Goal: Task Accomplishment & Management: Complete application form

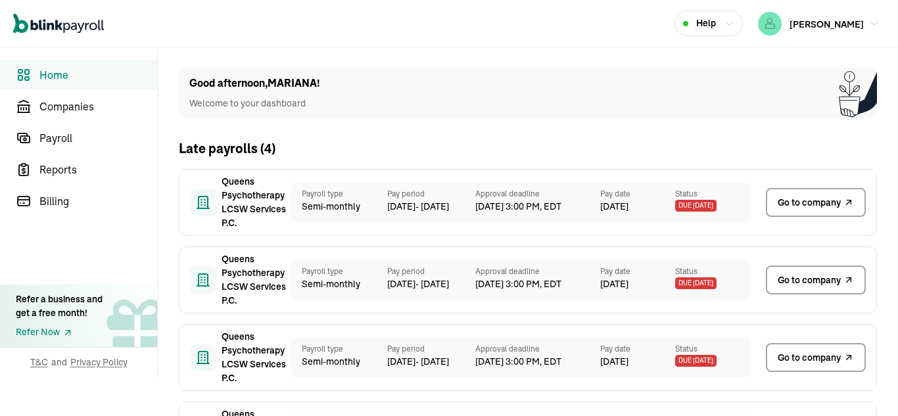
click at [810, 204] on span "Go to company" at bounding box center [808, 203] width 63 height 14
click at [777, 204] on span "Go to company" at bounding box center [808, 203] width 63 height 14
click at [810, 204] on span "Go to company" at bounding box center [808, 203] width 63 height 14
click at [777, 204] on span "Go to company" at bounding box center [808, 203] width 63 height 14
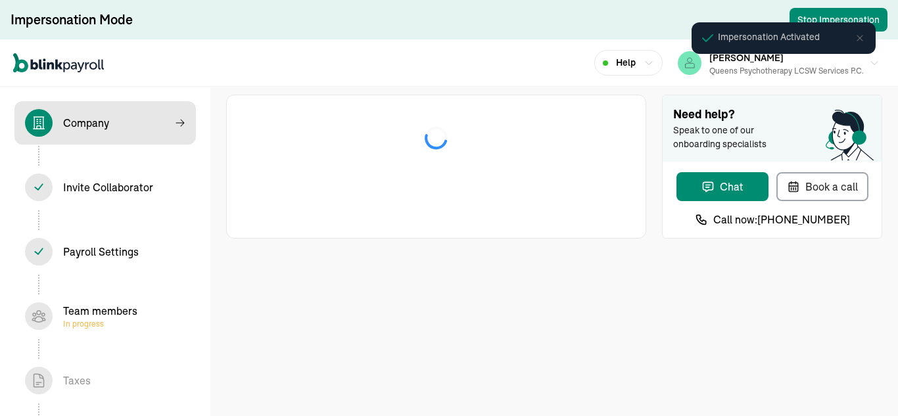
select select "Limited Liability Company (LLC)"
select select "Health Care"
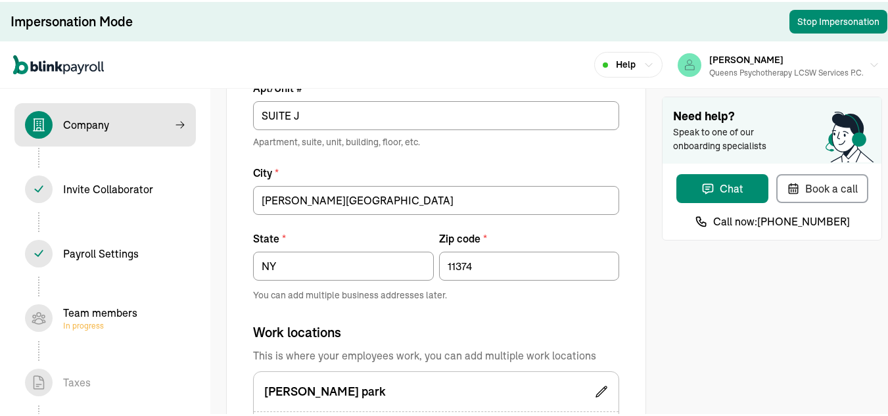
click at [110, 322] on span "In progress" at bounding box center [100, 324] width 74 height 11
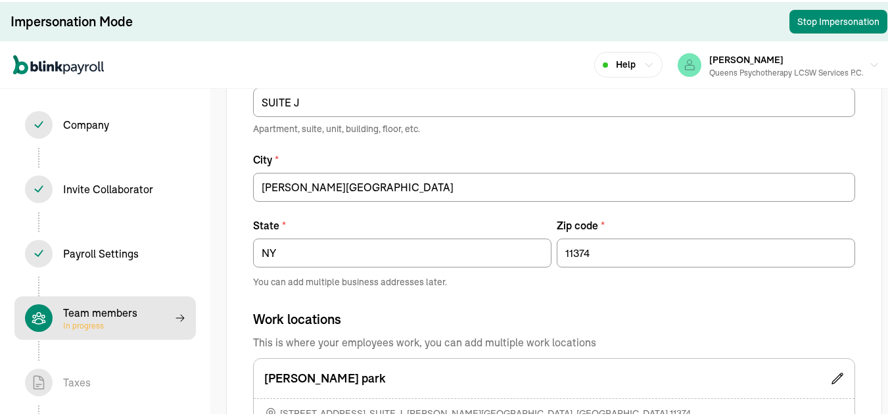
select select "contractor"
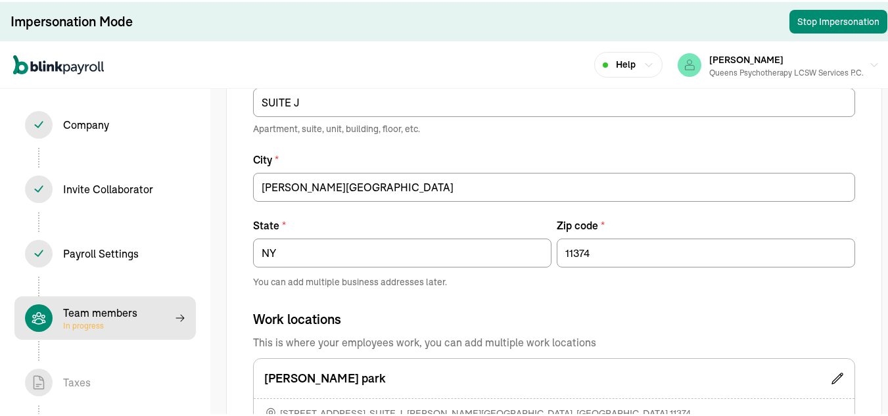
select select "contractor"
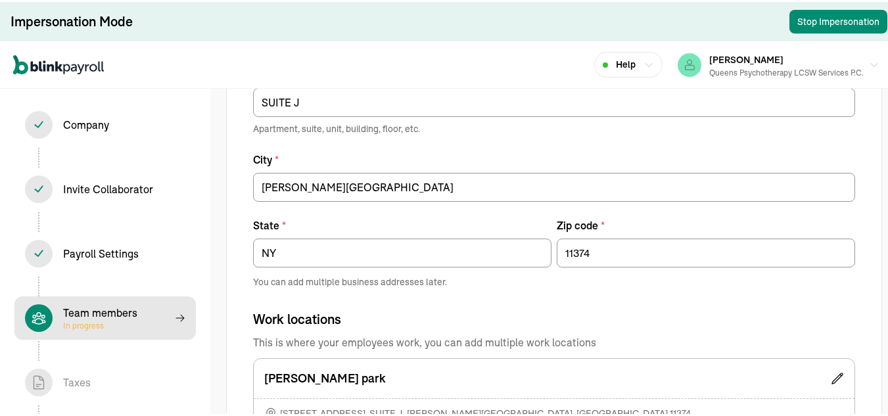
select select "contractor"
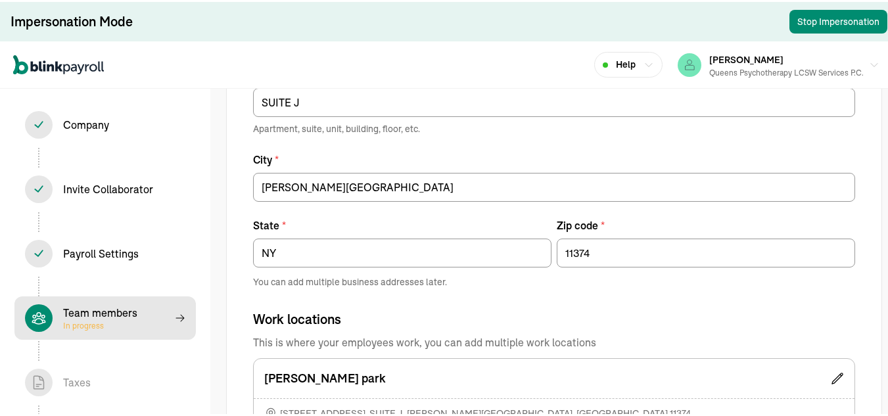
select select "contractor"
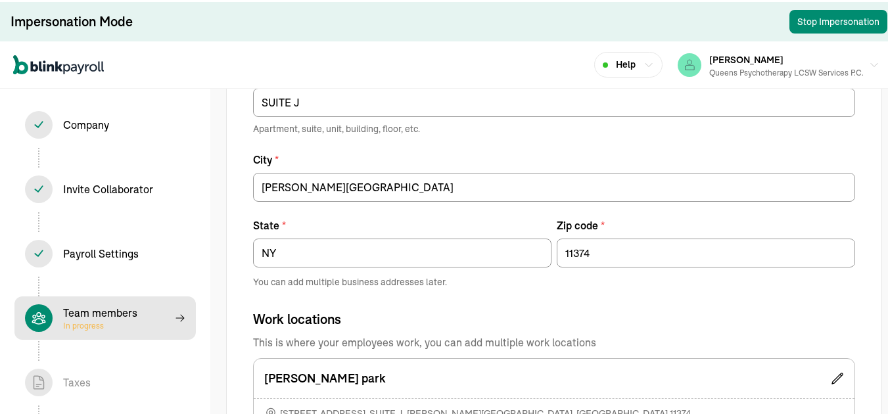
select select "contractor"
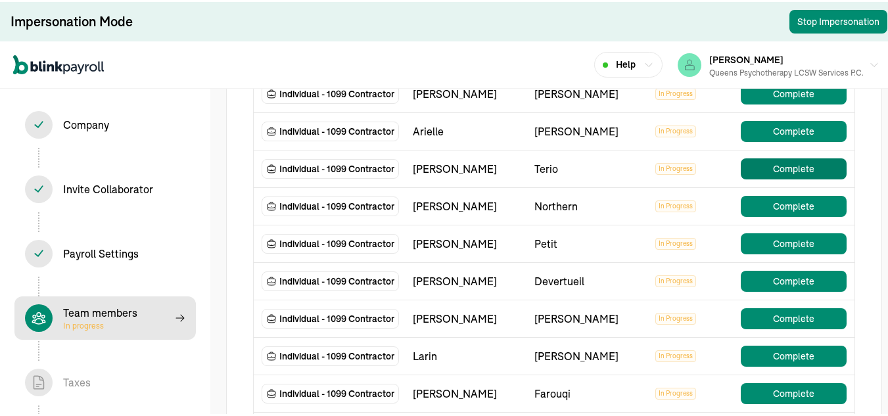
click at [768, 177] on button "Complete" at bounding box center [794, 166] width 106 height 21
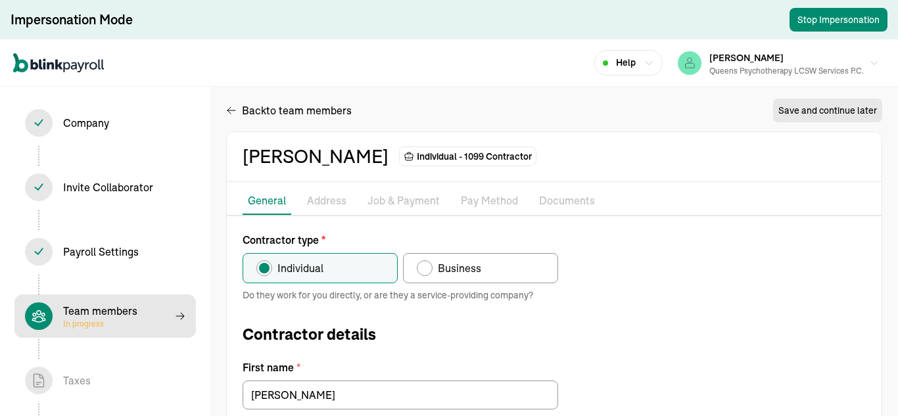
type input "11/07/1967"
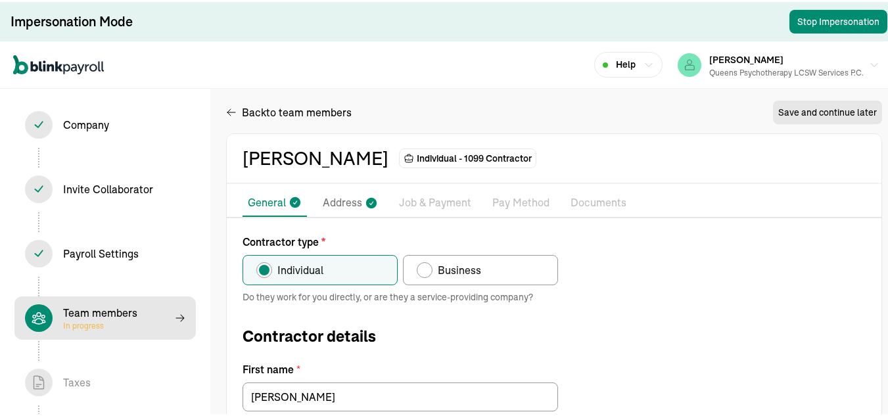
click at [335, 200] on p "Address" at bounding box center [342, 201] width 39 height 17
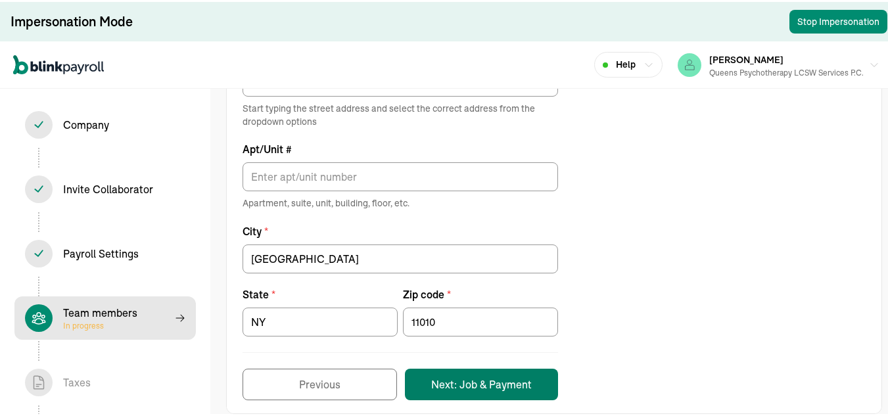
click at [513, 379] on button "Next: Job & Payment" at bounding box center [481, 383] width 153 height 32
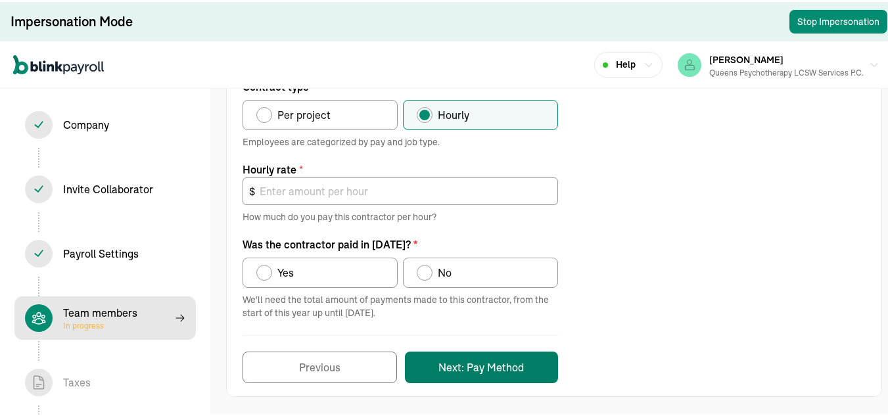
click at [490, 372] on button "Next: Pay Method" at bounding box center [481, 366] width 153 height 32
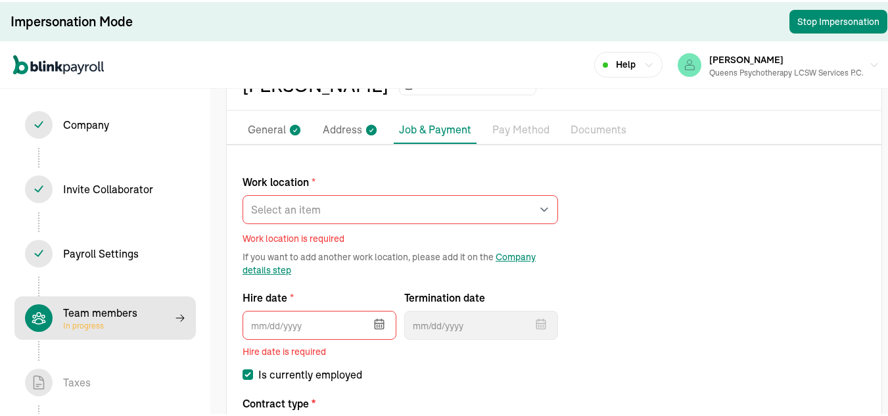
click at [354, 187] on label "Work location *" at bounding box center [400, 180] width 315 height 16
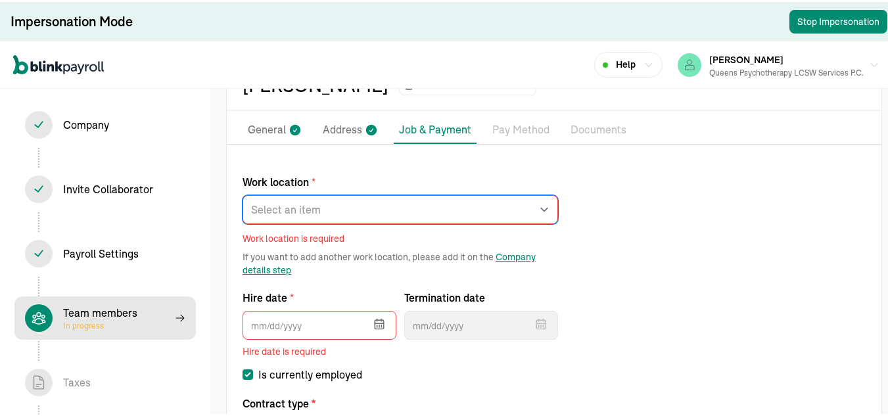
click at [354, 193] on select "Select an item rego park Works from home" at bounding box center [400, 207] width 315 height 29
click at [352, 200] on select "Select an item rego park Works from home" at bounding box center [400, 207] width 315 height 29
select select "Works from home"
click at [243, 193] on select "Select an item rego park Works from home" at bounding box center [400, 207] width 315 height 29
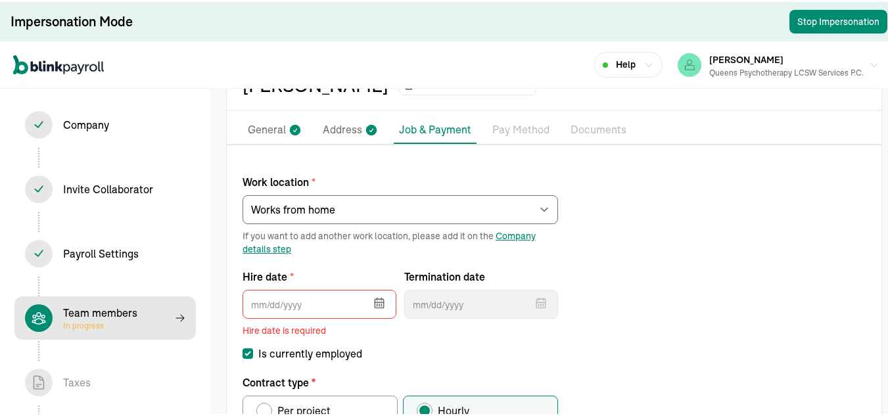
click at [385, 305] on icon "button" at bounding box center [379, 300] width 13 height 13
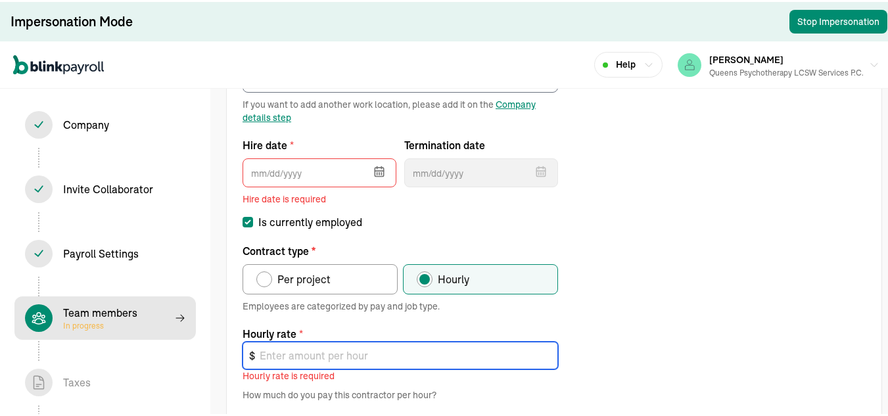
click at [385, 357] on input "text" at bounding box center [400, 354] width 315 height 28
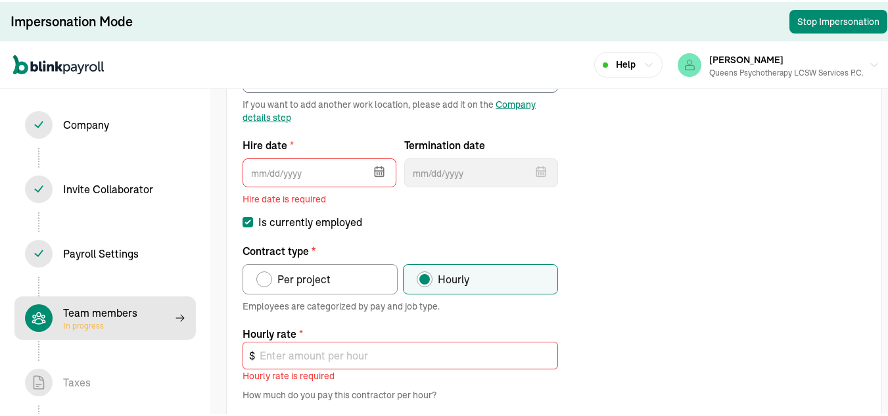
click at [616, 221] on div "Work location * Select an item rego park Works from home If you want to add ano…" at bounding box center [554, 303] width 655 height 550
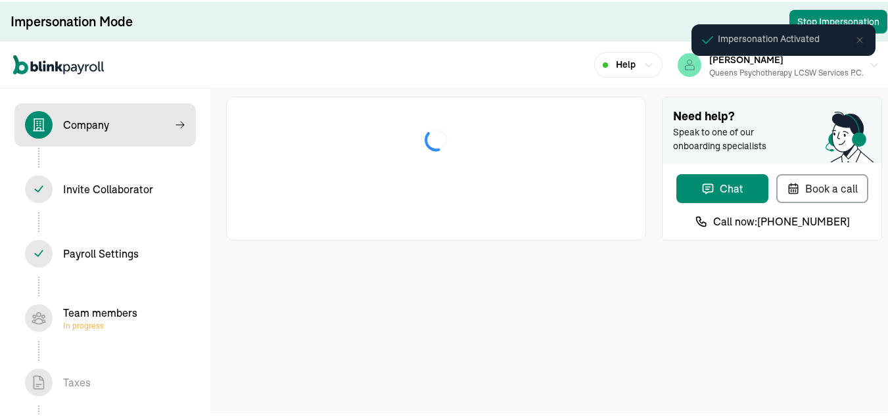
select select "Limited Liability Company (LLC)"
select select "Health Care"
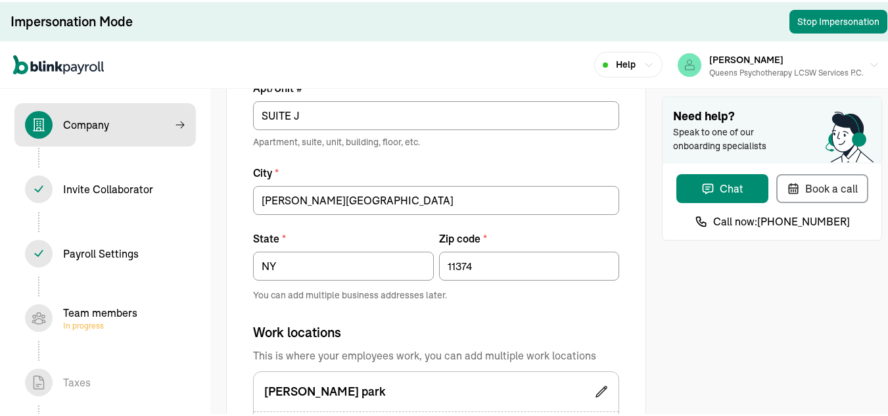
click at [110, 322] on span "In progress" at bounding box center [100, 324] width 74 height 11
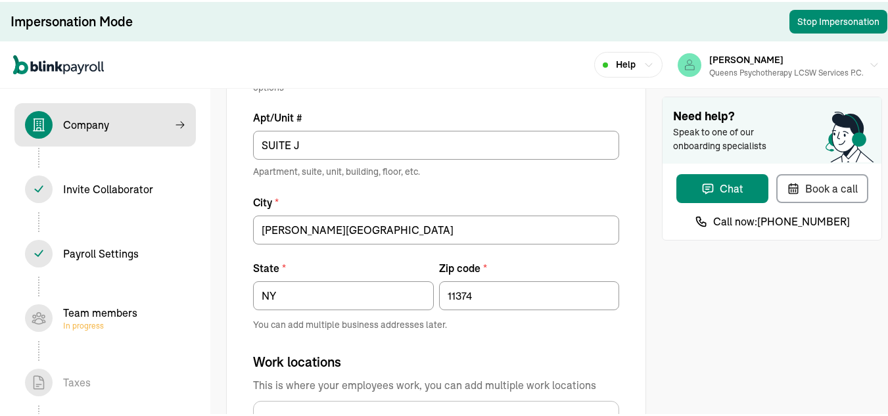
select select "contractor"
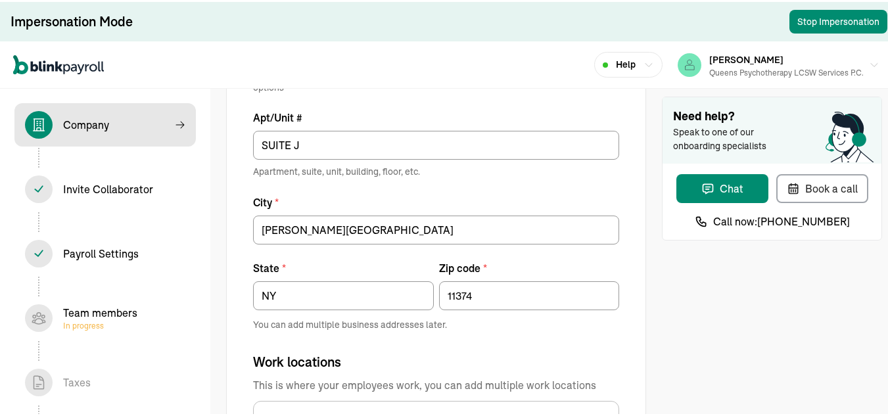
select select "contractor"
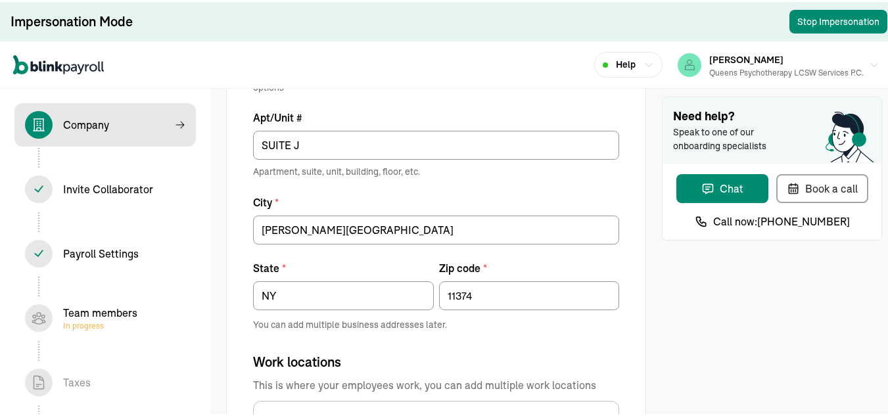
select select "contractor"
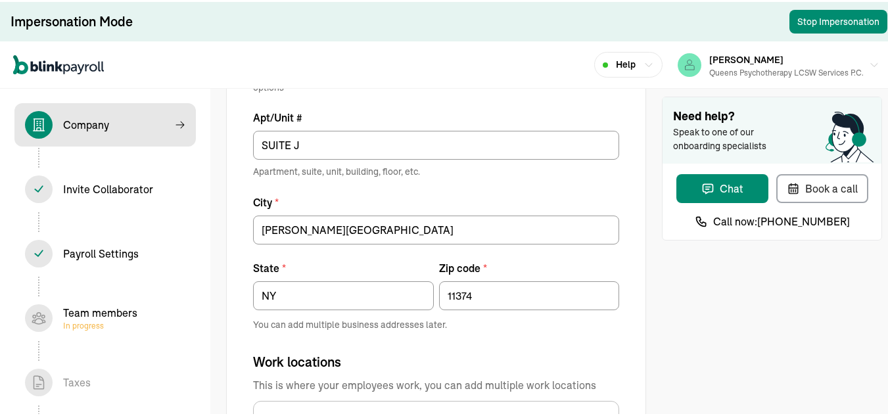
select select "contractor"
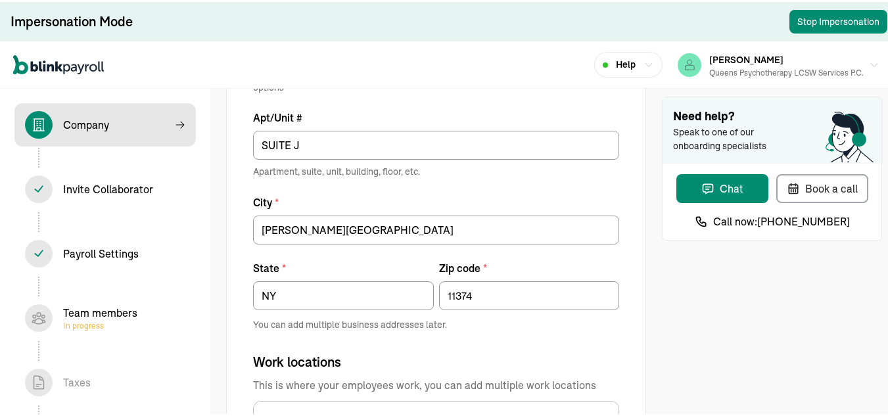
select select "contractor"
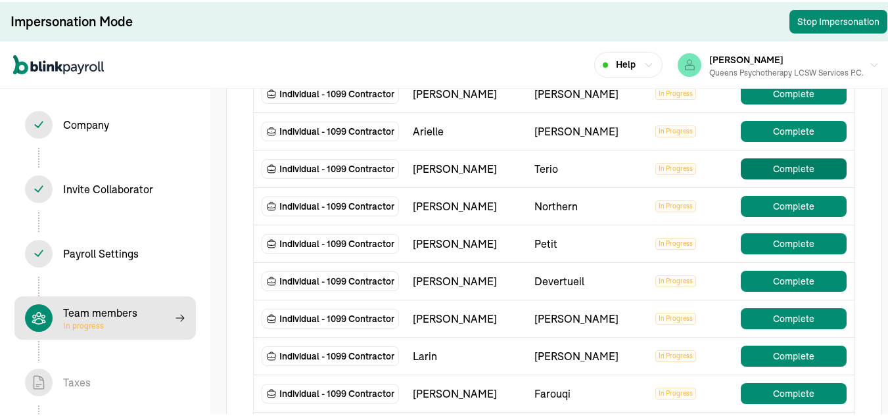
click at [768, 177] on button "Complete" at bounding box center [794, 166] width 106 height 21
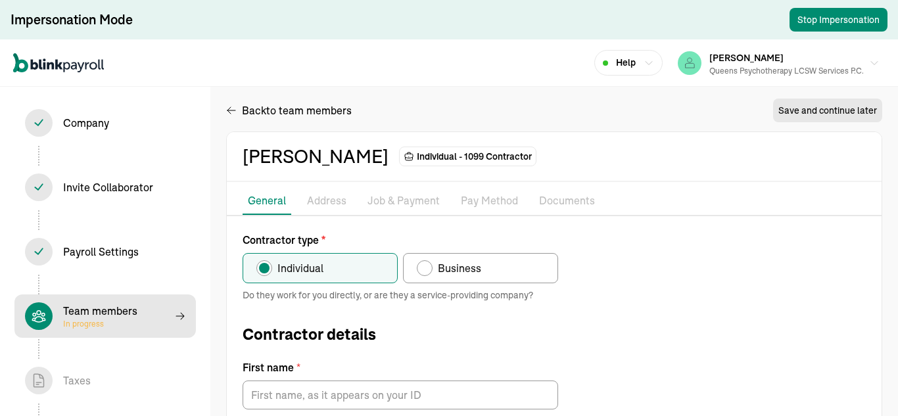
type input "Stephen"
type input "Terio"
type input "steveterio@hotmail.com"
type input "11/07/1967"
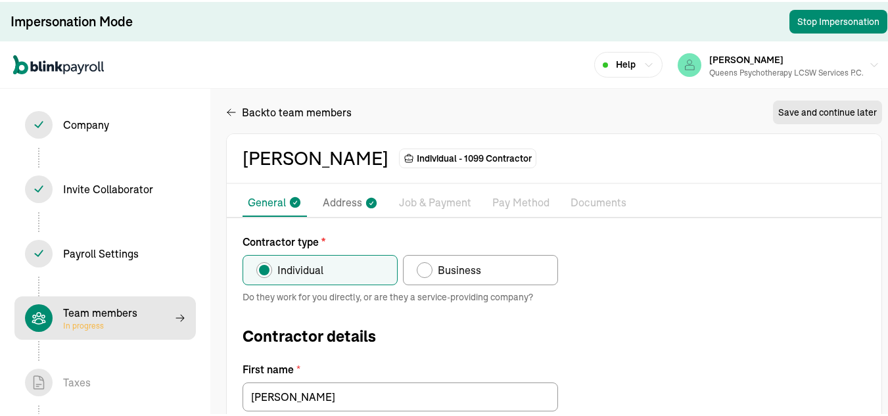
click at [335, 200] on p "Address" at bounding box center [342, 201] width 39 height 17
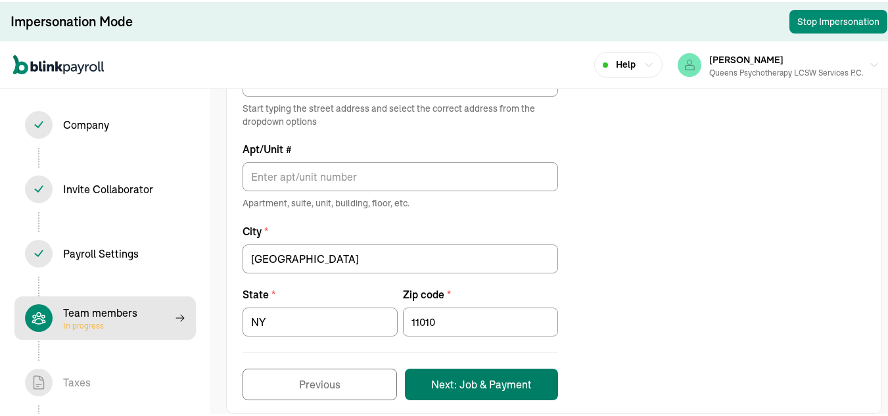
click at [513, 379] on button "Next: Job & Payment" at bounding box center [481, 383] width 153 height 32
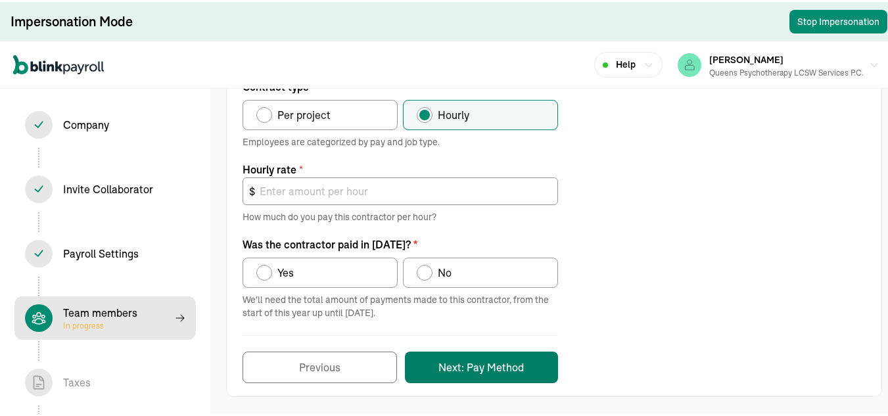
click at [490, 372] on button "Next: Pay Method" at bounding box center [481, 366] width 153 height 32
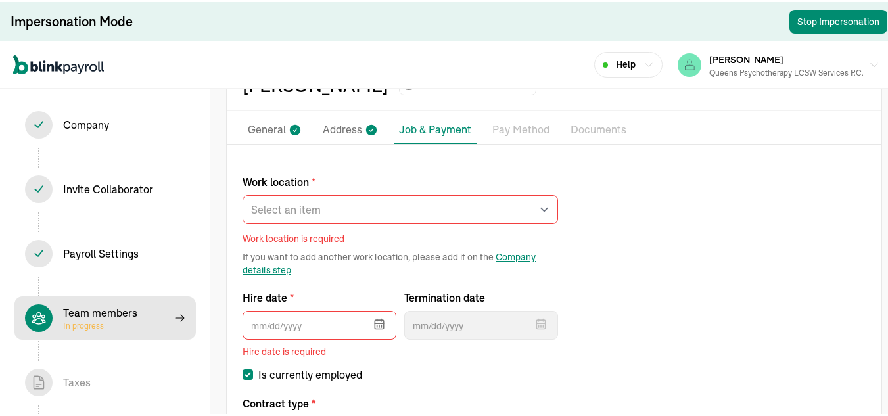
click at [354, 187] on label "Work location *" at bounding box center [400, 180] width 315 height 16
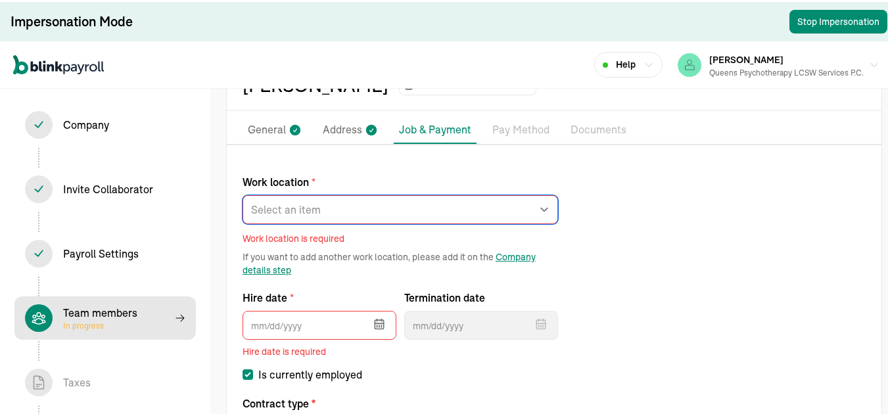
click at [354, 193] on select "Select an item rego park Works from home" at bounding box center [400, 207] width 315 height 29
click at [352, 200] on select "Select an item rego park Works from home" at bounding box center [400, 207] width 315 height 29
select select "Works from home"
click at [243, 193] on select "Select an item rego park Works from home" at bounding box center [400, 207] width 315 height 29
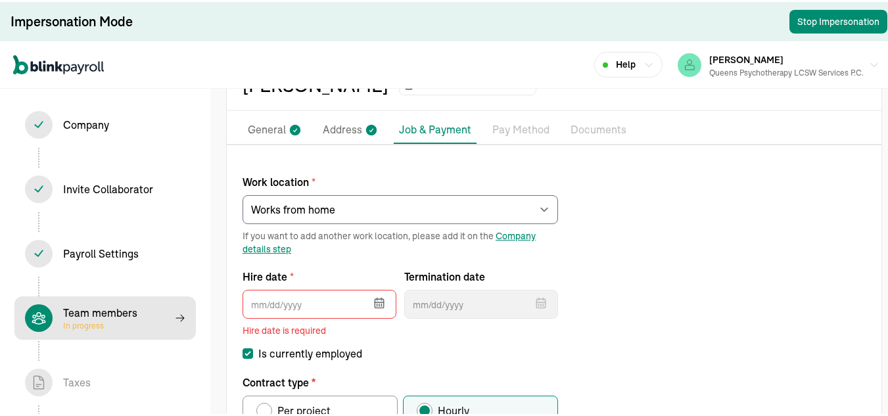
click at [385, 305] on icon "button" at bounding box center [379, 300] width 13 height 13
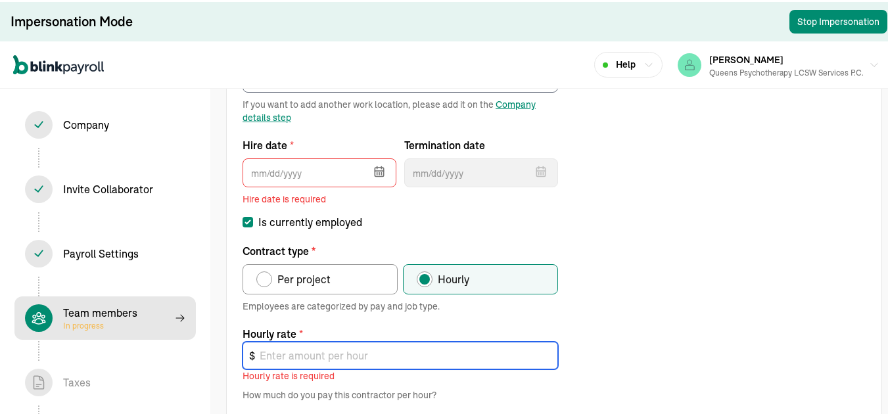
click at [385, 357] on input "text" at bounding box center [400, 354] width 315 height 28
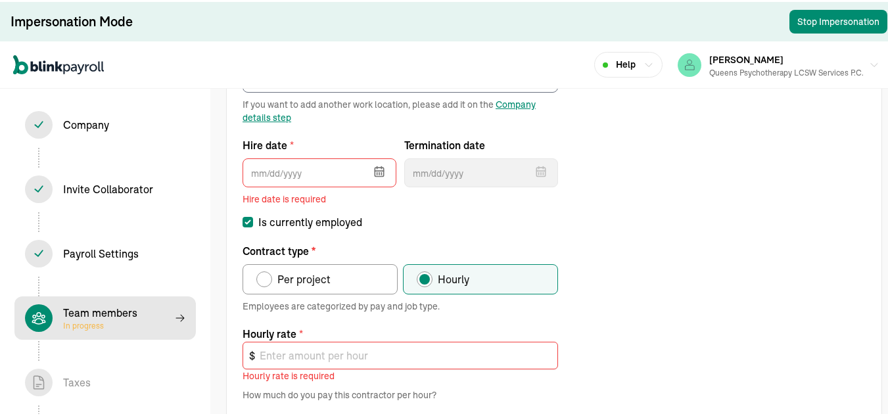
click at [616, 221] on div "Work location * Select an item rego park Works from home If you want to add ano…" at bounding box center [554, 303] width 655 height 550
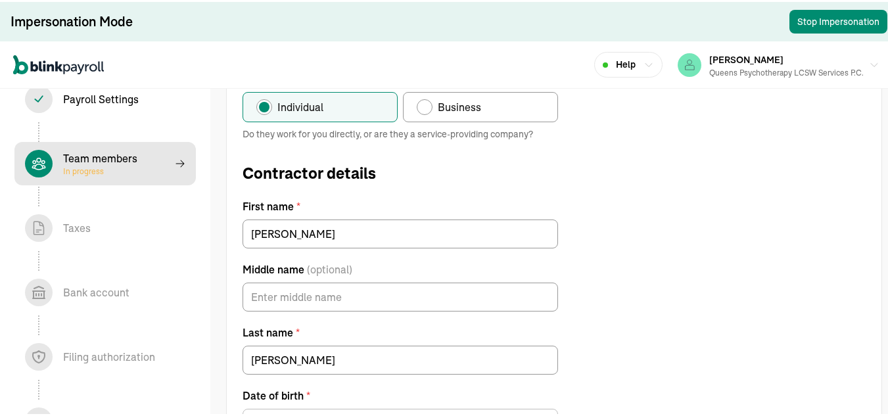
scroll to position [39, 0]
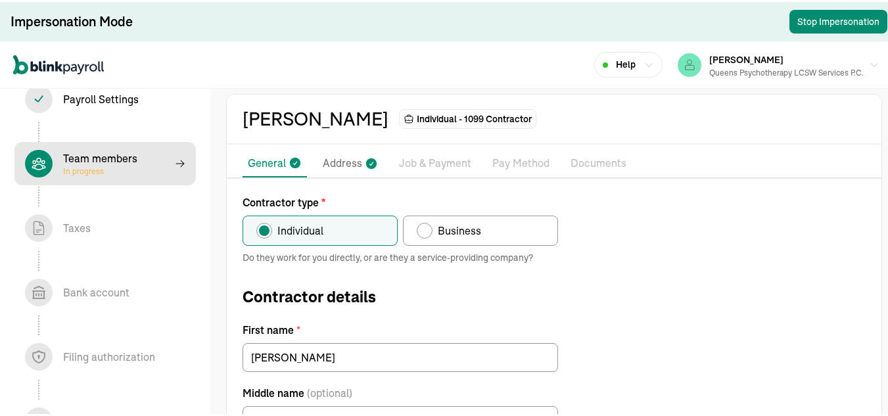
drag, startPoint x: 470, startPoint y: 210, endPoint x: 469, endPoint y: 216, distance: 6.7
click at [470, 210] on div "Contractor type * Individual Business" at bounding box center [400, 218] width 315 height 51
click at [467, 224] on span "Business" at bounding box center [459, 229] width 43 height 16
click at [427, 224] on input "Business" at bounding box center [421, 225] width 11 height 11
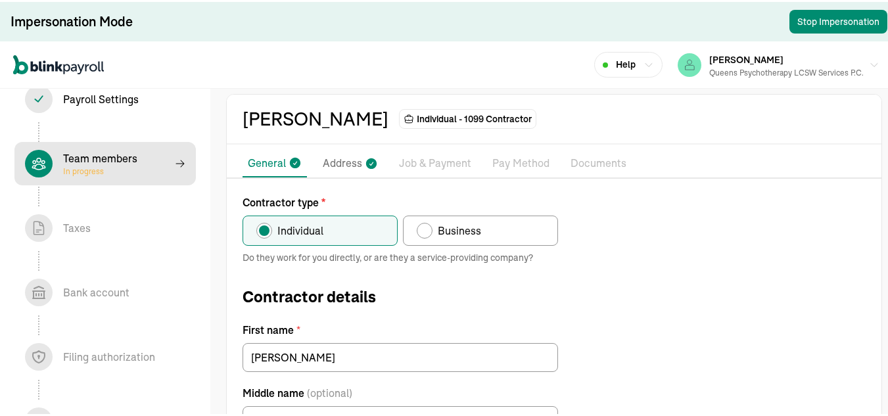
radio input "true"
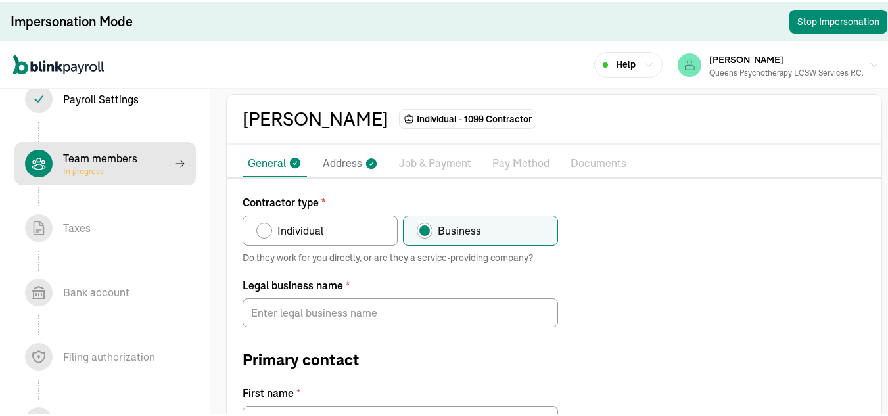
click at [325, 234] on label "Individual" at bounding box center [320, 229] width 155 height 30
click at [266, 231] on input "Individual" at bounding box center [261, 225] width 11 height 11
radio input "true"
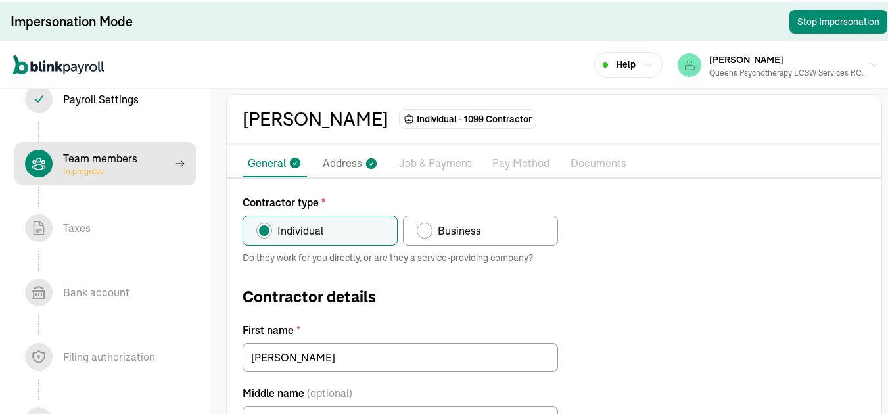
click at [152, 164] on div "Team members In progress" at bounding box center [105, 162] width 160 height 28
select select "contractor"
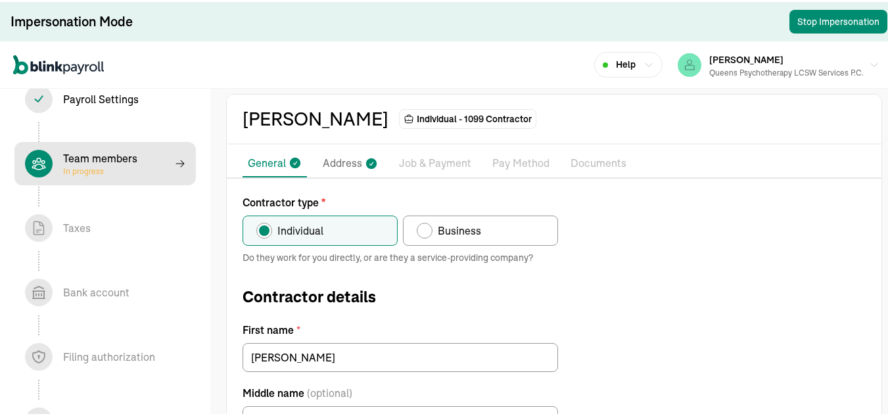
select select "contractor"
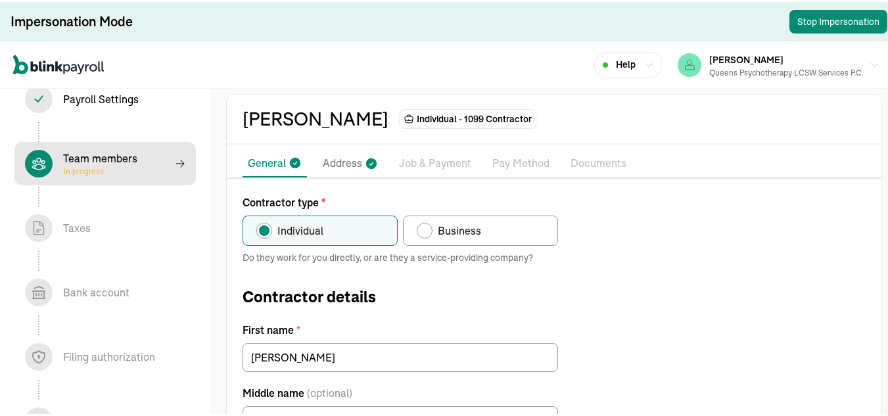
select select "contractor"
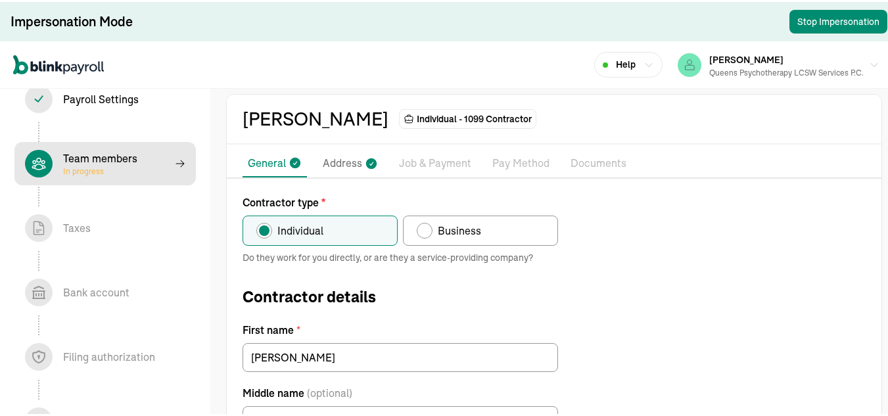
select select "contractor"
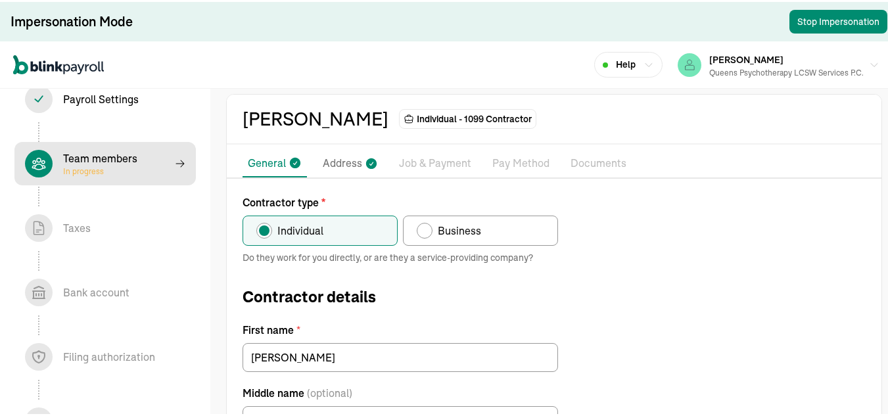
select select "contractor"
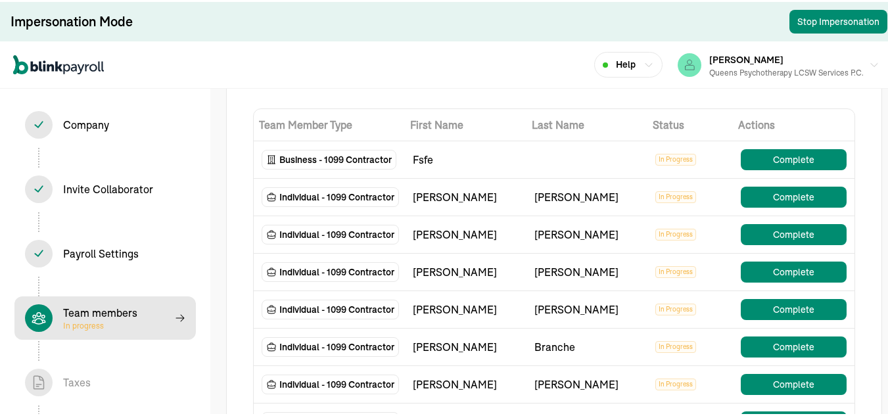
scroll to position [171, 0]
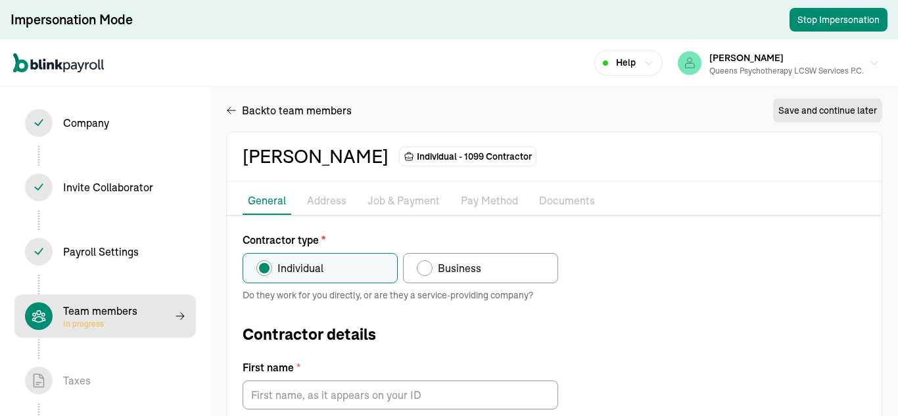
type input "Anna"
type input "Sakharova"
type input "ALKUTGREG@aol.com"
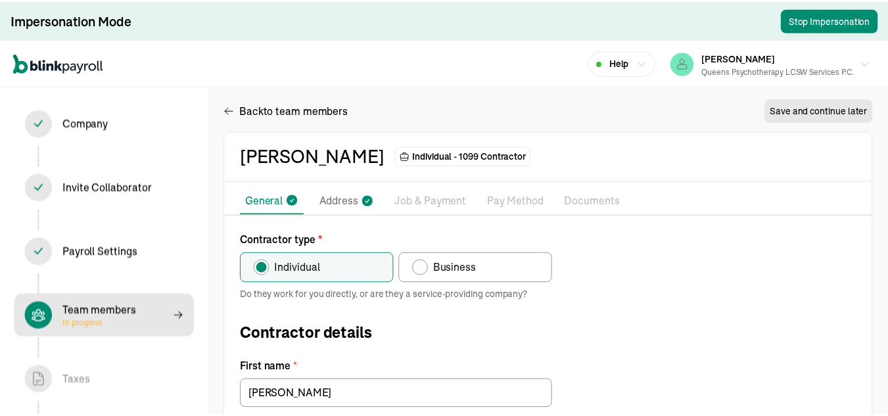
scroll to position [187, 0]
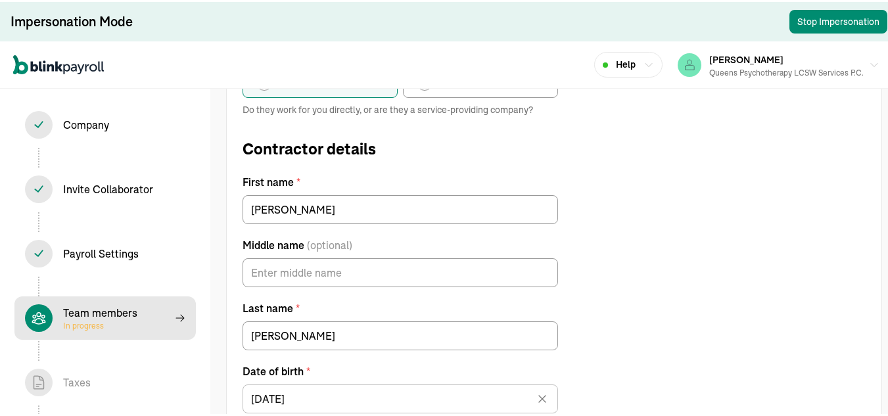
type input "06/06/1952"
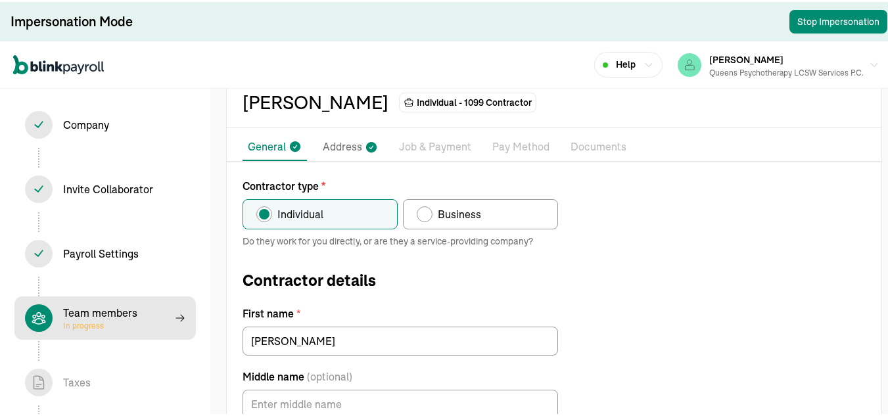
click at [489, 207] on label "Business" at bounding box center [480, 212] width 155 height 30
click at [427, 207] on input "Business" at bounding box center [421, 209] width 11 height 11
radio input "true"
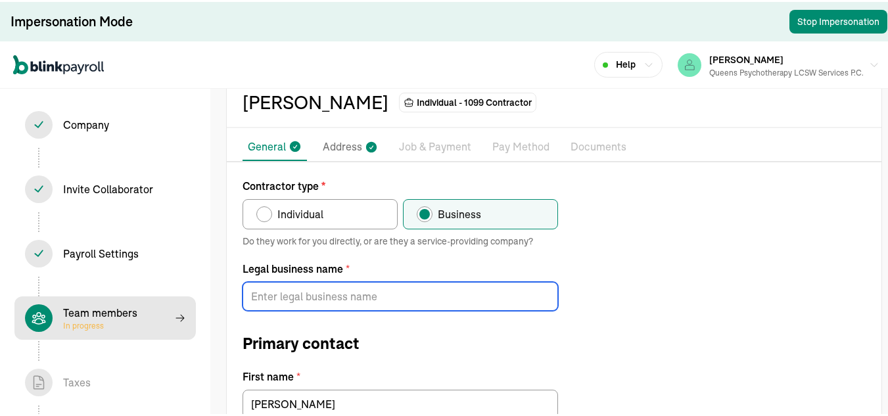
click at [340, 291] on input "Legal business name *" at bounding box center [400, 294] width 315 height 29
paste input "ANNA SAKHAROVA LCSW P.C"
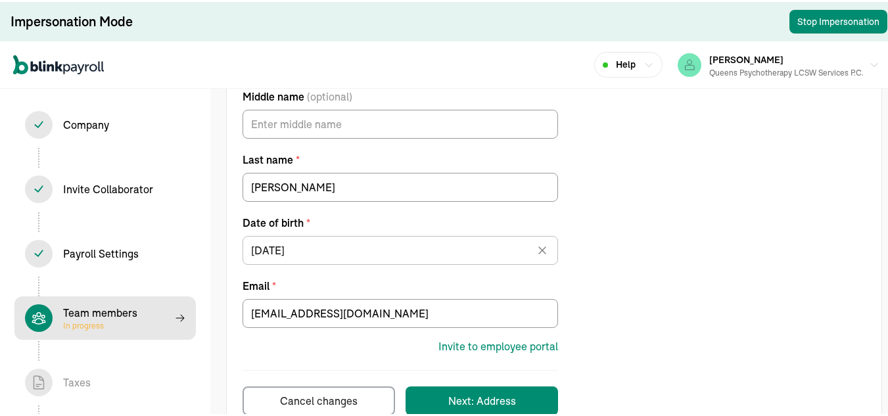
scroll to position [431, 0]
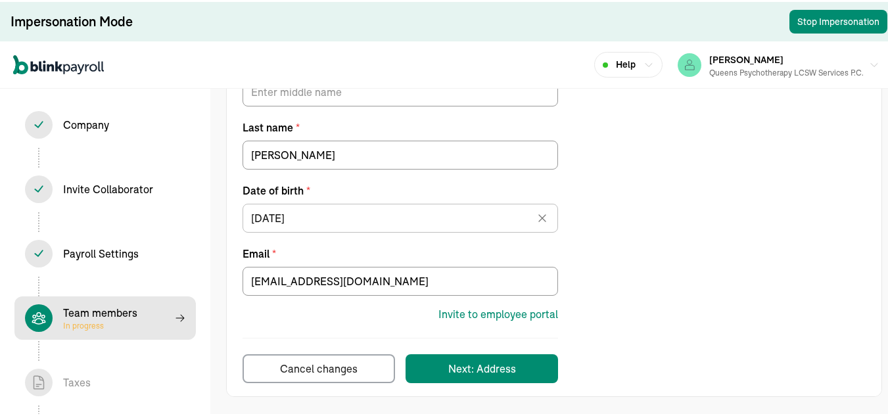
type input "ANNA SAKHAROVA LCSW P.C"
click at [528, 376] on button "Next: Address" at bounding box center [481, 366] width 152 height 29
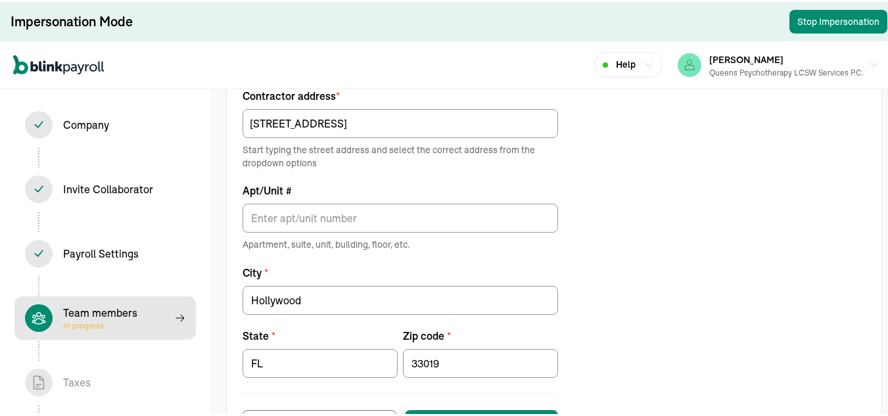
scroll to position [187, 0]
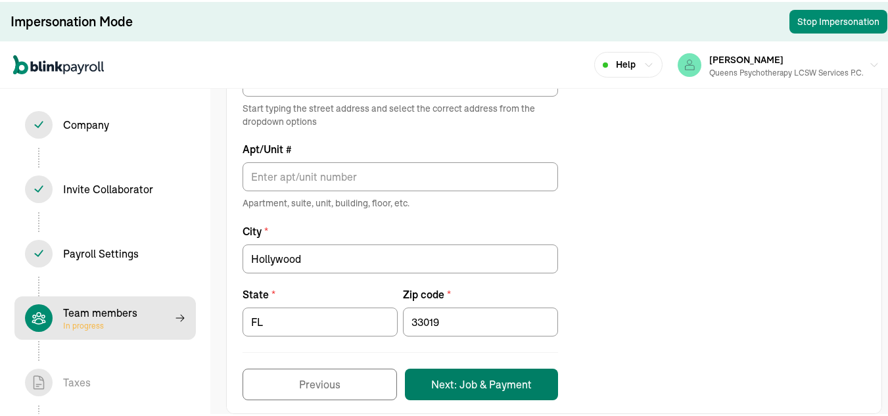
click at [502, 387] on button "Next: Job & Payment" at bounding box center [481, 383] width 153 height 32
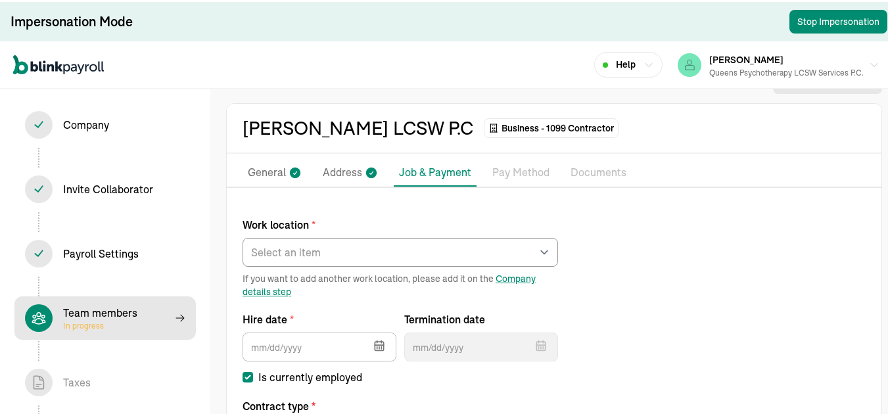
scroll to position [0, 0]
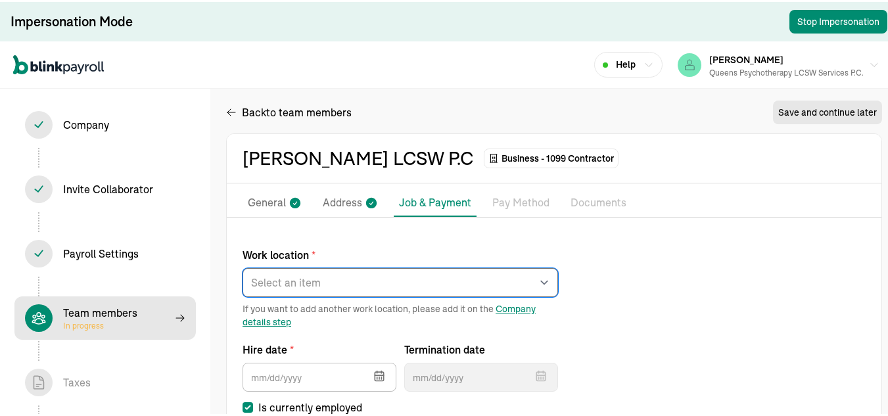
click at [428, 273] on select "Select an item rego park 176 Lincoln Road Works from home" at bounding box center [400, 280] width 315 height 29
select select "Works from home"
click at [243, 266] on select "Select an item rego park 176 Lincoln Road Works from home" at bounding box center [400, 280] width 315 height 29
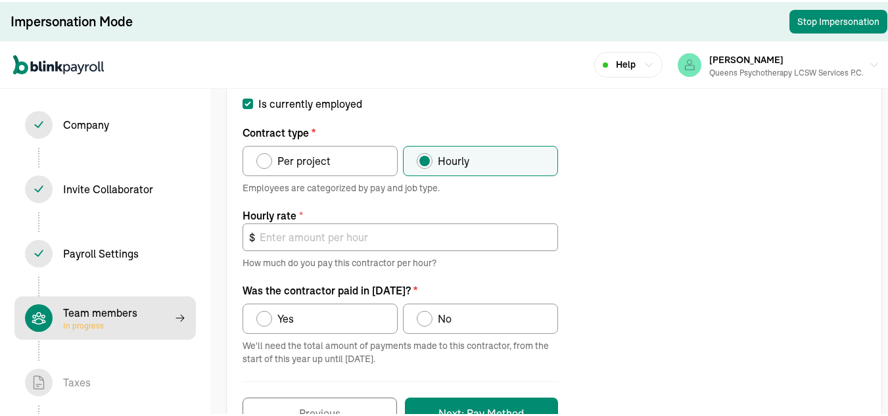
scroll to position [284, 0]
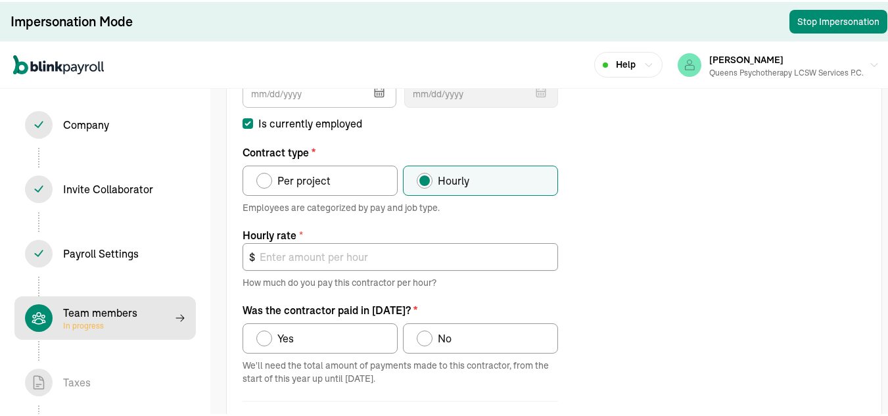
click at [293, 344] on span "Yes" at bounding box center [285, 337] width 16 height 16
click at [266, 338] on input "Yes" at bounding box center [261, 333] width 11 height 11
radio input "true"
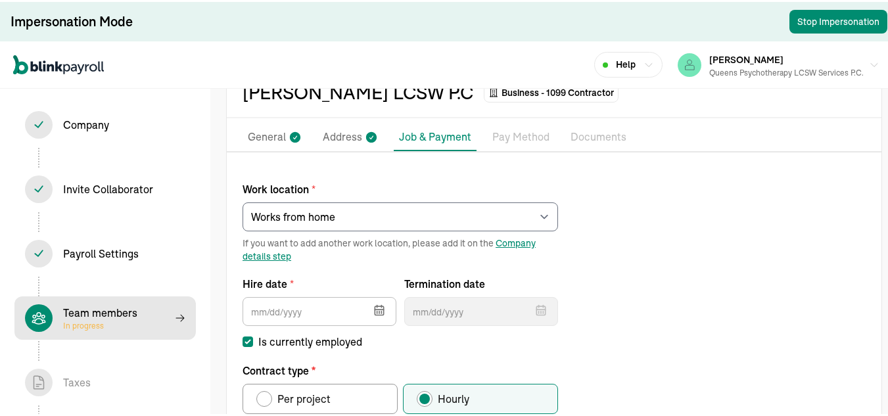
scroll to position [131, 0]
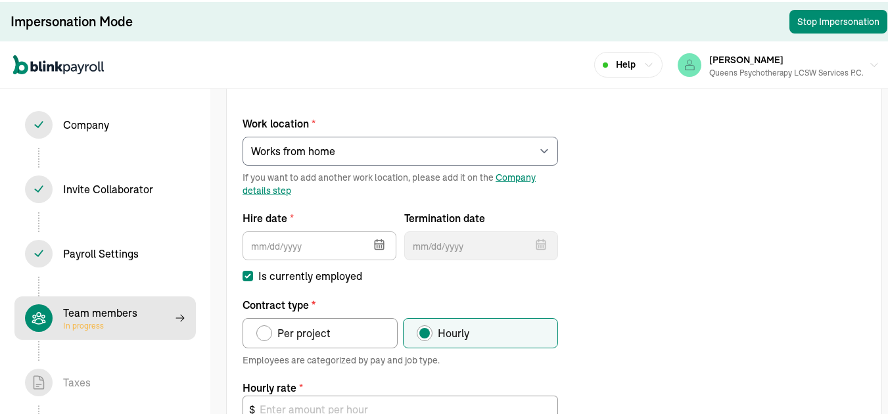
click at [375, 241] on icon "button" at bounding box center [379, 243] width 9 height 9
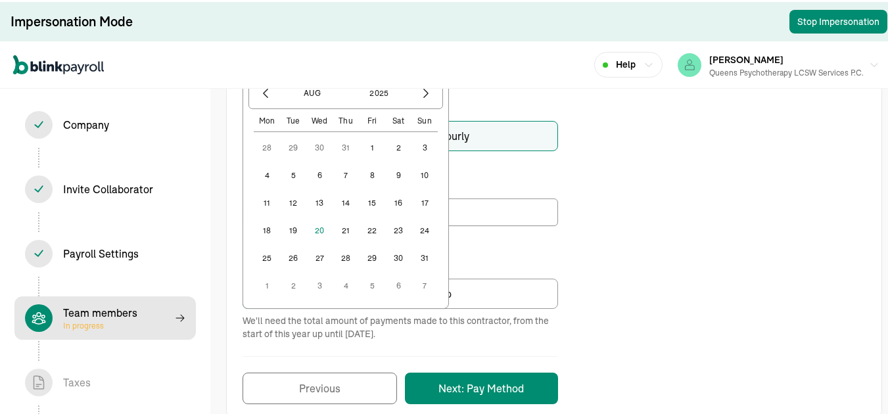
scroll to position [263, 0]
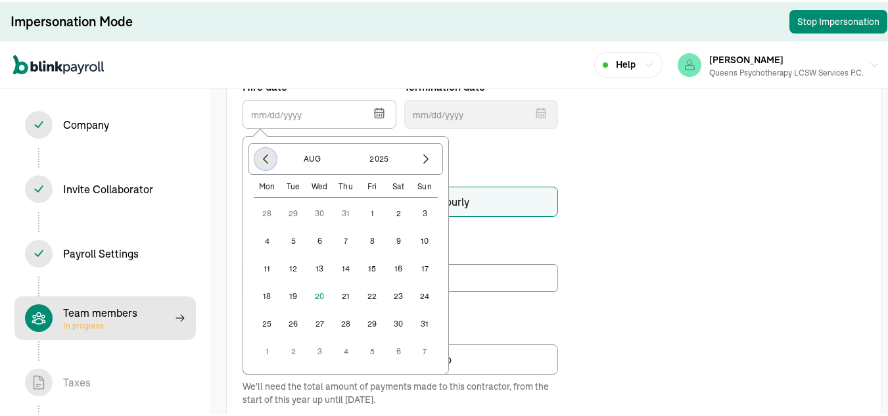
click at [267, 160] on icon "button" at bounding box center [265, 156] width 13 height 13
click at [626, 193] on div "Work location * Select an item rego park 176 Lincoln Road Works from home If yo…" at bounding box center [554, 218] width 655 height 499
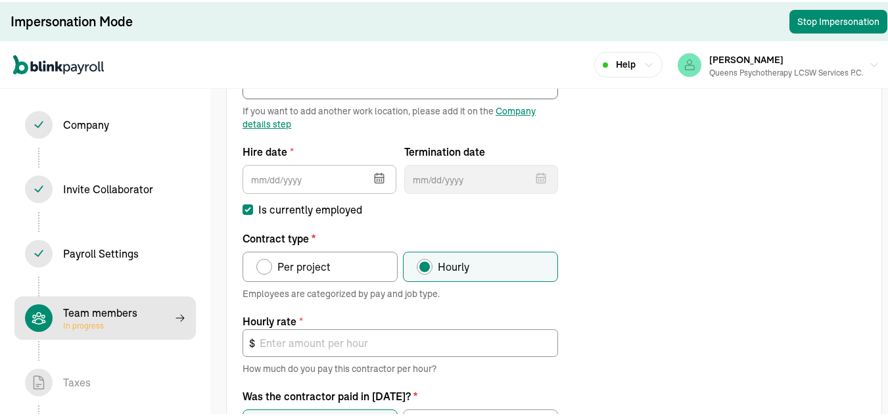
scroll to position [329, 0]
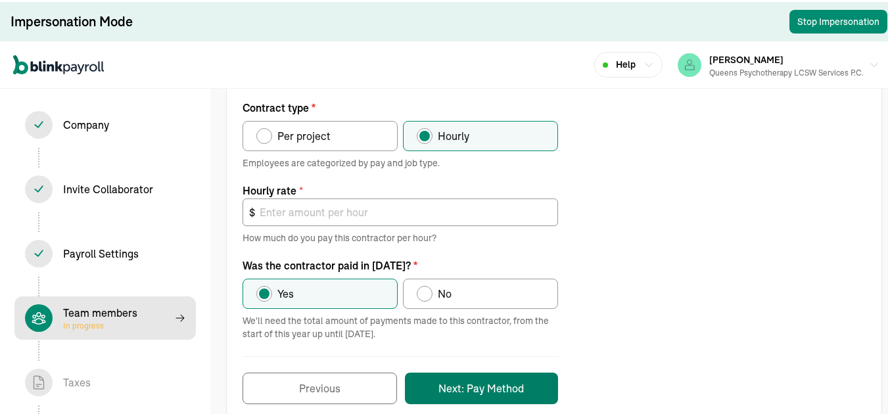
click at [524, 389] on button "Next: Pay Method" at bounding box center [481, 387] width 153 height 32
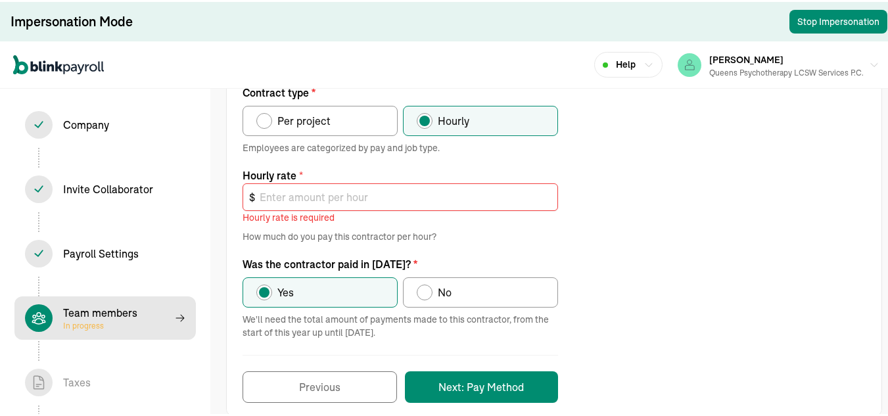
scroll to position [382, 0]
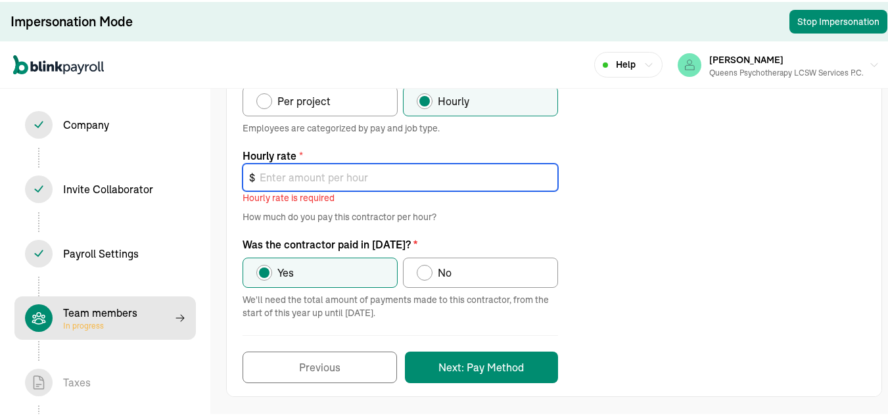
click at [354, 180] on input "text" at bounding box center [400, 176] width 315 height 28
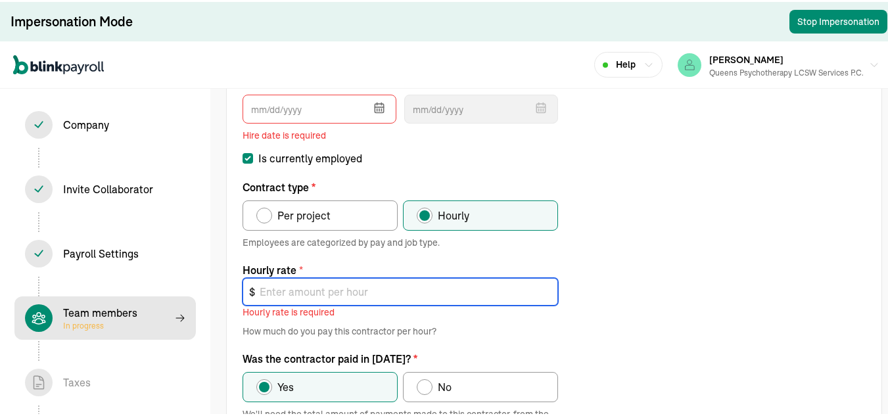
scroll to position [251, 0]
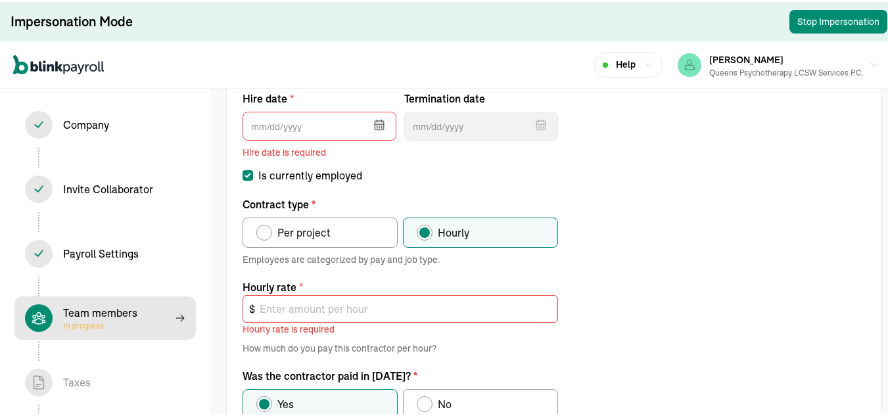
click at [378, 122] on icon "button" at bounding box center [379, 122] width 9 height 0
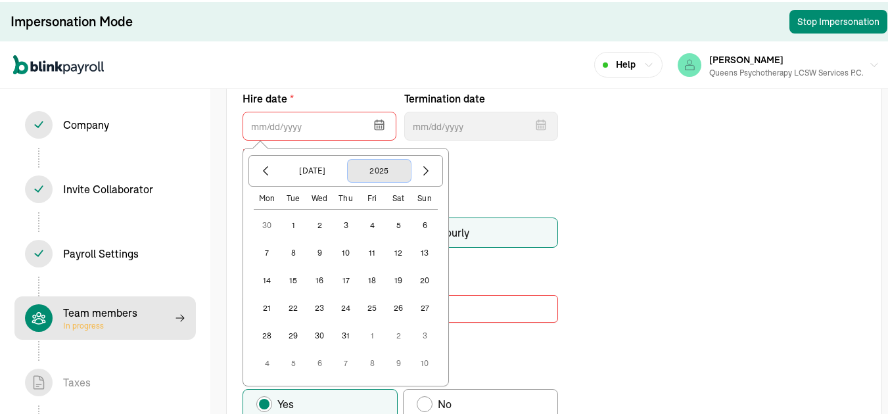
click at [384, 166] on button "2025" at bounding box center [379, 169] width 63 height 22
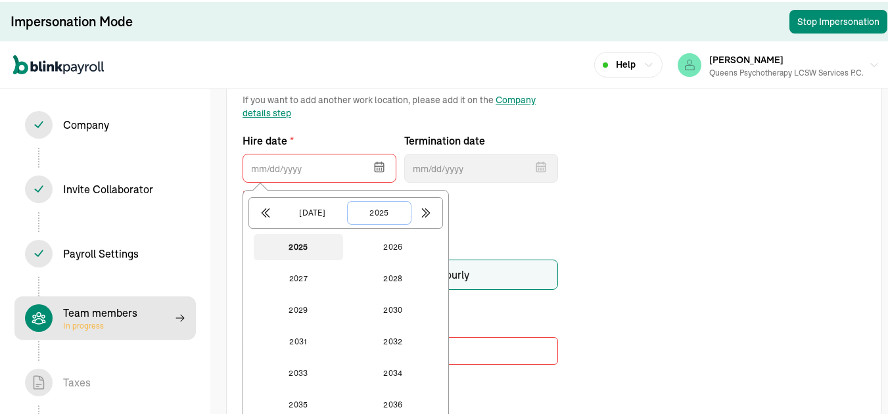
scroll to position [185, 0]
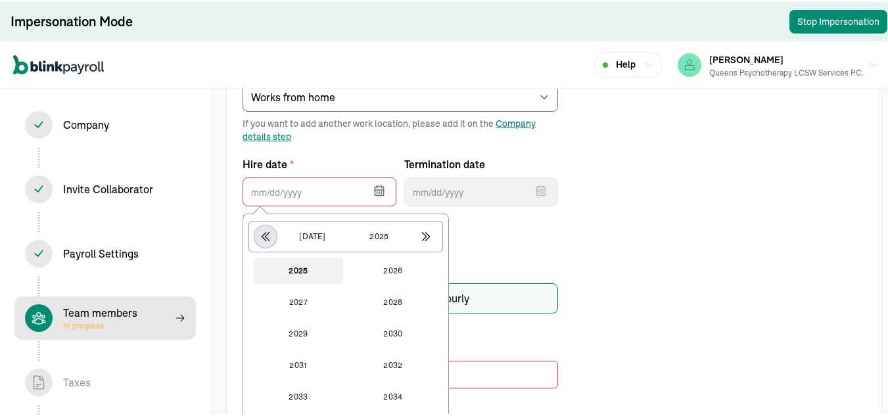
click at [267, 237] on icon "button" at bounding box center [265, 235] width 7 height 9
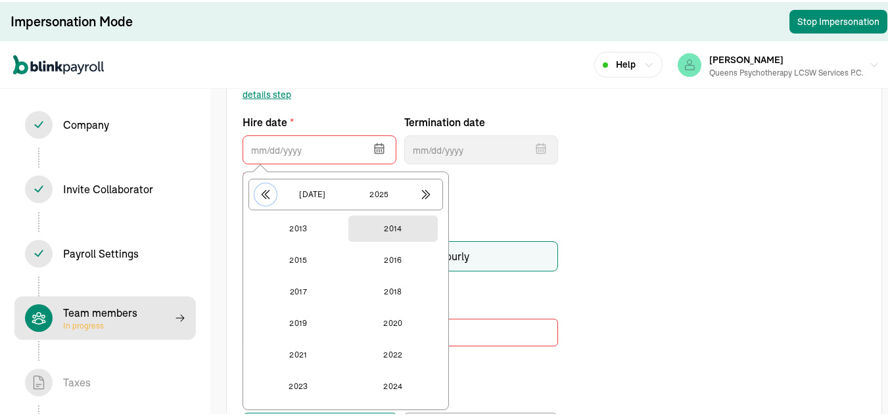
scroll to position [251, 0]
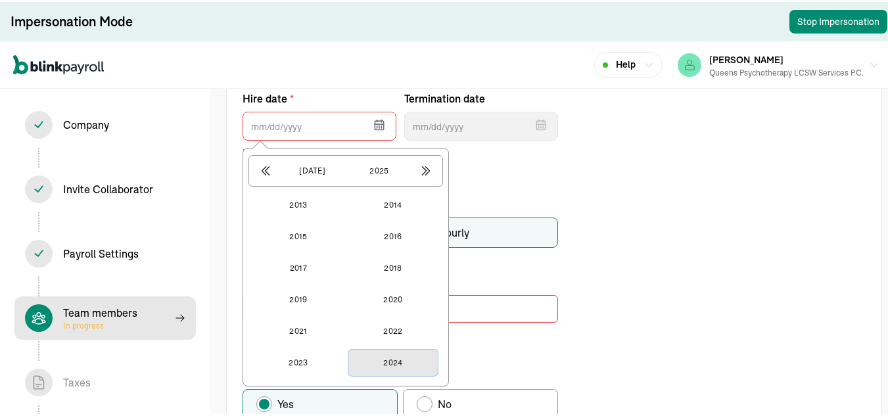
click at [397, 361] on button "2024" at bounding box center [392, 361] width 89 height 26
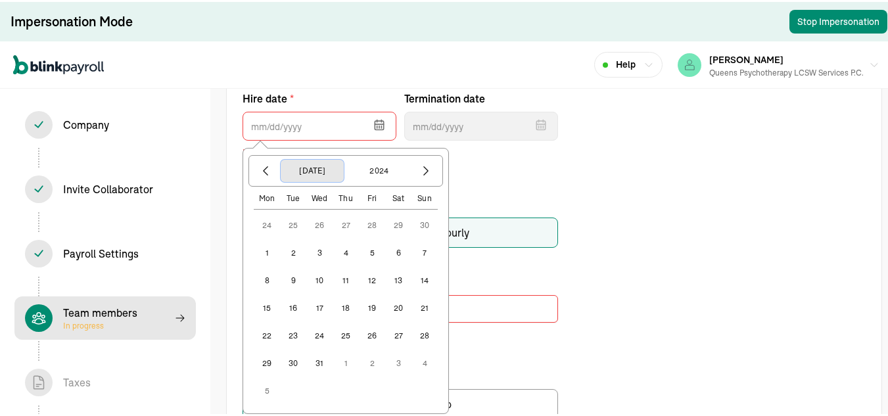
click at [312, 177] on button "[DATE]" at bounding box center [312, 169] width 63 height 22
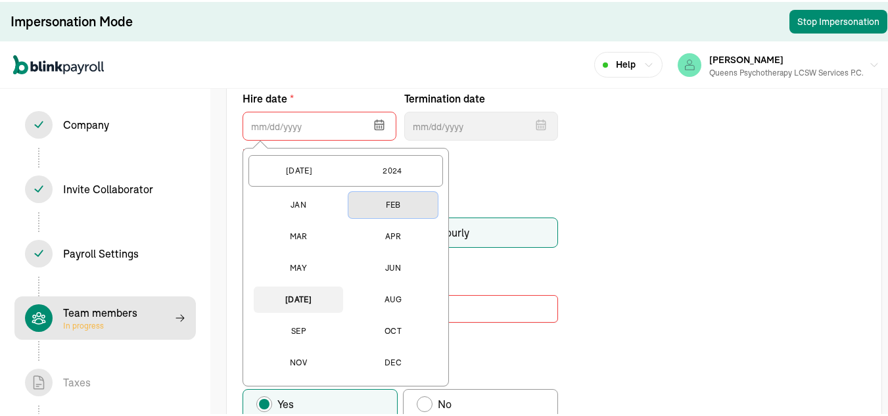
click at [398, 205] on button "Feb" at bounding box center [392, 203] width 89 height 26
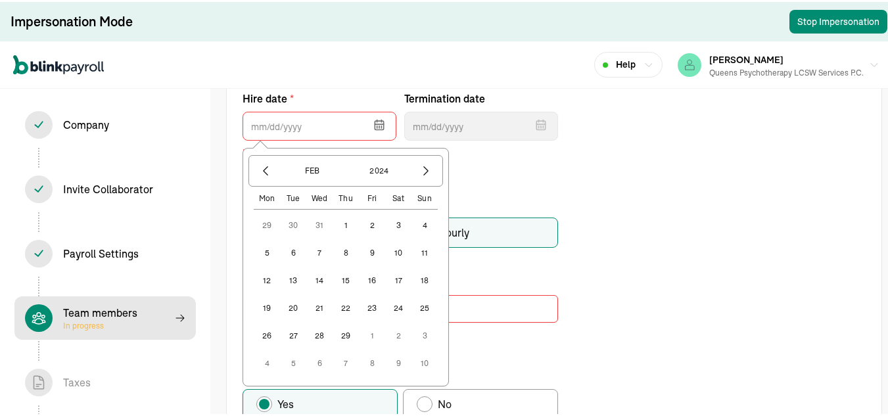
click at [320, 252] on button "7" at bounding box center [319, 251] width 26 height 26
type input "02/07/2024"
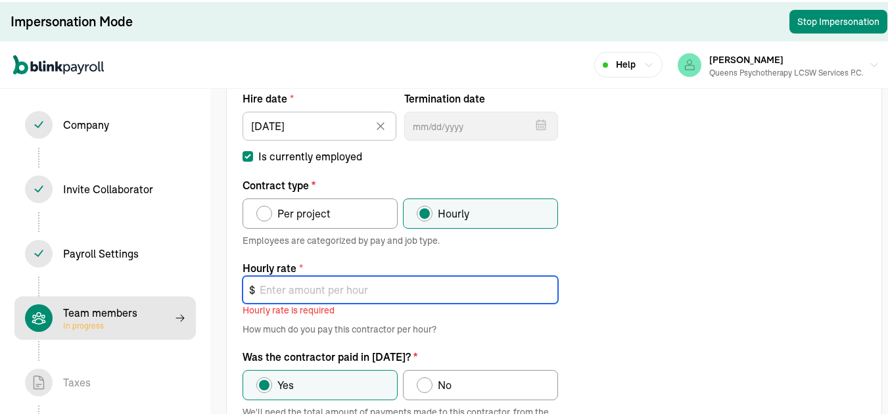
click at [376, 285] on input "text" at bounding box center [400, 288] width 315 height 28
type input "0"
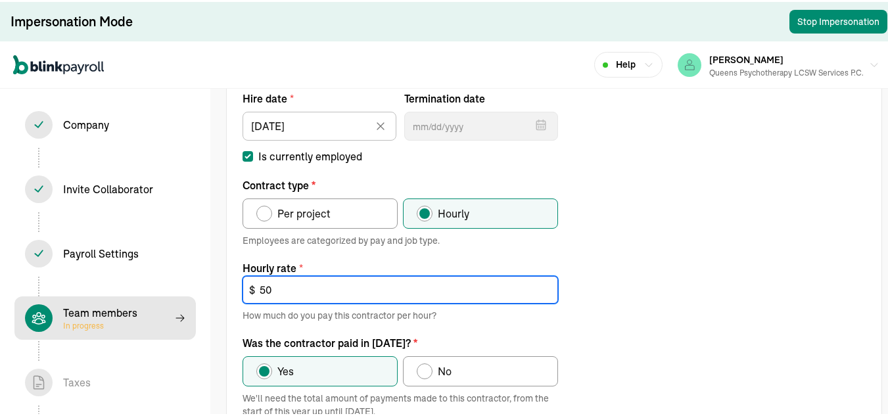
type input "50"
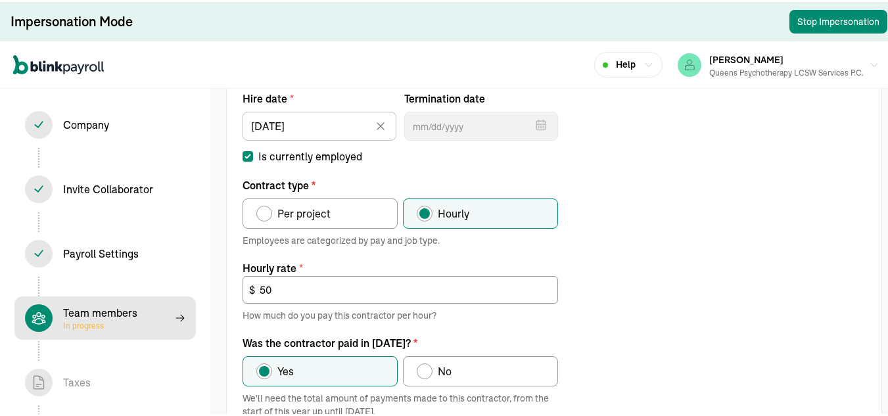
click at [662, 187] on div "Work location * Select an item rego park 176 Lincoln Road Works from home If yo…" at bounding box center [554, 230] width 655 height 499
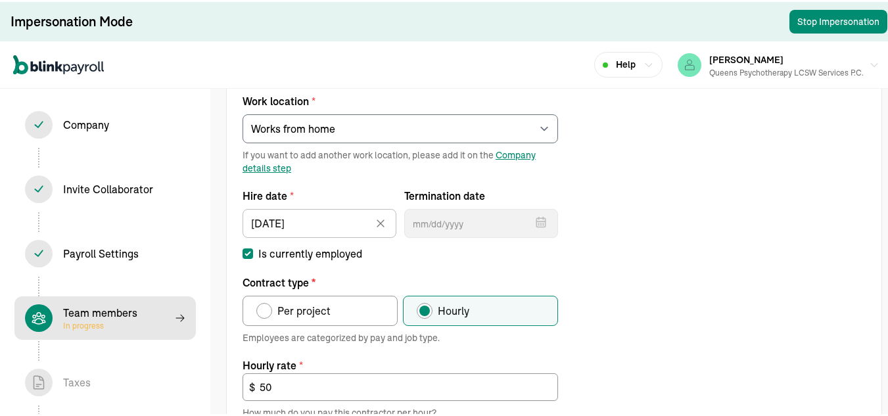
scroll to position [350, 0]
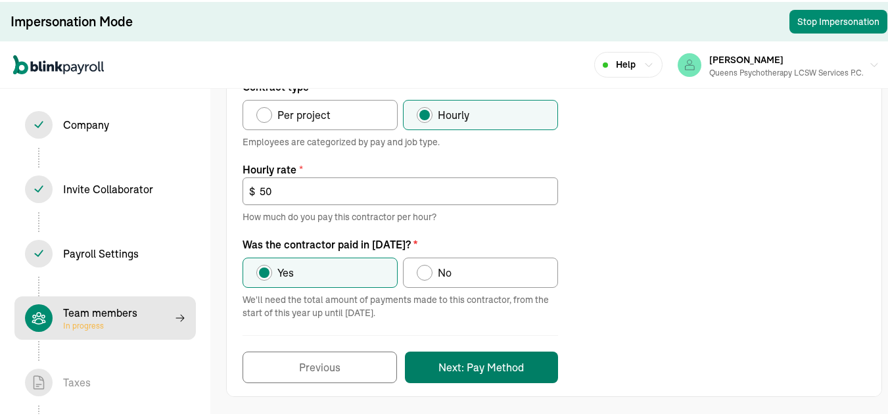
click at [505, 359] on button "Next: Pay Method" at bounding box center [481, 366] width 153 height 32
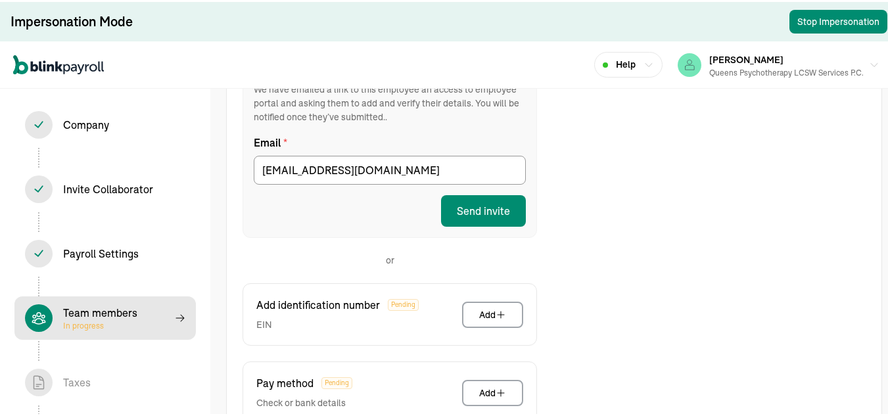
scroll to position [187, 0]
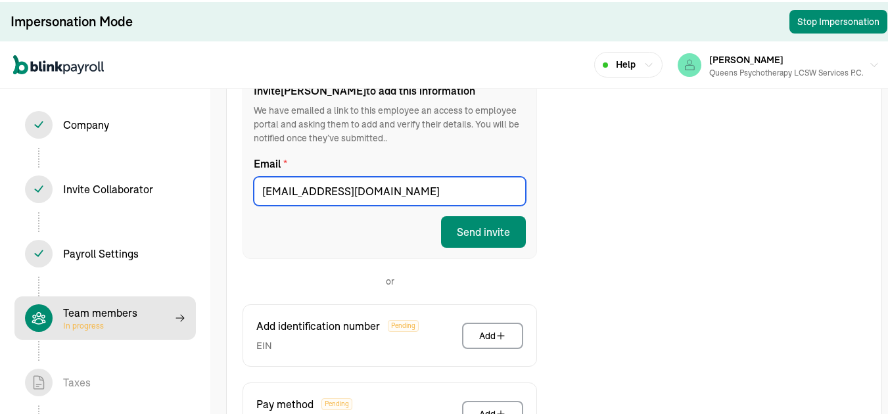
click at [262, 191] on input "ALKUTGREG@aol.com" at bounding box center [390, 189] width 272 height 29
type input "YALKUTGREG@aol.com"
click at [597, 246] on div "Employee Portal Recommended Invite Anna to add this information We have emailed…" at bounding box center [554, 305] width 655 height 521
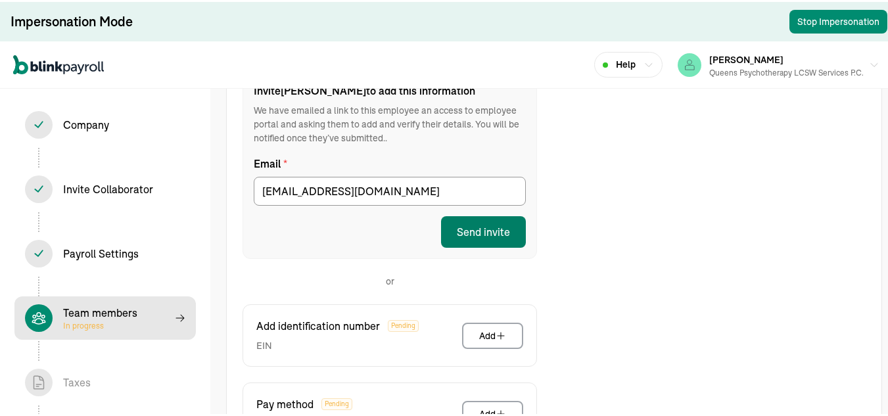
click at [476, 229] on button "Send invite" at bounding box center [483, 230] width 85 height 32
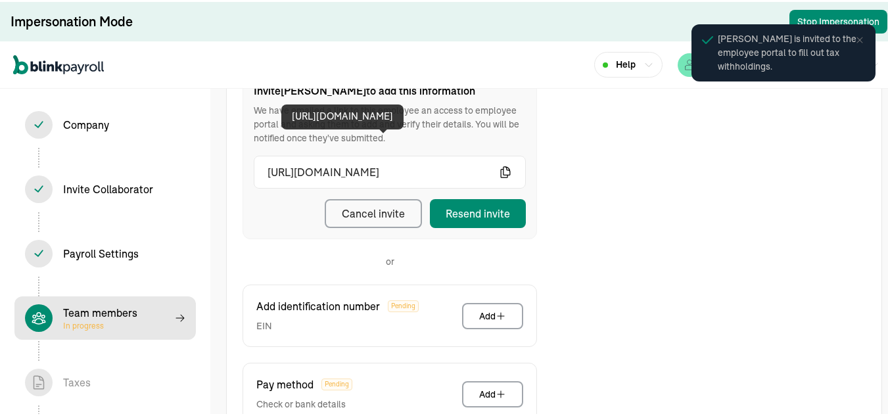
scroll to position [0, 0]
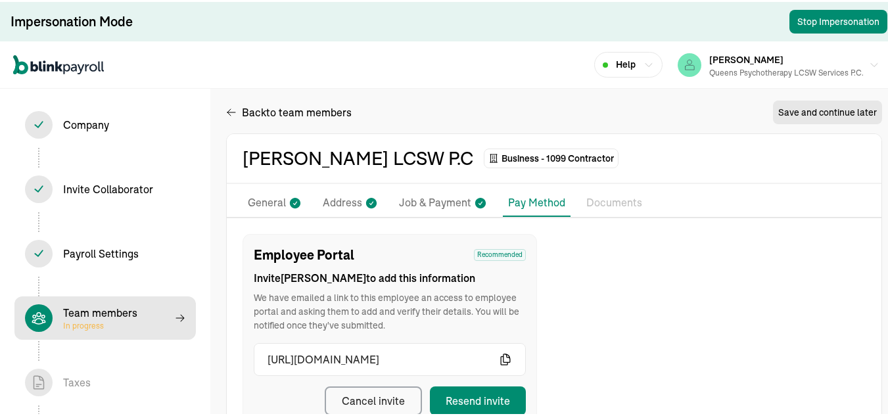
click at [450, 195] on p "Job & Payment" at bounding box center [435, 201] width 72 height 17
select select "Works from home"
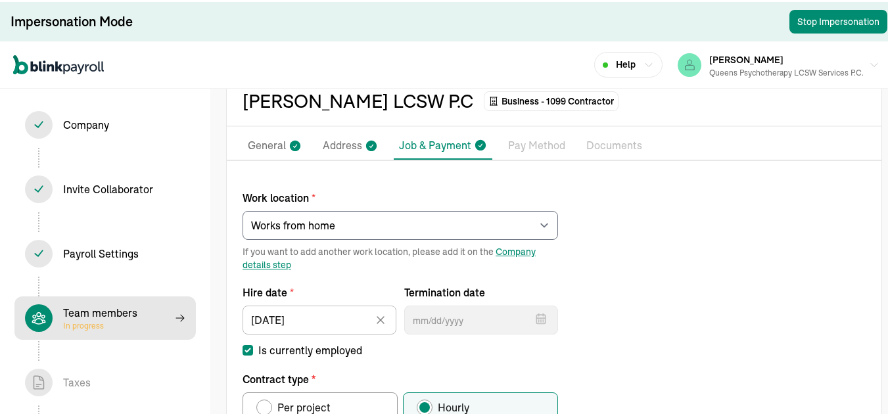
scroll to position [56, 0]
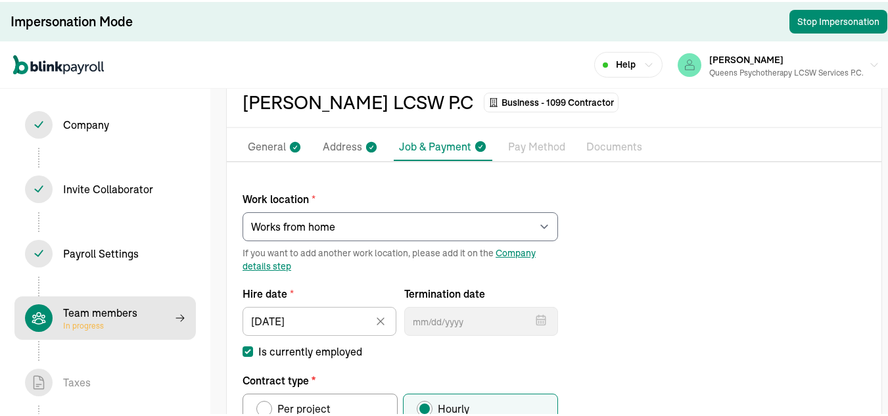
click at [287, 150] on li "General" at bounding box center [275, 145] width 64 height 28
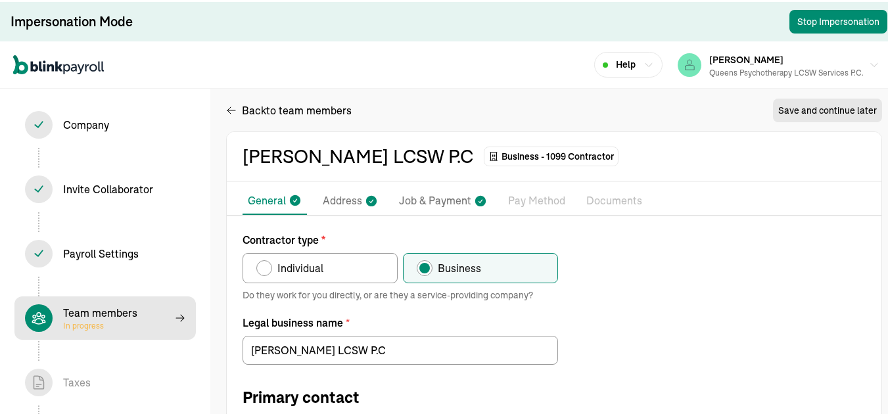
scroll to position [0, 0]
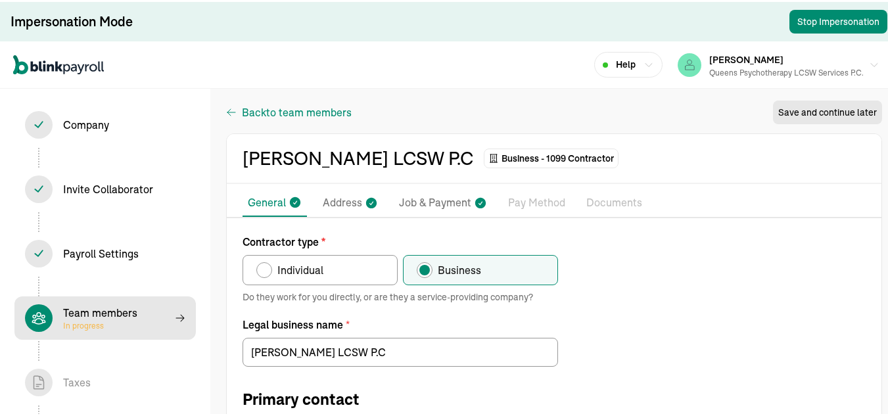
select select "contractor"
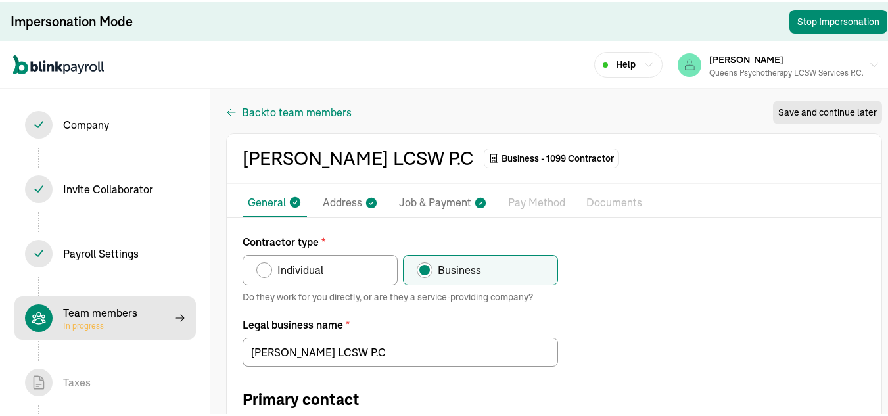
select select "contractor"
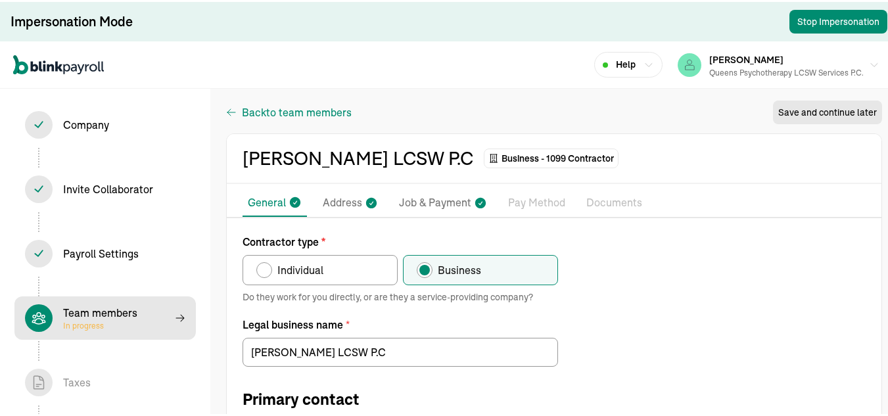
select select "contractor"
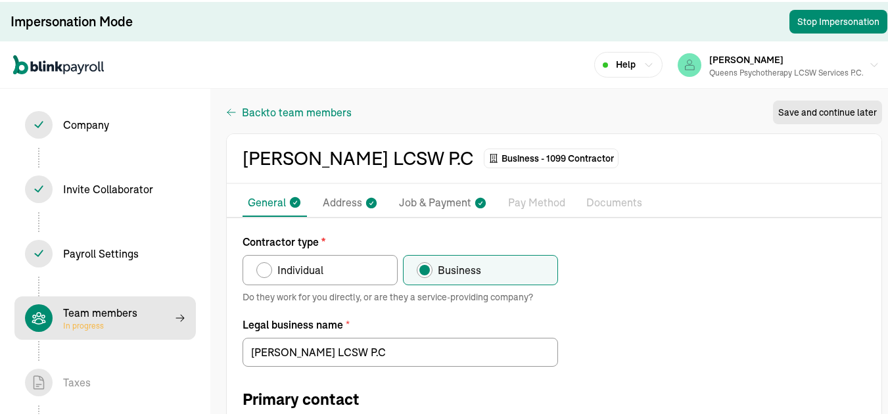
select select "contractor"
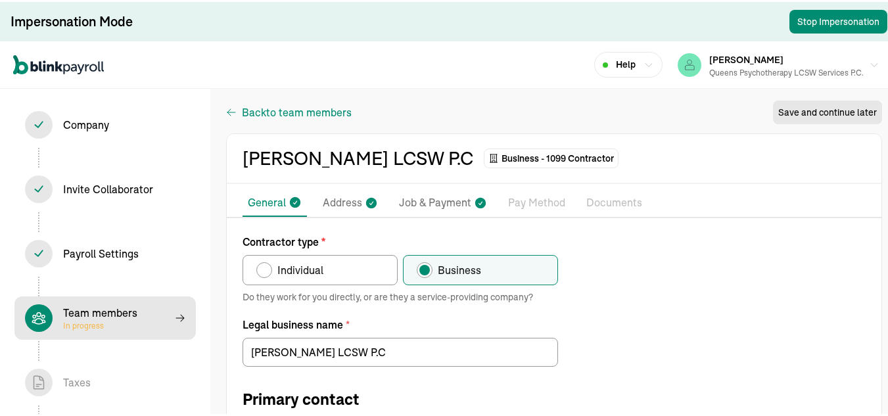
select select "contractor"
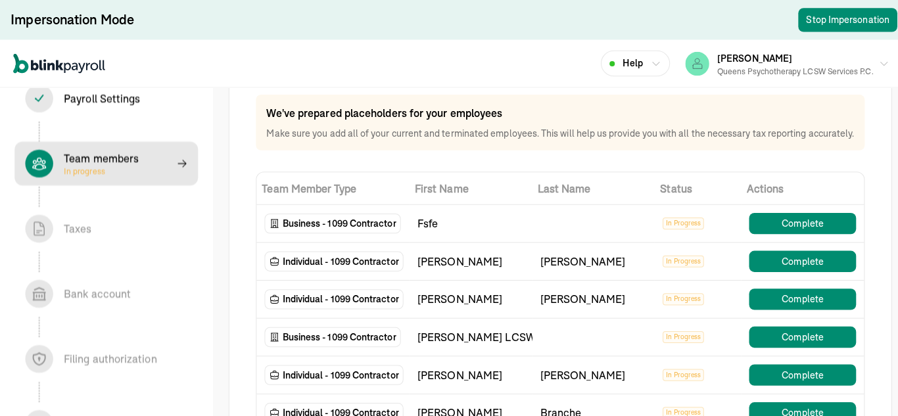
scroll to position [66, 0]
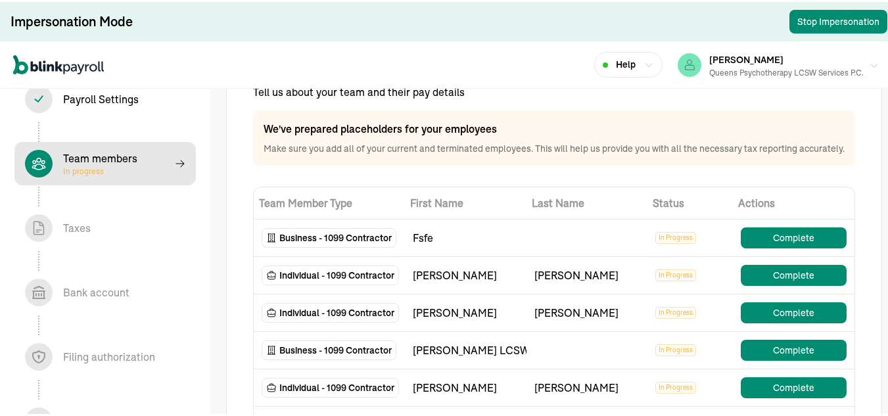
click at [771, 69] on div "Queens Psychotherapy LCSW Services P.C." at bounding box center [786, 71] width 154 height 12
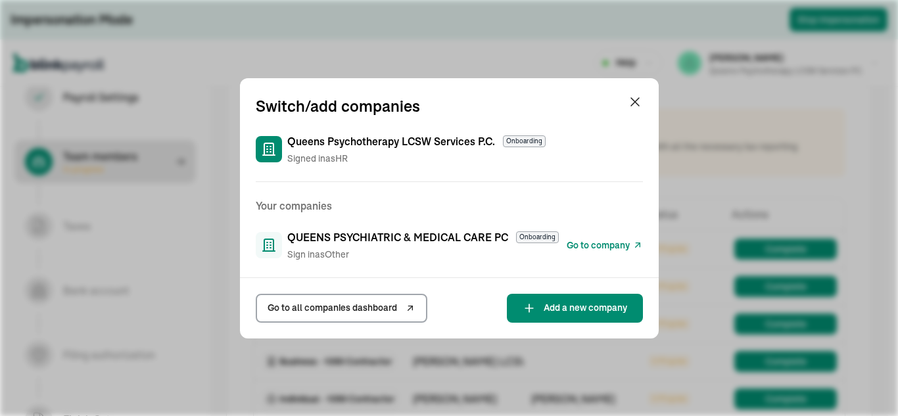
click at [605, 241] on span "Go to company" at bounding box center [598, 246] width 63 height 14
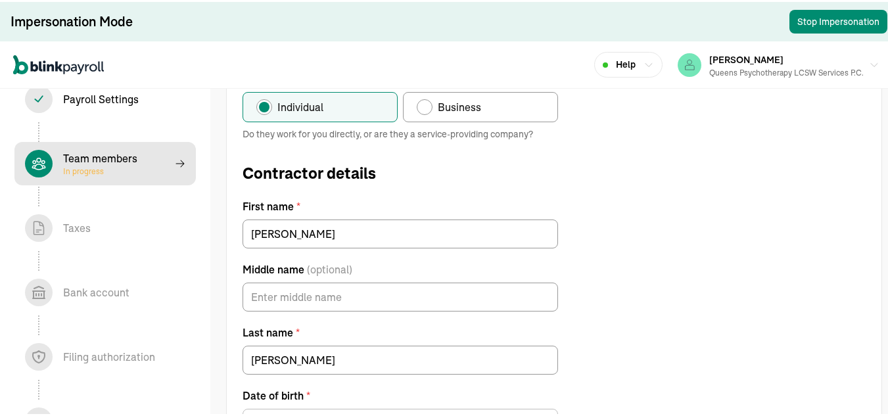
scroll to position [39, 0]
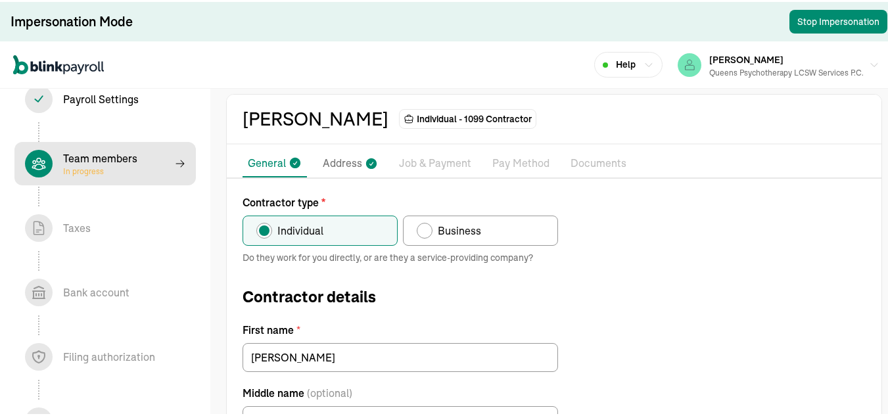
drag, startPoint x: 470, startPoint y: 210, endPoint x: 469, endPoint y: 216, distance: 6.7
click at [470, 210] on div "Contractor type * Individual Business" at bounding box center [400, 218] width 315 height 51
click at [467, 224] on span "Business" at bounding box center [459, 229] width 43 height 16
click at [427, 224] on input "Business" at bounding box center [421, 225] width 11 height 11
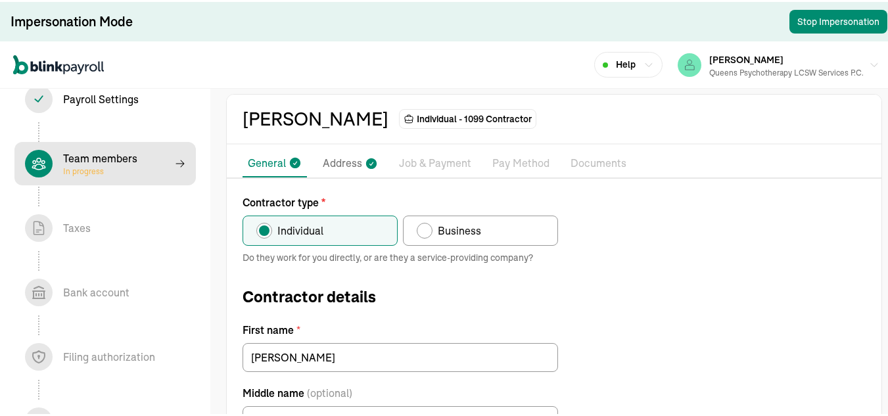
radio input "true"
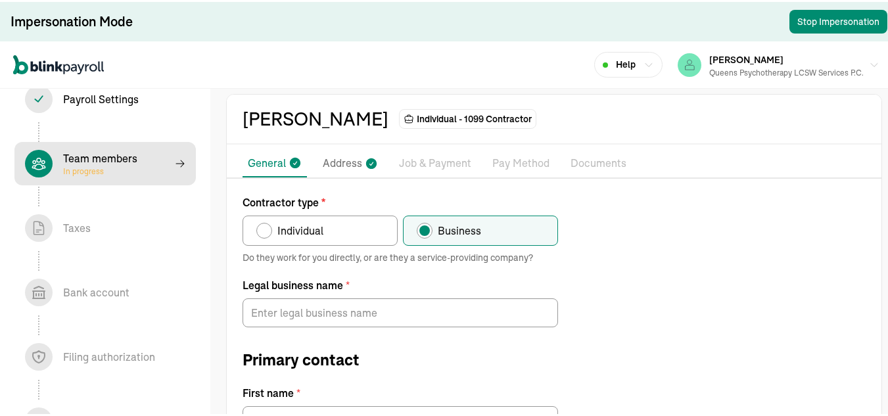
click at [325, 234] on label "Individual" at bounding box center [320, 229] width 155 height 30
click at [266, 231] on input "Individual" at bounding box center [261, 225] width 11 height 11
radio input "true"
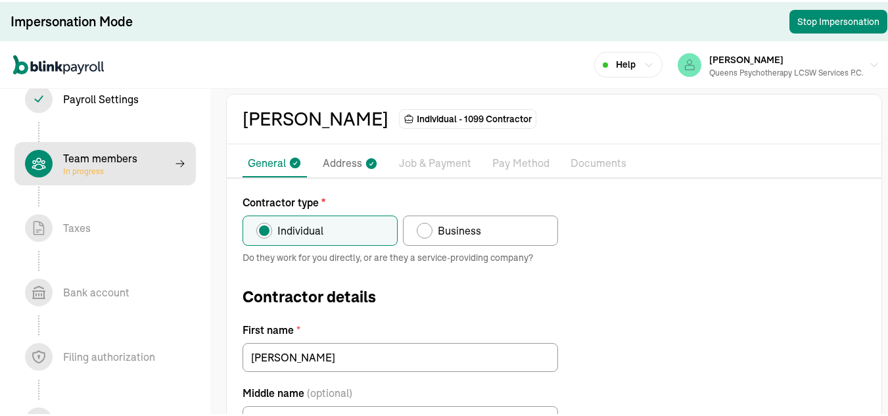
click at [152, 164] on div "Team members In progress" at bounding box center [105, 162] width 160 height 28
select select "contractor"
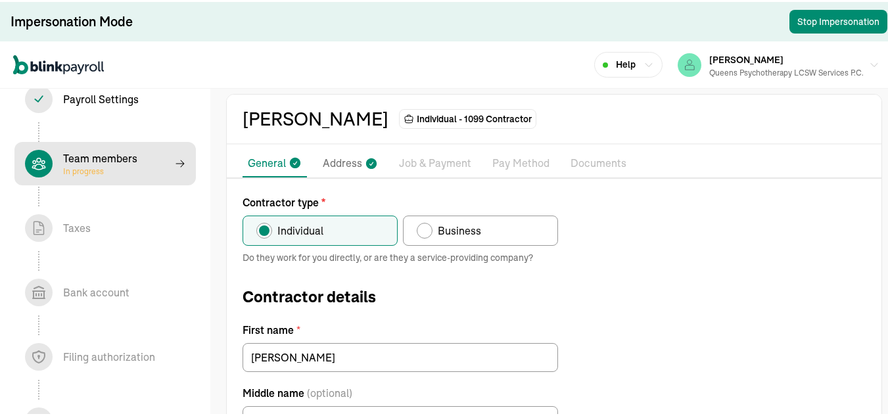
select select "contractor"
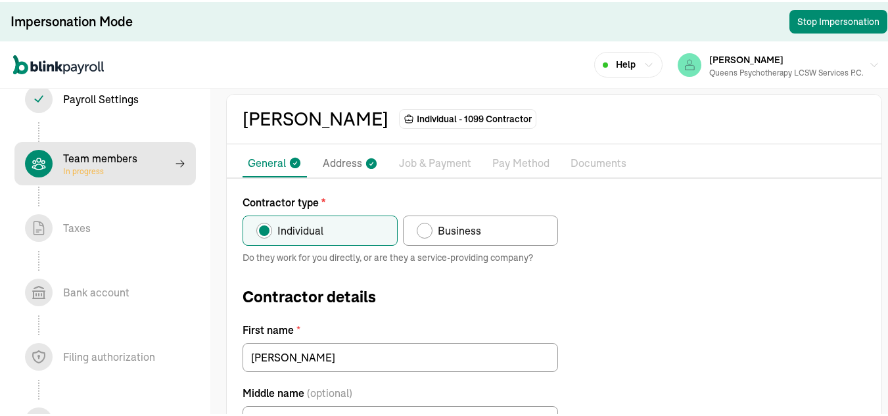
select select "contractor"
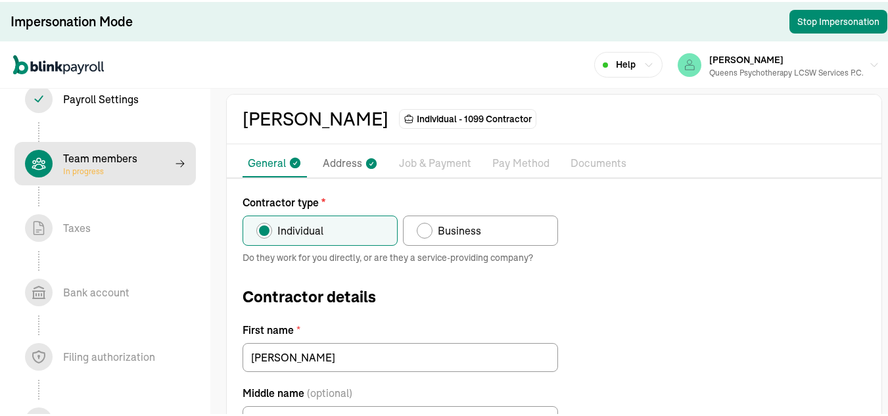
select select "contractor"
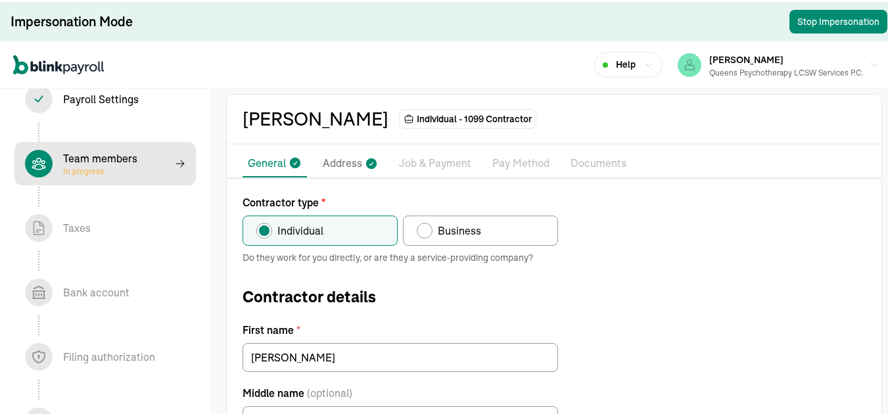
select select "contractor"
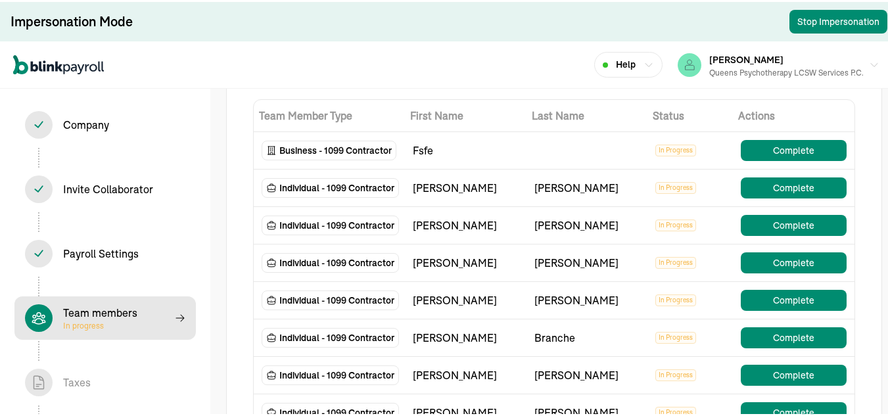
scroll to position [171, 0]
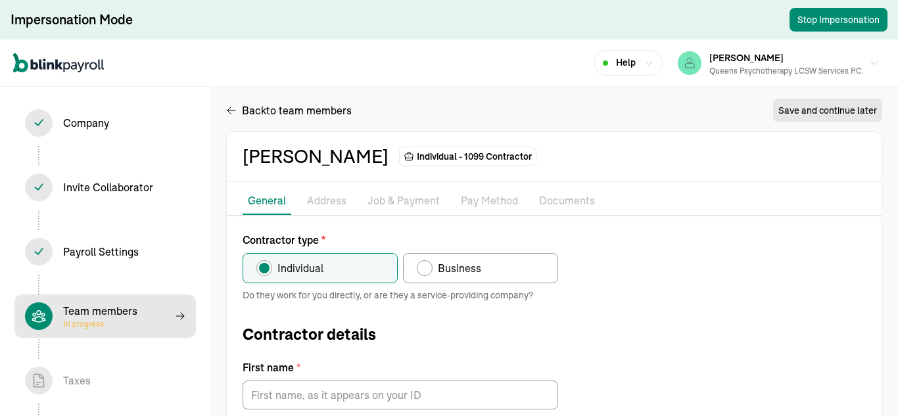
type input "[PERSON_NAME]"
type input "Sakharova"
type input "ALKUTGREG@aol.com"
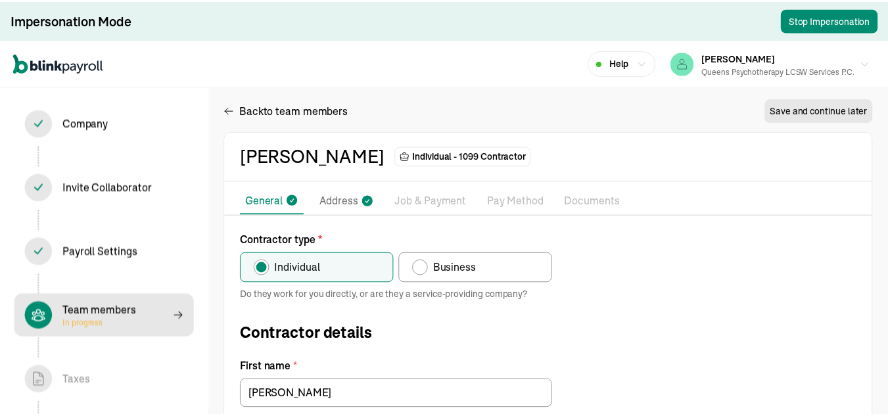
scroll to position [187, 0]
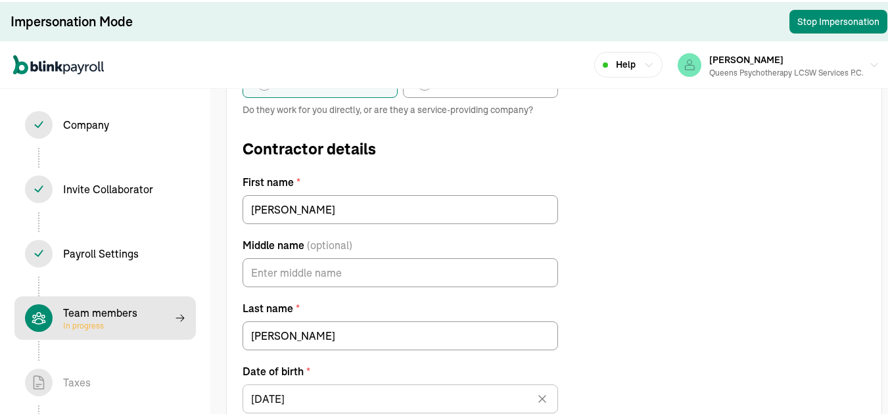
type input "06/06/1952"
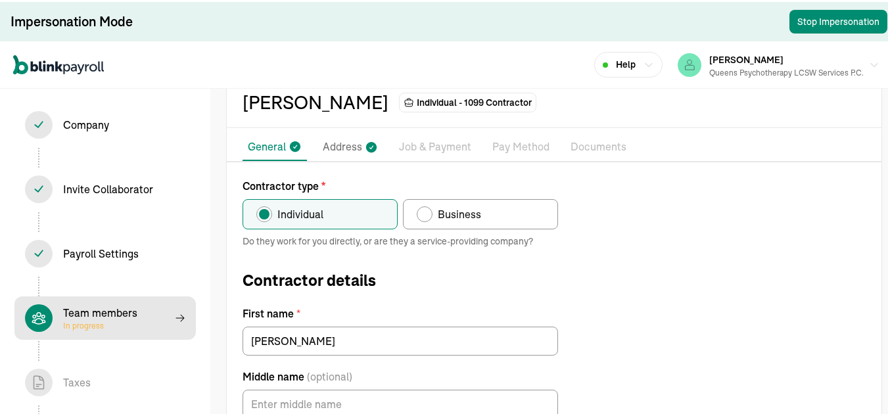
click at [489, 207] on label "Business" at bounding box center [480, 212] width 155 height 30
click at [427, 207] on input "Business" at bounding box center [421, 209] width 11 height 11
radio input "true"
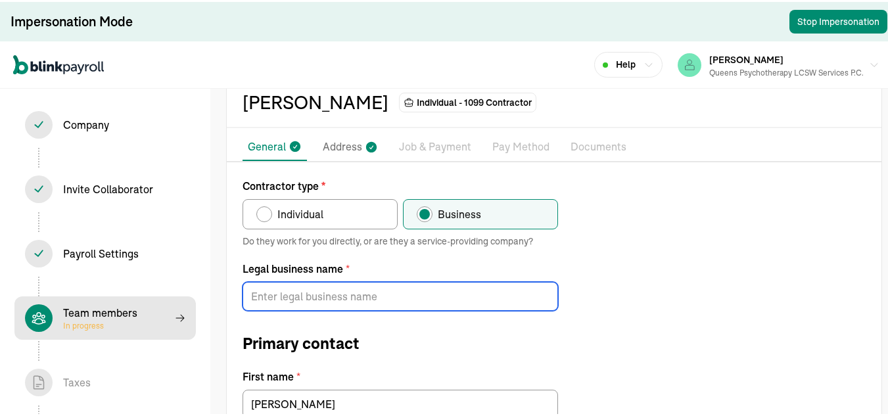
click at [340, 291] on input "Legal business name *" at bounding box center [400, 294] width 315 height 29
paste input "ANNA SAKHAROVA LCSW P.C"
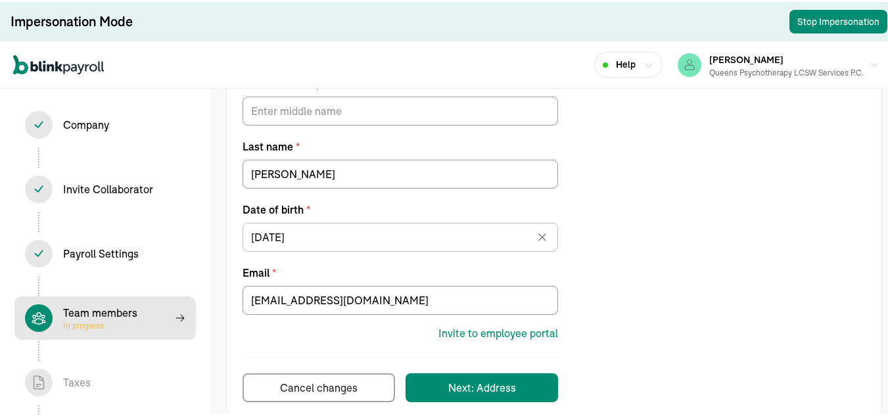
scroll to position [431, 0]
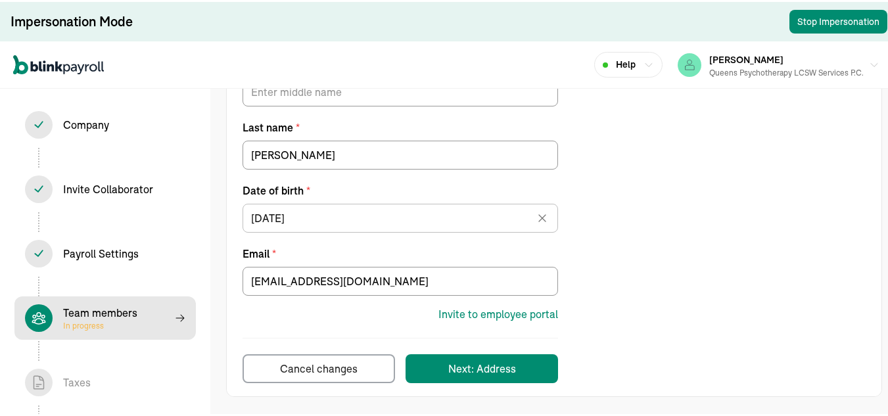
type input "ANNA SAKHAROVA LCSW P.C"
click at [528, 376] on button "Next: Address" at bounding box center [481, 366] width 152 height 29
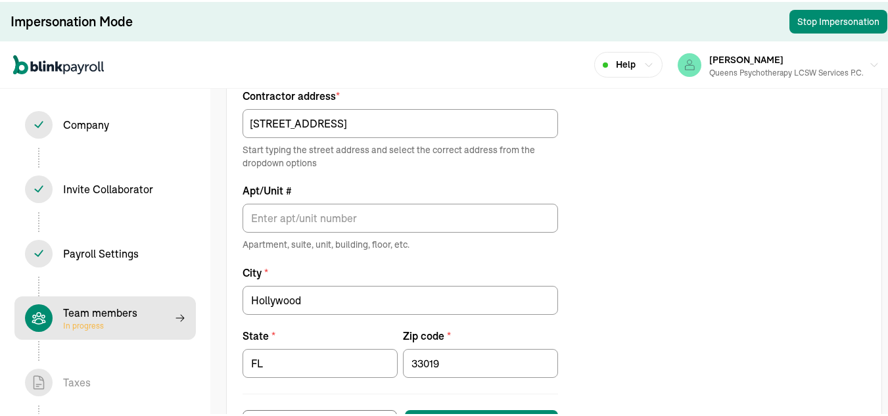
scroll to position [187, 0]
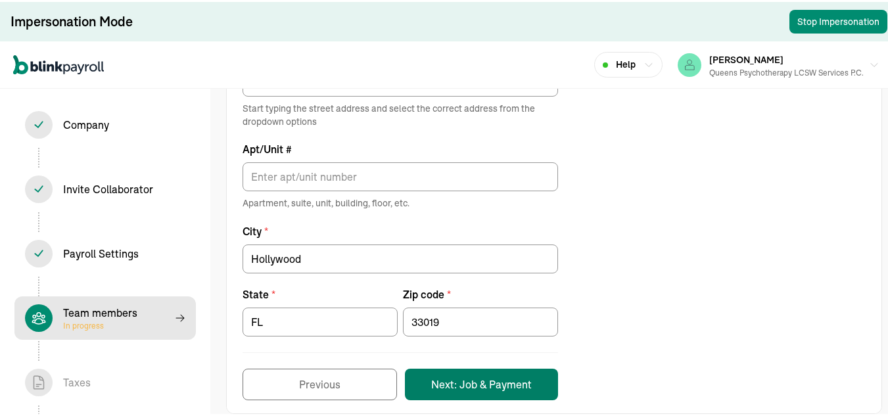
click at [502, 387] on button "Next: Job & Payment" at bounding box center [481, 383] width 153 height 32
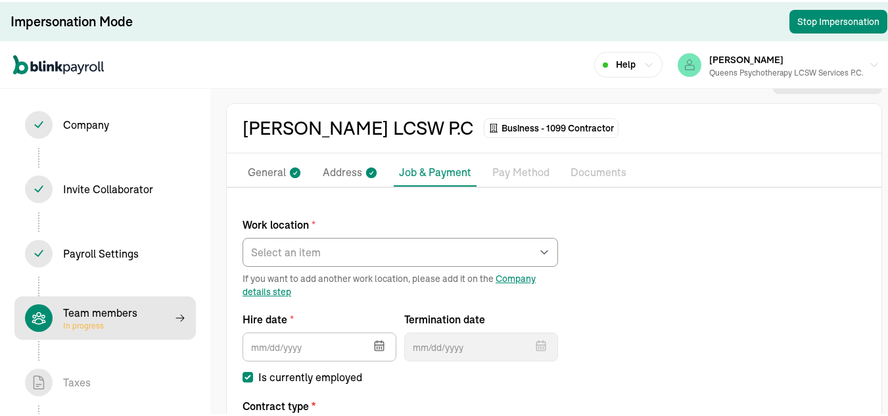
scroll to position [0, 0]
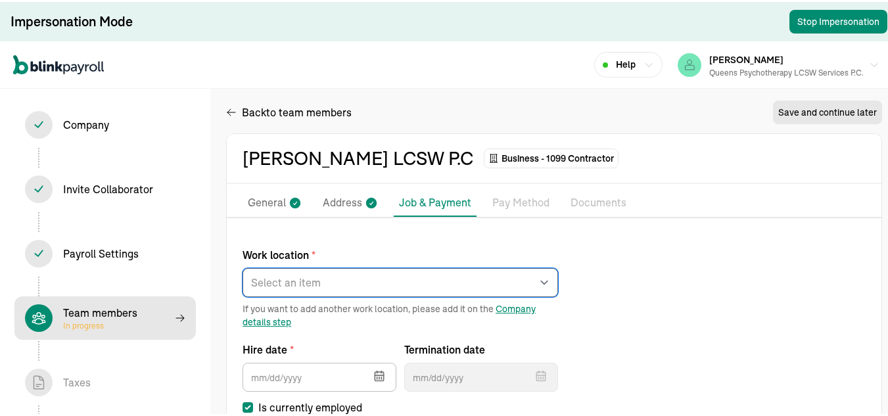
click at [428, 273] on select "Select an item rego park 176 Lincoln Road Works from home" at bounding box center [400, 280] width 315 height 29
select select "Works from home"
click at [243, 266] on select "Select an item rego park 176 Lincoln Road Works from home" at bounding box center [400, 280] width 315 height 29
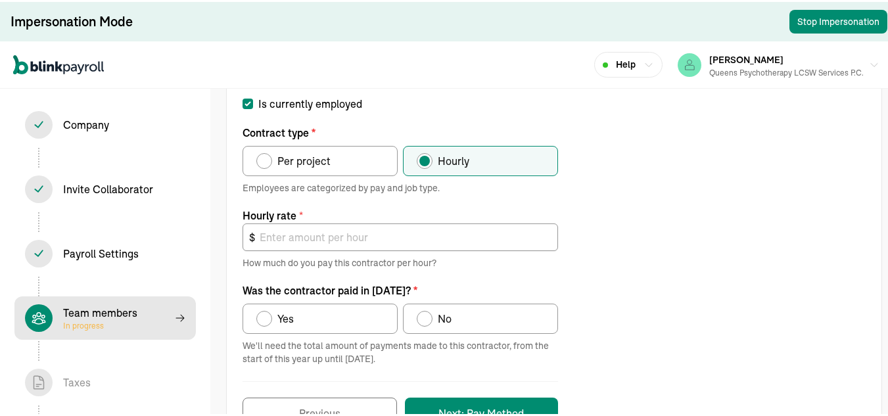
scroll to position [284, 0]
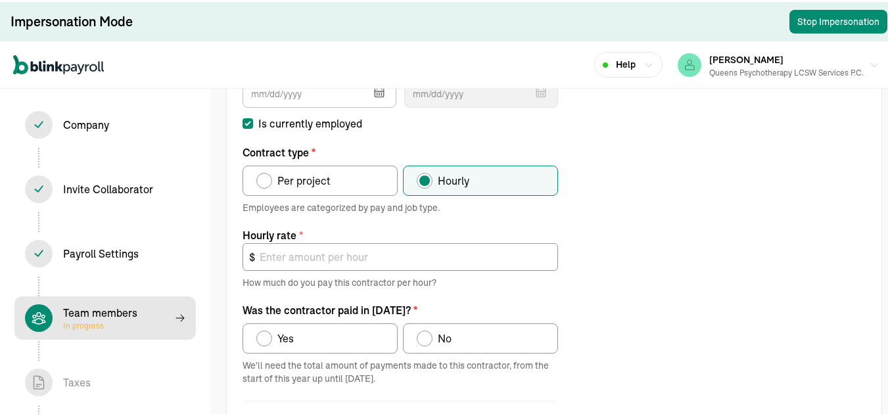
click at [293, 344] on span "Yes" at bounding box center [285, 337] width 16 height 16
click at [266, 338] on input "Yes" at bounding box center [261, 333] width 11 height 11
radio input "true"
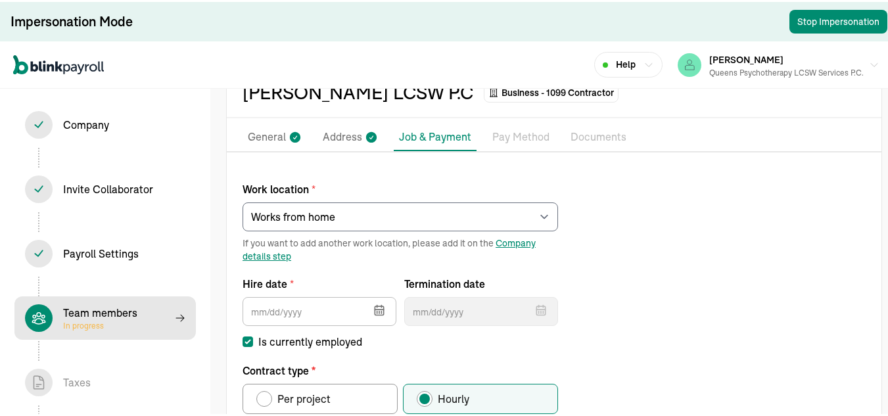
scroll to position [131, 0]
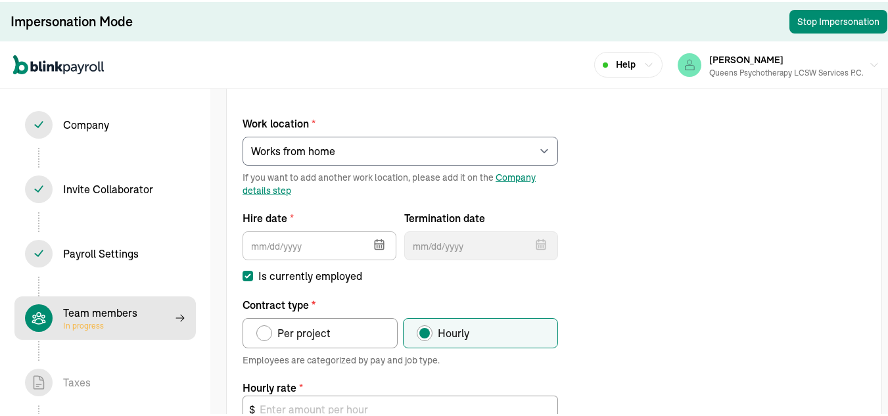
click at [375, 241] on icon "button" at bounding box center [379, 243] width 9 height 9
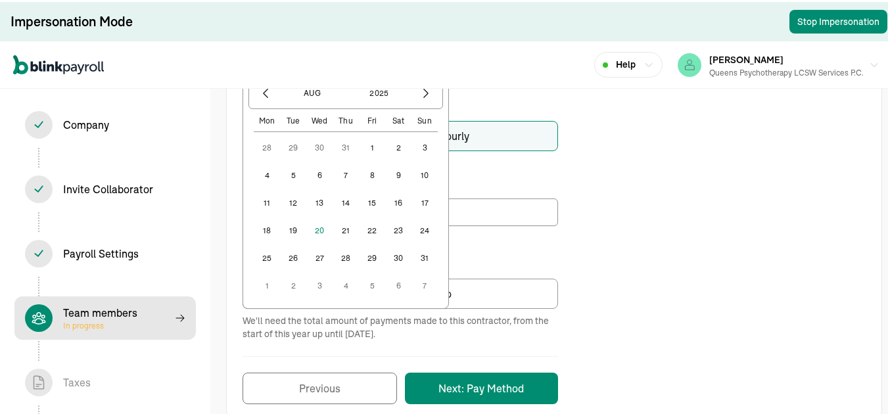
scroll to position [263, 0]
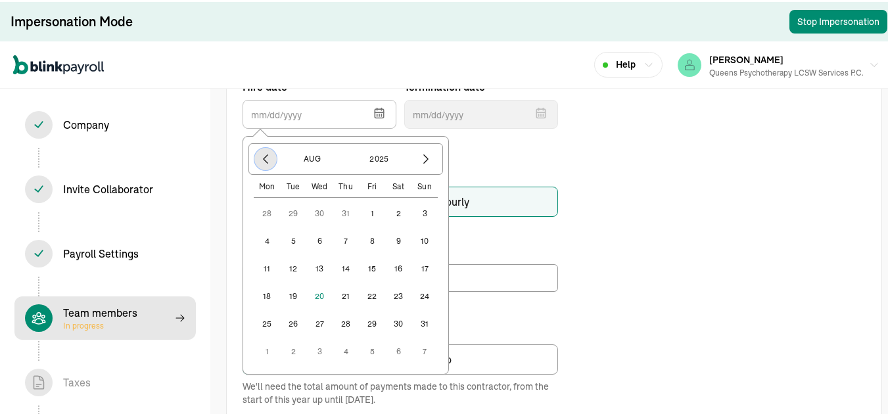
click at [267, 160] on icon "button" at bounding box center [265, 156] width 13 height 13
click at [626, 193] on div "Work location * Select an item rego park 176 Lincoln Road Works from home If yo…" at bounding box center [554, 218] width 655 height 499
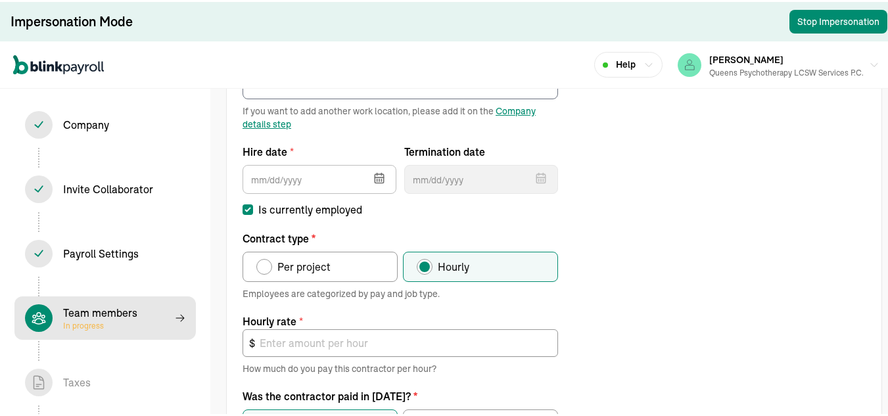
scroll to position [329, 0]
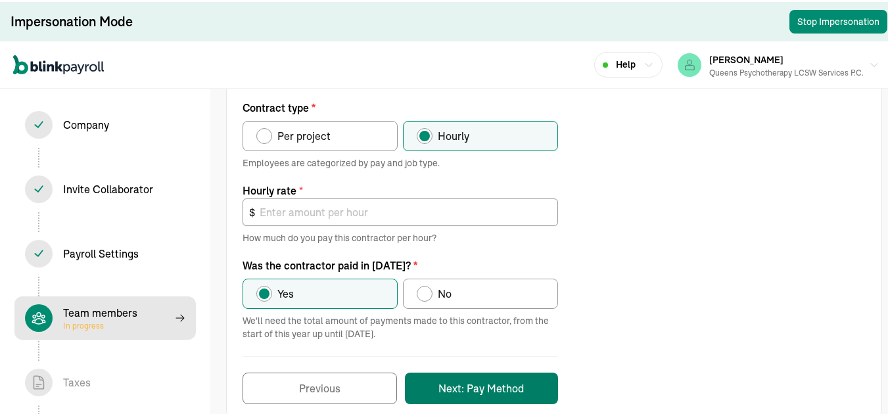
click at [524, 389] on button "Next: Pay Method" at bounding box center [481, 387] width 153 height 32
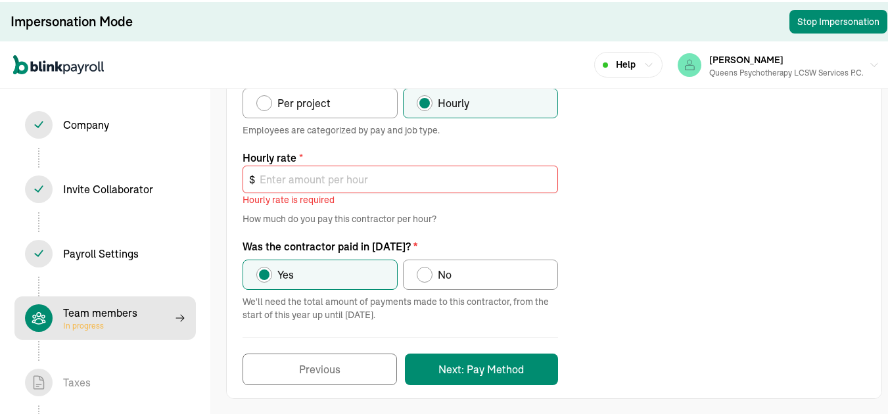
scroll to position [382, 0]
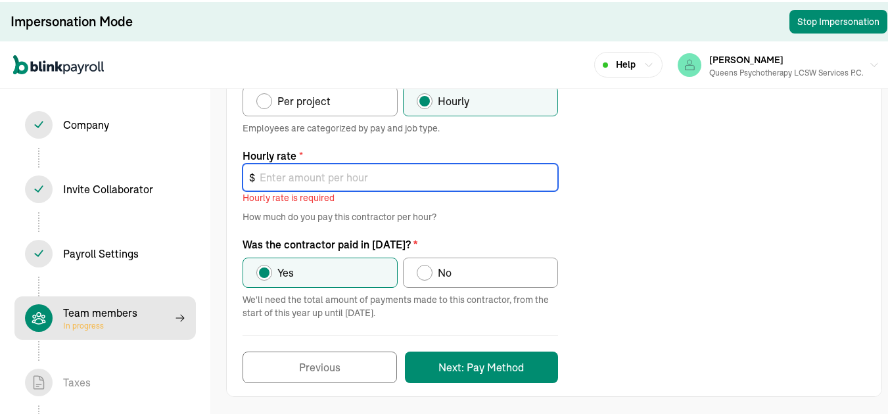
click at [354, 180] on input "text" at bounding box center [400, 176] width 315 height 28
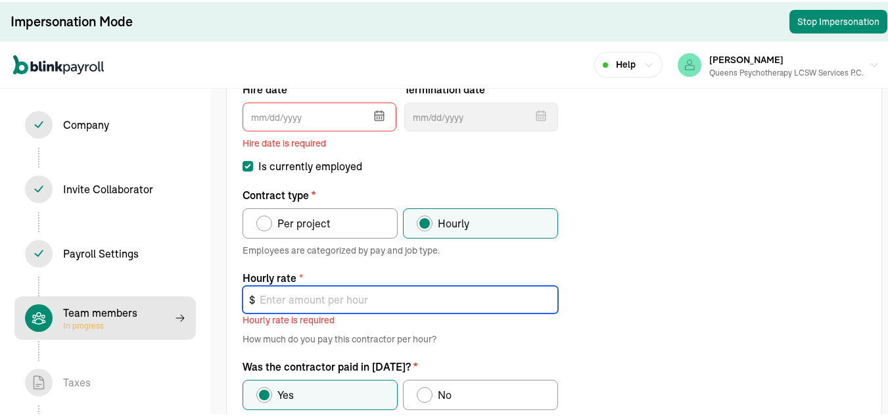
scroll to position [251, 0]
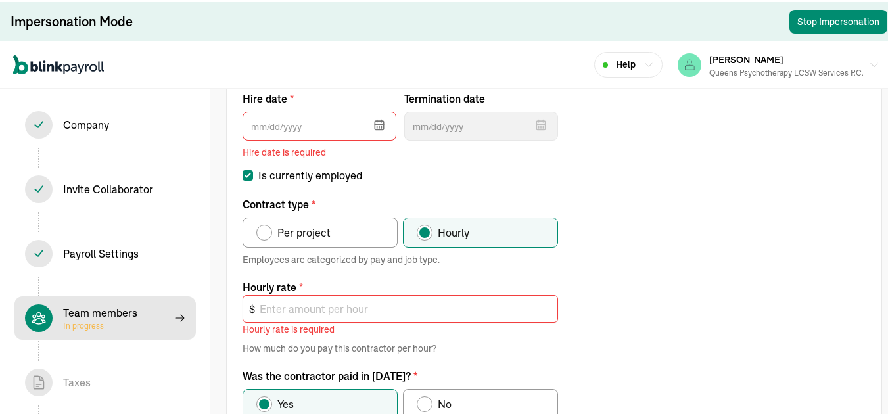
click at [378, 122] on icon "button" at bounding box center [379, 122] width 9 height 0
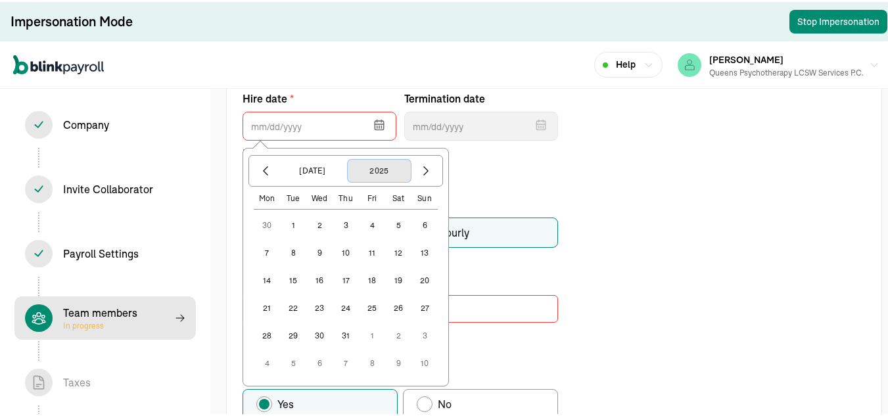
click at [384, 166] on button "2025" at bounding box center [379, 169] width 63 height 22
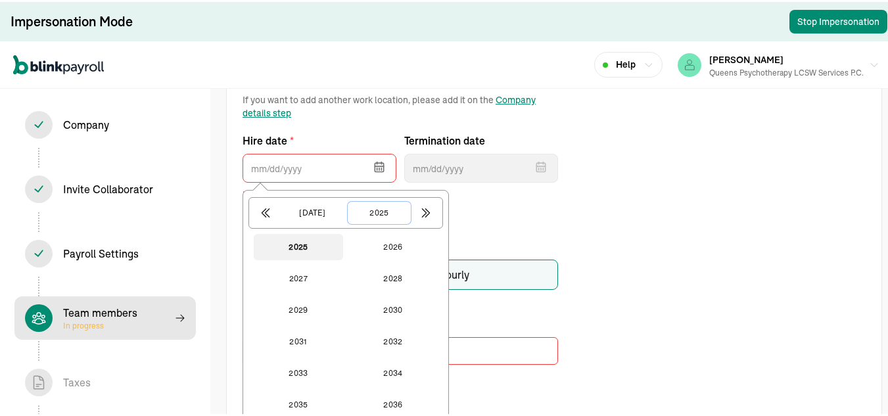
scroll to position [185, 0]
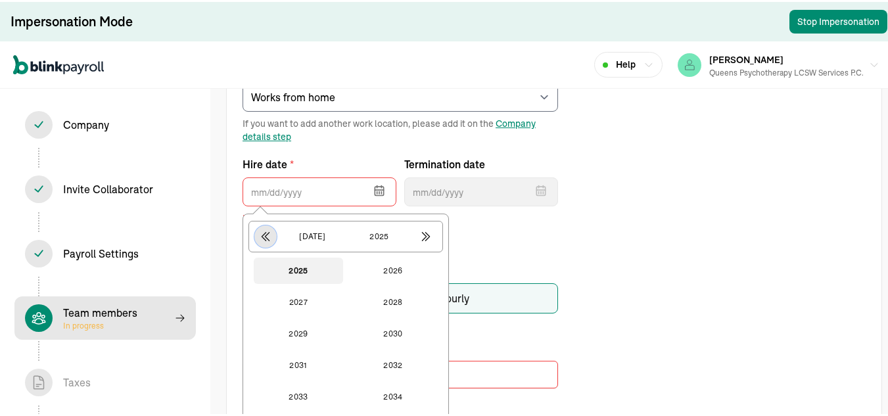
click at [267, 237] on icon "button" at bounding box center [265, 235] width 7 height 9
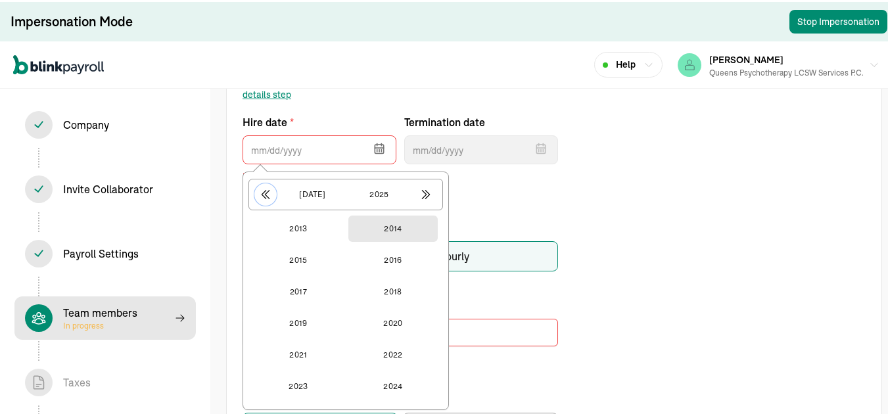
scroll to position [251, 0]
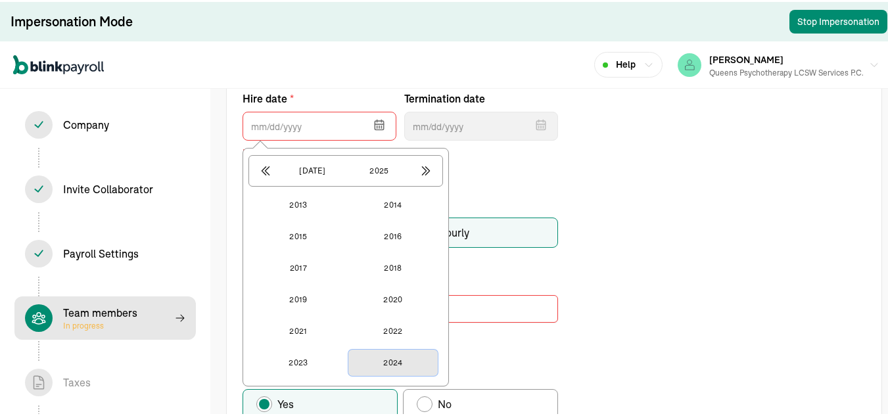
click at [397, 361] on button "2024" at bounding box center [392, 361] width 89 height 26
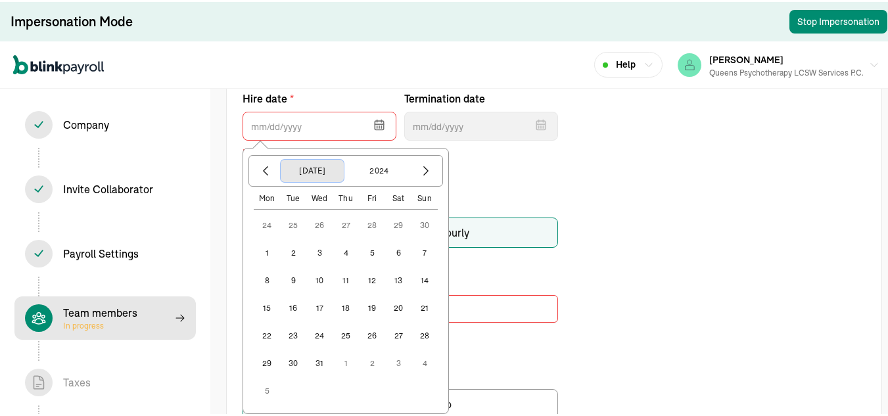
click at [312, 177] on button "Jul" at bounding box center [312, 169] width 63 height 22
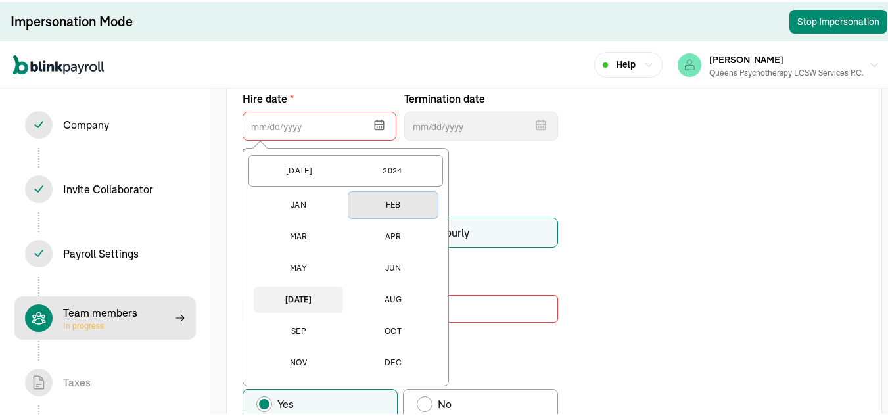
click at [398, 205] on button "Feb" at bounding box center [392, 203] width 89 height 26
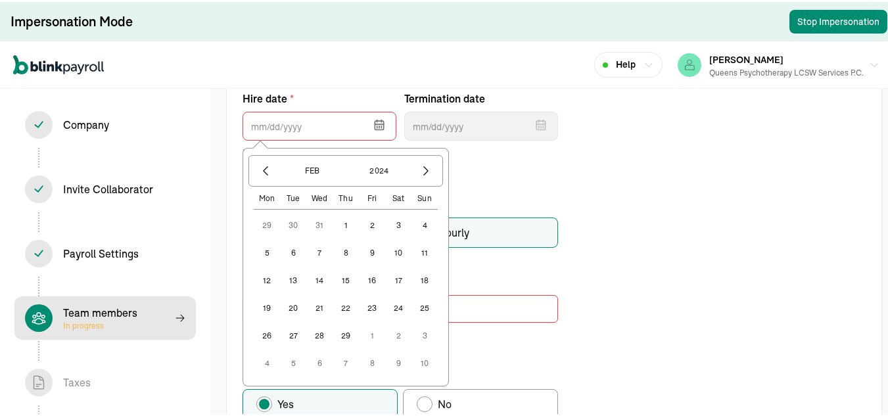
click at [320, 252] on button "7" at bounding box center [319, 251] width 26 height 26
type input "02/07/2024"
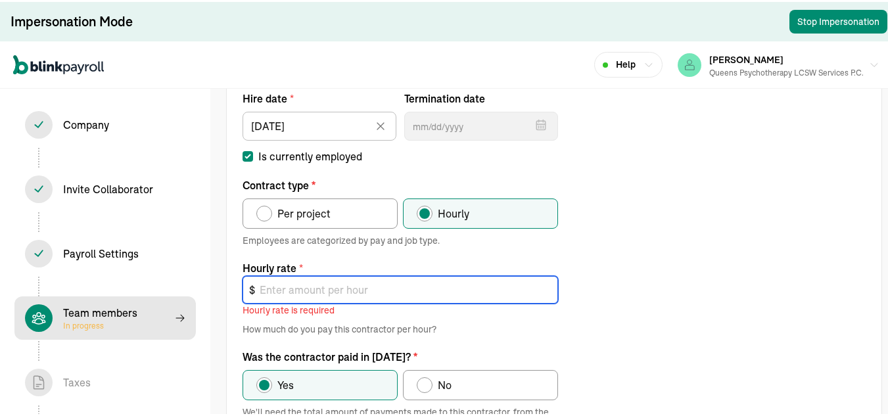
click at [376, 285] on input "text" at bounding box center [400, 288] width 315 height 28
type input "0"
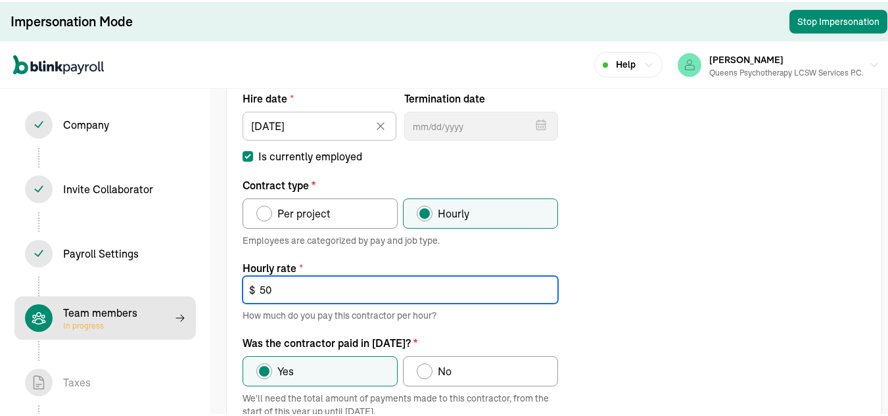
type input "50"
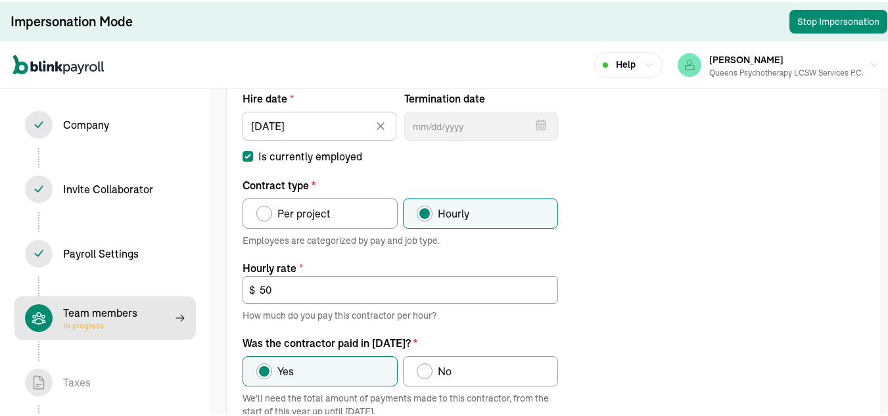
click at [662, 187] on div "Work location * Select an item rego park 176 Lincoln Road Works from home If yo…" at bounding box center [554, 230] width 655 height 499
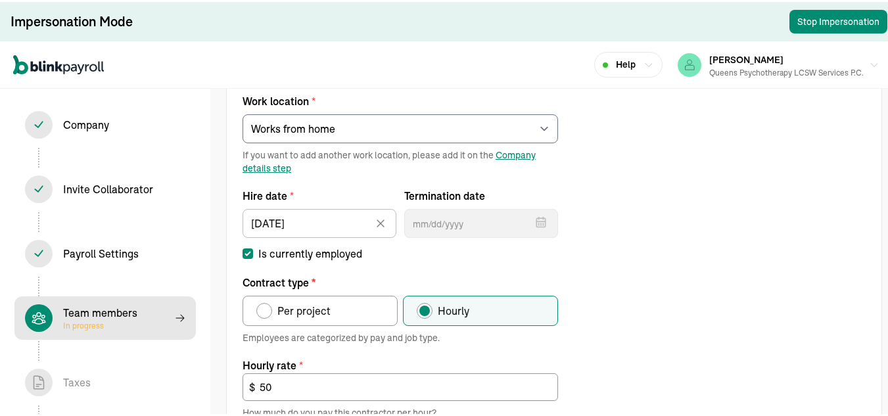
scroll to position [350, 0]
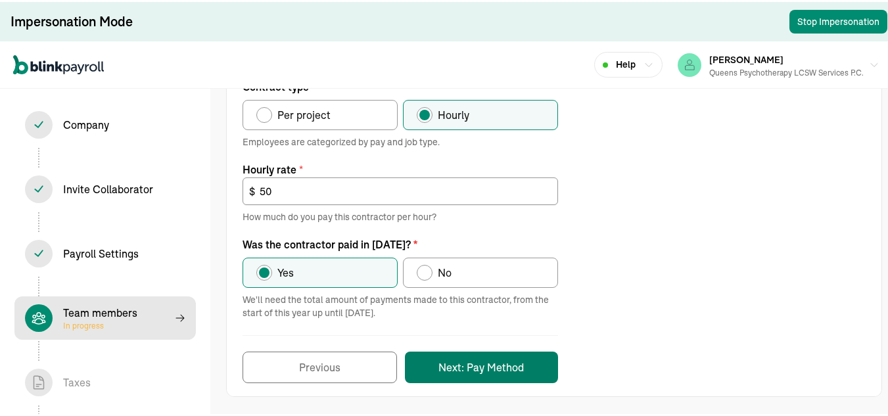
click at [505, 359] on button "Next: Pay Method" at bounding box center [481, 366] width 153 height 32
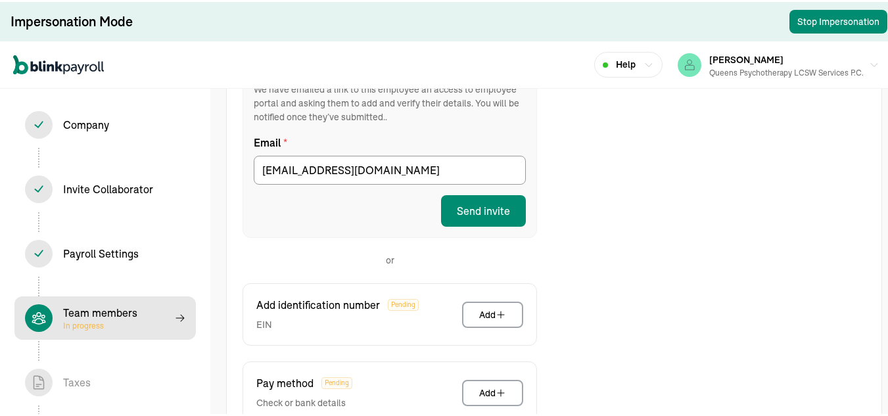
scroll to position [187, 0]
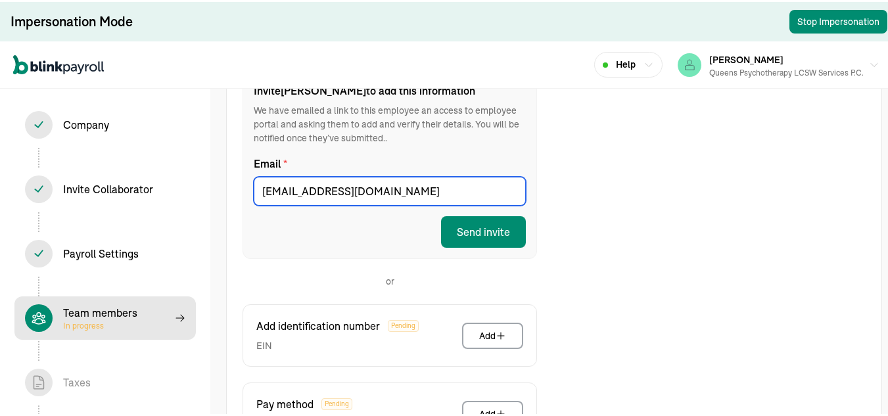
click at [262, 191] on input "ALKUTGREG@aol.com" at bounding box center [390, 189] width 272 height 29
type input "YALKUTGREG@aol.com"
click at [597, 246] on div "Employee Portal Recommended Invite Anna to add this information We have emailed…" at bounding box center [554, 305] width 655 height 521
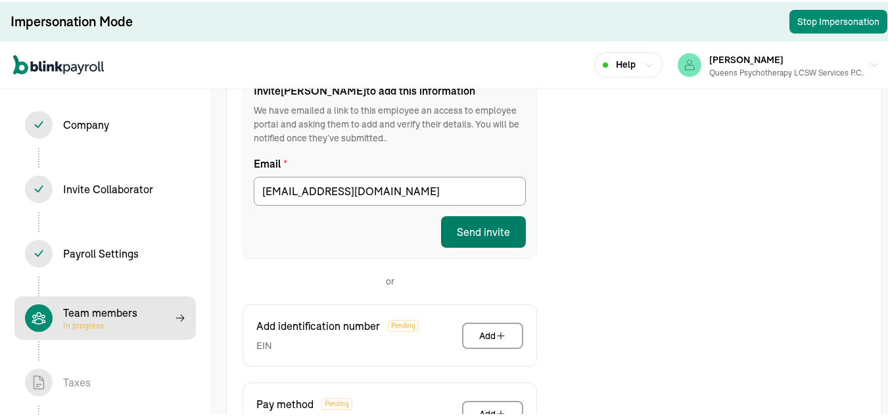
click at [476, 229] on button "Send invite" at bounding box center [483, 230] width 85 height 32
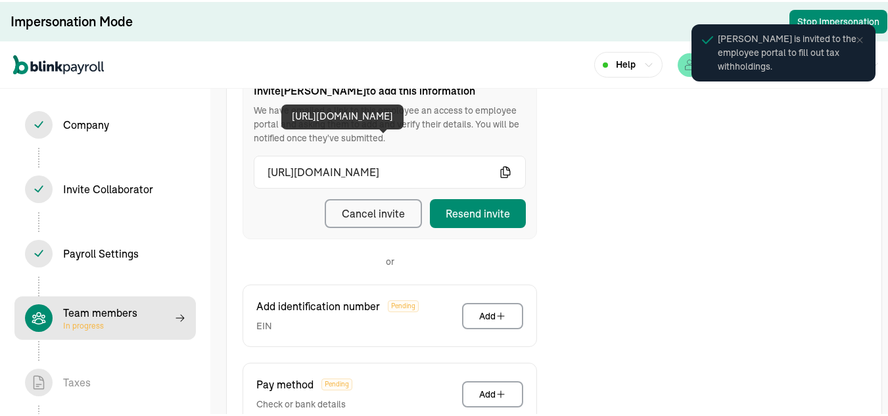
scroll to position [0, 0]
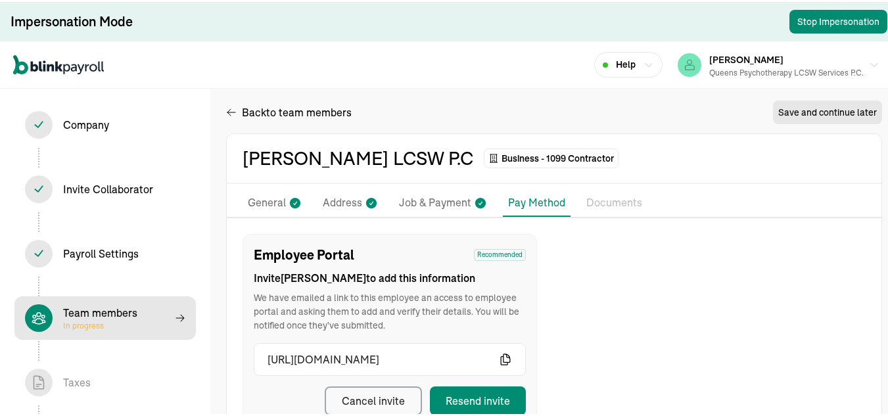
click at [450, 195] on p "Job & Payment" at bounding box center [435, 201] width 72 height 17
select select "Works from home"
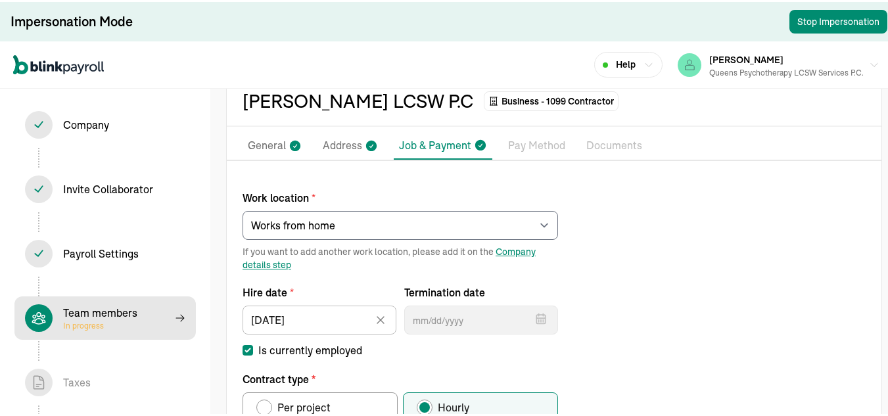
scroll to position [56, 0]
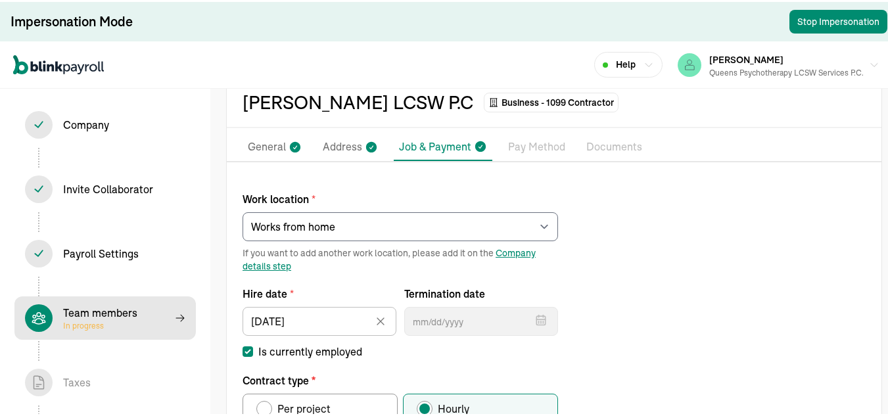
click at [287, 150] on li "General" at bounding box center [275, 145] width 64 height 28
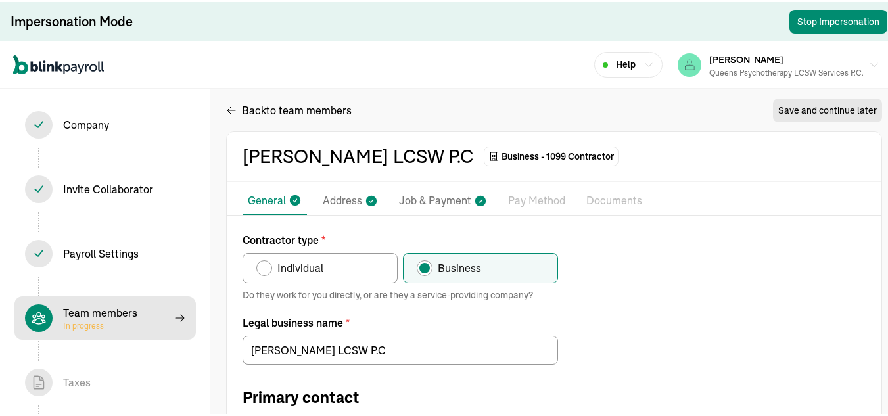
scroll to position [0, 0]
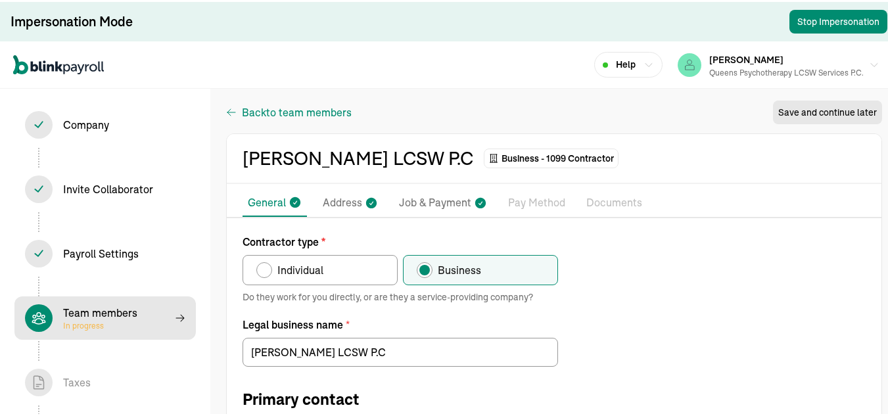
select select "contractor"
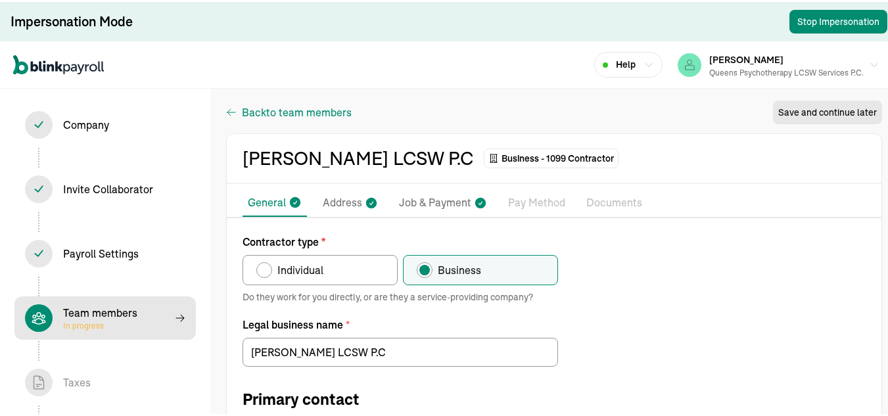
select select "contractor"
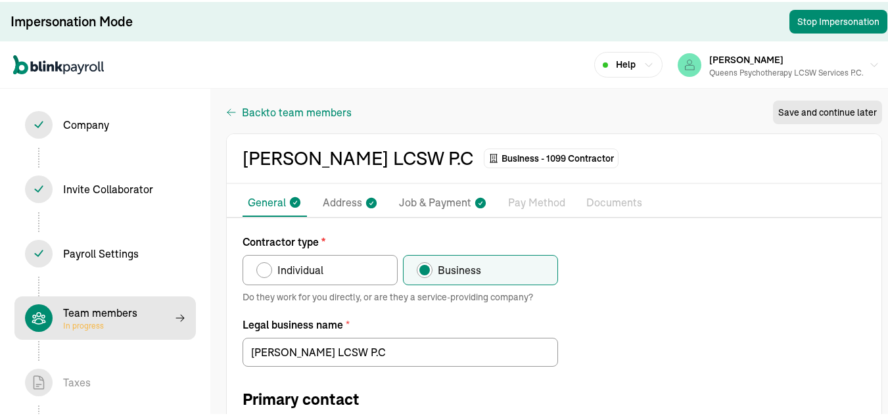
select select "contractor"
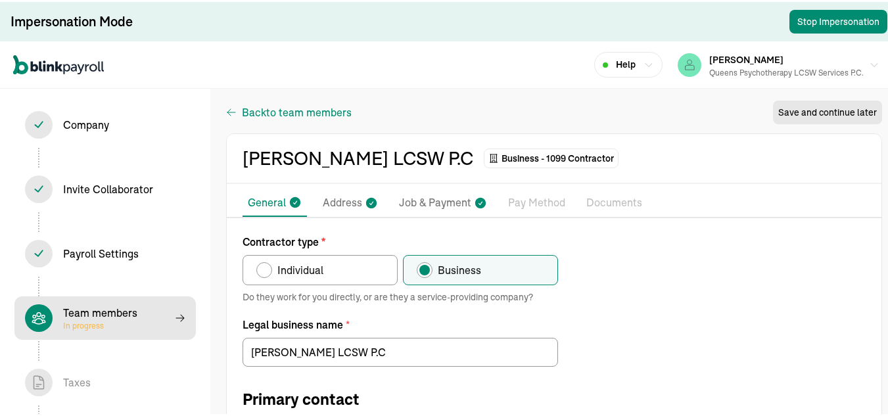
select select "contractor"
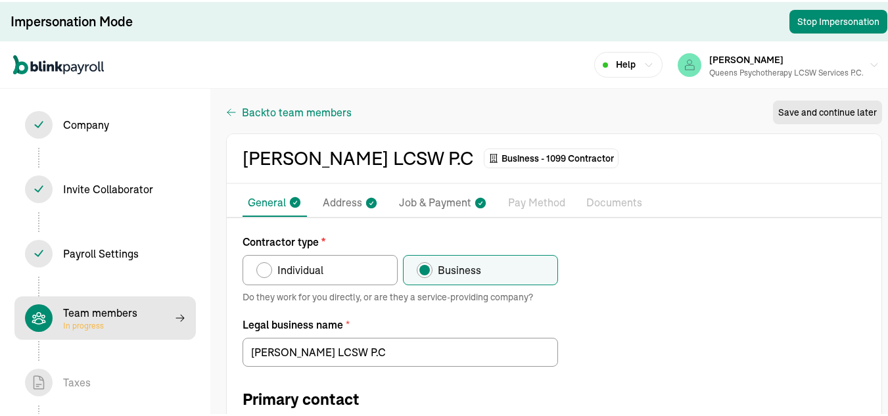
select select "contractor"
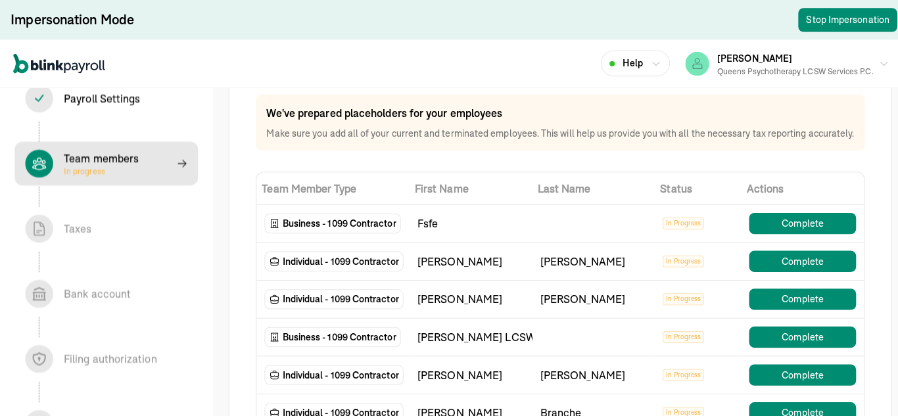
scroll to position [66, 0]
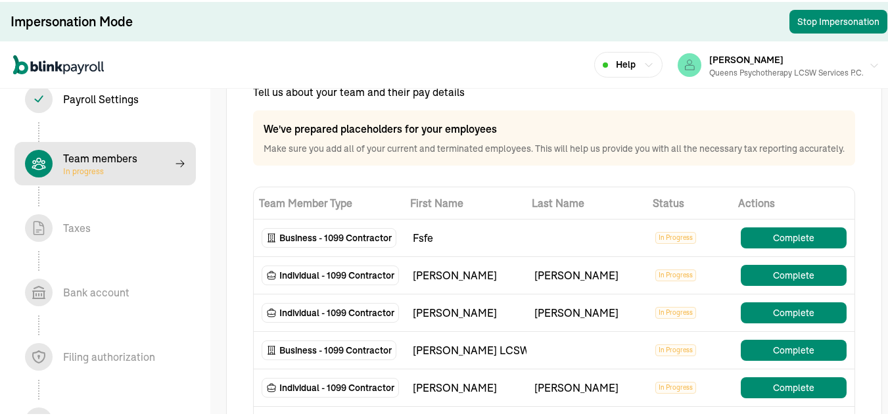
click at [771, 69] on div "Queens Psychotherapy LCSW Services P.C." at bounding box center [786, 71] width 154 height 12
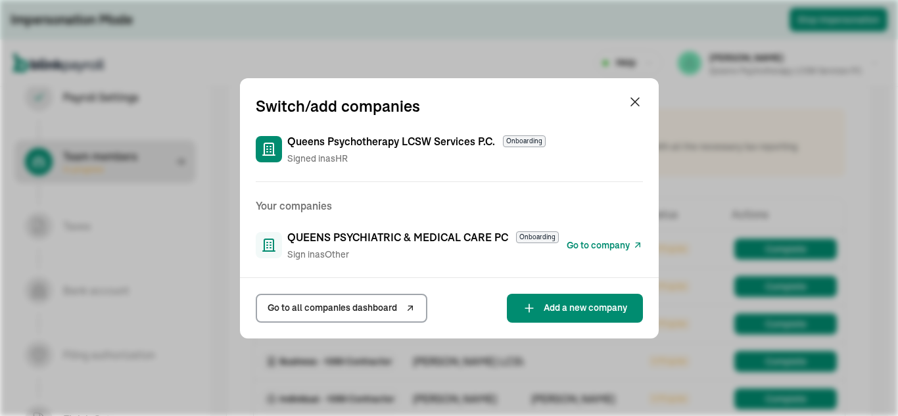
click at [605, 241] on span "Go to company" at bounding box center [598, 246] width 63 height 14
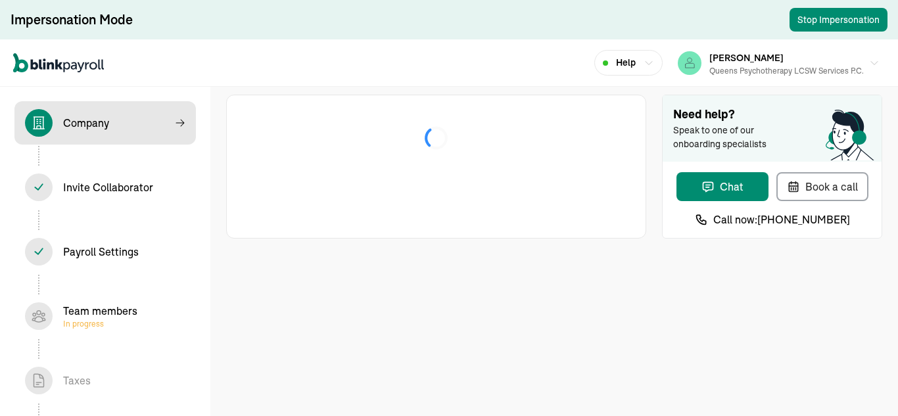
select select "Limited Liability Company (LLC)"
select select "Health Care"
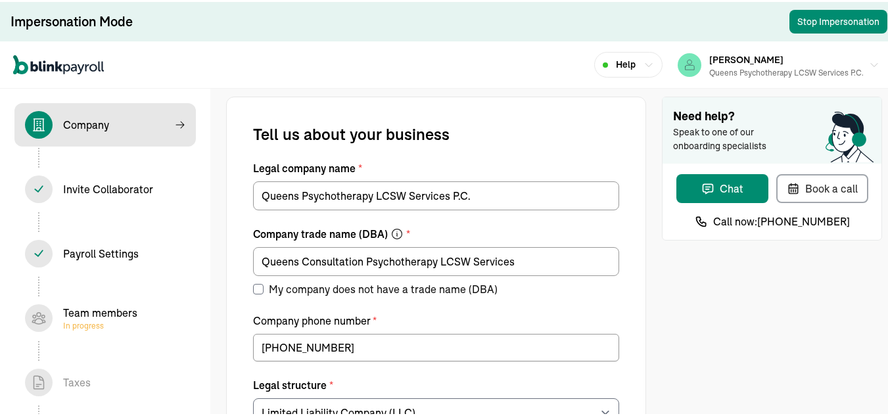
click at [112, 307] on div "Team members In progress" at bounding box center [100, 316] width 74 height 26
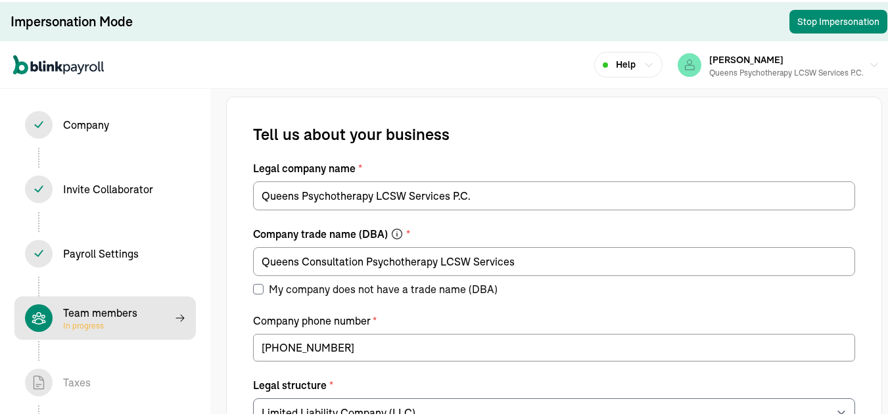
select select "contractor"
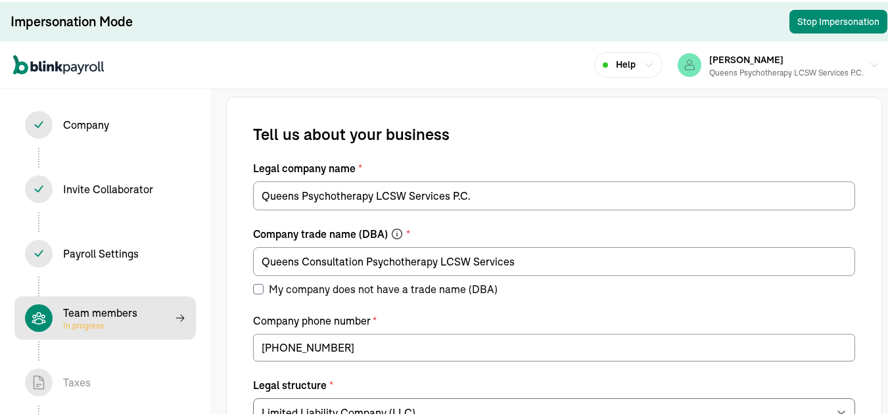
select select "contractor"
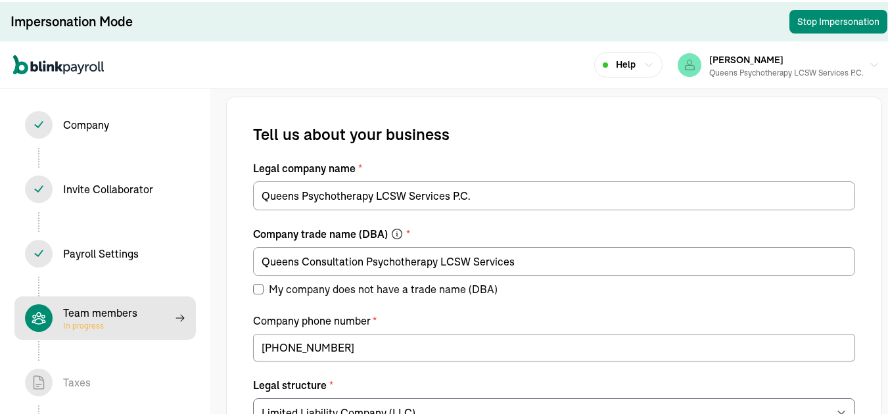
select select "contractor"
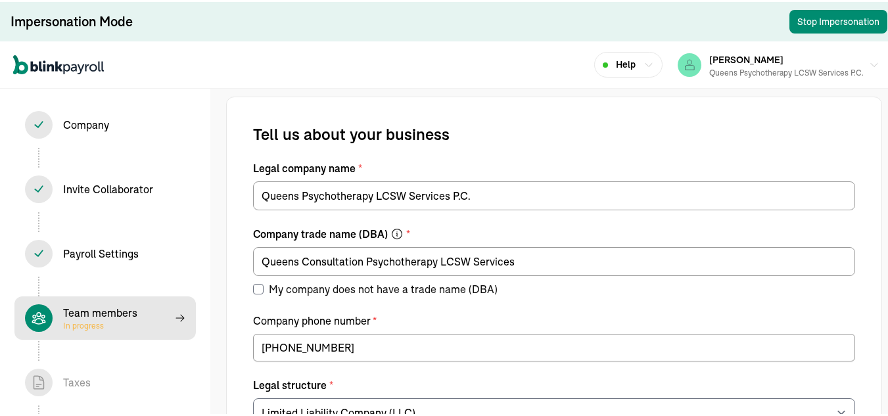
select select "contractor"
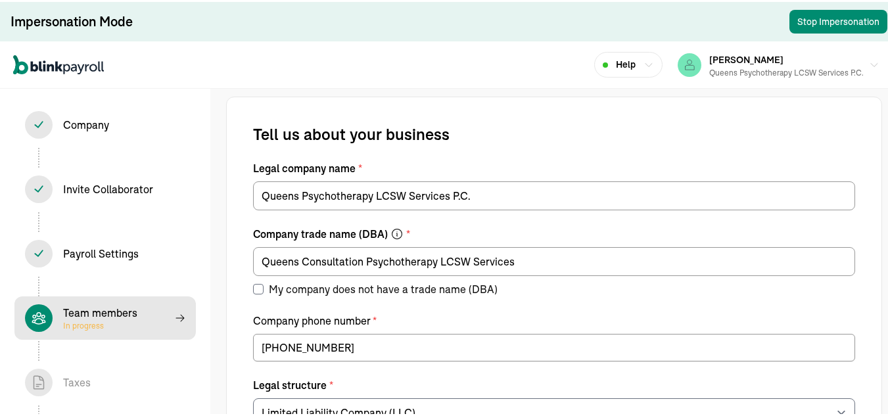
select select "contractor"
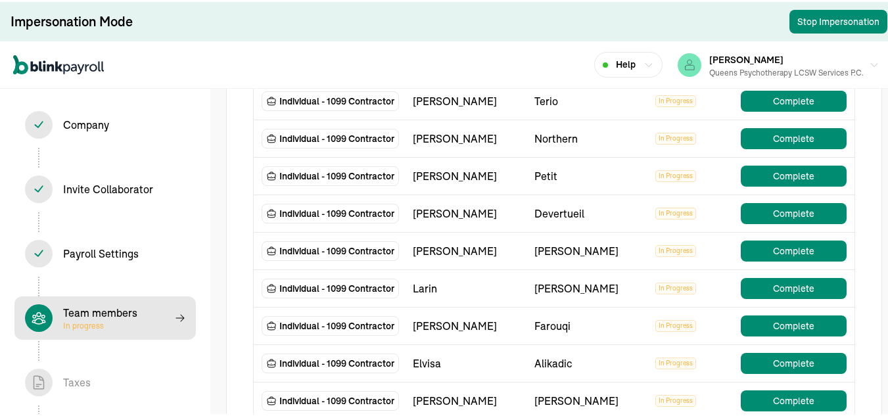
scroll to position [1512, 0]
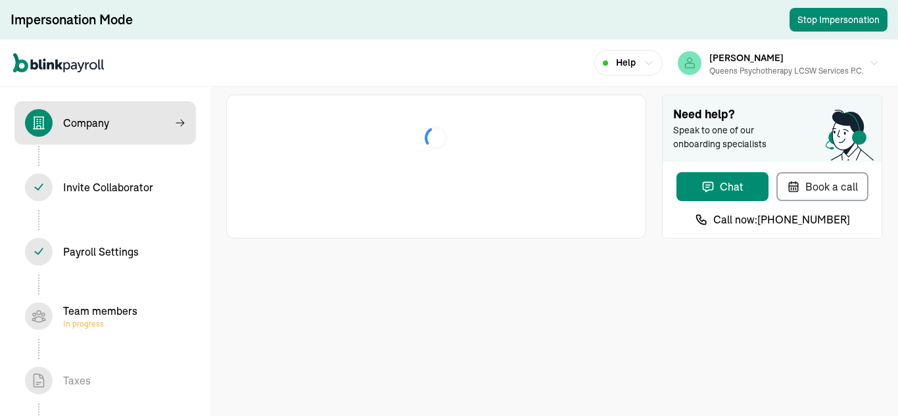
select select "Limited Liability Company (LLC)"
select select "Health Care"
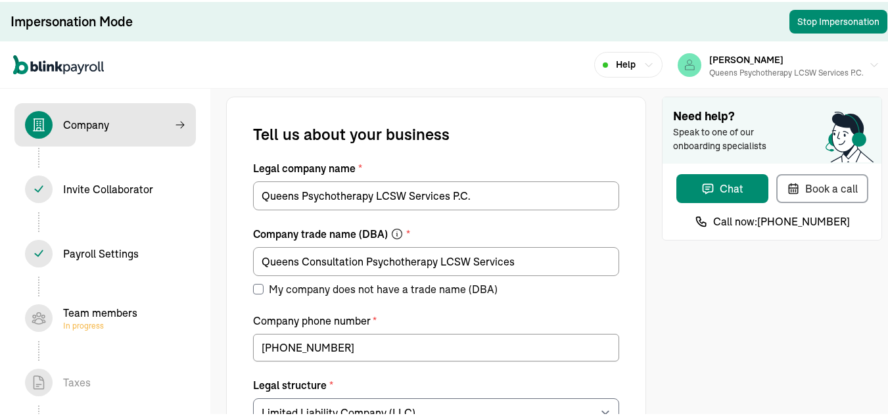
click at [112, 307] on div "Team members In progress" at bounding box center [100, 316] width 74 height 26
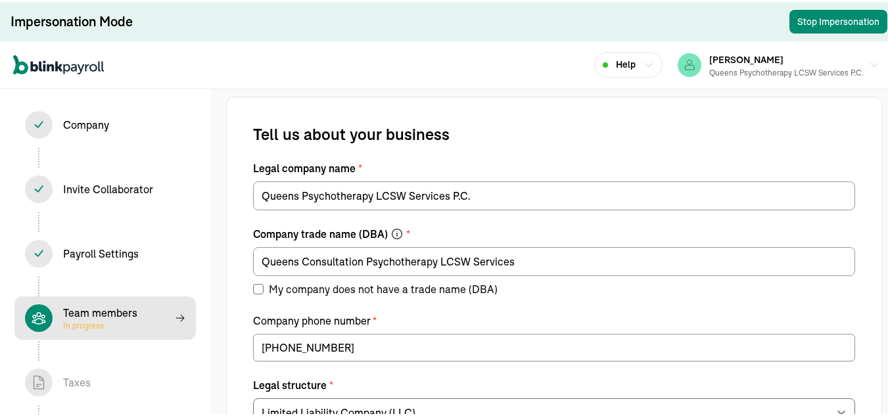
select select "contractor"
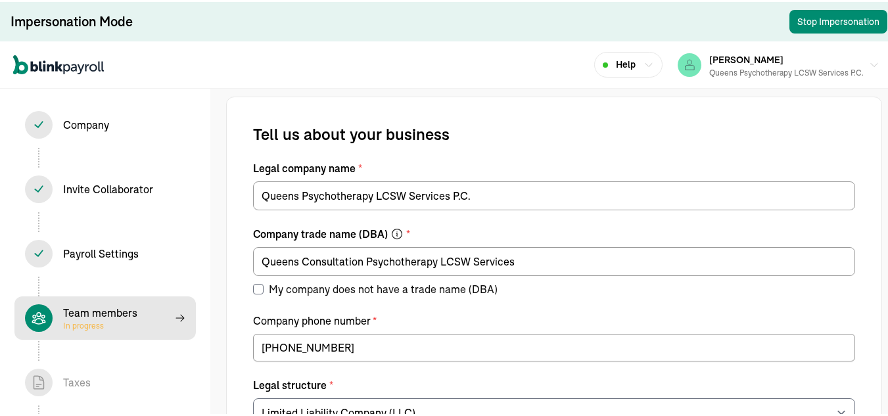
select select "contractor"
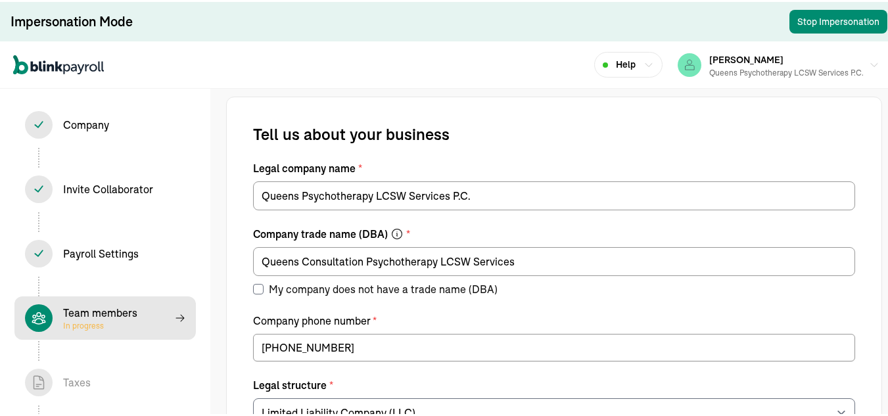
select select "contractor"
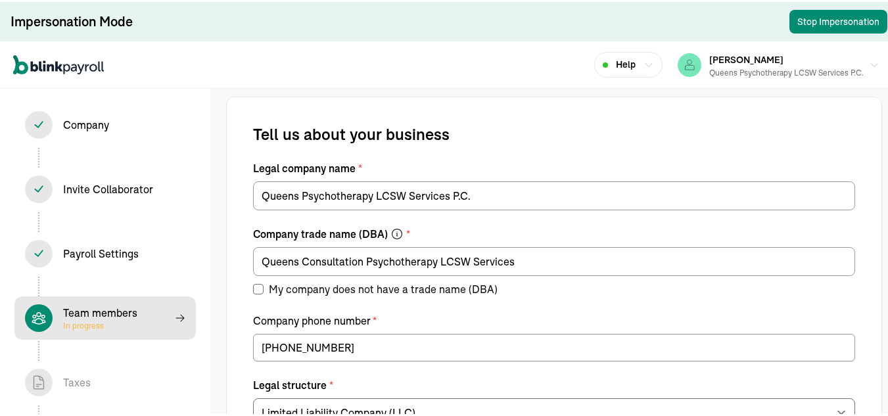
select select "contractor"
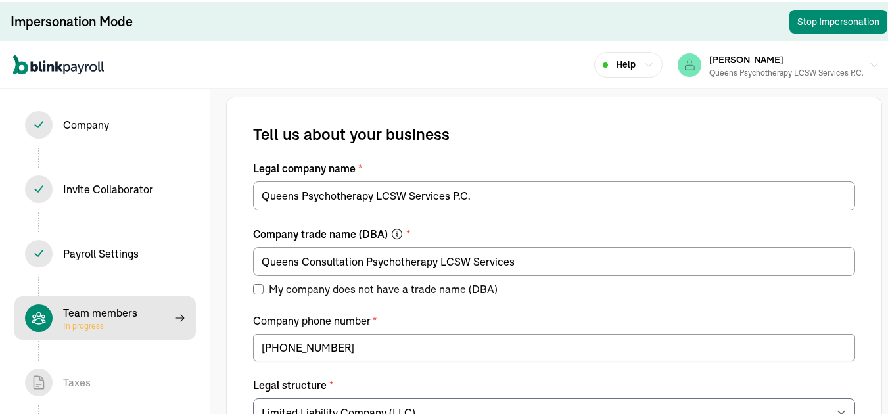
select select "contractor"
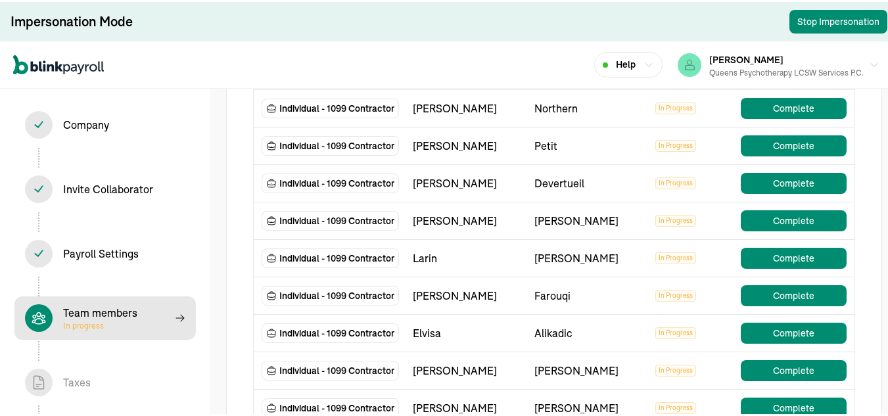
scroll to position [1512, 0]
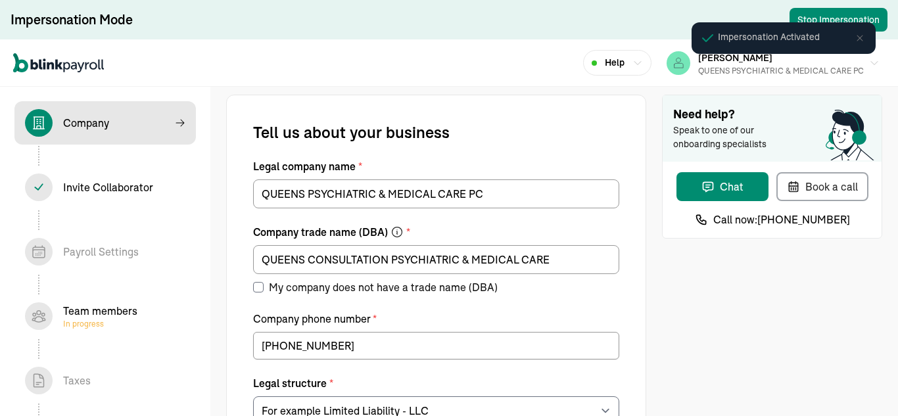
click at [116, 311] on div "Team members In progress" at bounding box center [100, 316] width 74 height 26
select select "S-Corporation"
type input "[DATE]"
select select "Health Care"
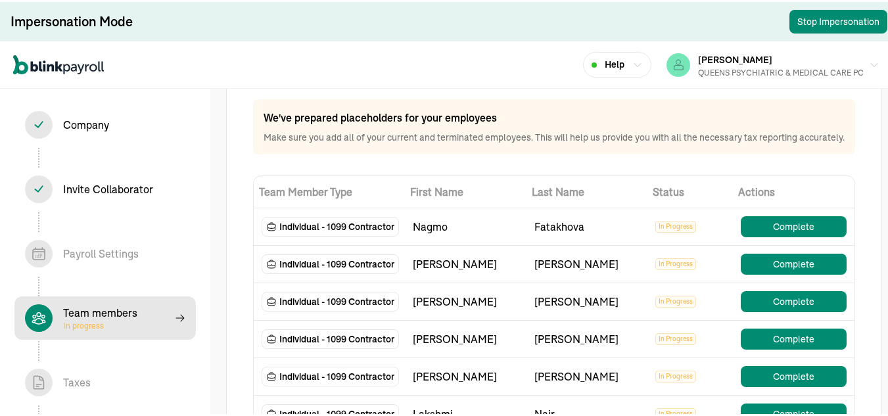
select select "contractor"
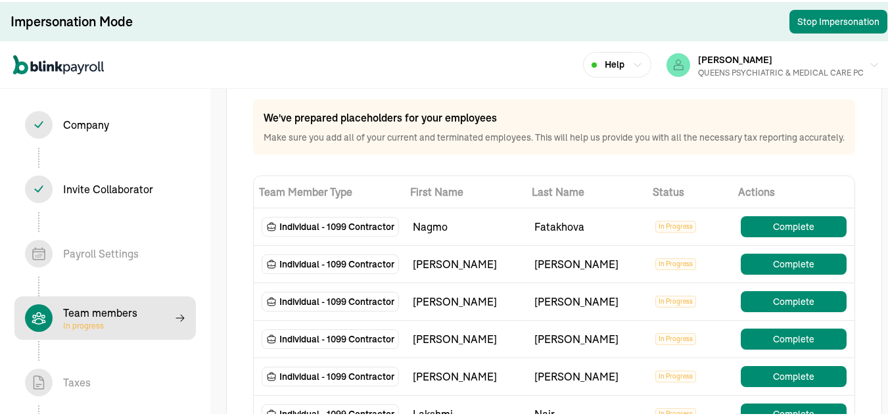
select select "contractor"
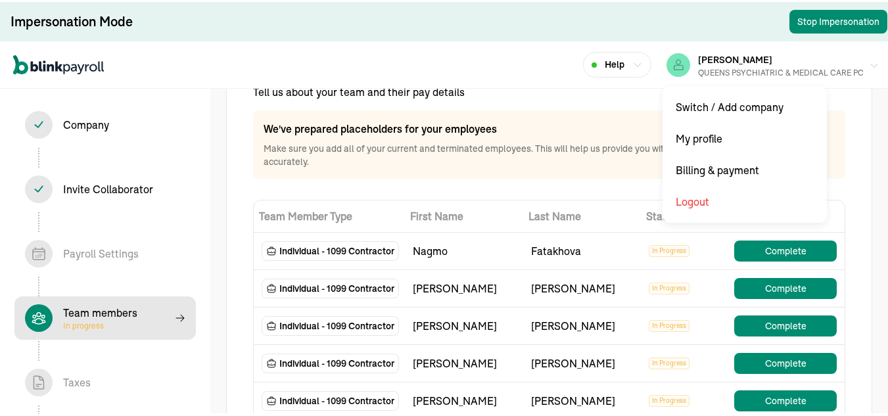
click at [844, 68] on div "QUEENS PSYCHIATRIC & MEDICAL CARE PC" at bounding box center [781, 71] width 166 height 12
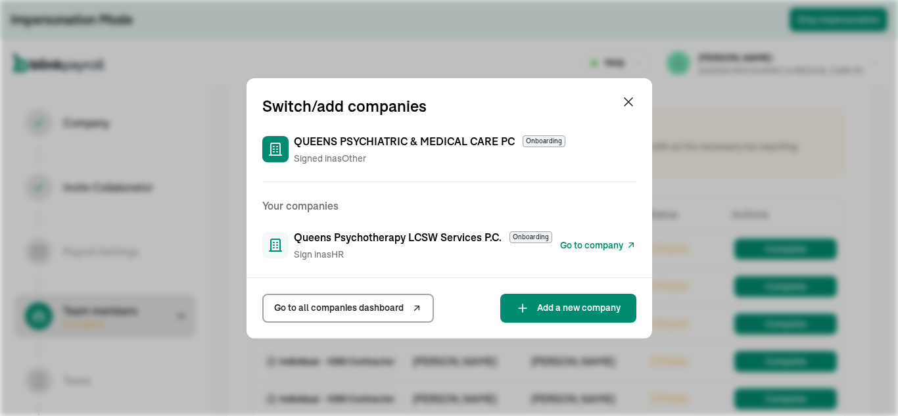
click at [606, 244] on span "Go to company" at bounding box center [591, 246] width 63 height 14
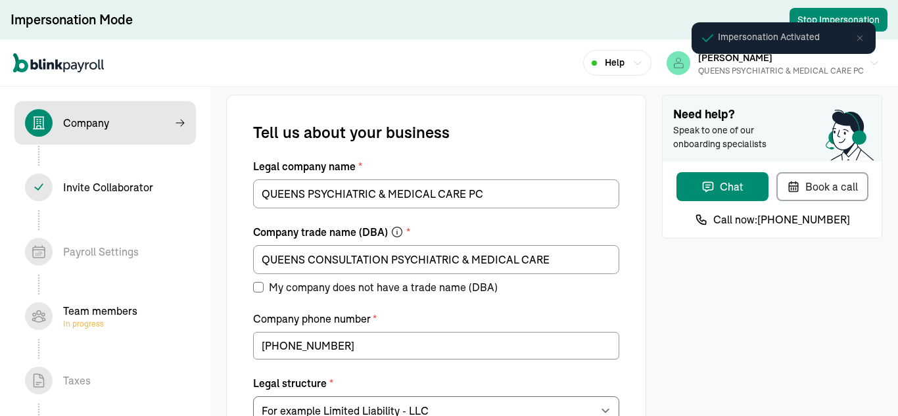
click at [116, 311] on div "Team members In progress" at bounding box center [100, 316] width 74 height 26
select select "S-Corporation"
type input "[DATE]"
select select "Health Care"
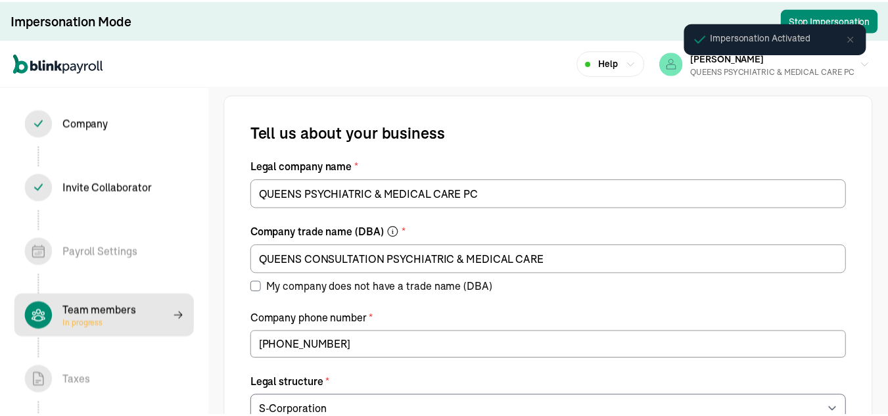
scroll to position [77, 0]
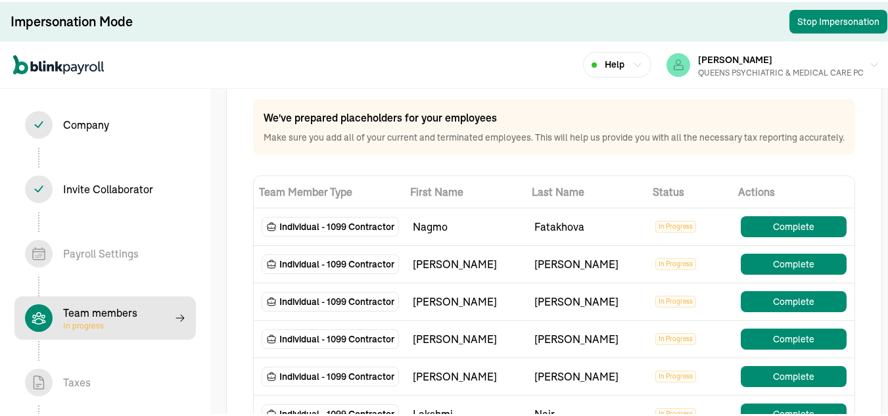
select select "contractor"
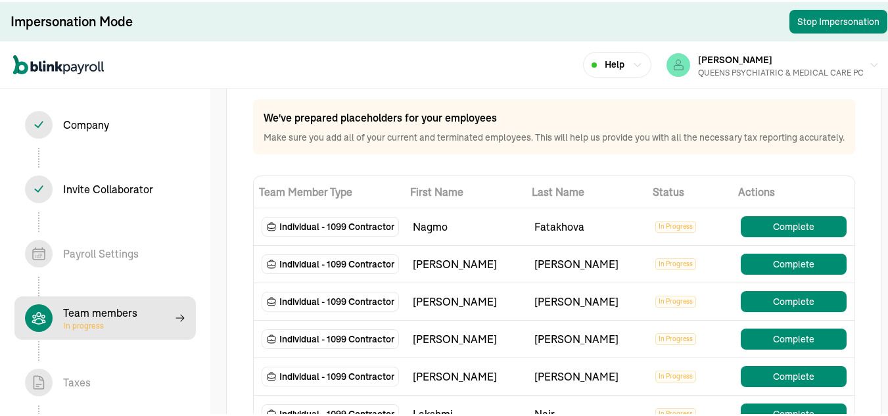
select select "contractor"
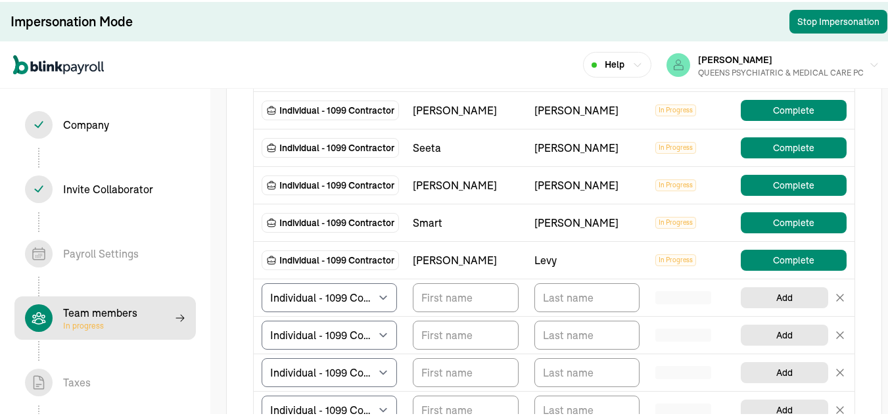
scroll to position [0, 0]
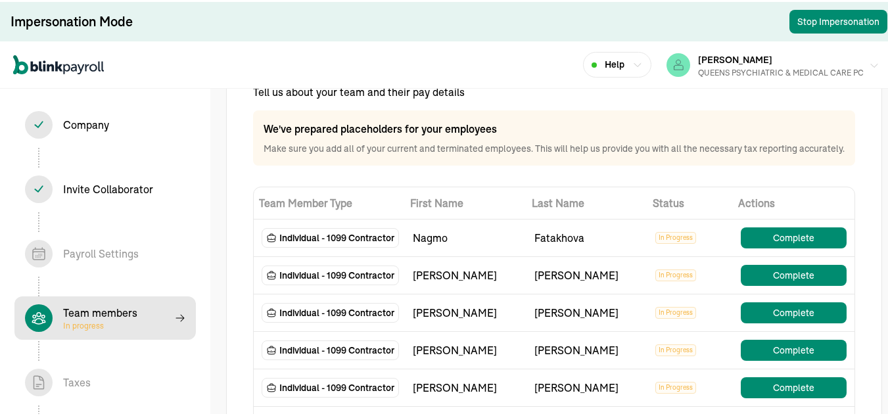
click at [844, 68] on div "QUEENS PSYCHIATRIC & MEDICAL CARE PC" at bounding box center [781, 71] width 166 height 12
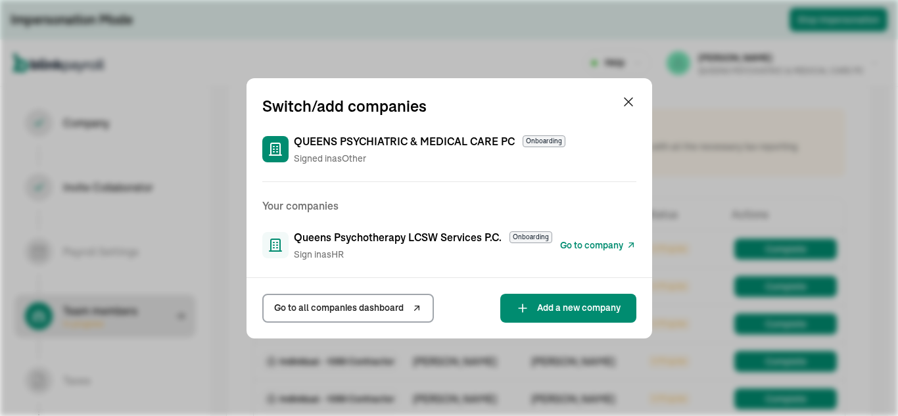
click at [606, 244] on span "Go to company" at bounding box center [591, 246] width 63 height 14
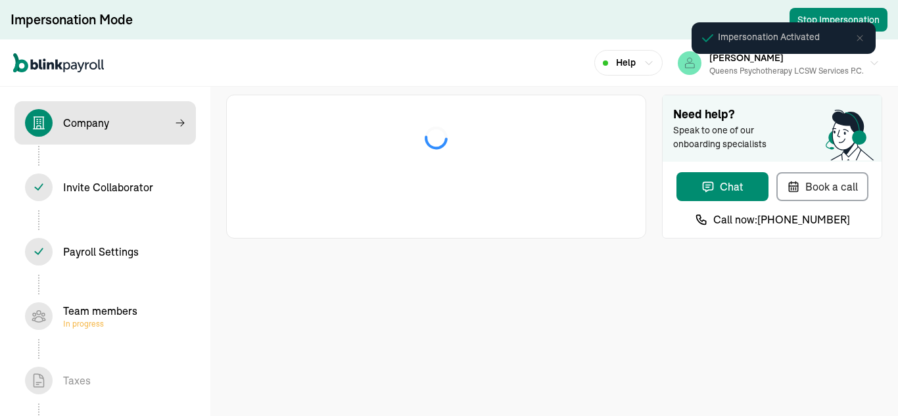
select select "Limited Liability Company (LLC)"
select select "Health Care"
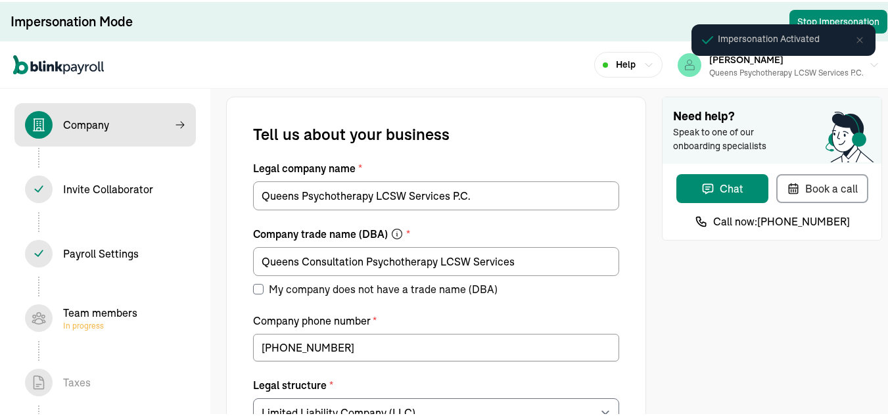
click at [114, 300] on span "Team members In progress" at bounding box center [104, 315] width 181 height 43
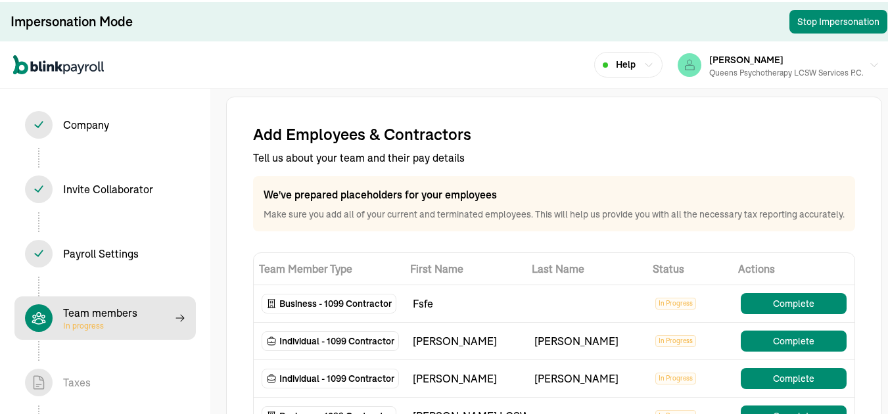
select select "contractor"
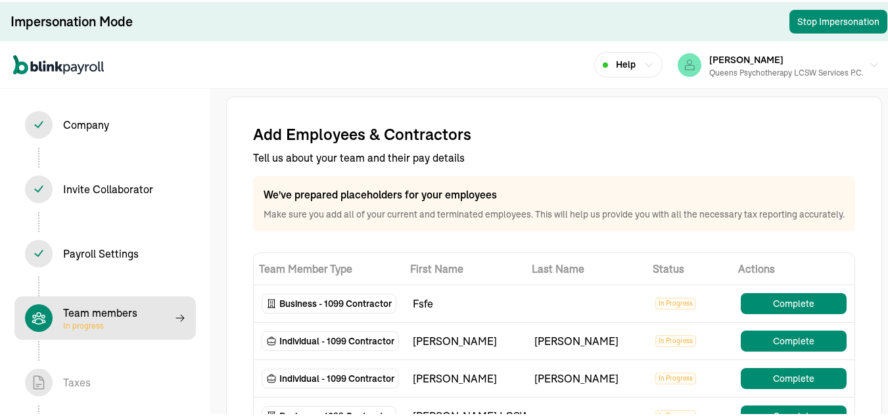
select select "contractor"
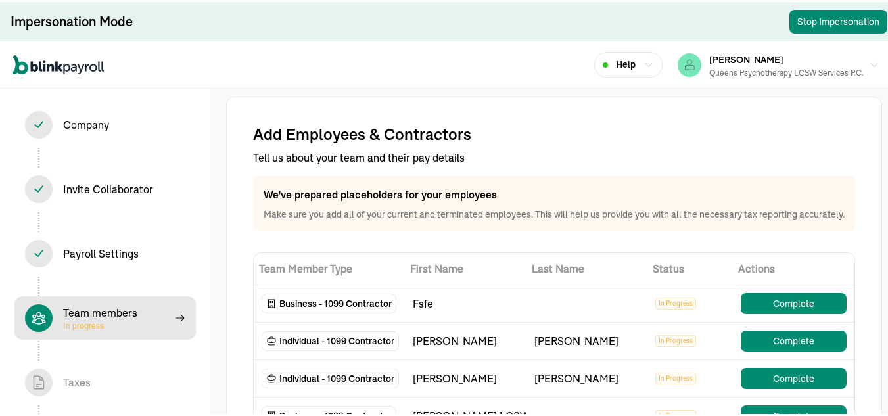
select select "contractor"
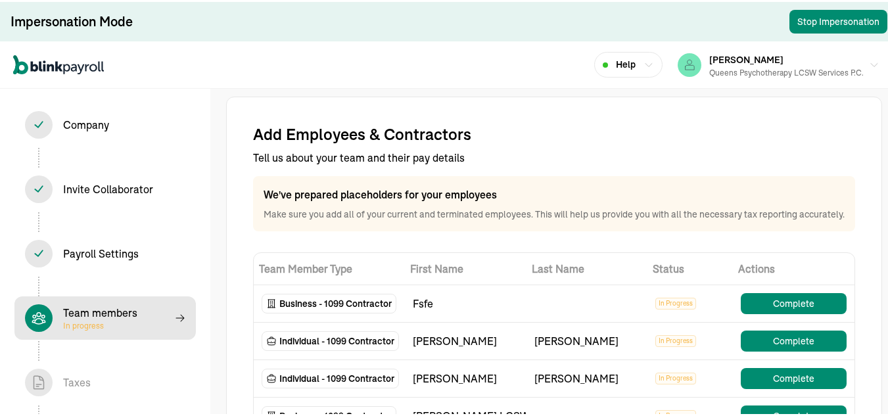
select select "contractor"
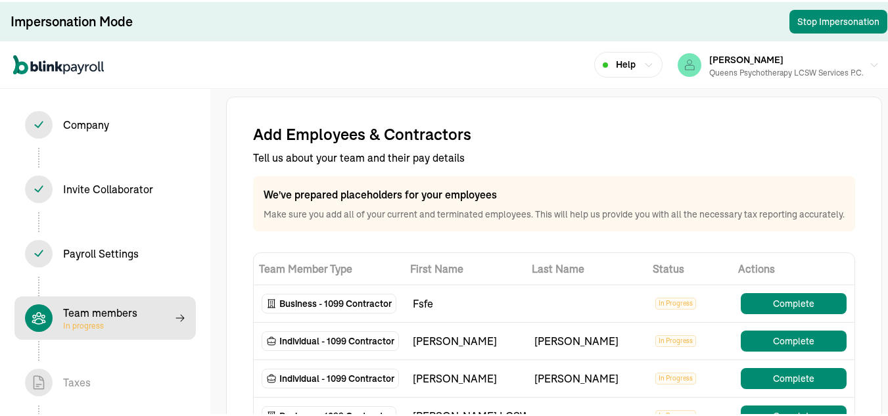
select select "contractor"
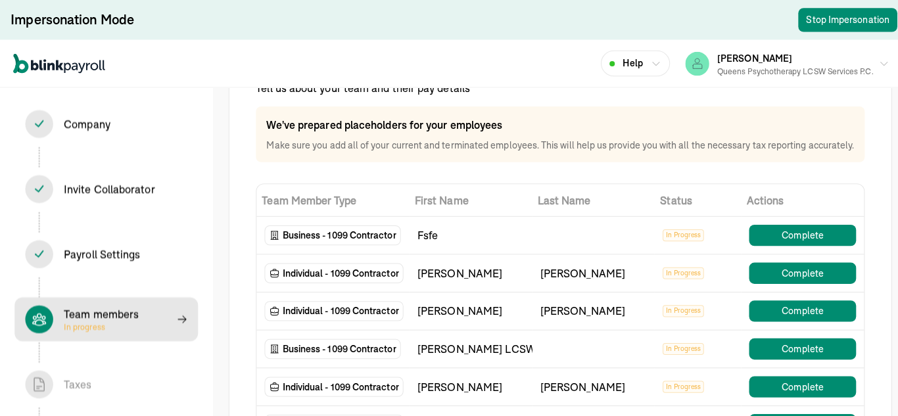
scroll to position [66, 0]
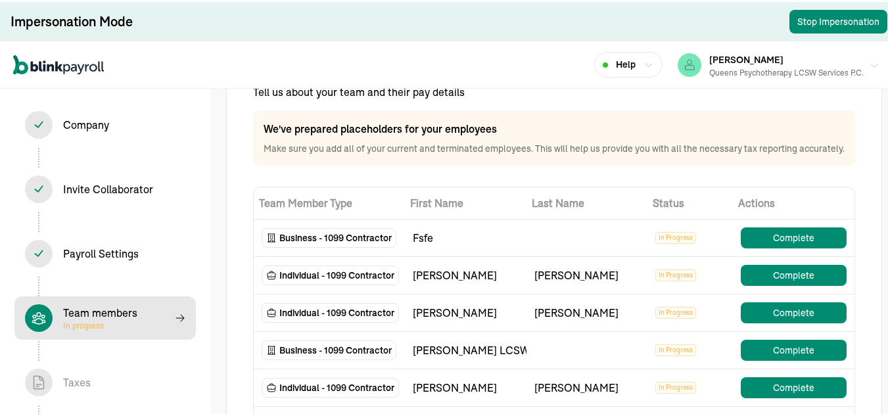
click at [768, 66] on div "Queens Psychotherapy LCSW Services P.C." at bounding box center [786, 71] width 154 height 12
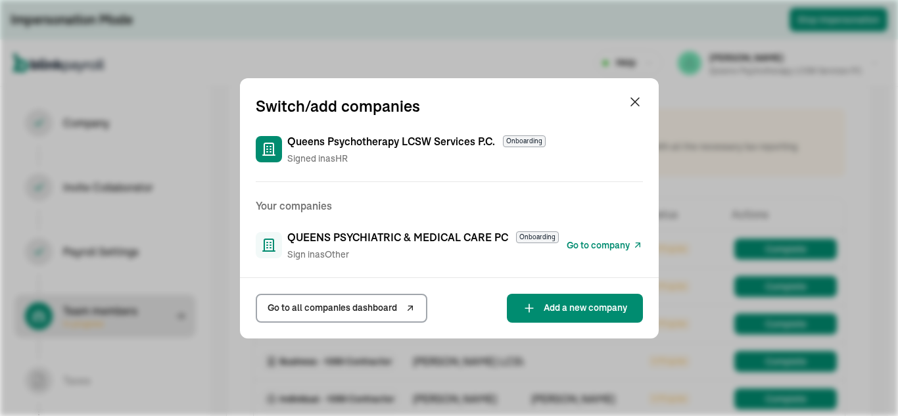
click at [618, 249] on span "Go to company" at bounding box center [598, 246] width 63 height 14
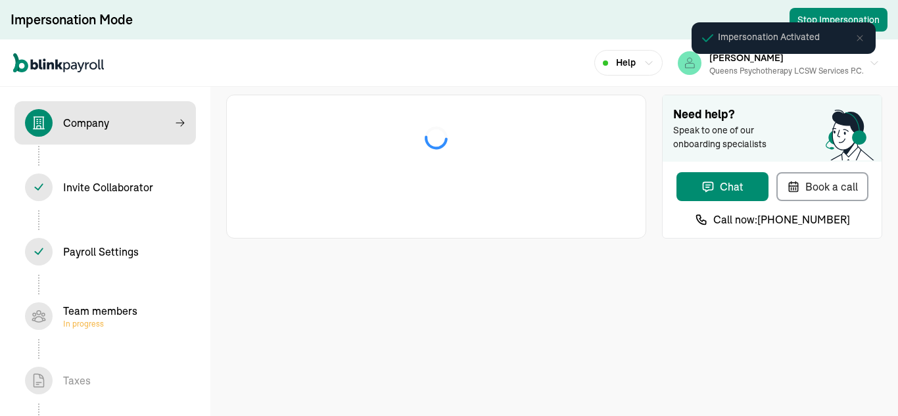
select select "Limited Liability Company (LLC)"
select select "Health Care"
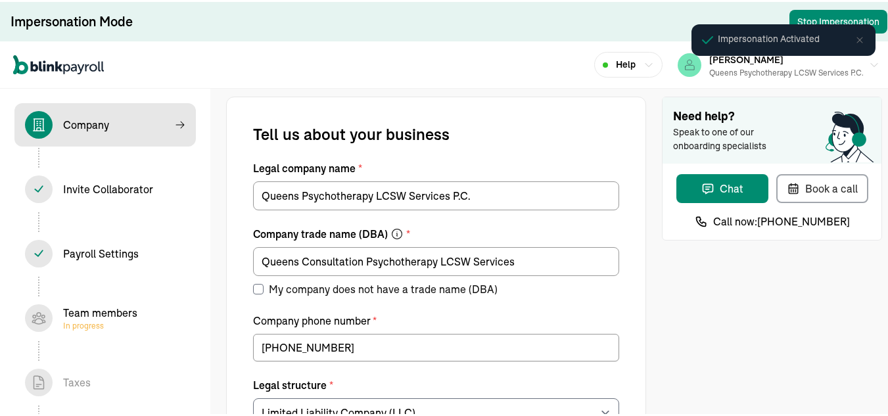
click at [114, 300] on span "Team members In progress" at bounding box center [104, 315] width 181 height 43
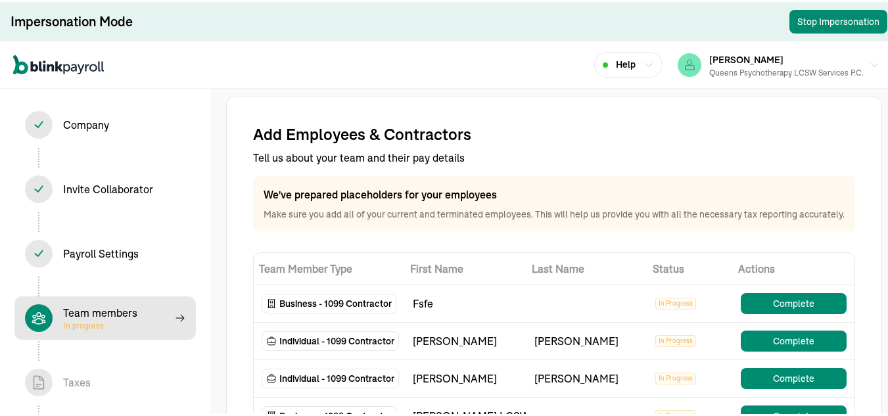
select select "contractor"
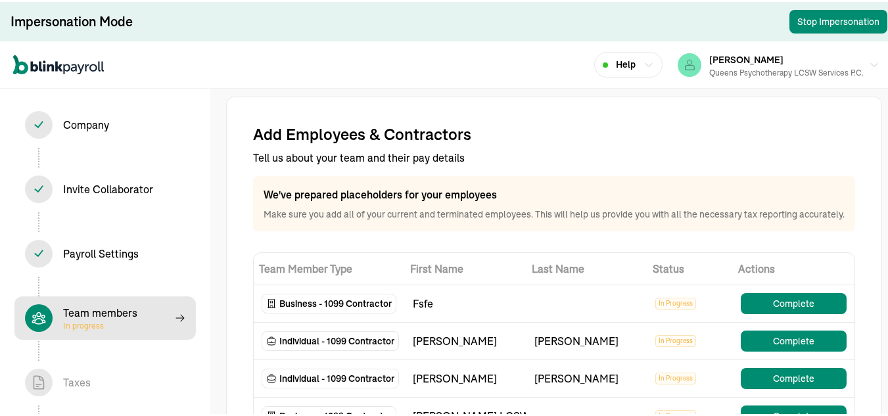
select select "contractor"
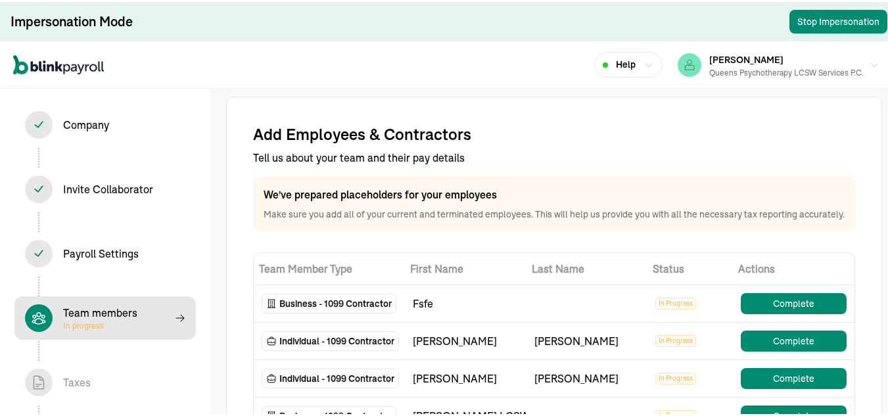
select select "contractor"
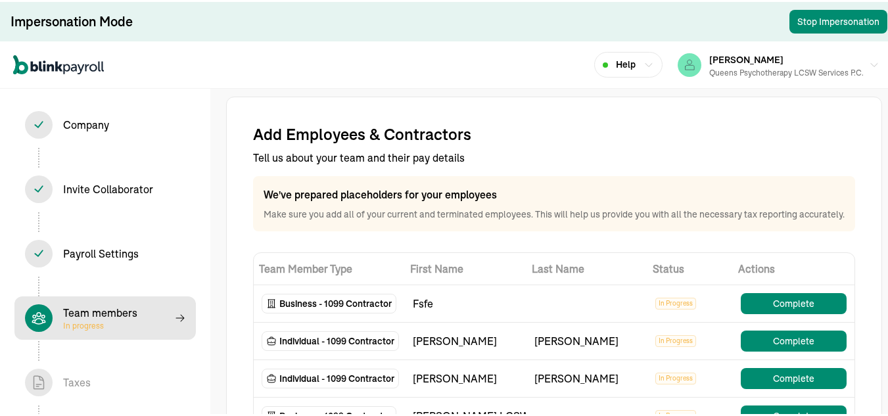
select select "contractor"
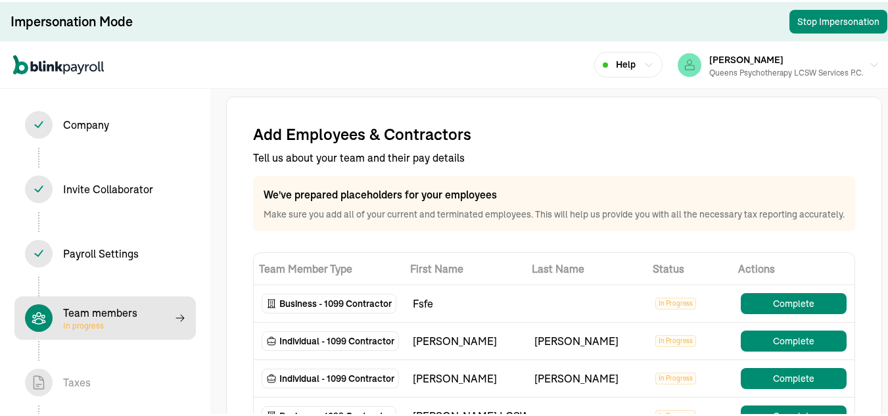
select select "contractor"
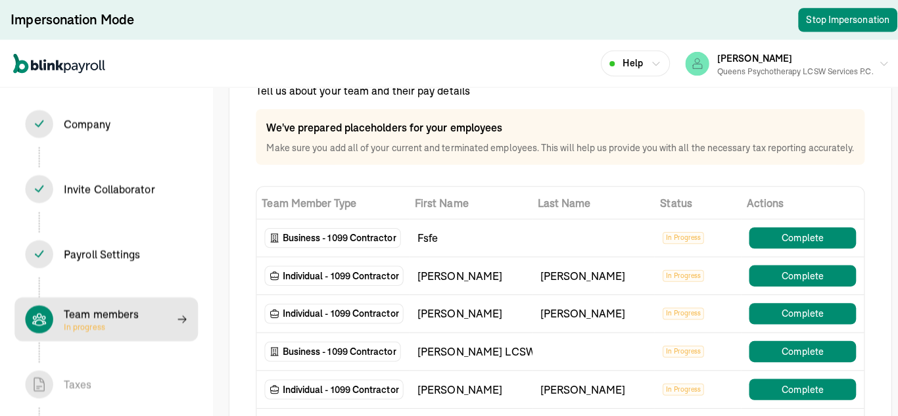
scroll to position [66, 0]
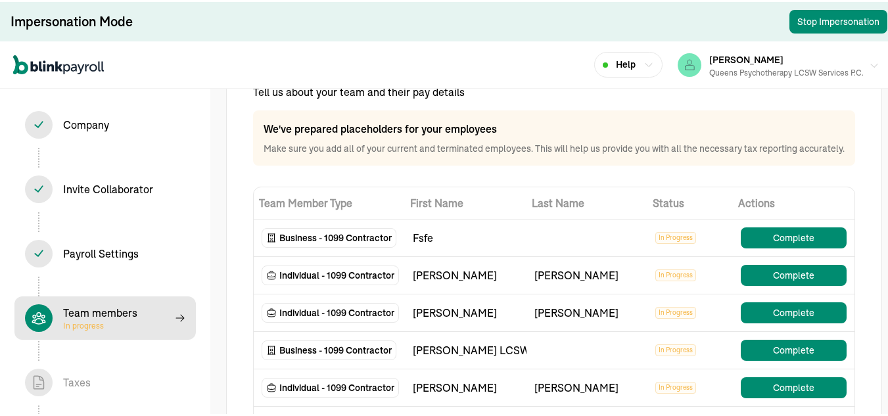
click at [768, 66] on div "Queens Psychotherapy LCSW Services P.C." at bounding box center [786, 71] width 154 height 12
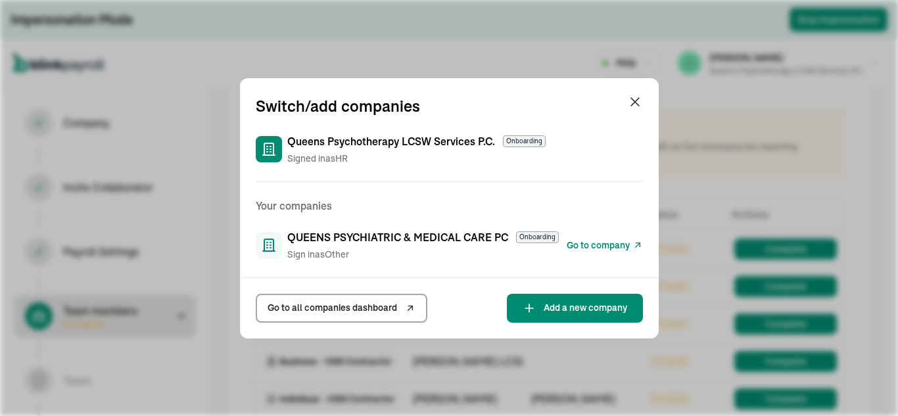
click at [618, 249] on span "Go to company" at bounding box center [598, 246] width 63 height 14
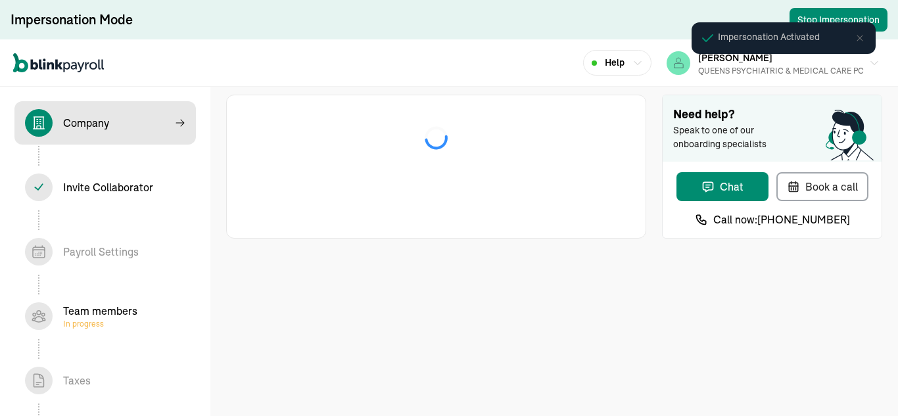
select select "S-Corporation"
select select "Health Care"
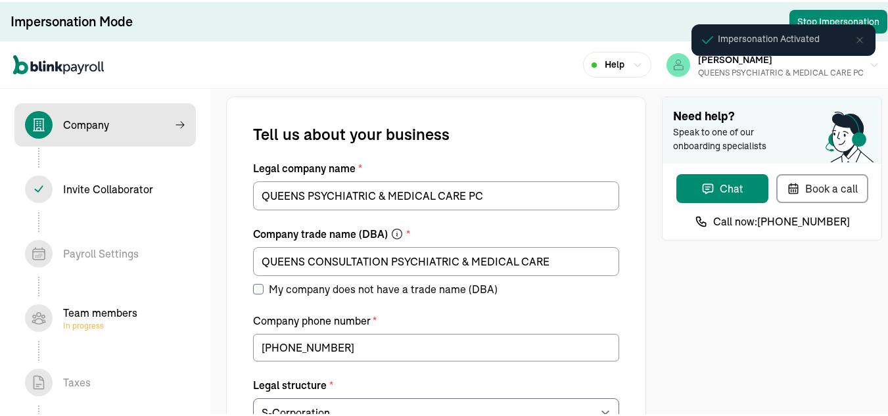
click at [133, 323] on span "In progress" at bounding box center [100, 324] width 74 height 11
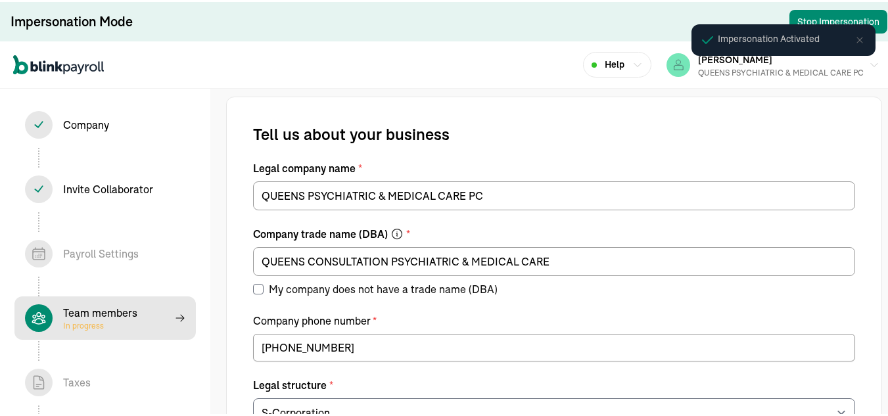
select select "contractor"
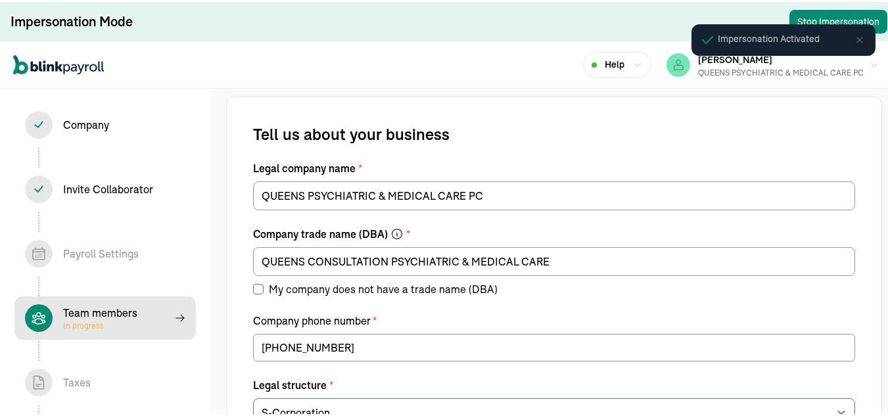
select select "contractor"
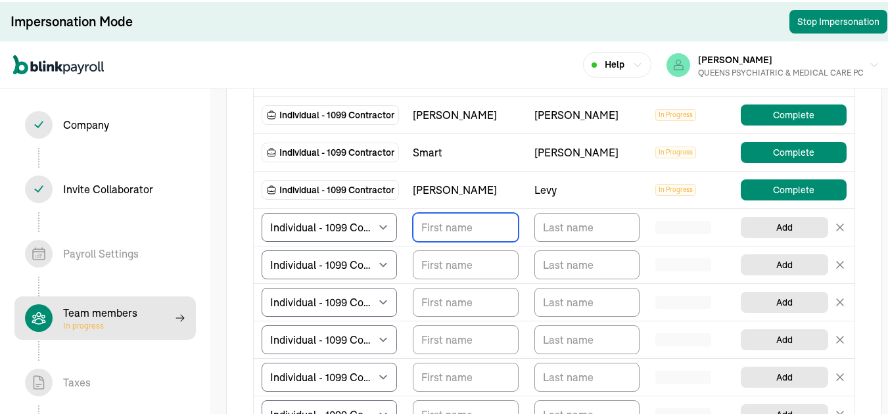
click at [461, 239] on input "TextInput" at bounding box center [466, 225] width 106 height 29
click at [434, 240] on input "TextInput" at bounding box center [466, 225] width 106 height 29
paste input "[PERSON_NAME]"
type input "[PERSON_NAME]"
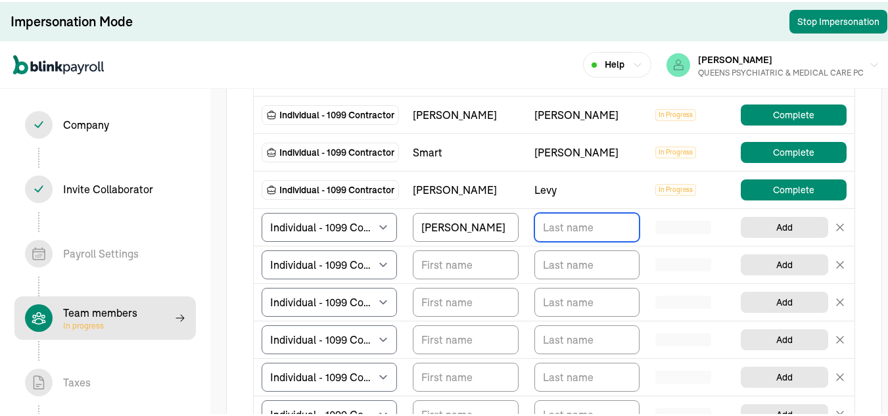
click at [553, 235] on input "TextInput" at bounding box center [587, 225] width 106 height 29
paste input "Davidov"
type input "Davidov"
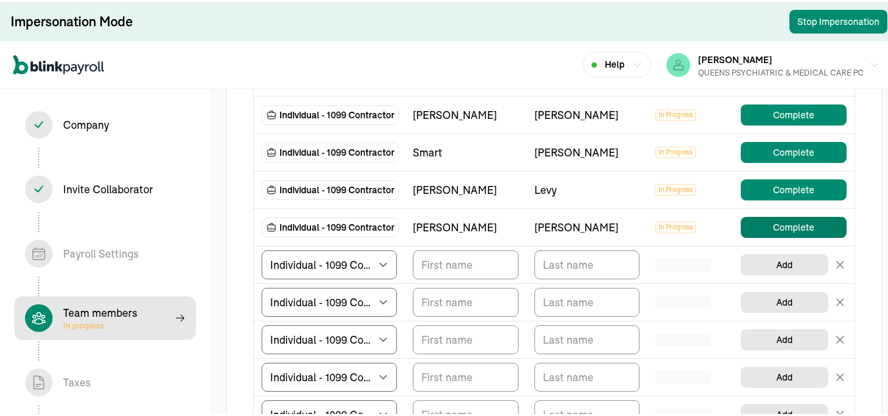
click at [773, 236] on button "Complete" at bounding box center [794, 225] width 106 height 21
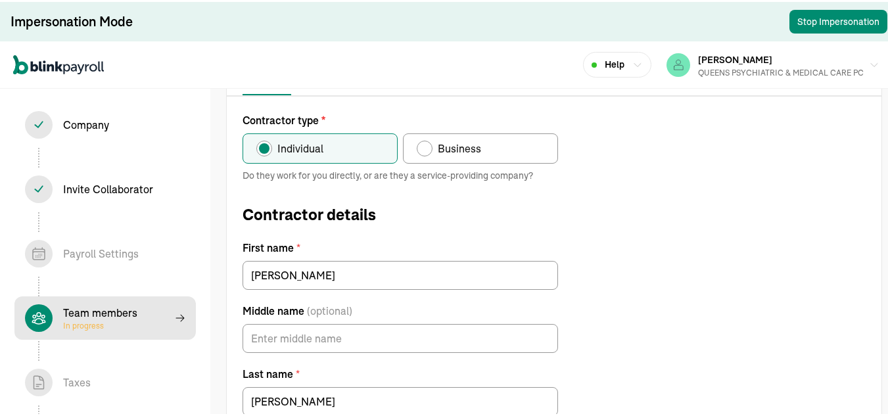
click at [498, 148] on label "Business" at bounding box center [480, 146] width 155 height 30
click at [427, 148] on input "Business" at bounding box center [421, 143] width 11 height 11
radio input "true"
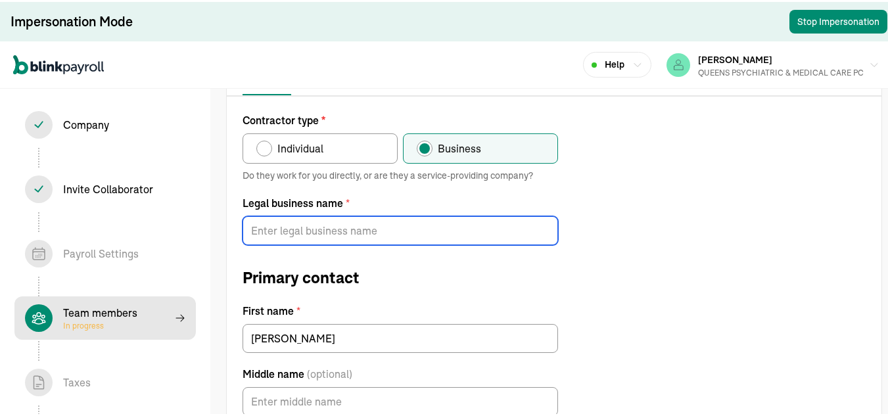
click at [386, 225] on input "Legal business name *" at bounding box center [400, 228] width 315 height 29
paste input "[PERSON_NAME] PSYCHIATRIC CARE PC"
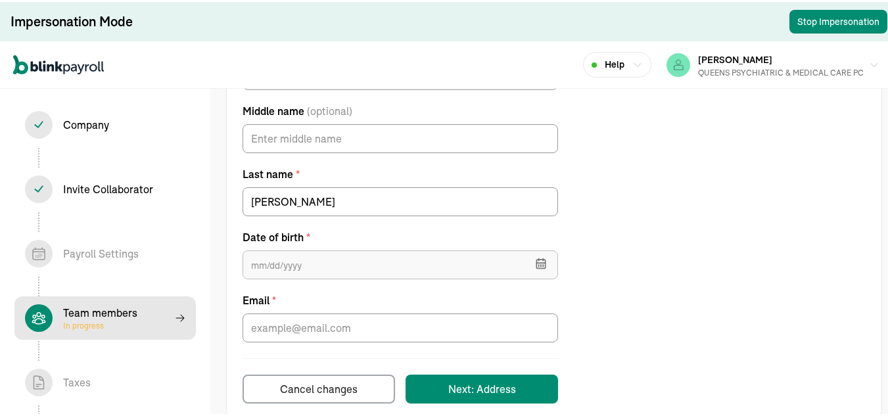
type input "DAVIDOV PSYCHIATRIC CARE PC"
click at [349, 268] on input "text" at bounding box center [400, 262] width 315 height 29
type input "08/10/1952"
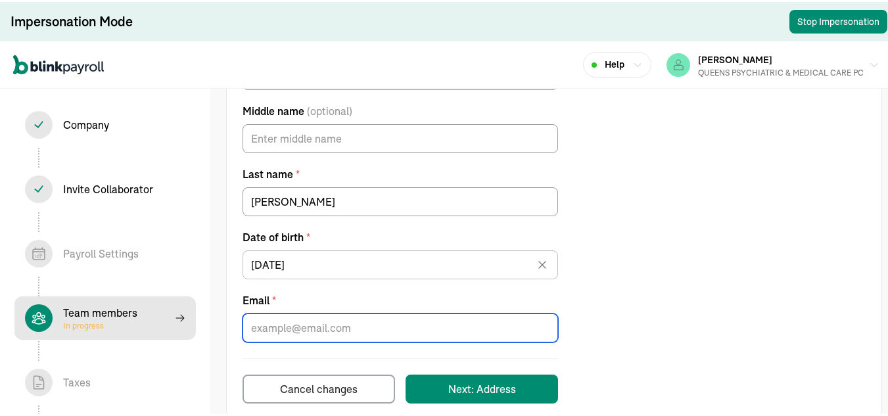
click at [381, 313] on input "Email *" at bounding box center [400, 326] width 315 height 29
paste input "ludmila_davidov@yahoo.com"
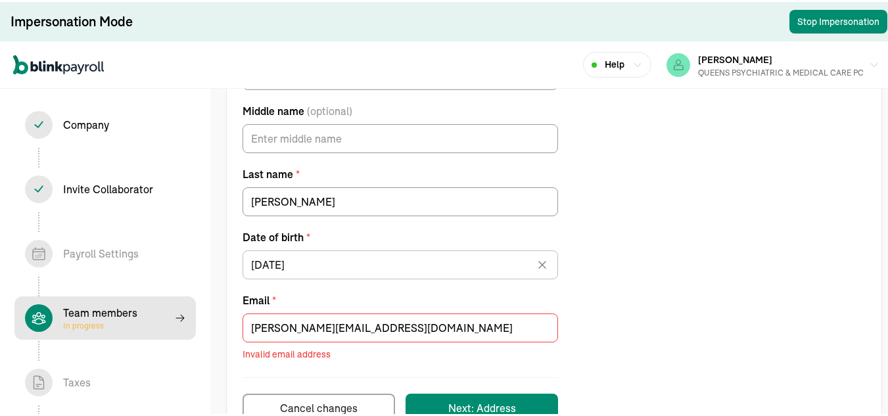
click at [395, 287] on div "Email * ludmila_davidov@yahoo.com Invalid email address" at bounding box center [400, 318] width 315 height 82
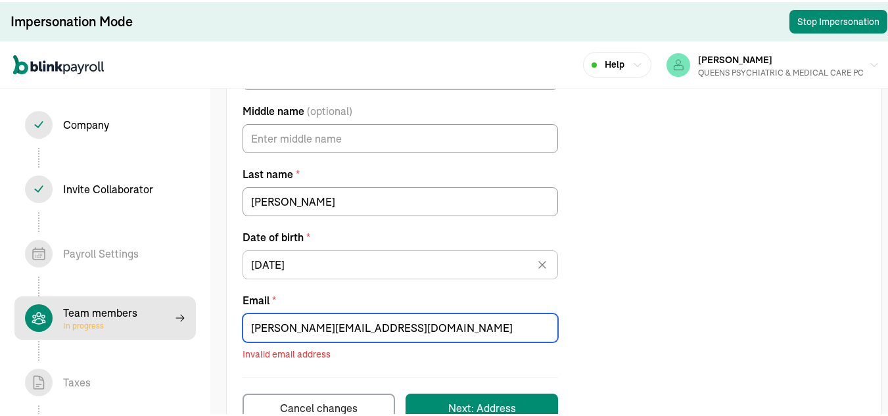
click at [493, 330] on input "ludmila_davidov@yahoo.com" at bounding box center [400, 326] width 315 height 29
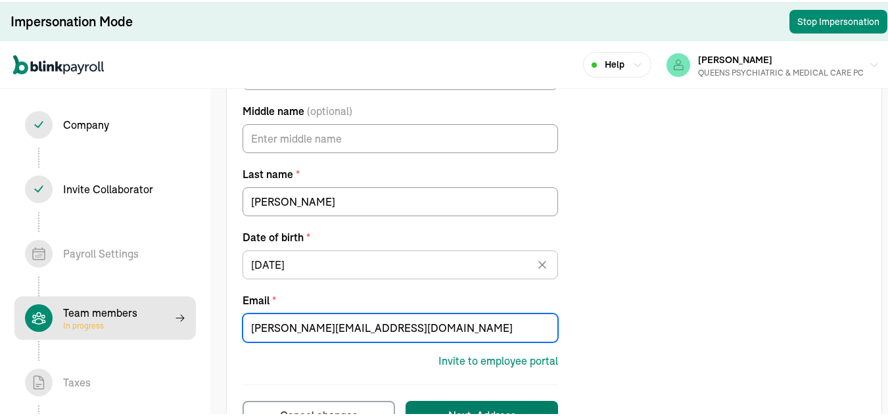
type input "ludmila_davidov@yahoo.com"
click at [519, 410] on button "Next: Address" at bounding box center [481, 413] width 152 height 29
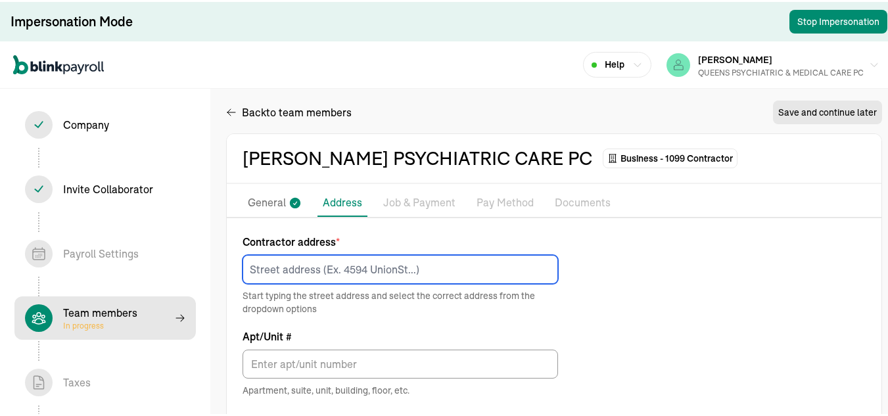
click at [350, 266] on input at bounding box center [400, 267] width 315 height 29
paste input "2751 S Ocean Dr Apt 9075"
type input "2751 S Ocean Dr Apt 9075"
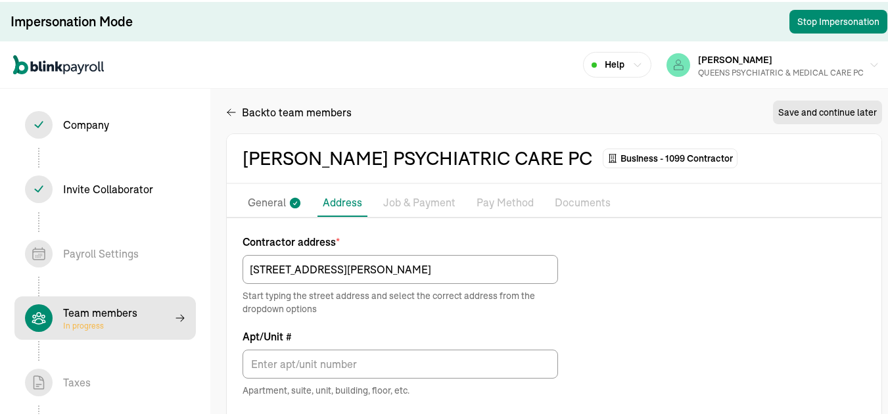
click at [705, 303] on div "Contractor address * 2751 S Ocean Dr Apt 9075 Start typing the street address a…" at bounding box center [554, 409] width 655 height 354
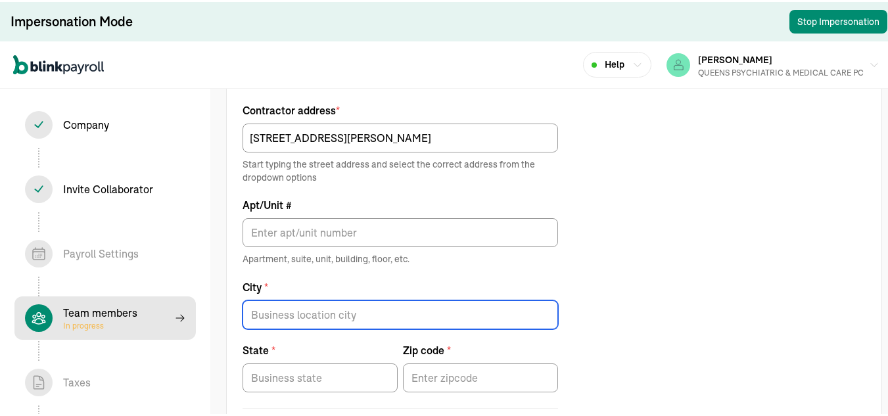
click at [340, 318] on input "City *" at bounding box center [400, 312] width 315 height 29
paste input "Hollywood,"
type input "Hollywood,"
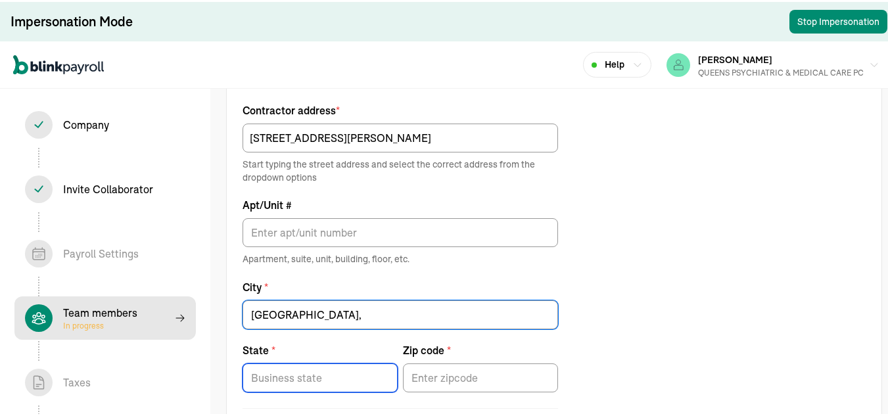
click at [350, 366] on input "State *" at bounding box center [320, 375] width 155 height 29
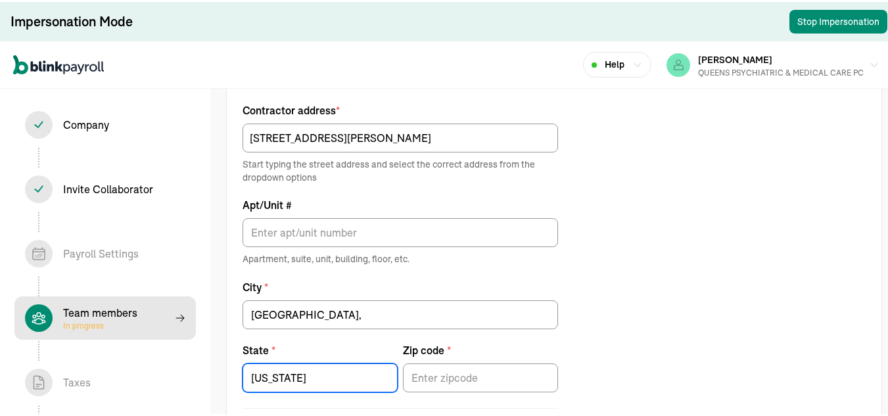
type input "florida"
click at [459, 378] on input "Zip code *" at bounding box center [480, 375] width 155 height 29
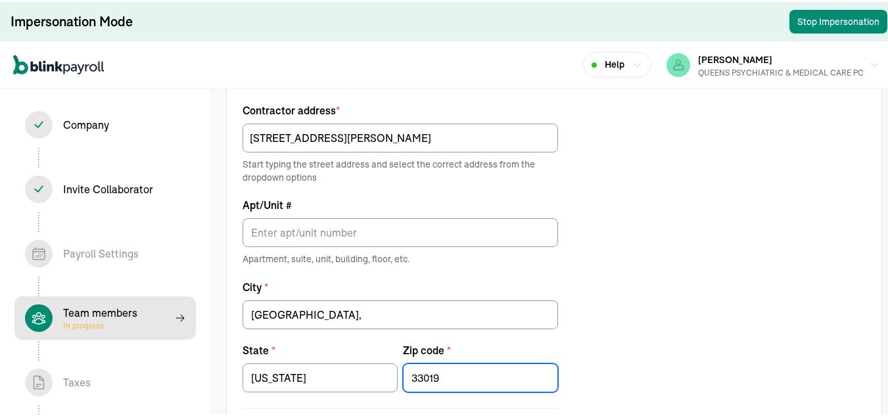
type input "33019"
click at [662, 258] on div "Contractor address * 2751 S Ocean Dr Apt 9075 Start typing the street address a…" at bounding box center [554, 278] width 655 height 354
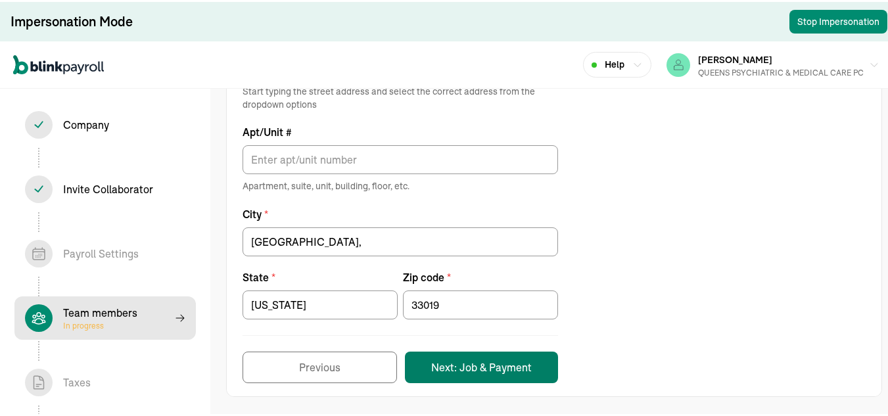
click at [479, 379] on button "Next: Job & Payment" at bounding box center [481, 366] width 153 height 32
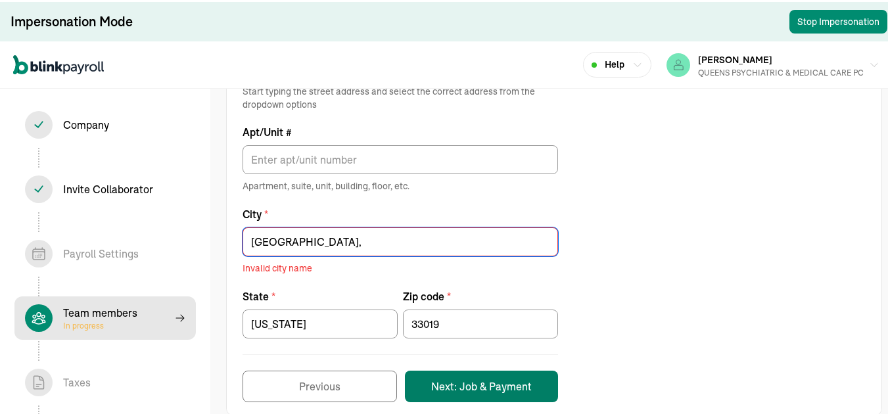
click at [487, 367] on form "Contractor address * 2751 S Ocean Dr Apt 9075 Start typing the street address a…" at bounding box center [400, 214] width 315 height 373
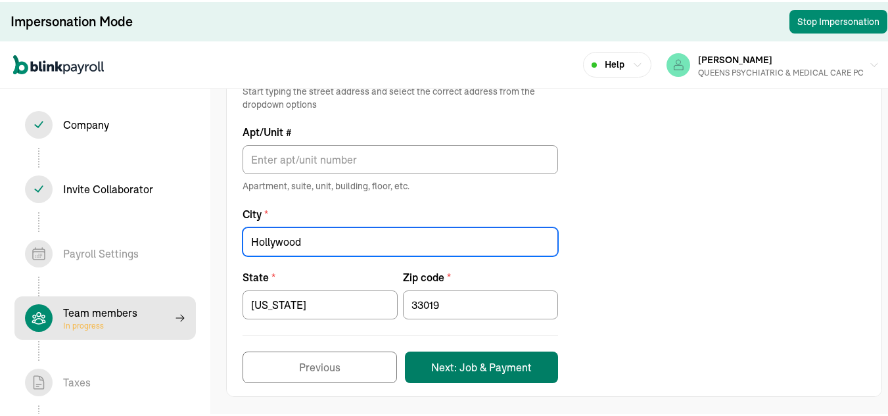
type input "Hollywood"
click at [536, 373] on button "Next: Job & Payment" at bounding box center [481, 366] width 153 height 32
click at [350, 248] on input "Hollywood" at bounding box center [400, 239] width 315 height 29
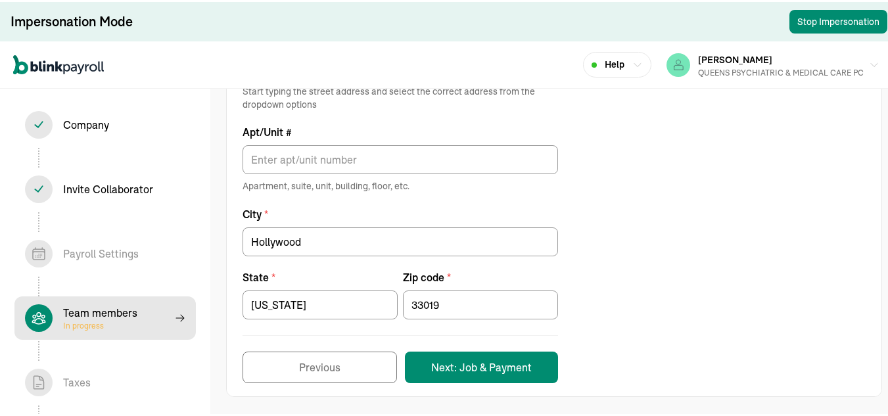
click at [622, 206] on div "Contractor address * 2751 S Ocean Dr Apt 9075 Start typing the street address a…" at bounding box center [554, 205] width 655 height 354
click at [258, 302] on input "florida" at bounding box center [320, 303] width 155 height 29
click at [315, 307] on input "florida" at bounding box center [320, 303] width 155 height 29
type input "f"
type input "Florida"
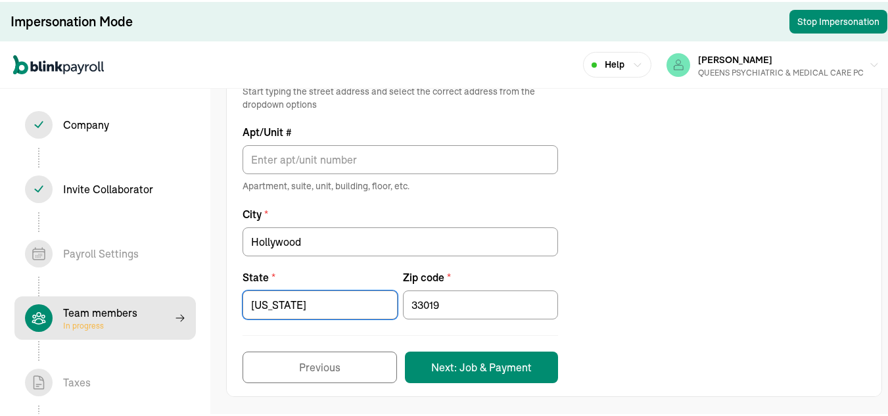
click at [617, 209] on div "Contractor address * 2751 S Ocean Dr Apt 9075 Start typing the street address a…" at bounding box center [554, 205] width 655 height 354
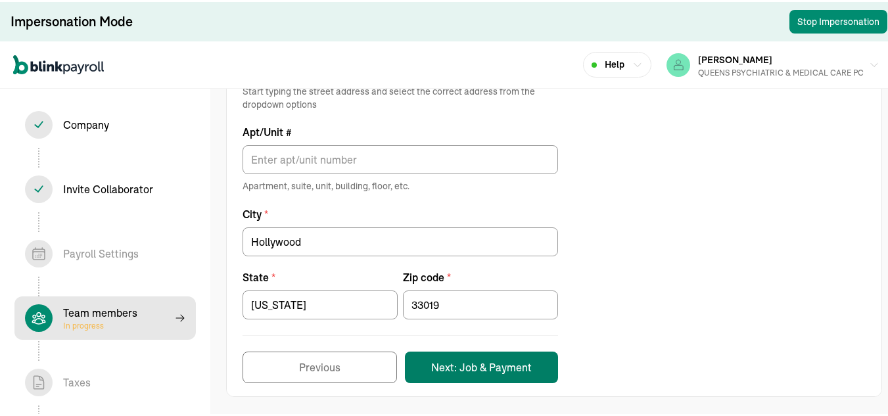
click at [511, 367] on button "Next: Job & Payment" at bounding box center [481, 366] width 153 height 32
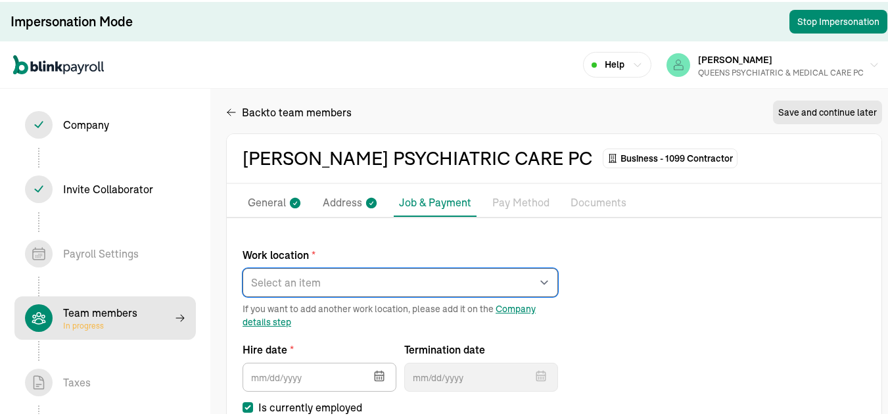
click at [388, 277] on select "Select an item REGO PARK Works from home" at bounding box center [400, 280] width 315 height 29
select select "Works from home"
click at [243, 266] on select "Select an item REGO PARK Works from home" at bounding box center [400, 280] width 315 height 29
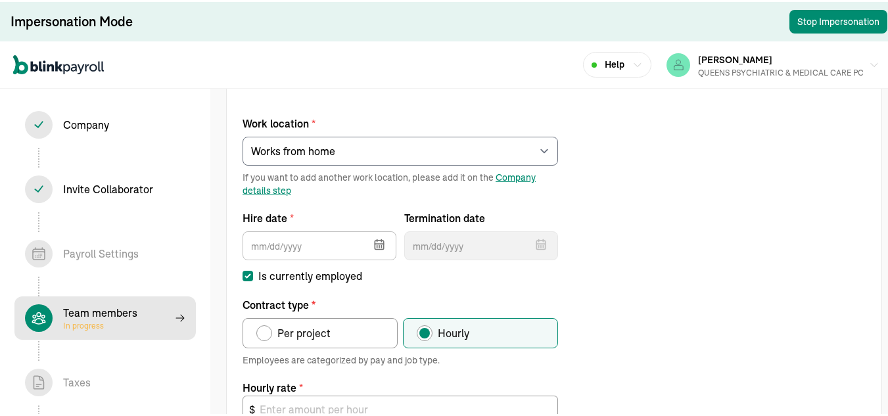
click at [383, 239] on icon "button" at bounding box center [379, 243] width 9 height 9
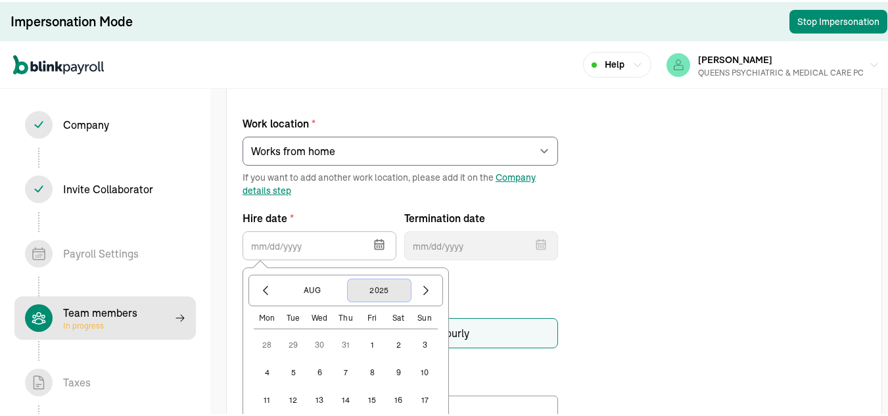
click at [380, 290] on button "2025" at bounding box center [379, 288] width 63 height 22
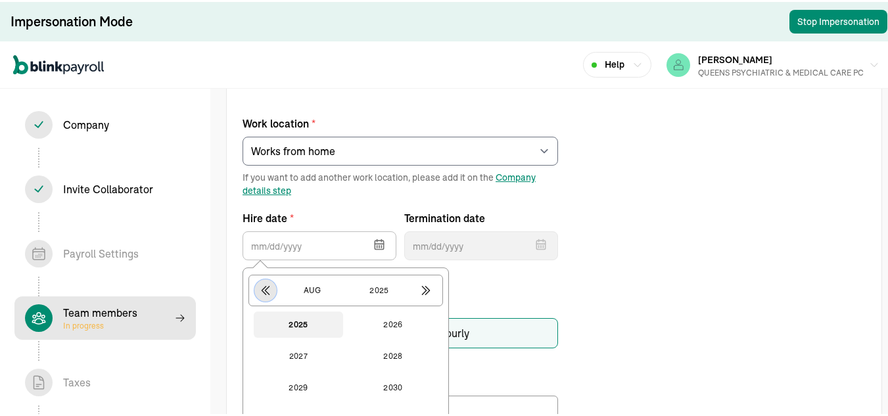
click at [265, 283] on icon "button" at bounding box center [265, 288] width 13 height 13
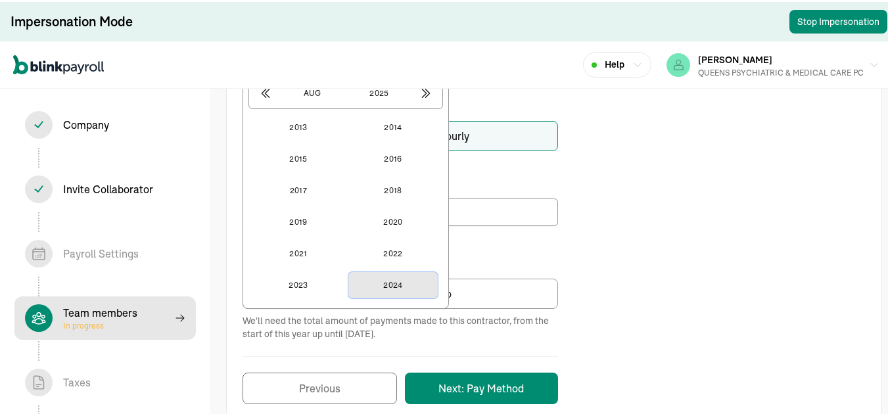
click at [405, 285] on button "2024" at bounding box center [392, 283] width 89 height 26
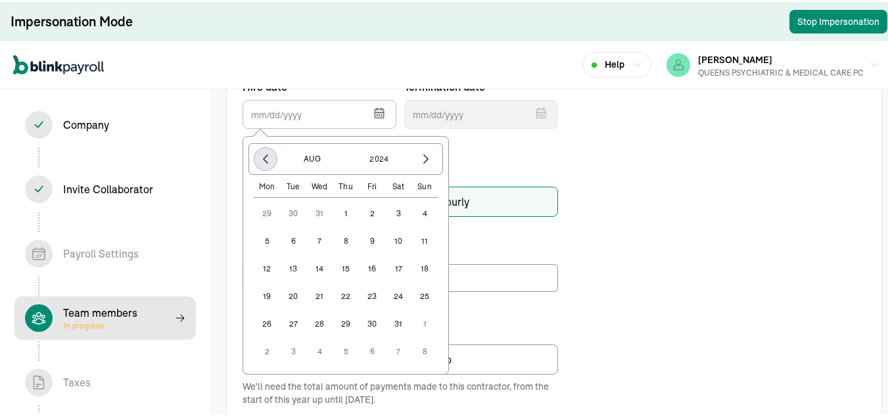
click at [264, 160] on icon "button" at bounding box center [265, 156] width 13 height 13
click at [323, 239] on button "8" at bounding box center [319, 239] width 26 height 26
type input "05/08/2024"
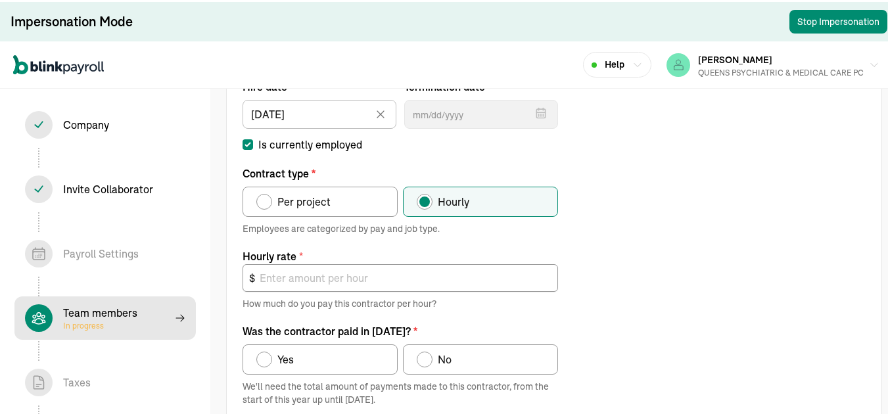
click at [324, 204] on span "Per project" at bounding box center [303, 200] width 53 height 16
click at [266, 202] on input "Per project" at bounding box center [261, 196] width 11 height 11
radio input "true"
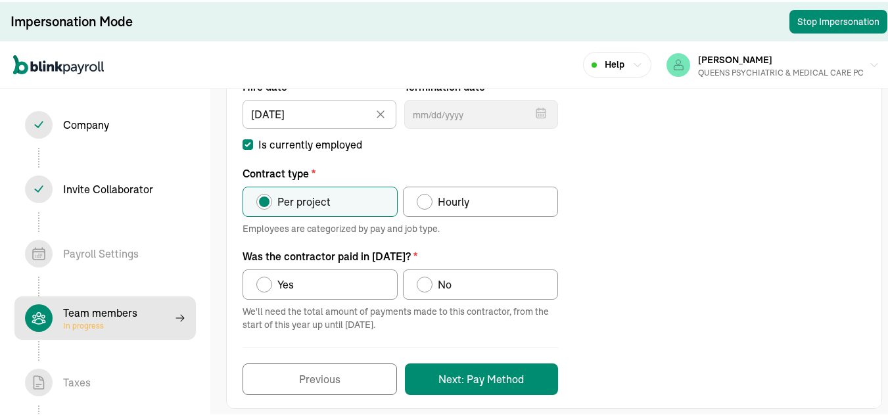
click at [275, 283] on div "Yes" at bounding box center [283, 283] width 22 height 16
click at [266, 283] on input "Yes" at bounding box center [261, 279] width 11 height 11
radio input "true"
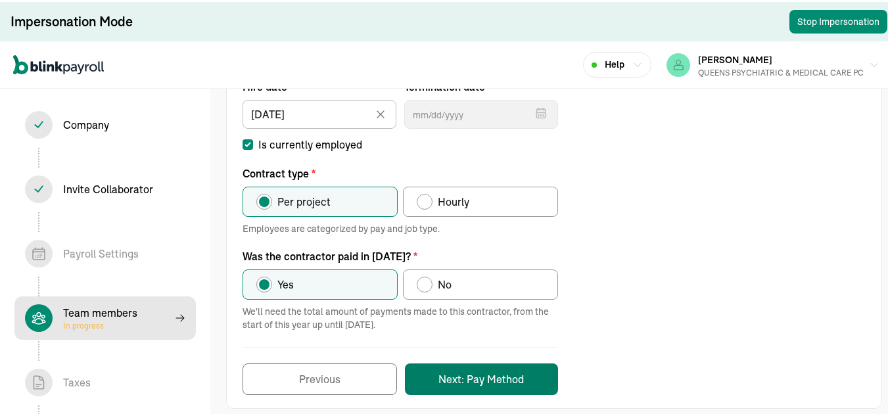
click at [517, 373] on button "Next: Pay Method" at bounding box center [481, 377] width 153 height 32
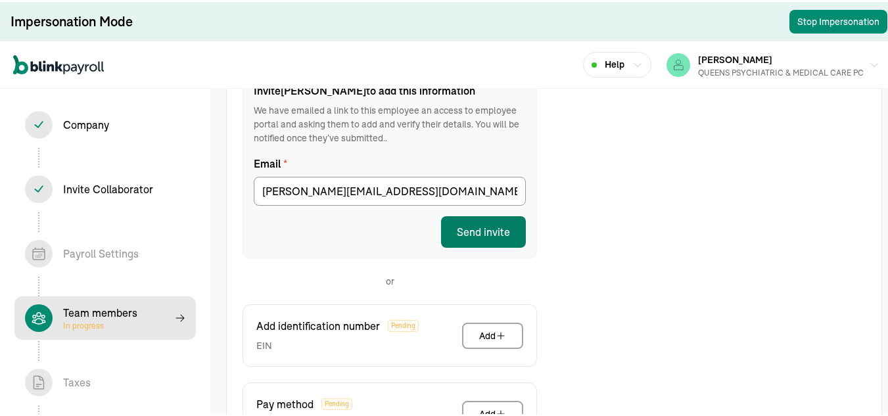
click at [503, 235] on button "Send invite" at bounding box center [483, 230] width 85 height 32
click at [499, 229] on button "Send invite" at bounding box center [483, 230] width 85 height 32
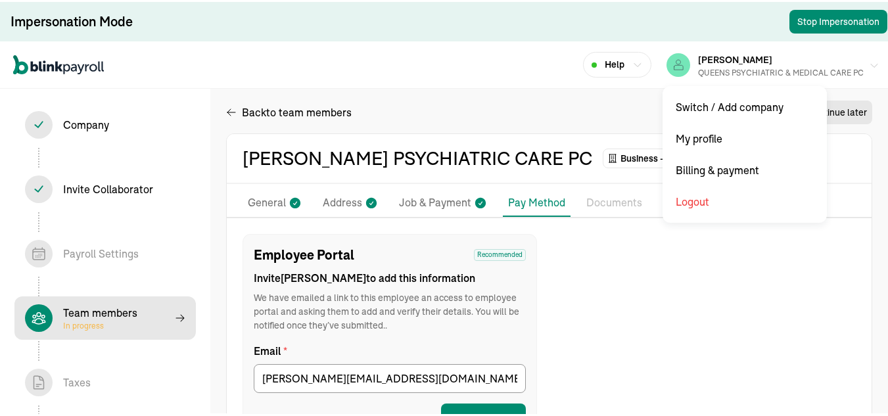
click at [772, 69] on div "QUEENS PSYCHIATRIC & MEDICAL CARE PC" at bounding box center [781, 71] width 166 height 12
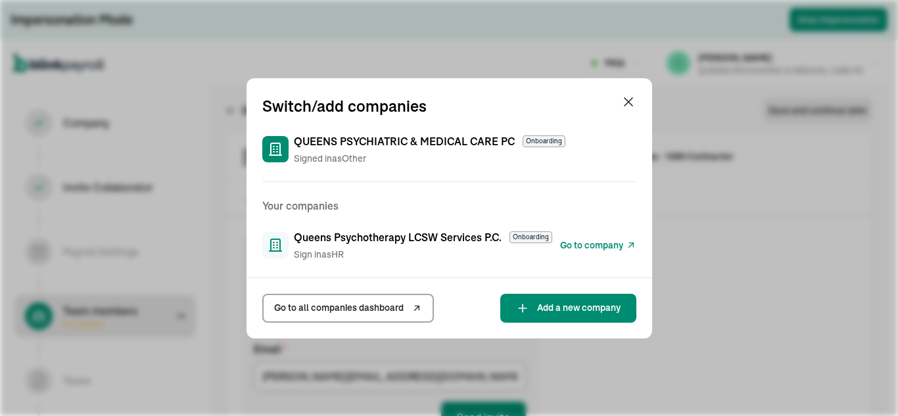
click at [598, 244] on span "Go to company" at bounding box center [591, 246] width 63 height 14
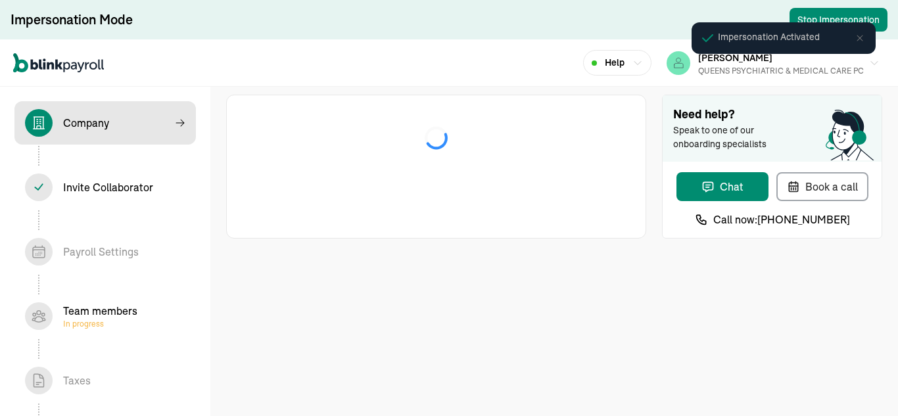
select select "S-Corporation"
select select "Health Care"
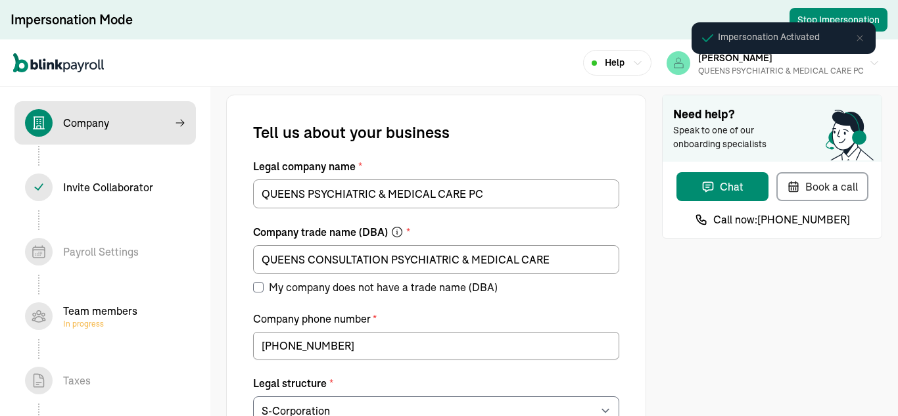
click at [133, 323] on span "In progress" at bounding box center [100, 324] width 74 height 11
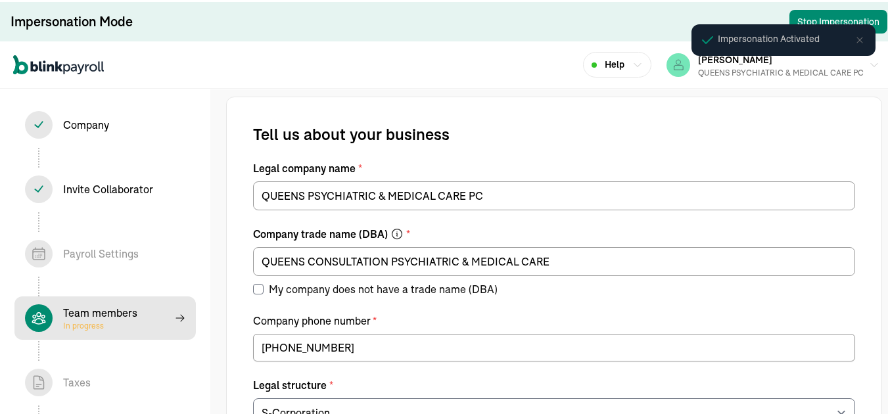
select select "contractor"
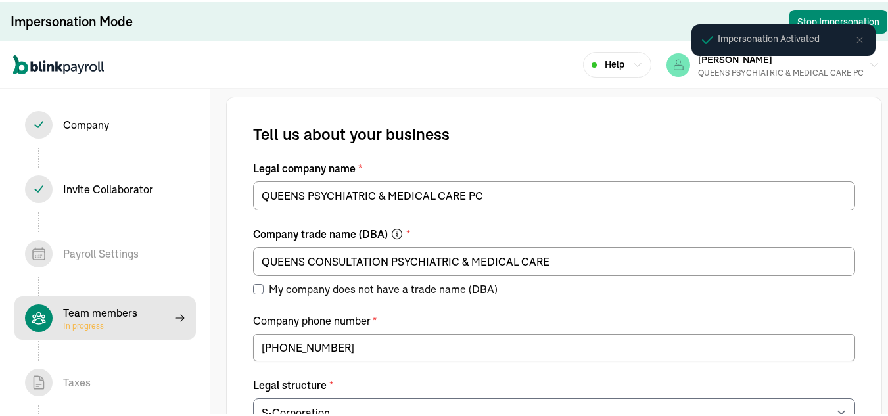
select select "contractor"
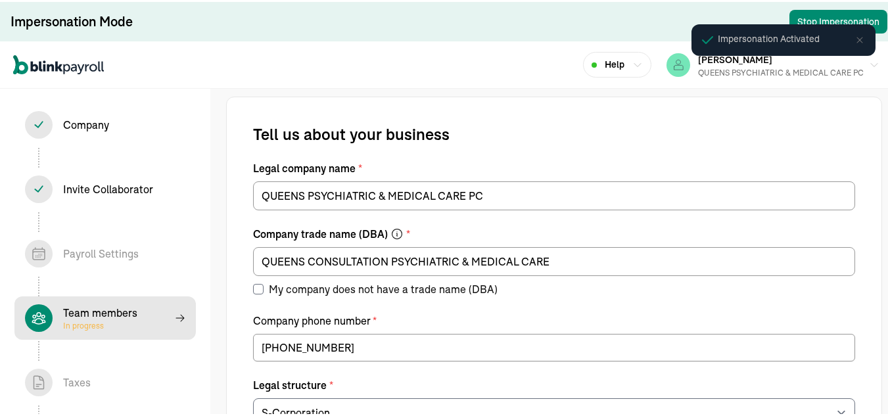
select select "contractor"
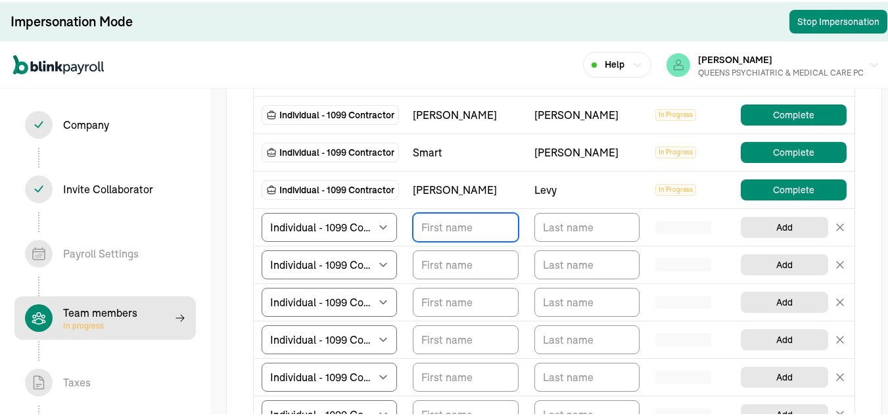
click at [461, 239] on input "TextInput" at bounding box center [466, 225] width 106 height 29
click at [434, 240] on input "TextInput" at bounding box center [466, 225] width 106 height 29
paste input "[PERSON_NAME]"
type input "[PERSON_NAME]"
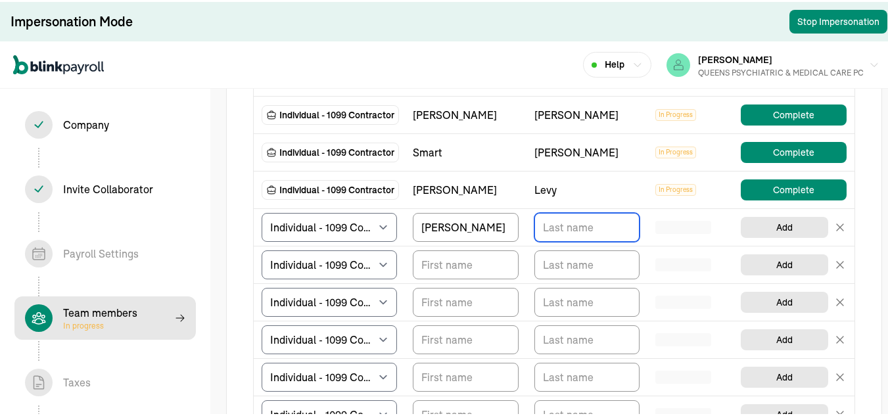
click at [553, 235] on input "TextInput" at bounding box center [587, 225] width 106 height 29
paste input "[PERSON_NAME]"
type input "[PERSON_NAME]"
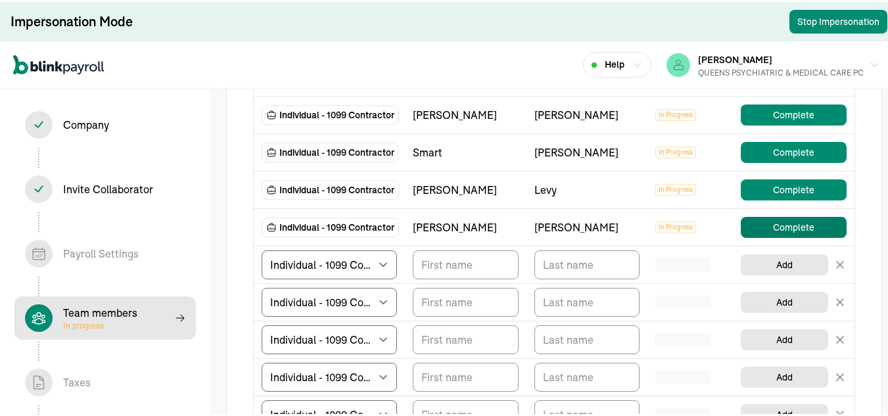
click at [773, 236] on button "Complete" at bounding box center [794, 225] width 106 height 21
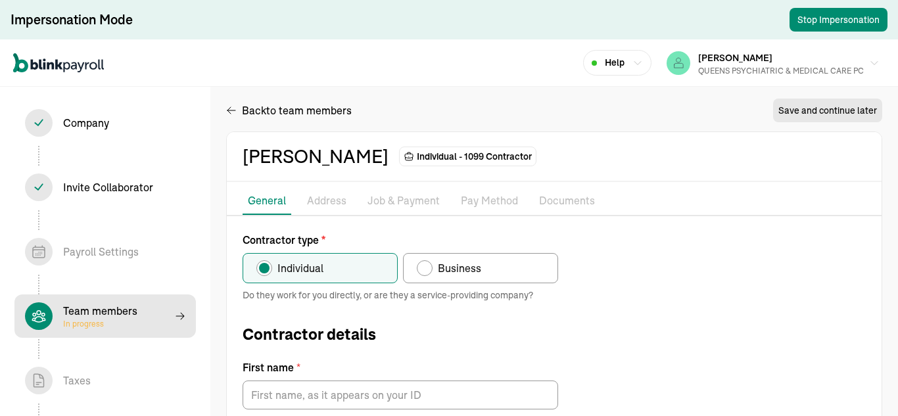
type input "[PERSON_NAME]"
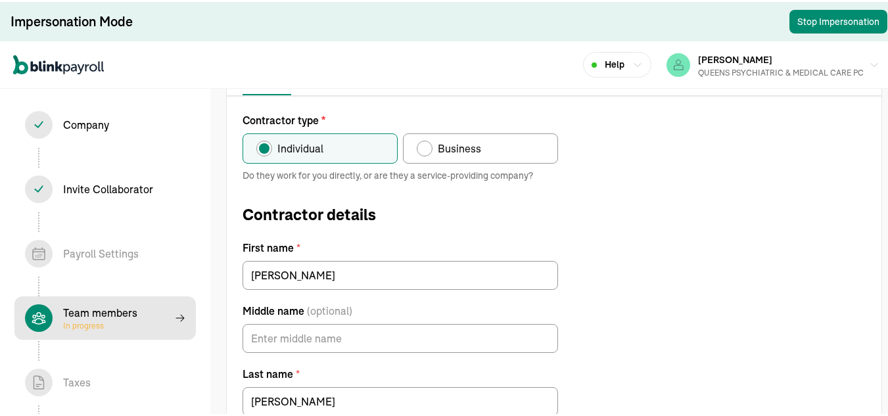
click at [498, 148] on label "Business" at bounding box center [480, 146] width 155 height 30
click at [427, 148] on input "Business" at bounding box center [421, 143] width 11 height 11
radio input "true"
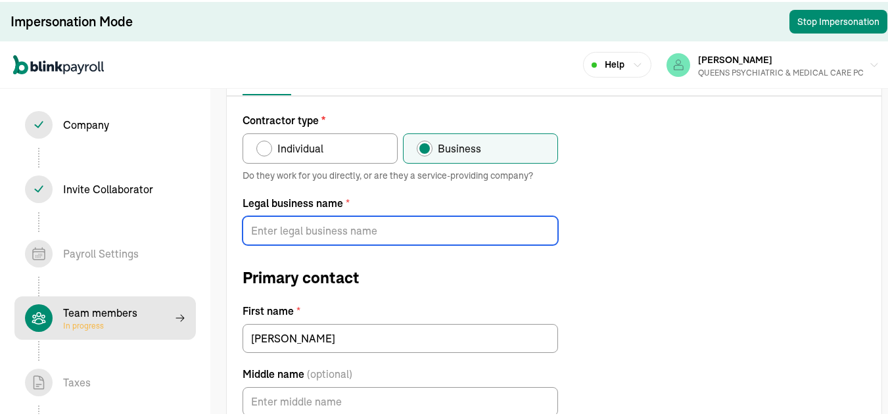
click at [386, 225] on input "Legal business name *" at bounding box center [400, 228] width 315 height 29
paste input "[PERSON_NAME] PSYCHIATRIC CARE PC"
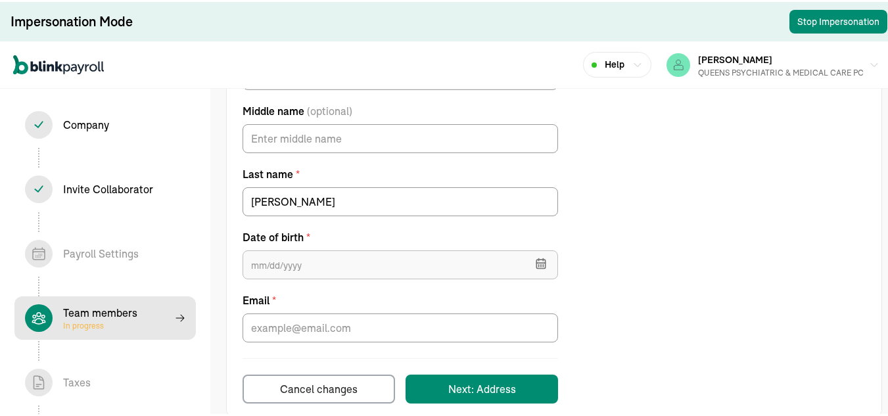
type input "[PERSON_NAME] PSYCHIATRIC CARE PC"
click at [349, 268] on input "text" at bounding box center [400, 262] width 315 height 29
type input "[DATE]"
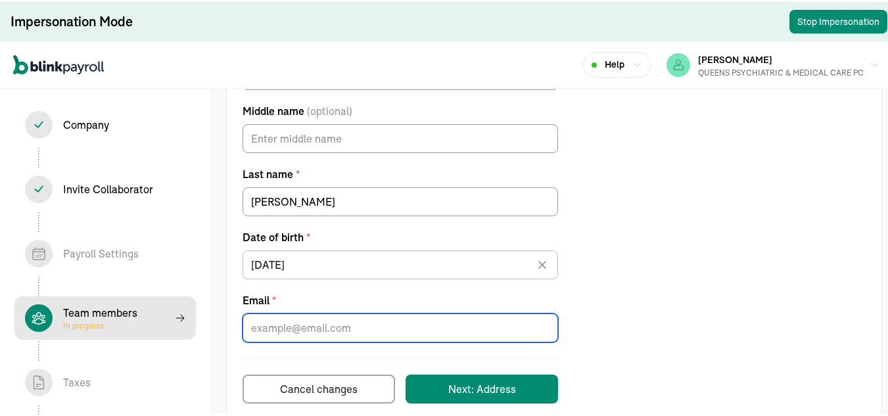
click at [381, 313] on input "Email *" at bounding box center [400, 326] width 315 height 29
paste input "[PERSON_NAME][EMAIL_ADDRESS][DOMAIN_NAME]"
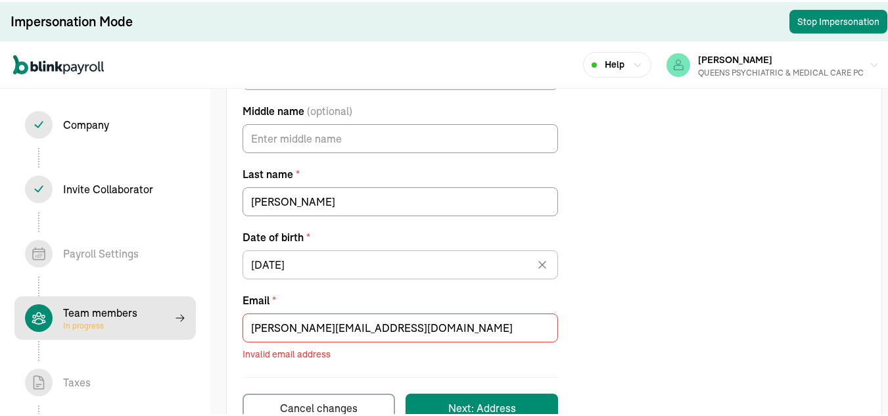
click at [395, 287] on div "Email * [PERSON_NAME][EMAIL_ADDRESS][DOMAIN_NAME] Invalid email address" at bounding box center [400, 318] width 315 height 82
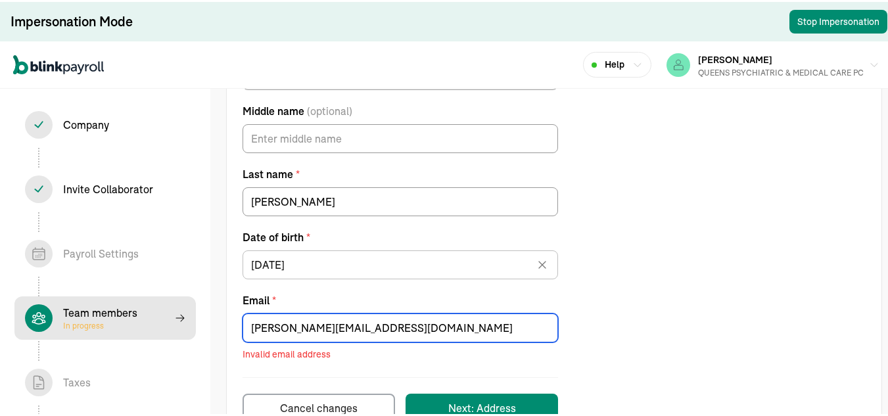
click at [493, 330] on input "[PERSON_NAME][EMAIL_ADDRESS][DOMAIN_NAME]" at bounding box center [400, 326] width 315 height 29
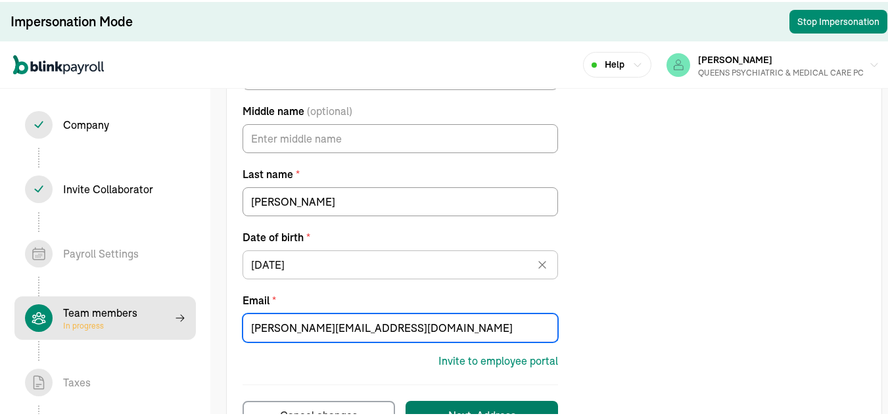
type input "[PERSON_NAME][EMAIL_ADDRESS][DOMAIN_NAME]"
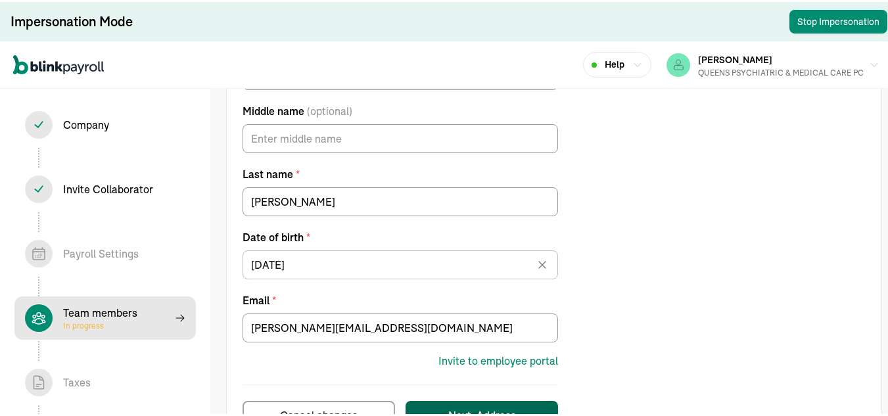
click at [519, 410] on button "Next: Address" at bounding box center [481, 413] width 152 height 29
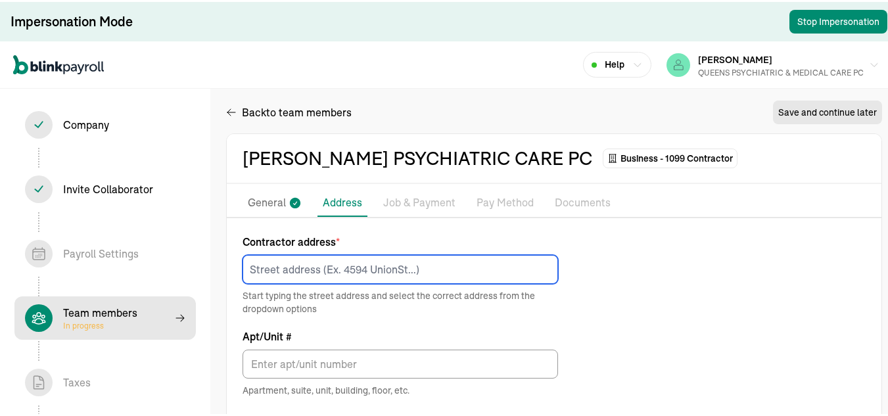
click at [350, 266] on input at bounding box center [400, 267] width 315 height 29
paste input "[STREET_ADDRESS][PERSON_NAME]"
type input "[STREET_ADDRESS][PERSON_NAME]"
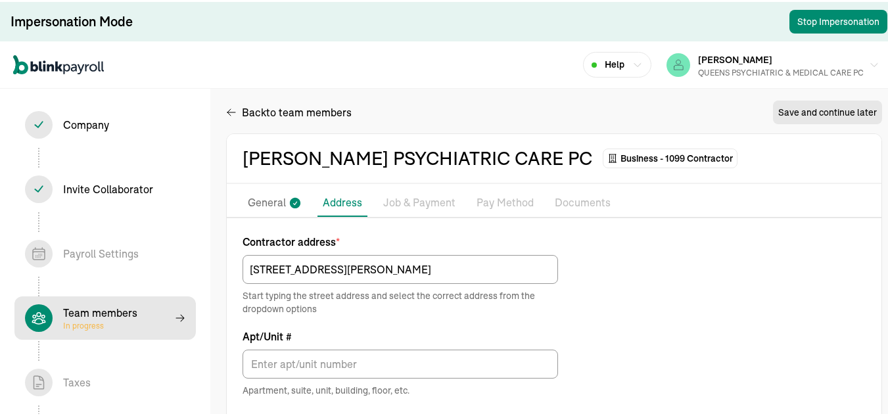
click at [705, 303] on div "Contractor address * [STREET_ADDRESS] Start typing the street address and selec…" at bounding box center [554, 409] width 655 height 354
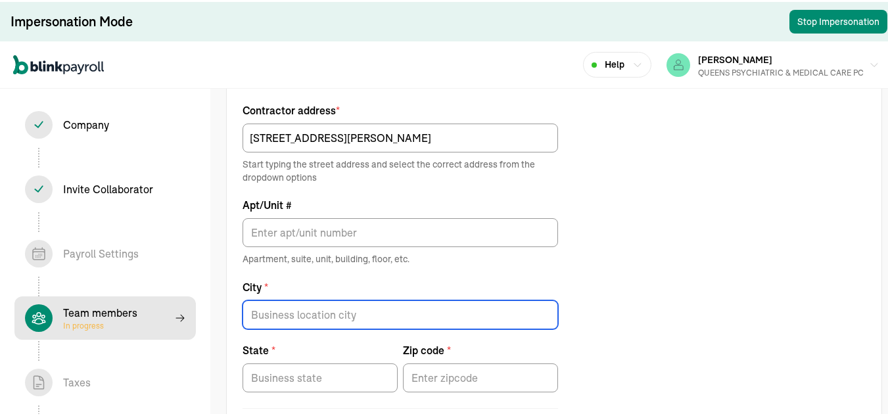
click at [340, 318] on input "City *" at bounding box center [400, 312] width 315 height 29
paste input "[GEOGRAPHIC_DATA],"
type input "[GEOGRAPHIC_DATA],"
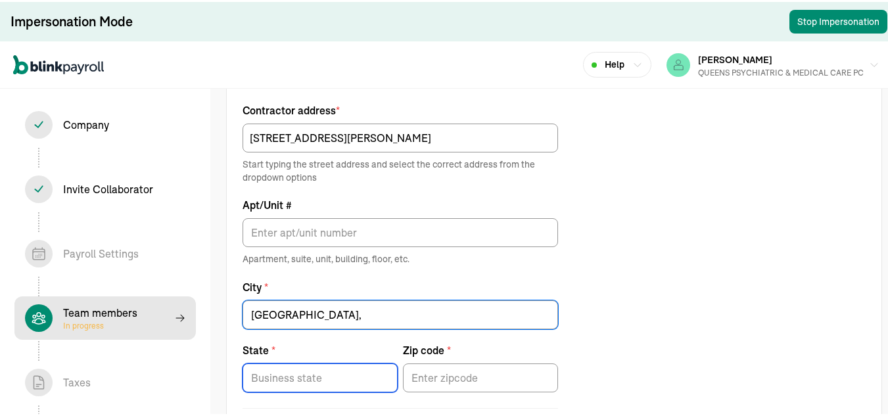
click at [350, 366] on input "State *" at bounding box center [320, 375] width 155 height 29
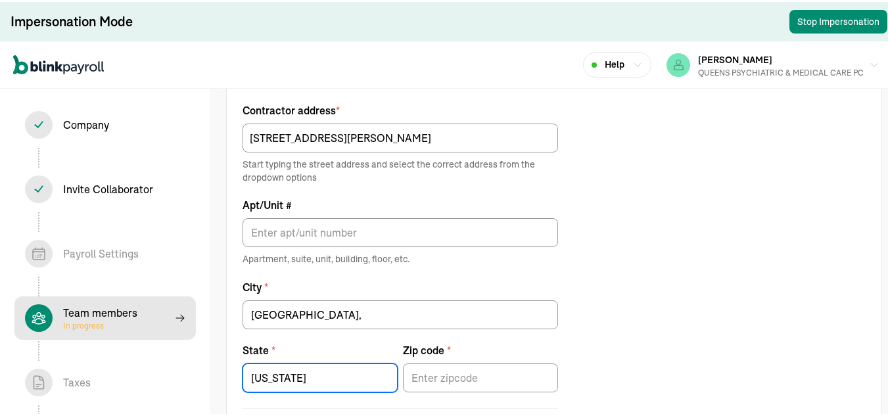
type input "[US_STATE]"
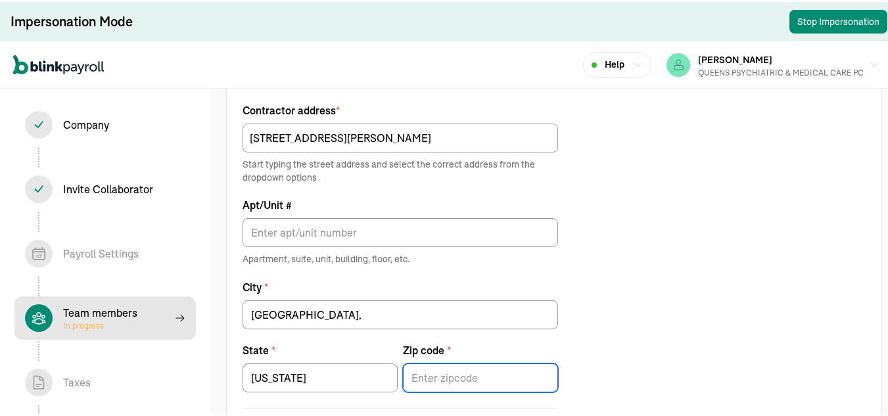
click at [459, 378] on input "Zip code *" at bounding box center [480, 375] width 155 height 29
type input "33019"
click at [662, 258] on div "Contractor address * [STREET_ADDRESS] Start typing the street address and selec…" at bounding box center [554, 278] width 655 height 354
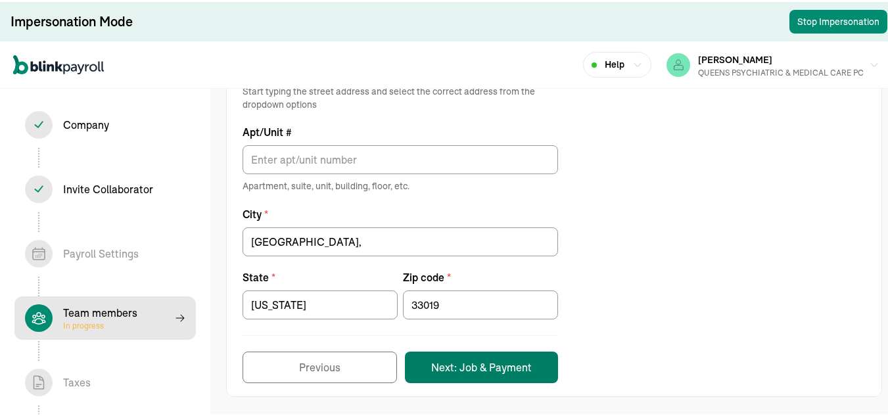
click at [479, 379] on button "Next: Job & Payment" at bounding box center [481, 366] width 153 height 32
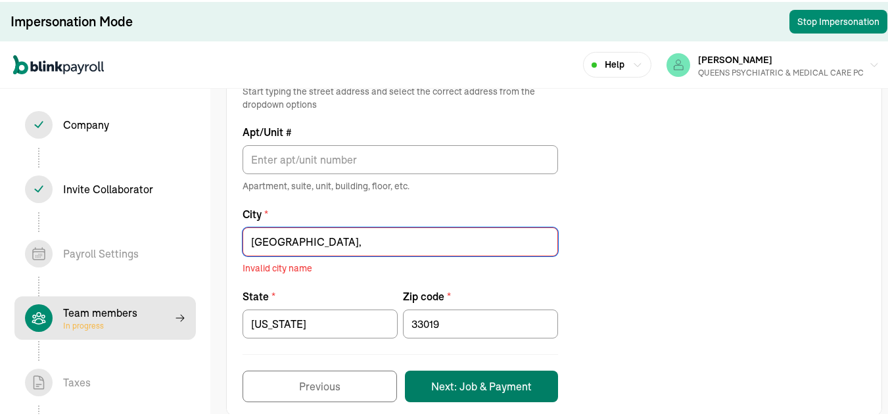
click at [487, 367] on form "Contractor address * [STREET_ADDRESS] Start typing the street address and selec…" at bounding box center [400, 214] width 315 height 373
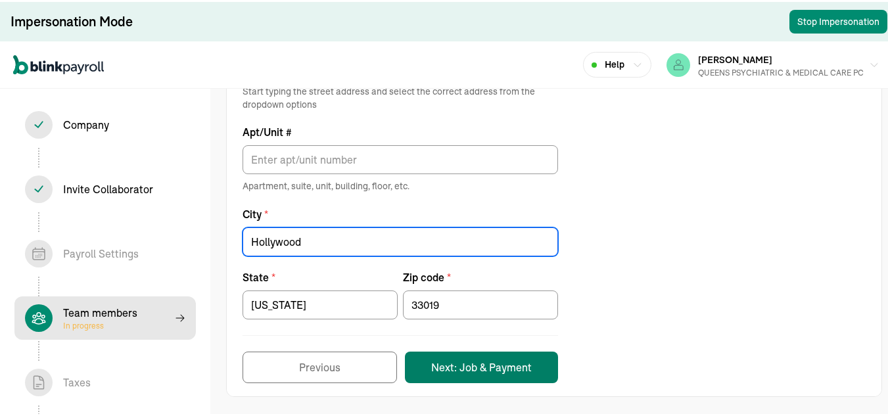
type input "Hollywood"
click at [536, 373] on button "Next: Job & Payment" at bounding box center [481, 366] width 153 height 32
click at [350, 248] on input "Hollywood" at bounding box center [400, 239] width 315 height 29
click at [622, 206] on div "Contractor address * [STREET_ADDRESS] Start typing the street address and selec…" at bounding box center [554, 205] width 655 height 354
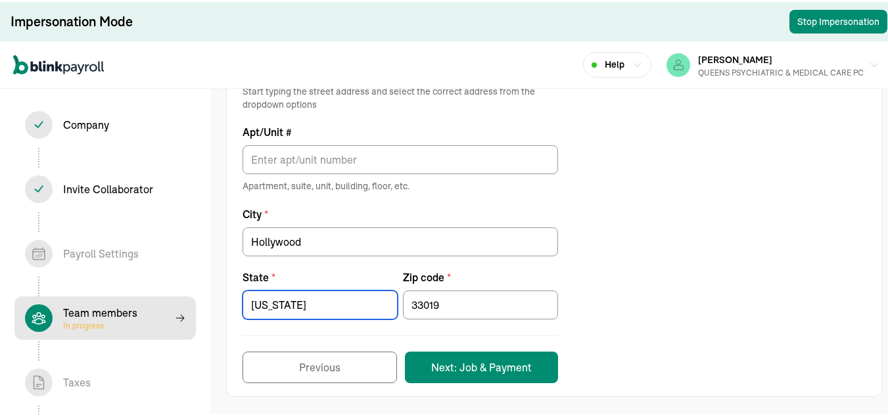
click at [258, 302] on input "[US_STATE]" at bounding box center [320, 303] width 155 height 29
click at [315, 307] on input "[US_STATE]" at bounding box center [320, 303] width 155 height 29
type input "f"
type input "[US_STATE]"
click at [617, 209] on div "Contractor address * [STREET_ADDRESS] Start typing the street address and selec…" at bounding box center [554, 205] width 655 height 354
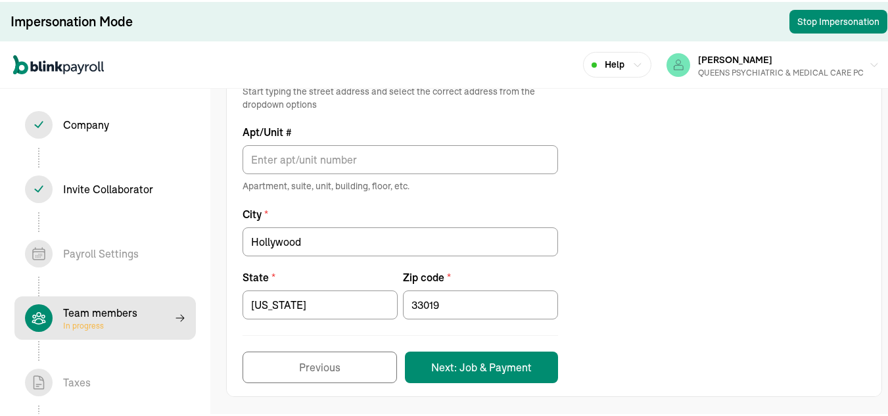
click at [511, 367] on button "Next: Job & Payment" at bounding box center [481, 366] width 153 height 32
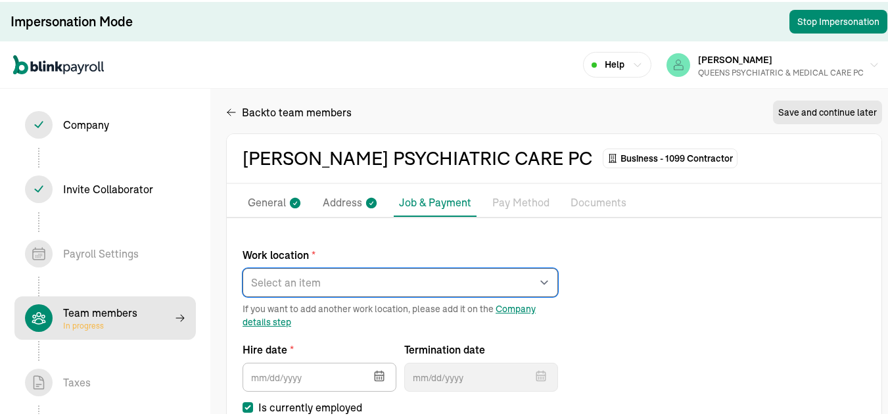
click at [388, 277] on select "Select an item [PERSON_NAME] PARK Works from home" at bounding box center [400, 280] width 315 height 29
select select "Works from home"
click at [243, 266] on select "Select an item [PERSON_NAME] PARK Works from home" at bounding box center [400, 280] width 315 height 29
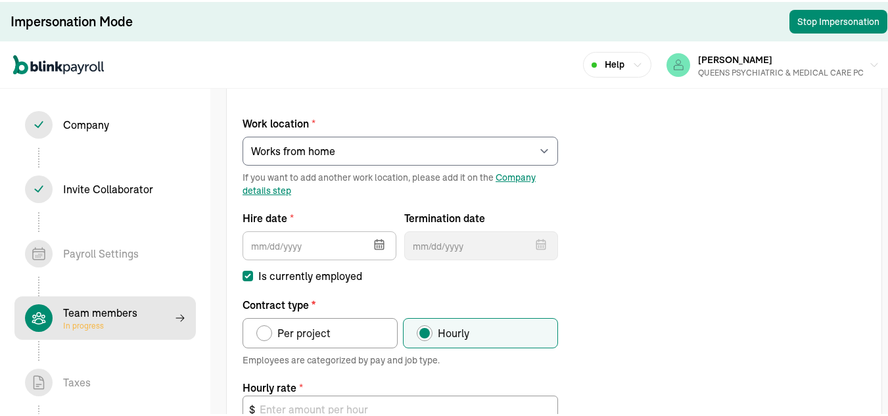
click at [383, 239] on icon "button" at bounding box center [379, 243] width 9 height 9
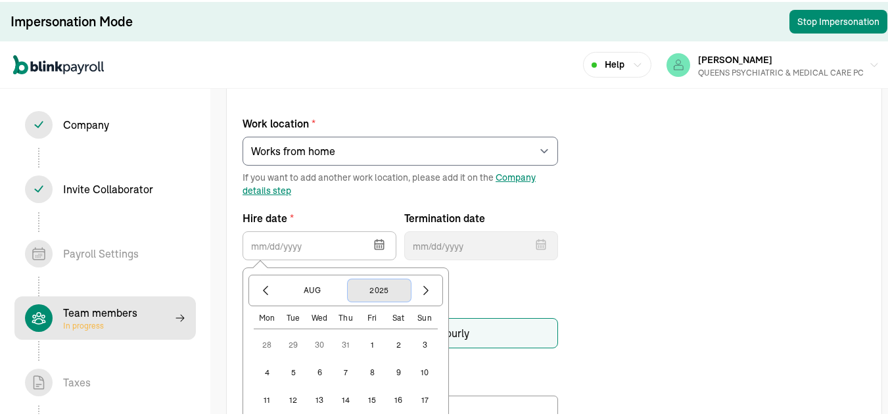
click at [380, 290] on button "2025" at bounding box center [379, 288] width 63 height 22
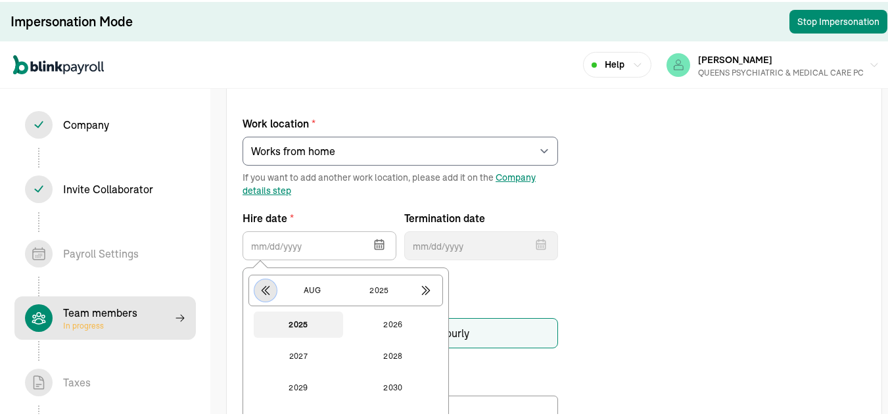
click at [265, 283] on icon "button" at bounding box center [265, 288] width 13 height 13
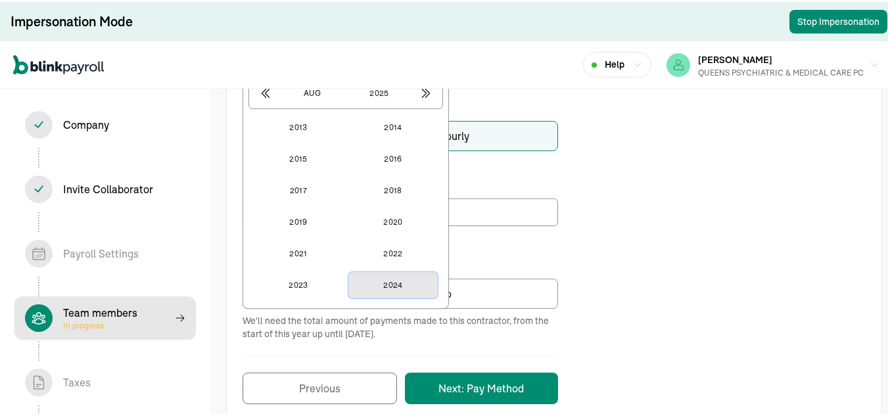
click at [405, 285] on button "2024" at bounding box center [392, 283] width 89 height 26
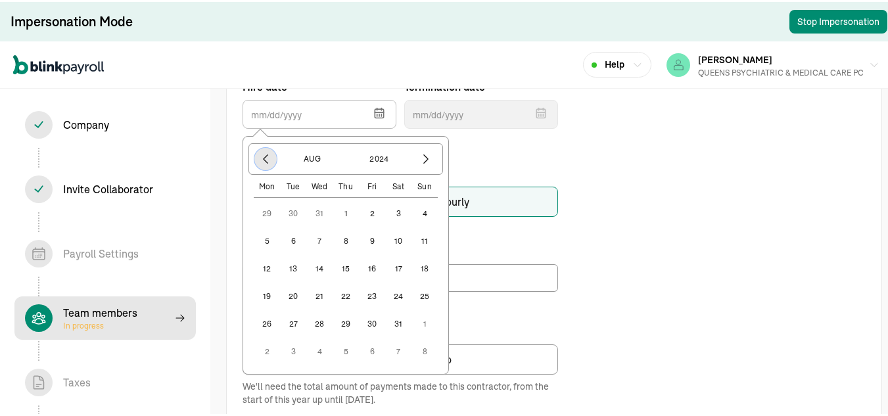
click at [264, 160] on icon "button" at bounding box center [265, 156] width 13 height 13
click at [323, 239] on button "8" at bounding box center [319, 239] width 26 height 26
type input "[DATE]"
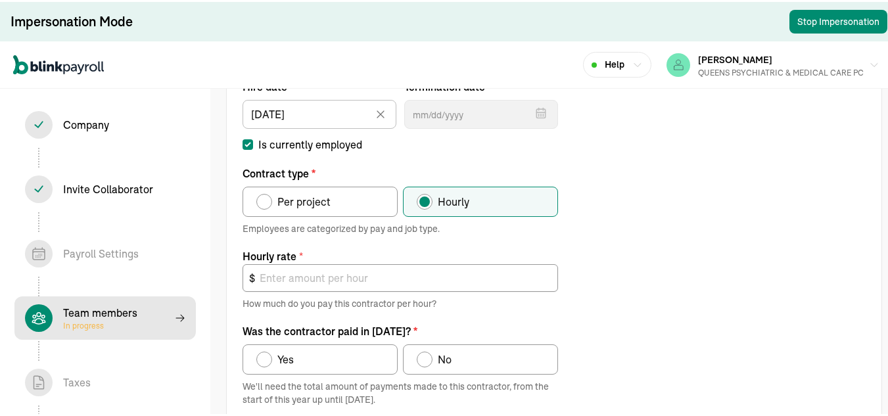
click at [324, 204] on span "Per project" at bounding box center [303, 200] width 53 height 16
click at [266, 202] on input "Per project" at bounding box center [261, 196] width 11 height 11
radio input "true"
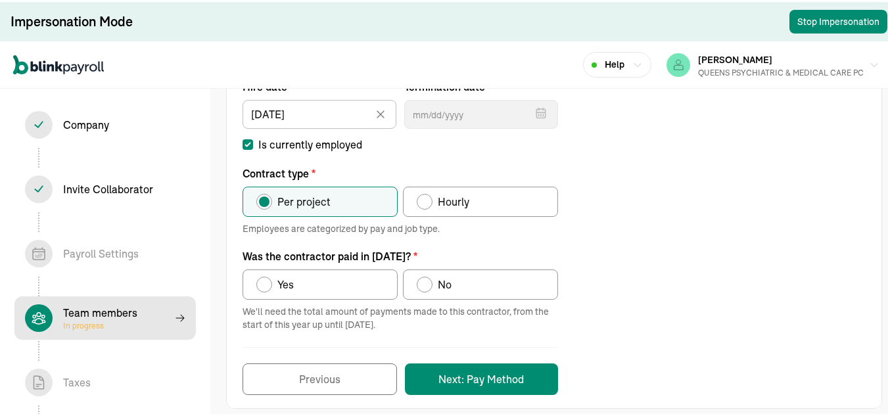
click at [275, 283] on div "Yes" at bounding box center [283, 283] width 22 height 16
click at [266, 283] on input "Yes" at bounding box center [261, 279] width 11 height 11
radio input "true"
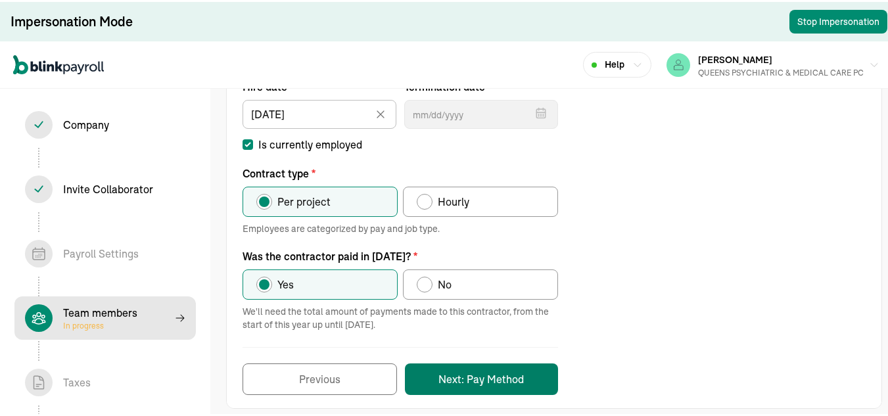
click at [517, 373] on button "Next: Pay Method" at bounding box center [481, 377] width 153 height 32
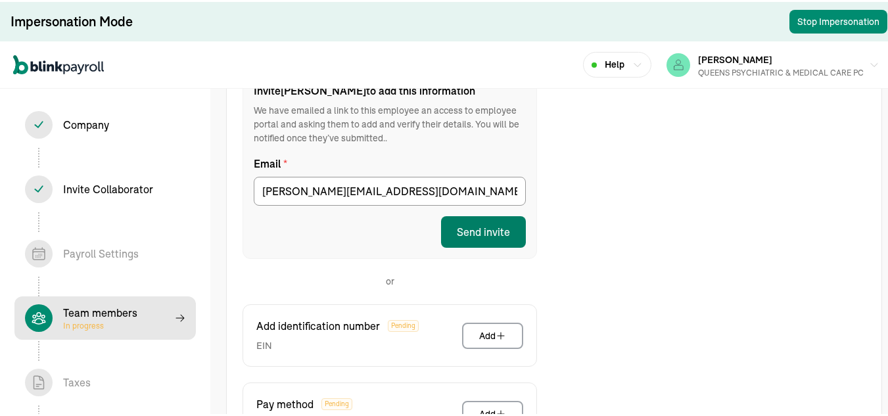
click at [503, 235] on button "Send invite" at bounding box center [483, 230] width 85 height 32
click at [499, 229] on button "Send invite" at bounding box center [483, 230] width 85 height 32
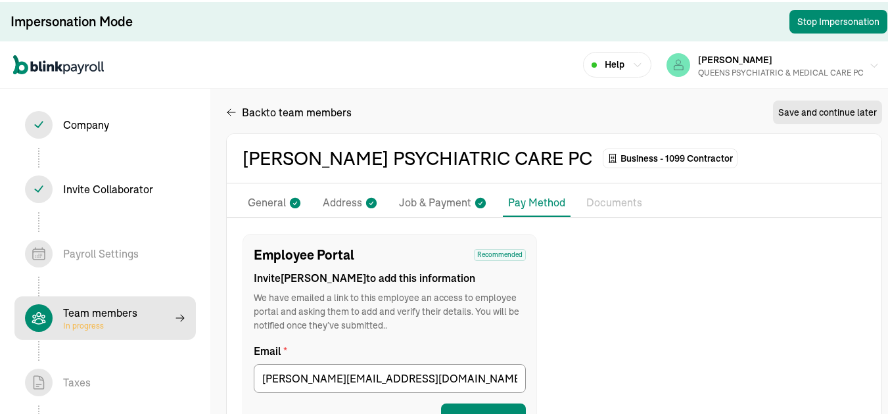
click at [772, 69] on div "QUEENS PSYCHIATRIC & MEDICAL CARE PC" at bounding box center [781, 71] width 166 height 12
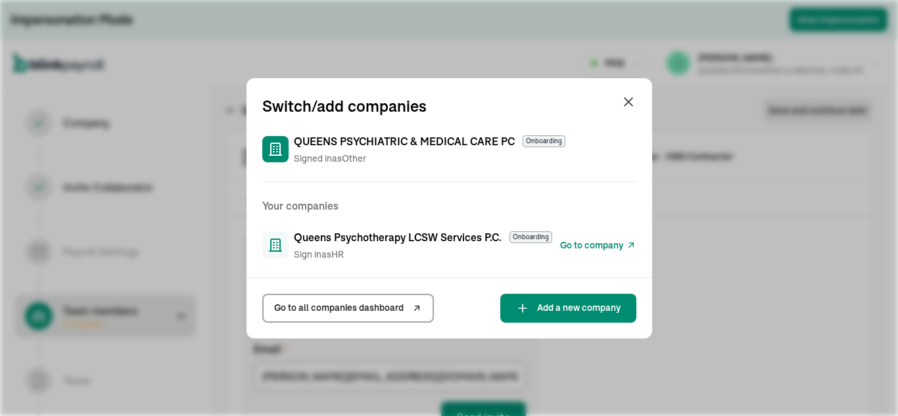
click at [598, 244] on span "Go to company" at bounding box center [591, 246] width 63 height 14
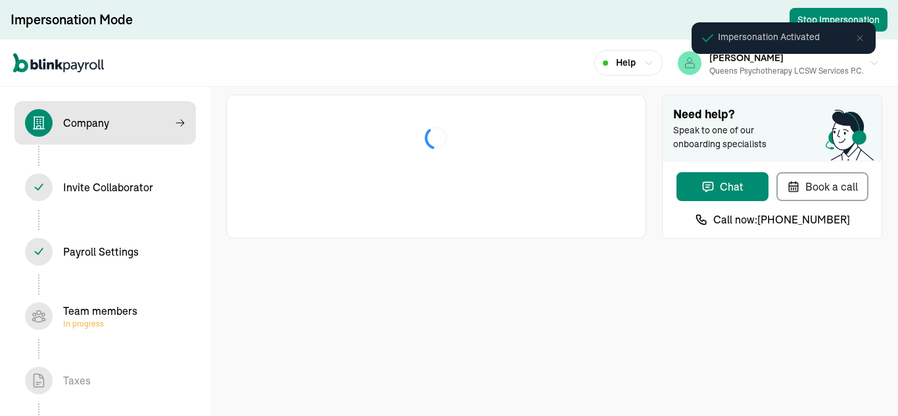
click at [116, 308] on div "Team members In progress" at bounding box center [100, 316] width 74 height 26
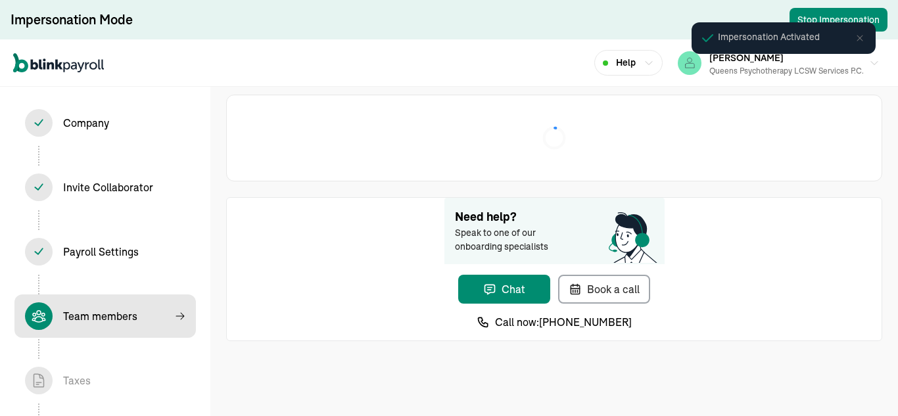
select select "Limited Liability Company (LLC)"
select select "Health Care"
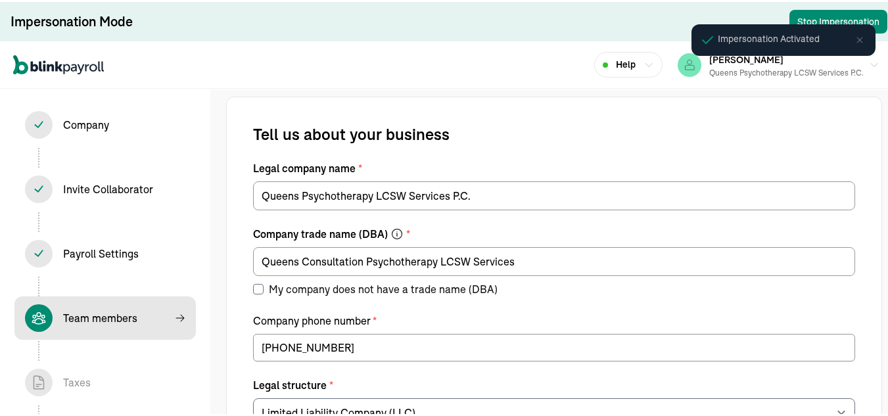
select select "contractor"
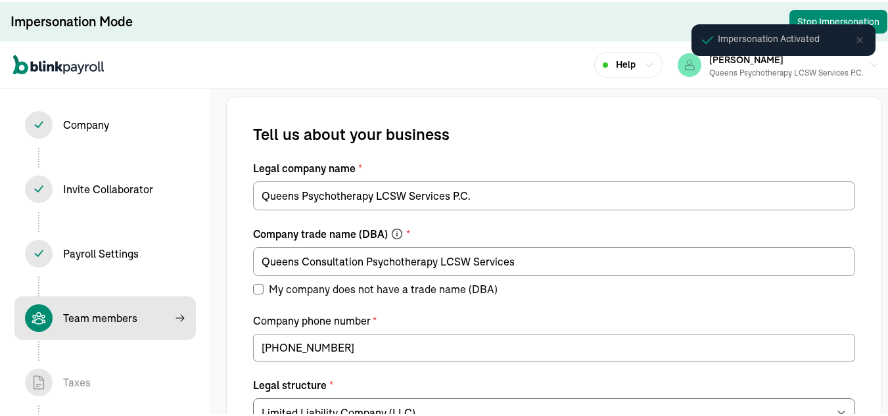
select select "contractor"
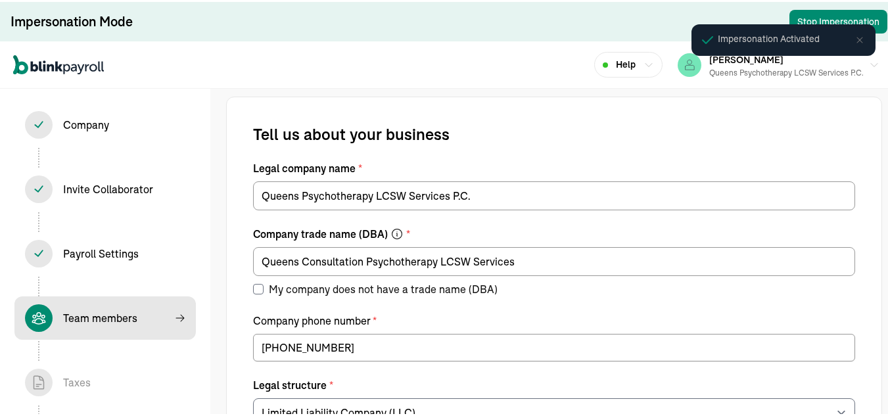
select select "contractor"
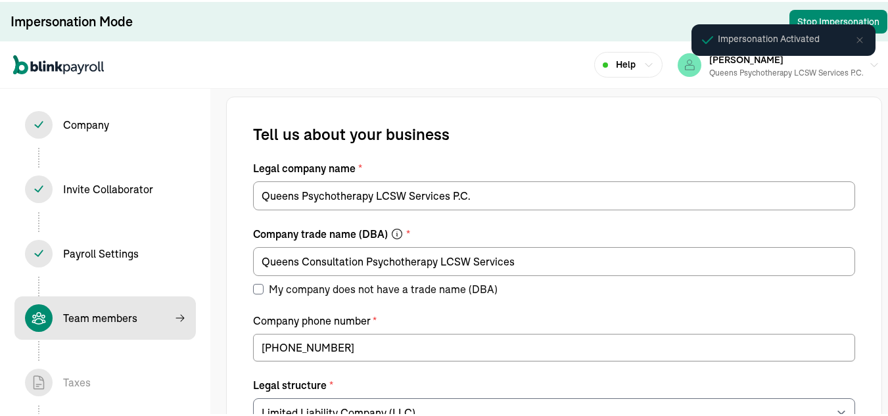
select select "contractor"
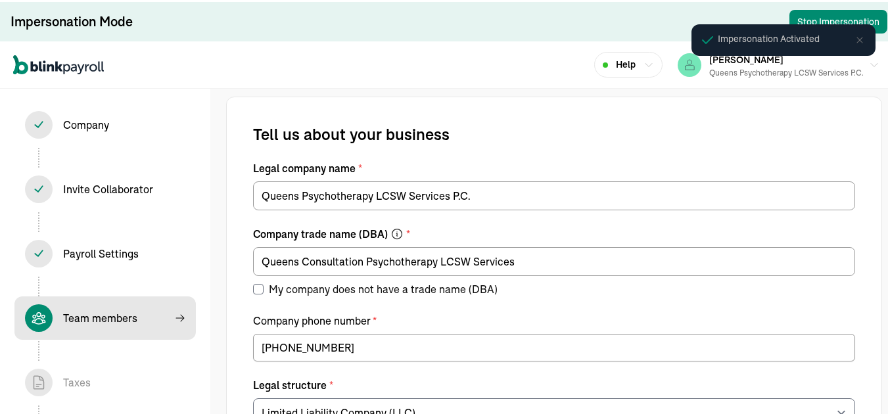
select select "contractor"
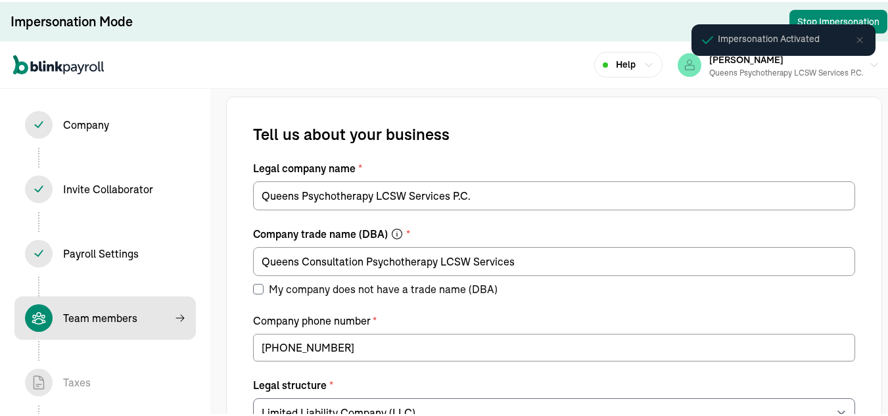
select select "contractor"
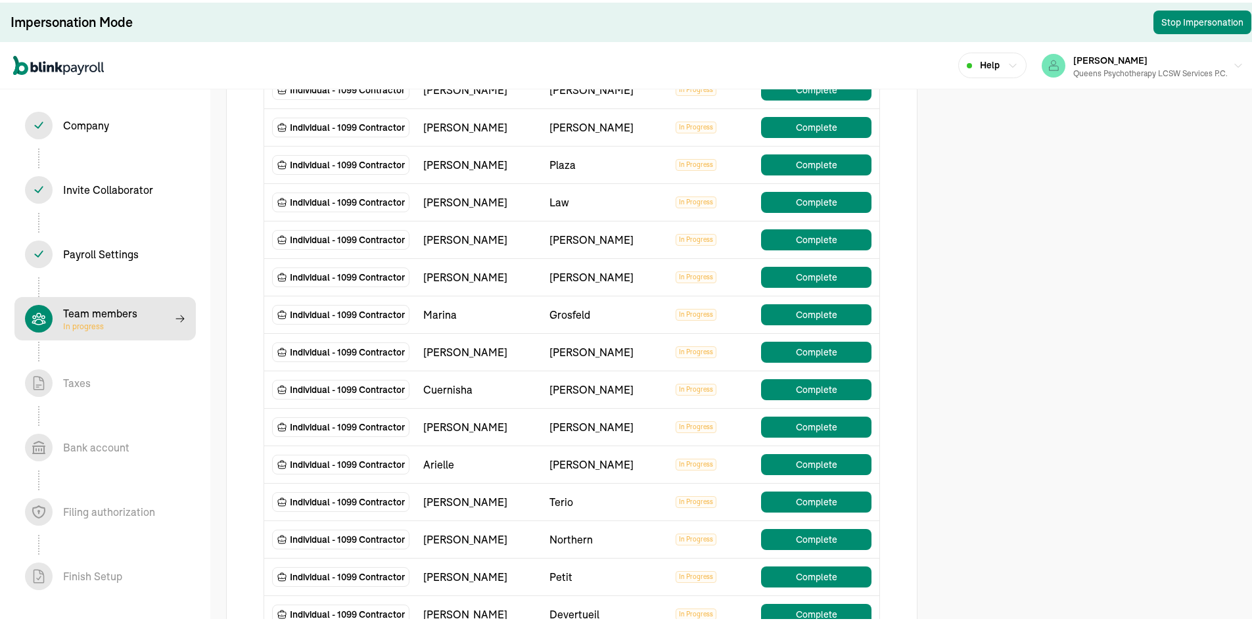
scroll to position [854, 0]
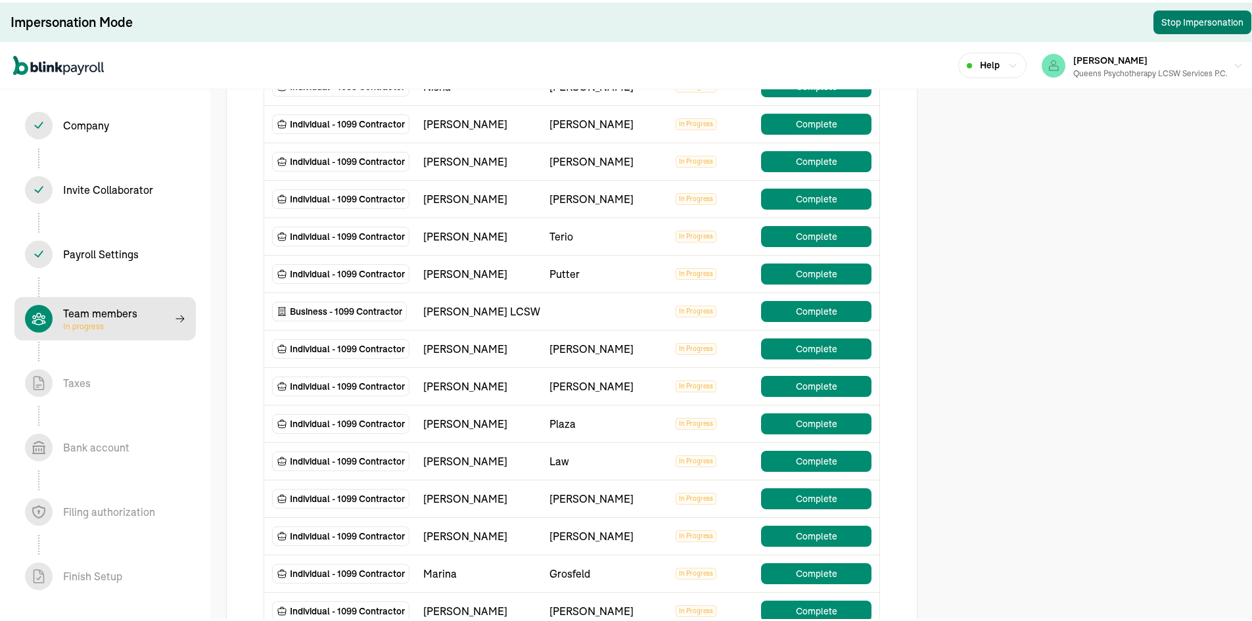
click at [897, 18] on button "Stop Impersonation" at bounding box center [1202, 20] width 98 height 24
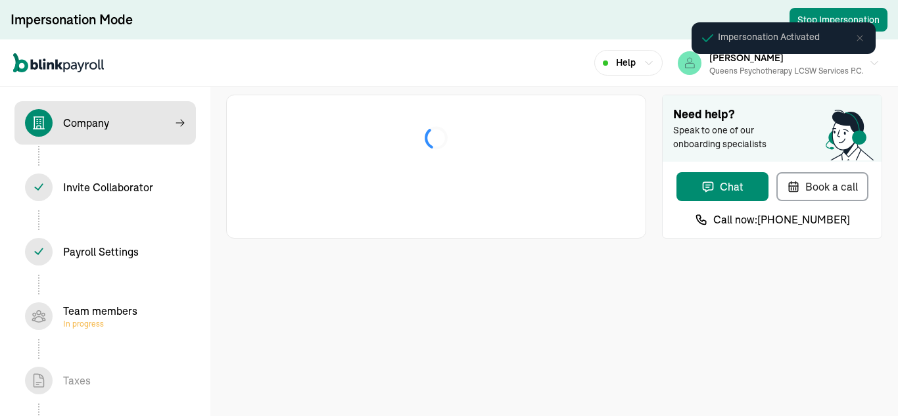
click at [116, 308] on div "Team members In progress" at bounding box center [100, 316] width 74 height 26
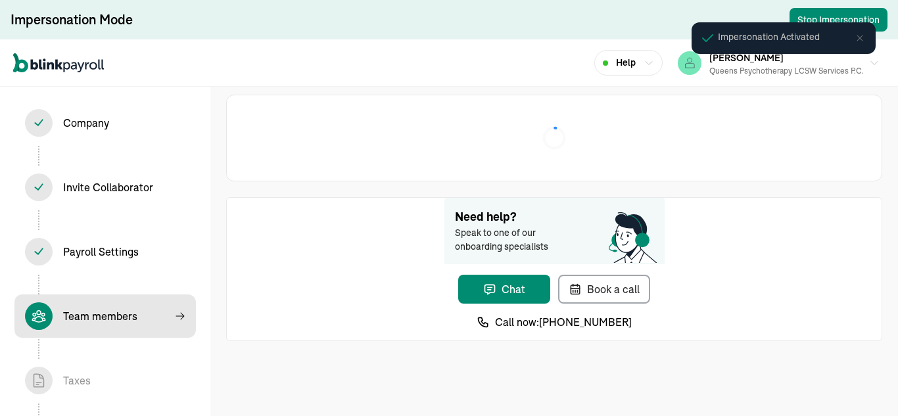
select select "Limited Liability Company (LLC)"
select select "Health Care"
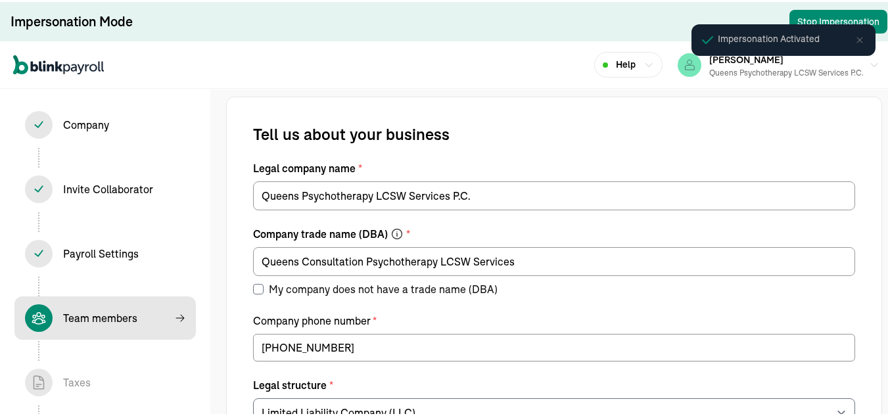
select select "contractor"
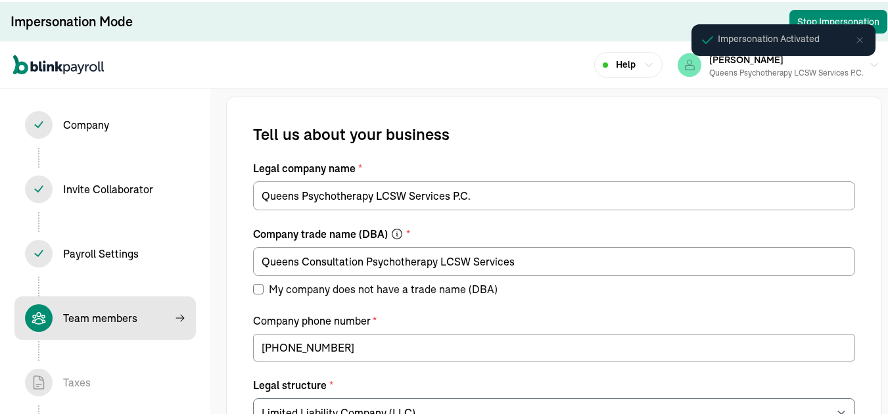
select select "contractor"
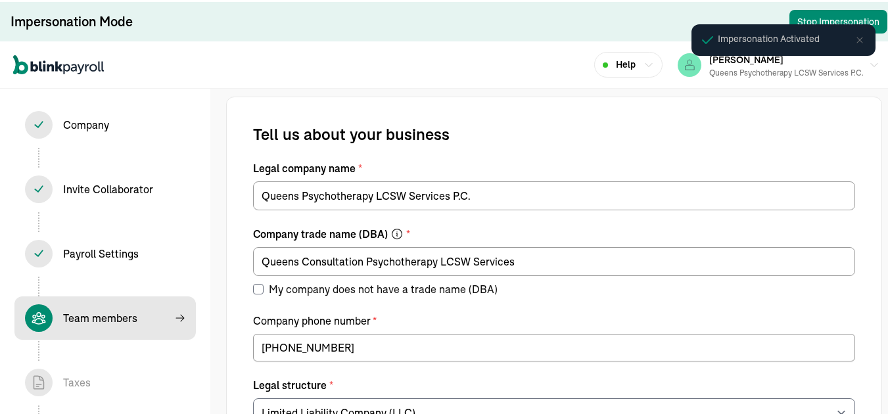
select select "contractor"
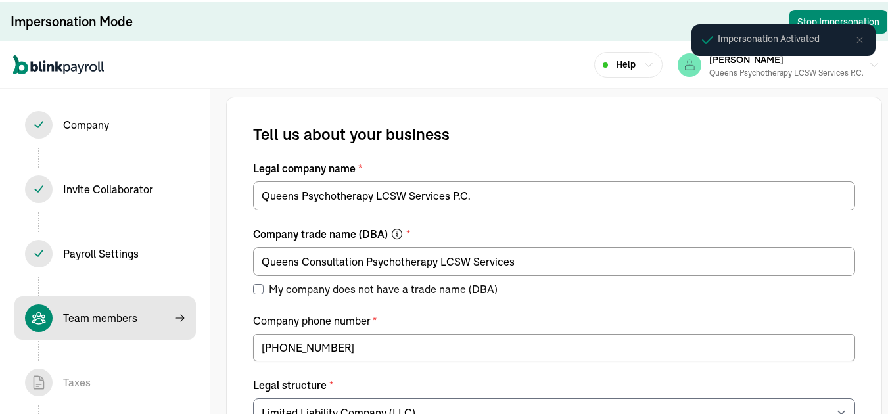
select select "contractor"
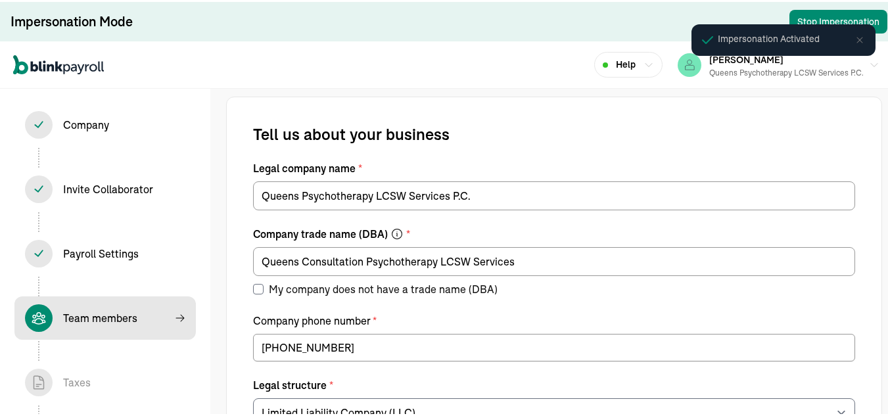
select select "contractor"
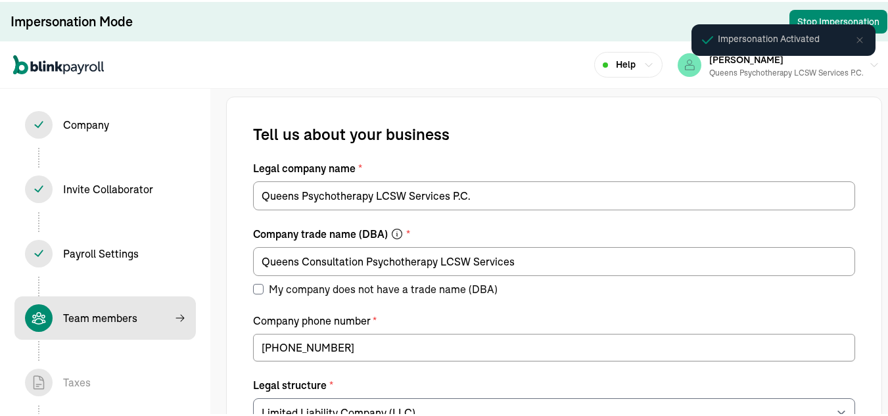
select select "contractor"
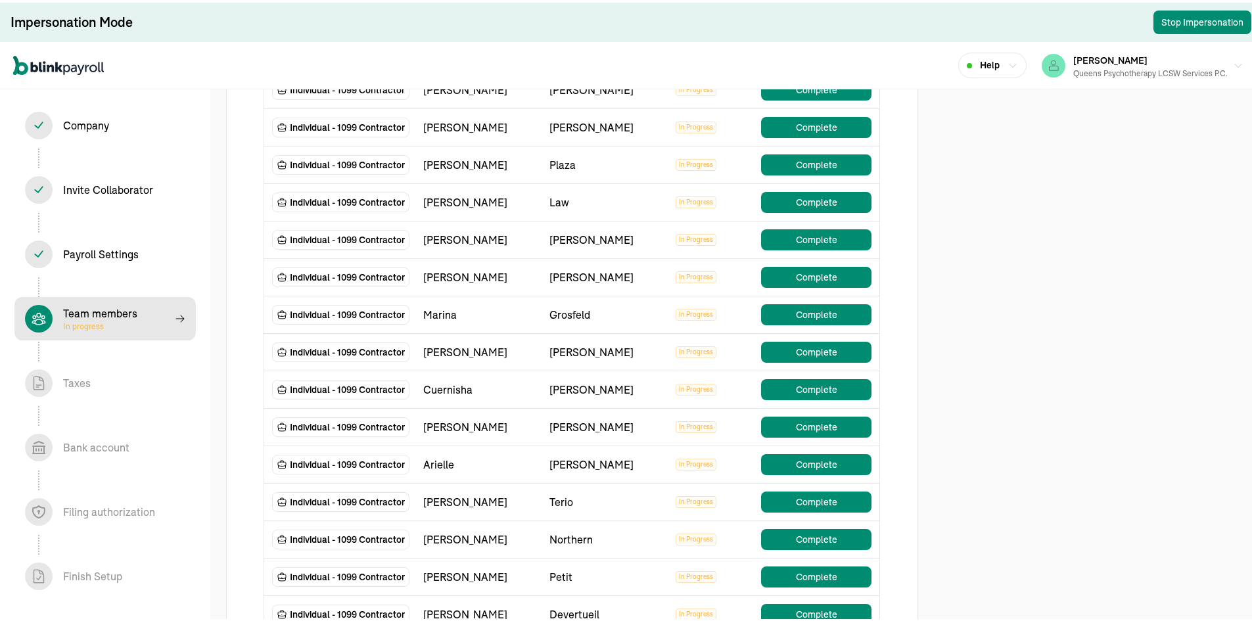
scroll to position [854, 0]
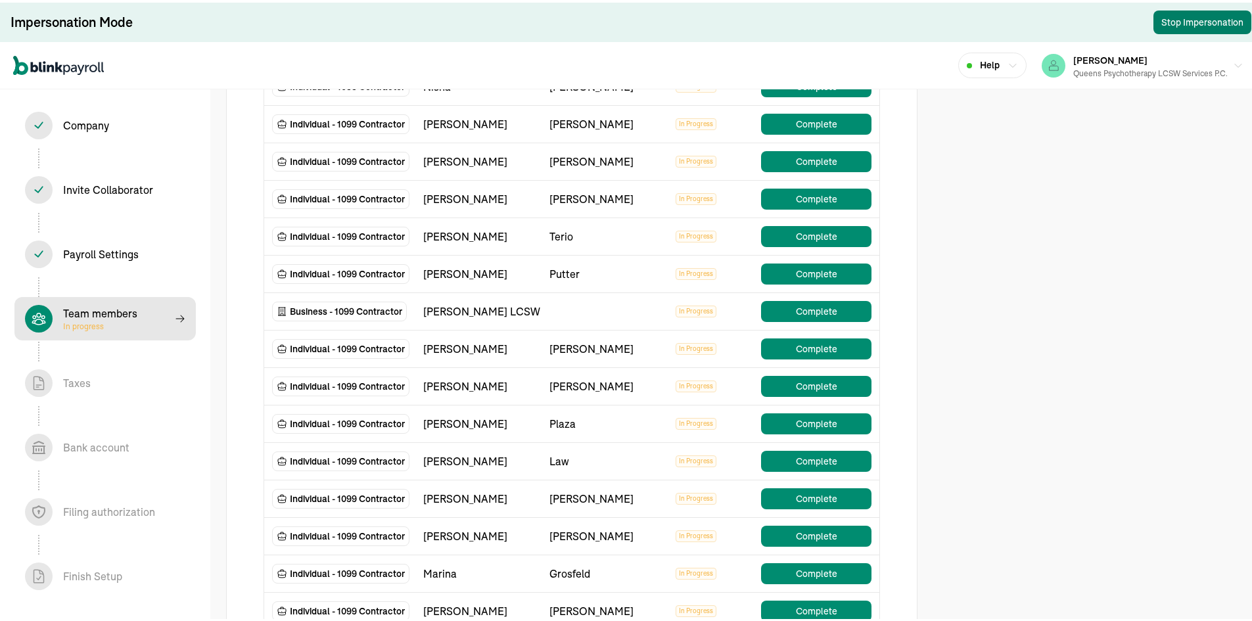
click at [897, 18] on button "Stop Impersonation" at bounding box center [1202, 20] width 98 height 24
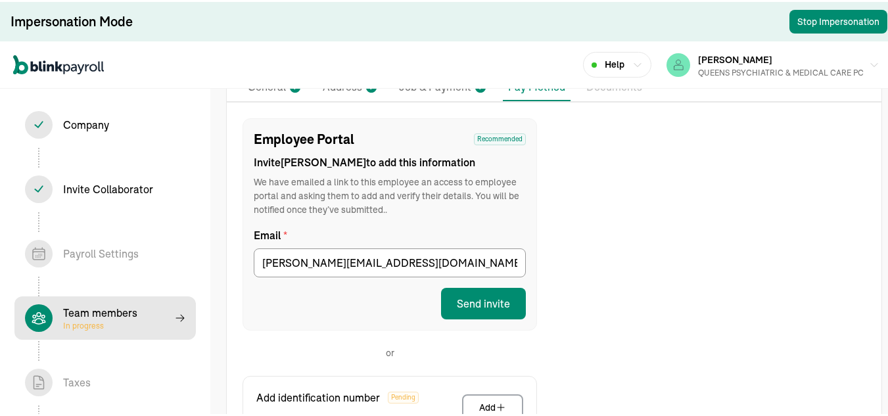
scroll to position [131, 0]
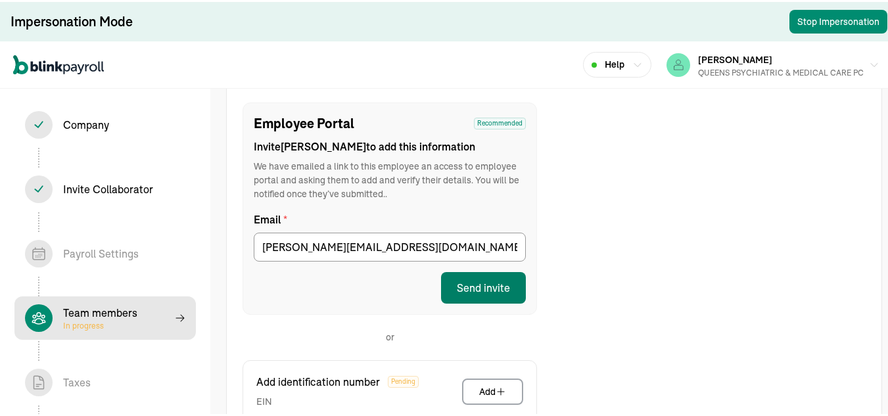
click at [484, 287] on button "Send invite" at bounding box center [483, 286] width 85 height 32
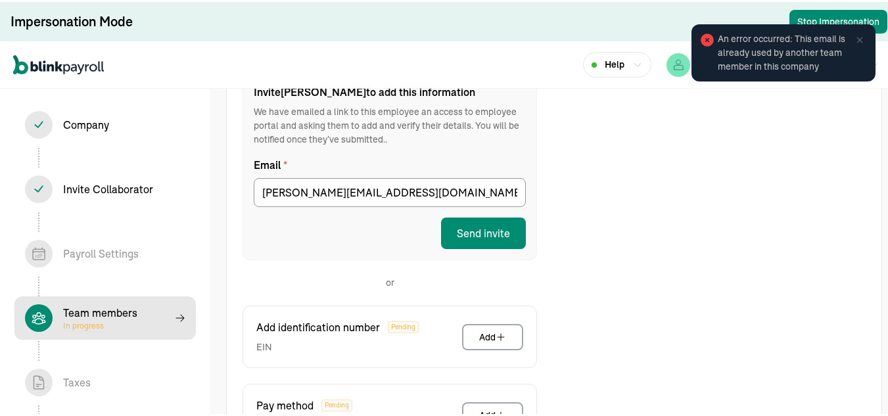
scroll to position [187, 0]
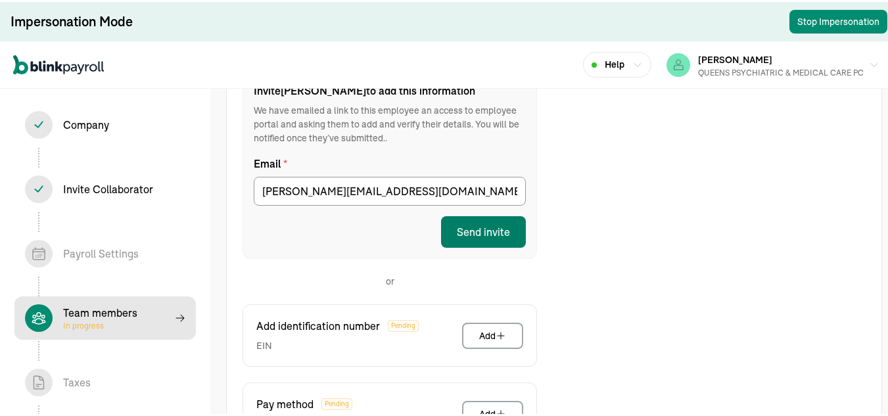
click at [463, 235] on button "Send invite" at bounding box center [483, 230] width 85 height 32
click at [495, 227] on button "Send invite" at bounding box center [483, 230] width 85 height 32
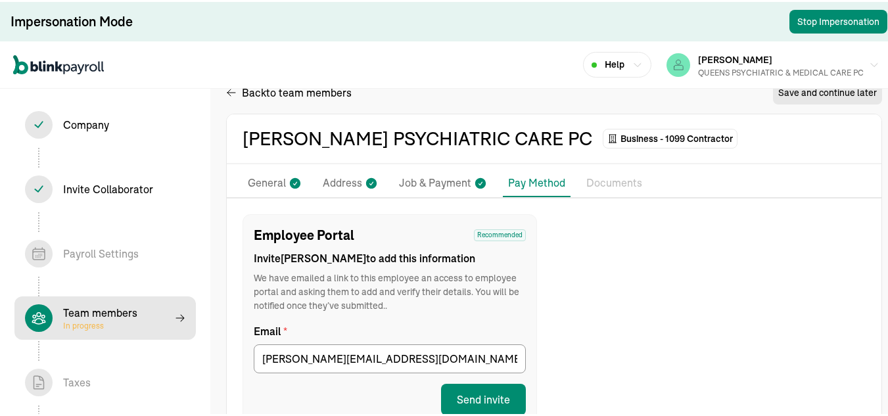
scroll to position [0, 0]
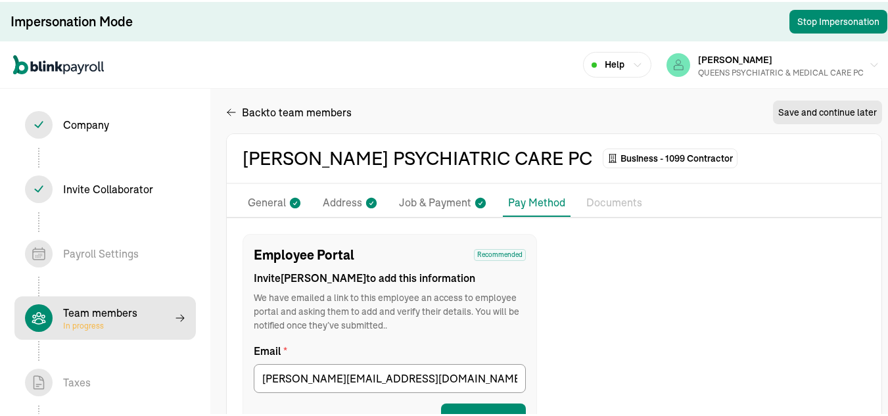
click at [261, 190] on li "General" at bounding box center [275, 201] width 64 height 28
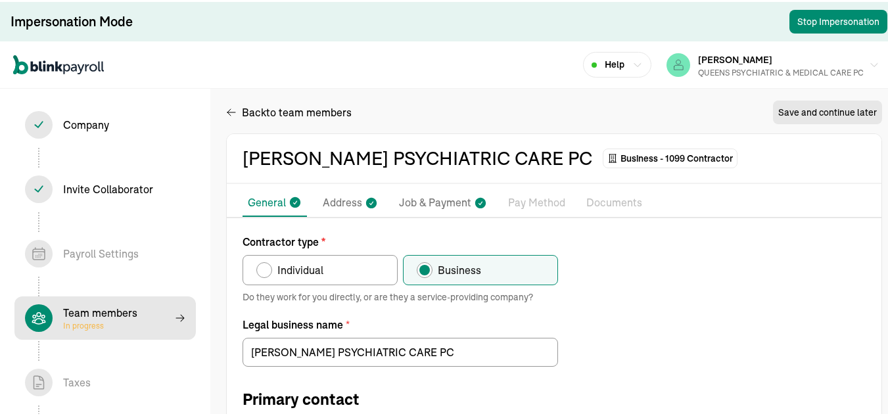
click at [544, 203] on p "Pay Method" at bounding box center [536, 201] width 57 height 17
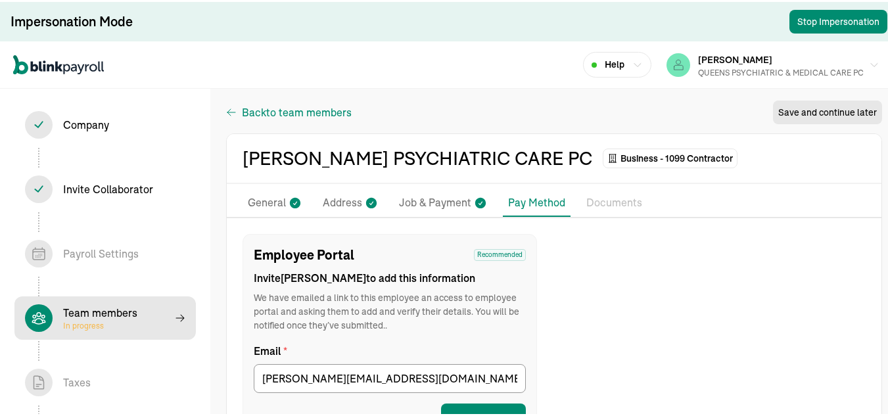
select select "contractor"
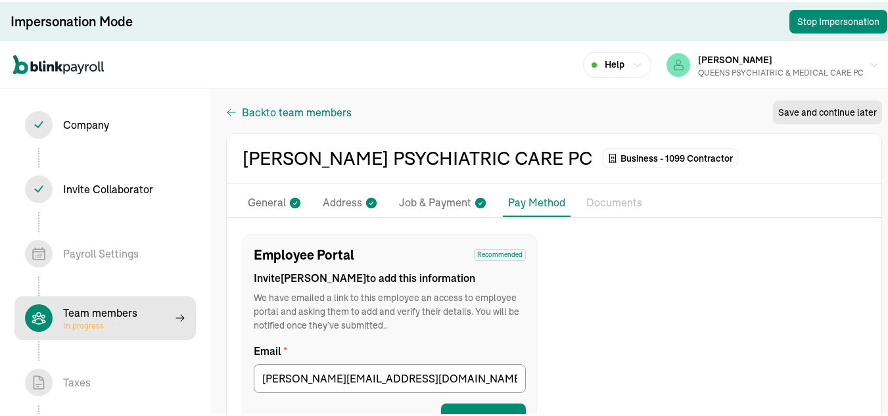
select select "contractor"
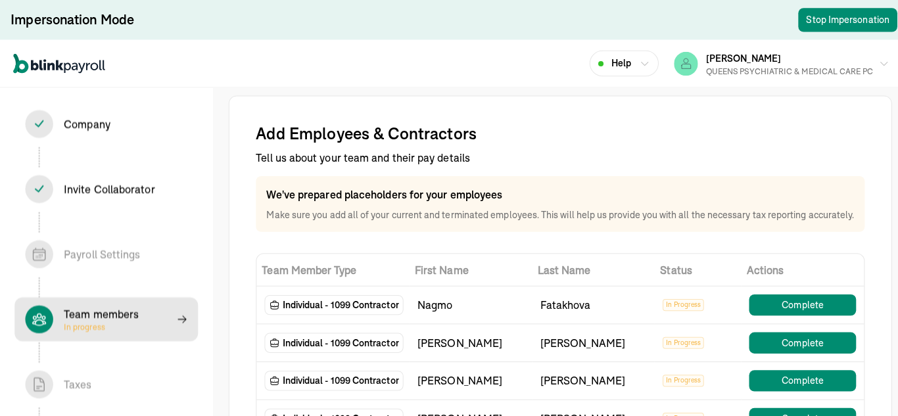
scroll to position [66, 0]
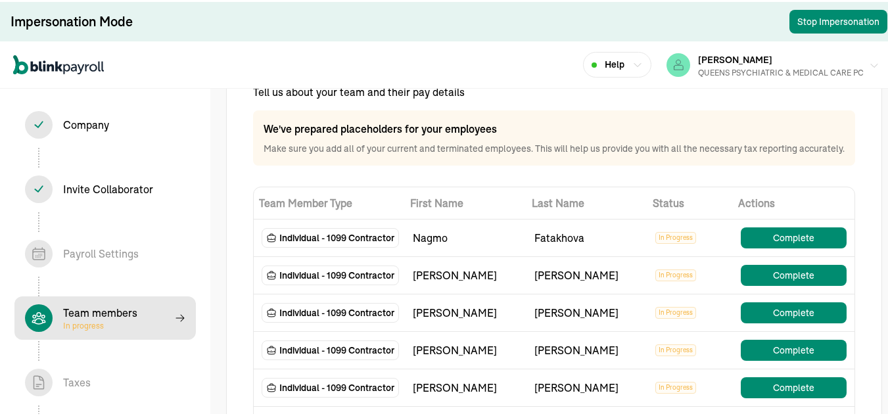
click at [748, 72] on div "QUEENS PSYCHIATRIC & MEDICAL CARE PC" at bounding box center [781, 71] width 166 height 12
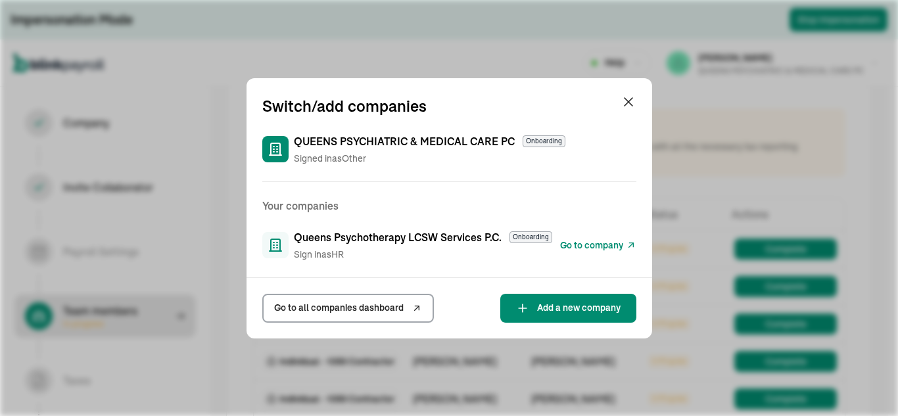
click at [585, 243] on span "Go to company" at bounding box center [591, 246] width 63 height 14
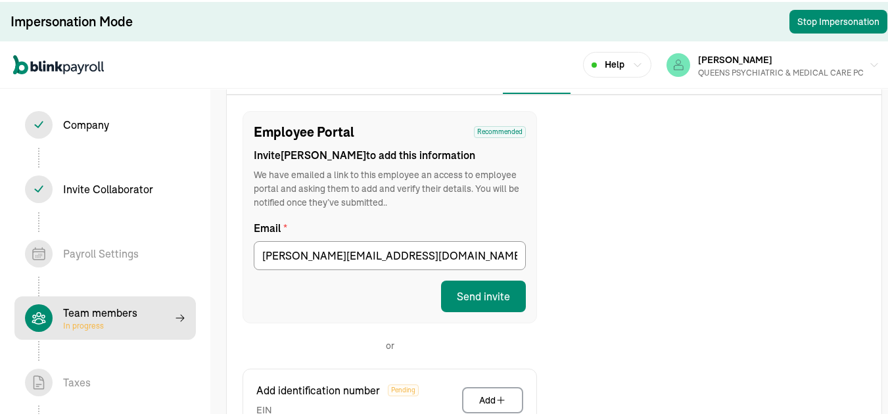
scroll to position [131, 0]
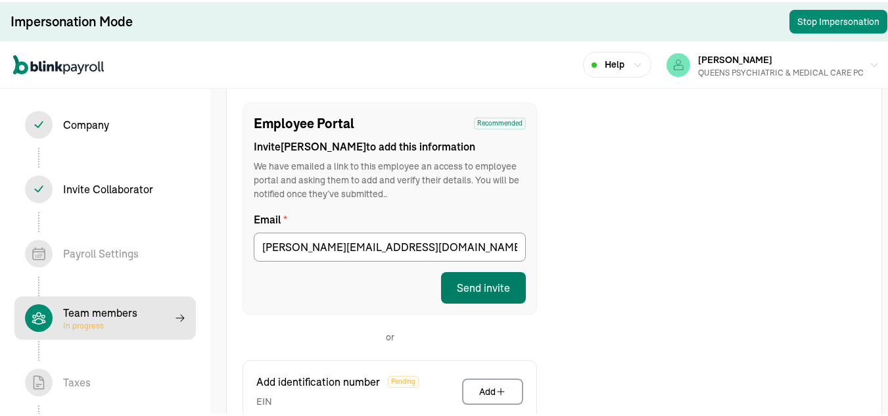
click at [484, 287] on button "Send invite" at bounding box center [483, 286] width 85 height 32
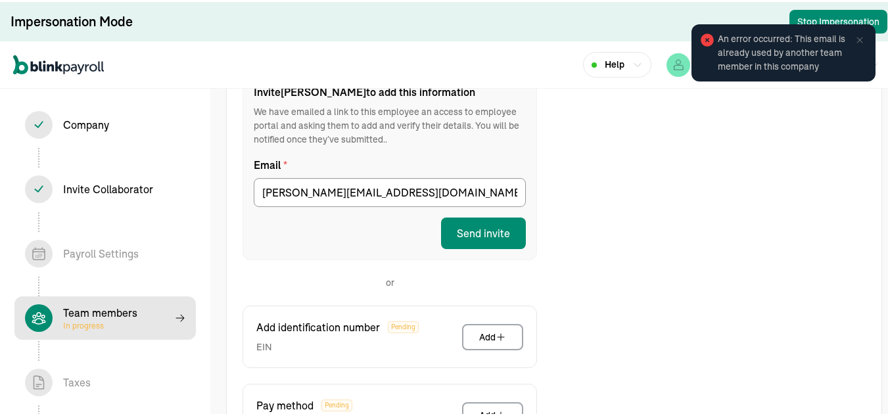
scroll to position [187, 0]
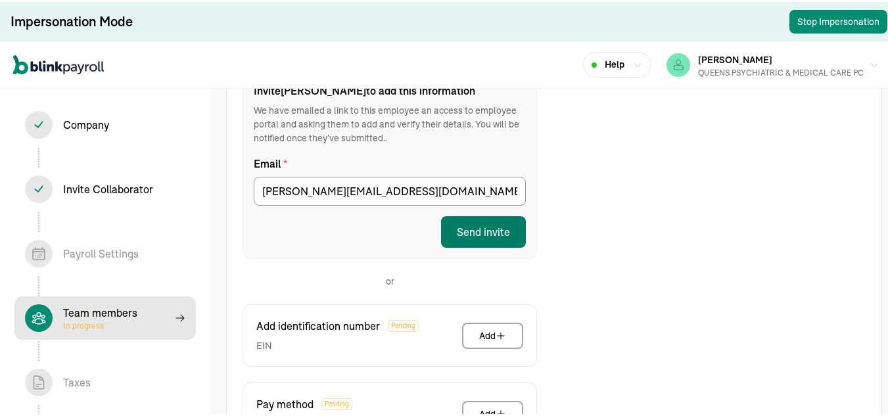
click at [463, 235] on button "Send invite" at bounding box center [483, 230] width 85 height 32
click at [495, 227] on button "Send invite" at bounding box center [483, 230] width 85 height 32
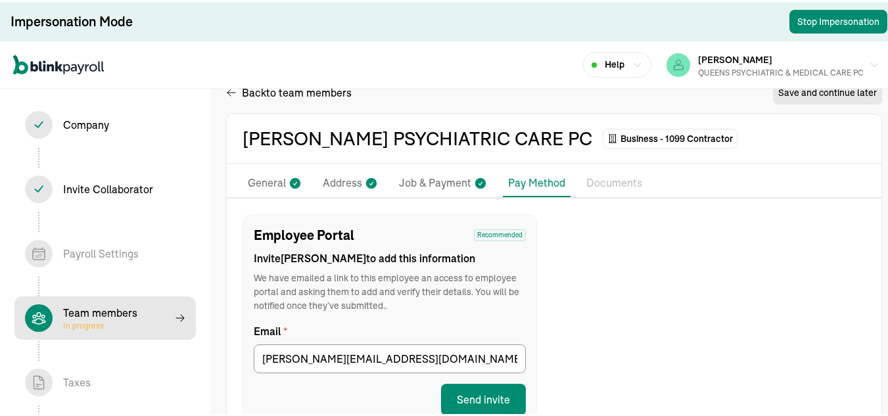
scroll to position [0, 0]
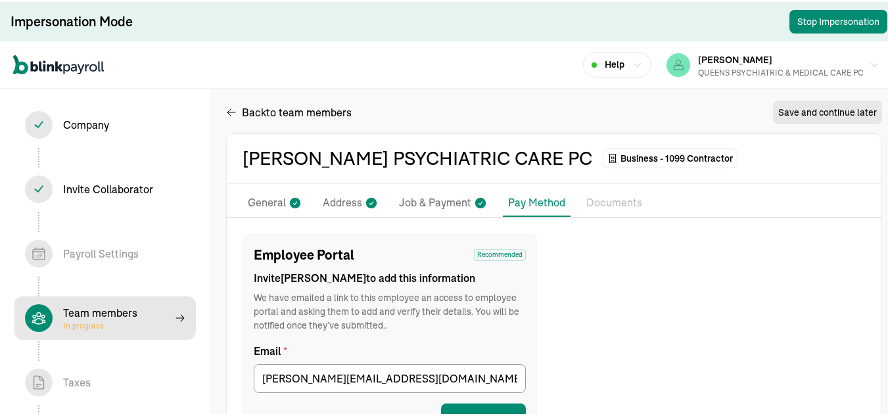
click at [261, 190] on li "General" at bounding box center [275, 201] width 64 height 28
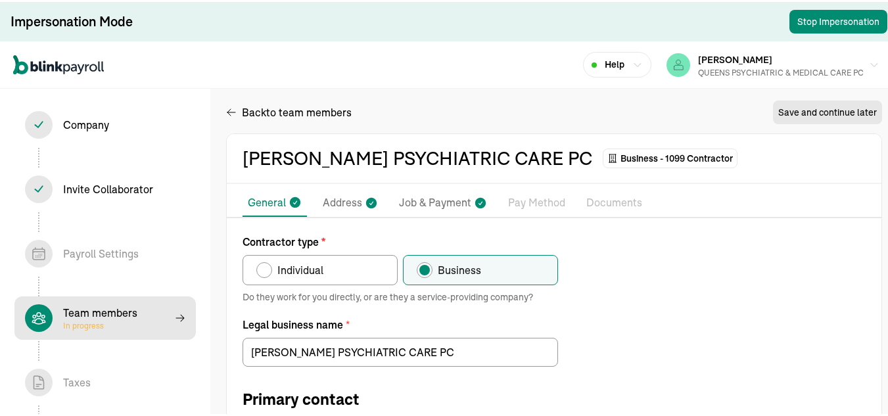
click at [544, 203] on p "Pay Method" at bounding box center [536, 201] width 57 height 17
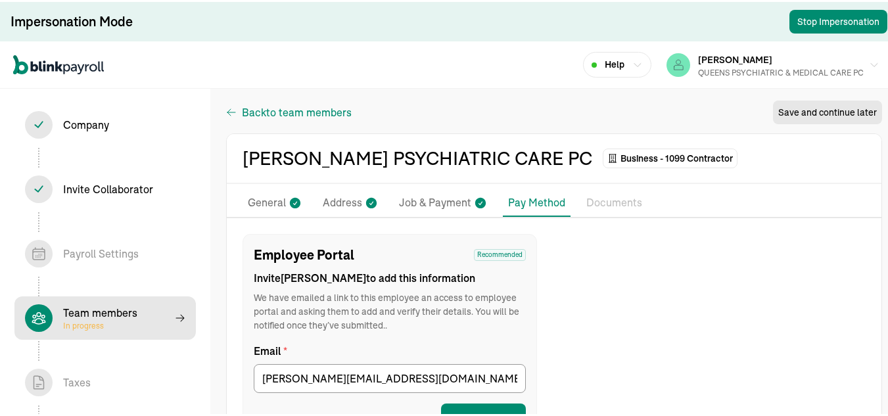
select select "contractor"
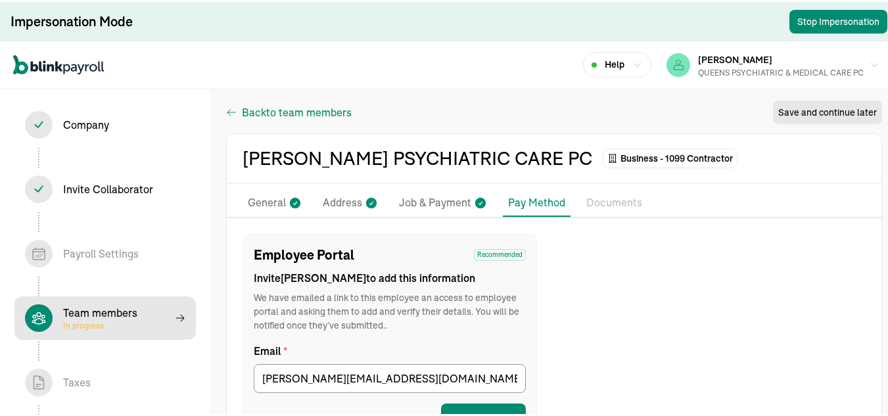
select select "contractor"
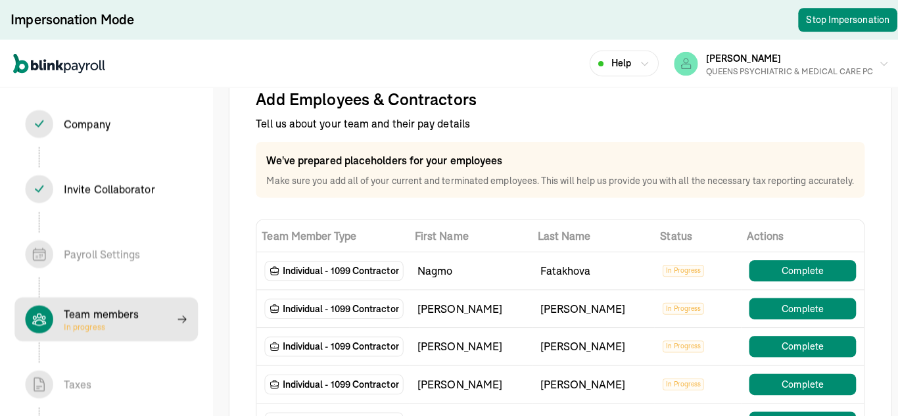
scroll to position [66, 0]
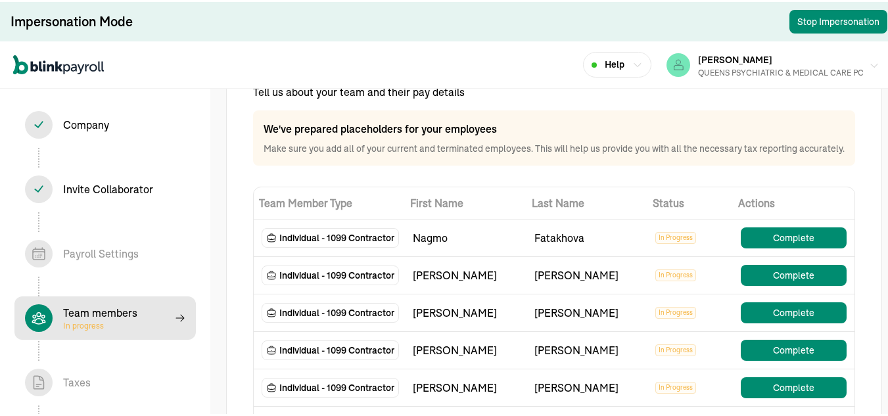
click at [748, 72] on div "QUEENS PSYCHIATRIC & MEDICAL CARE PC" at bounding box center [781, 71] width 166 height 12
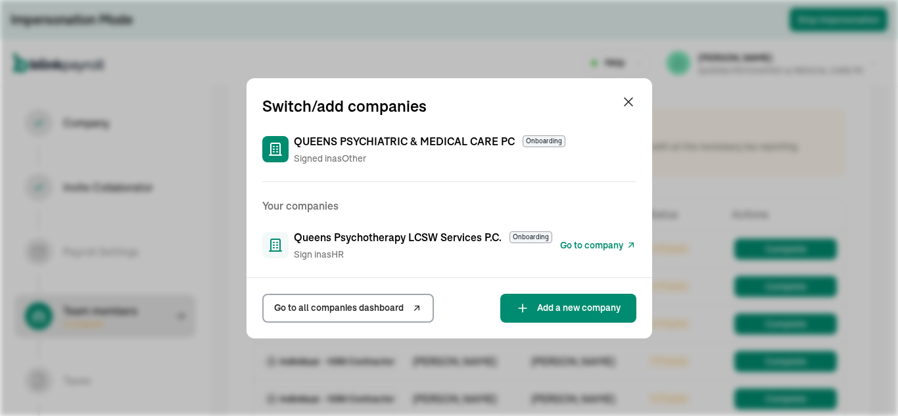
click at [585, 243] on span "Go to company" at bounding box center [591, 246] width 63 height 14
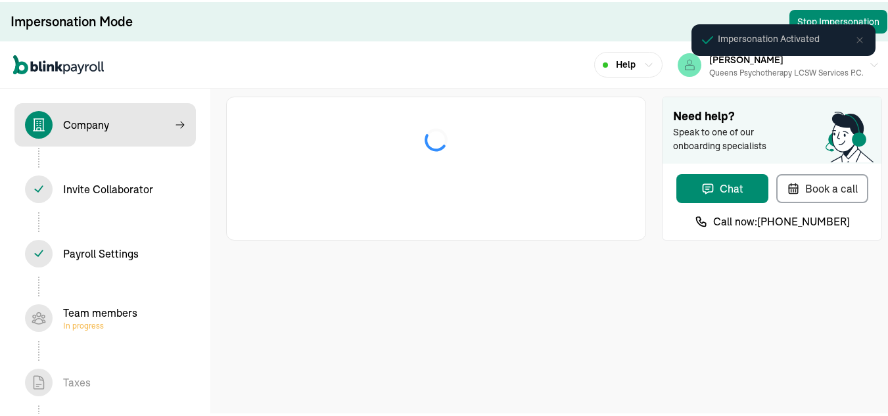
select select "Limited Liability Company (LLC)"
select select "Health Care"
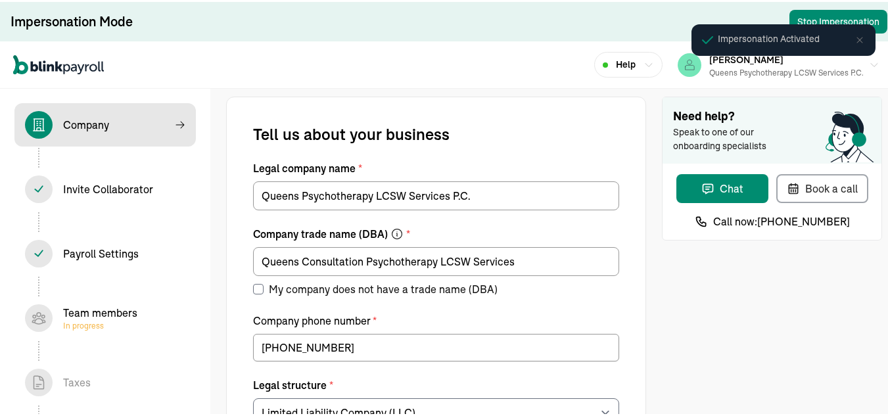
click at [127, 305] on div "Team members In progress" at bounding box center [100, 316] width 74 height 26
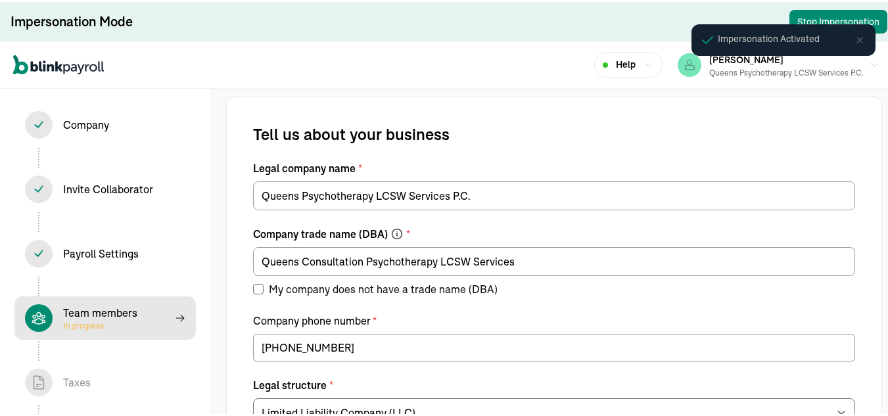
select select "contractor"
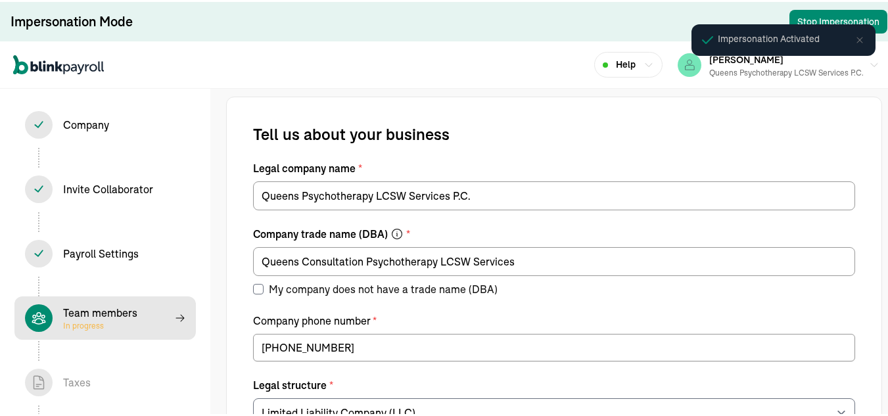
select select "contractor"
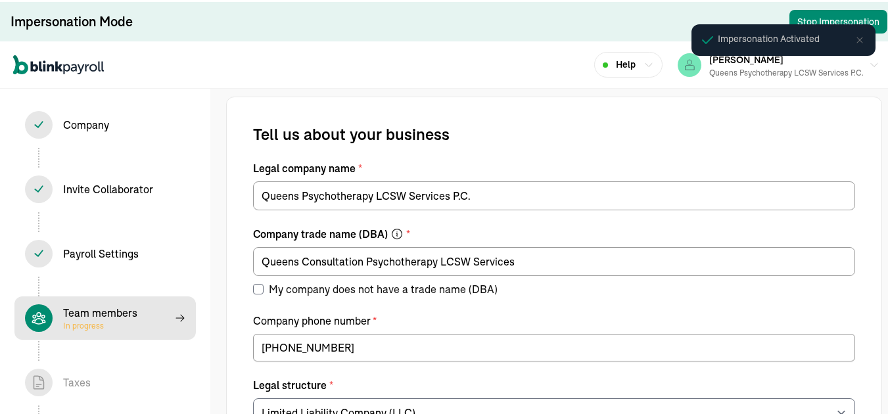
select select "contractor"
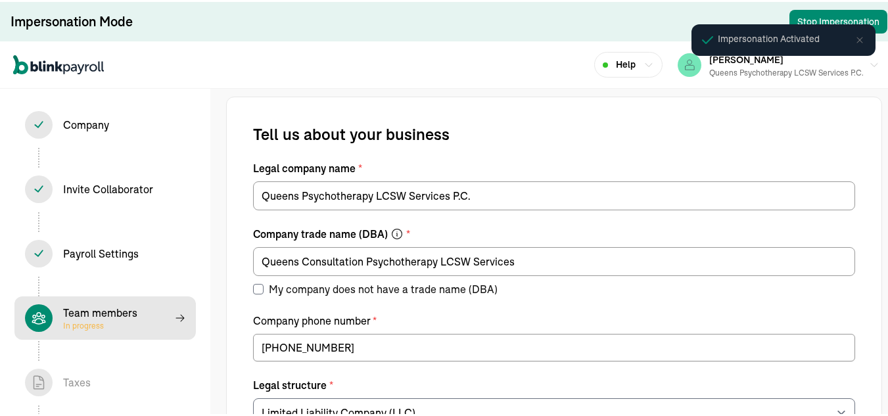
select select "contractor"
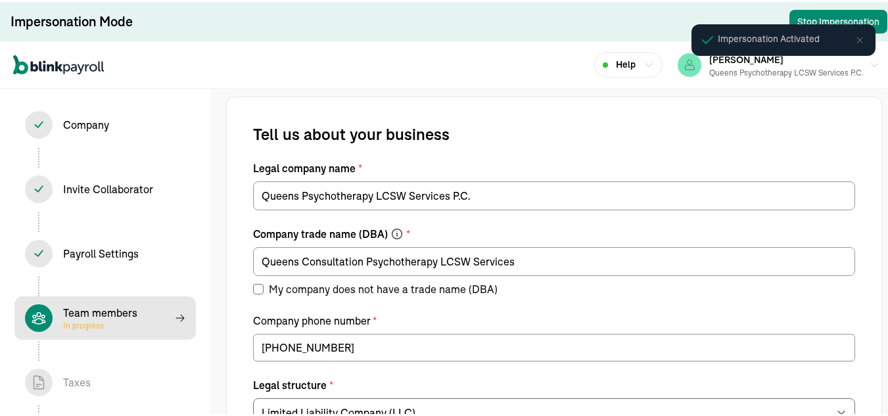
select select "contractor"
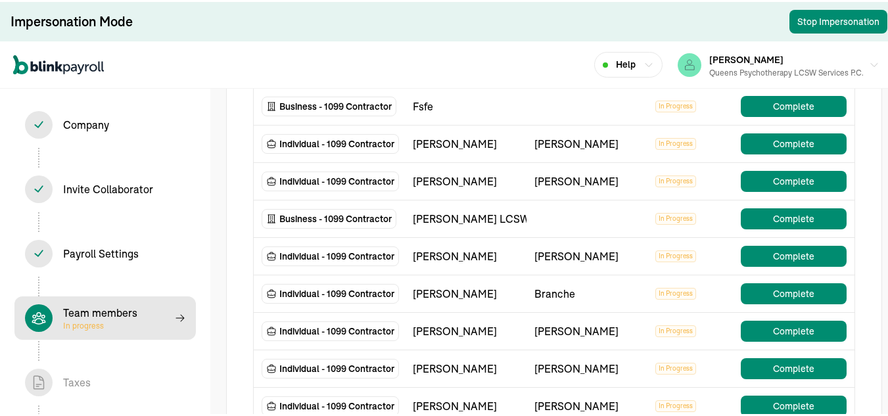
scroll to position [131, 0]
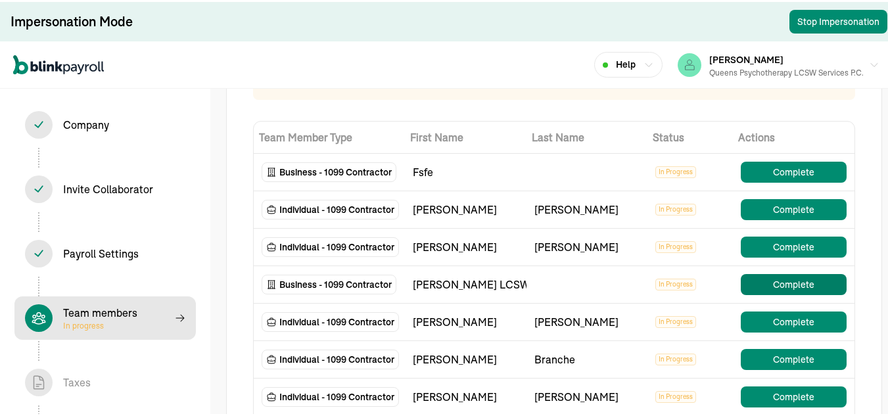
click at [770, 292] on button "Complete" at bounding box center [794, 282] width 106 height 21
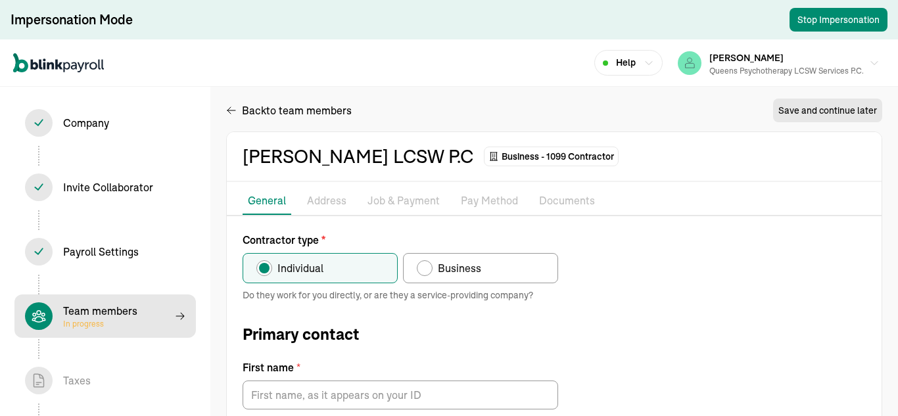
radio input "false"
radio input "true"
type input "Anna"
type input "Sakharova"
type input "YALKUTGREG@aol.com"
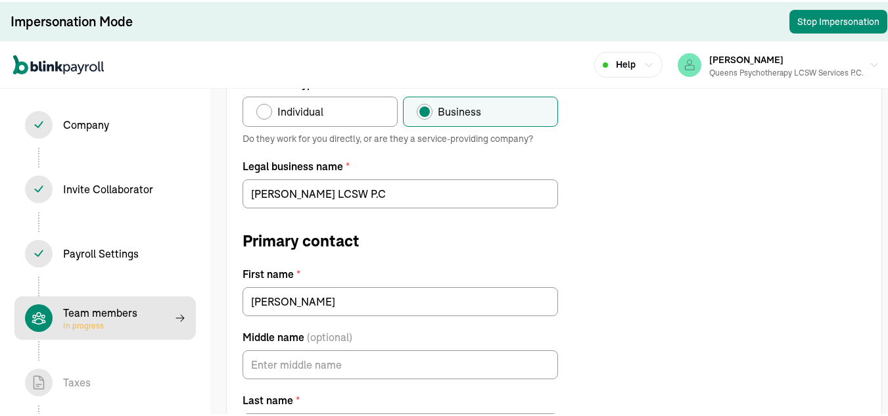
type input "06/06/1952"
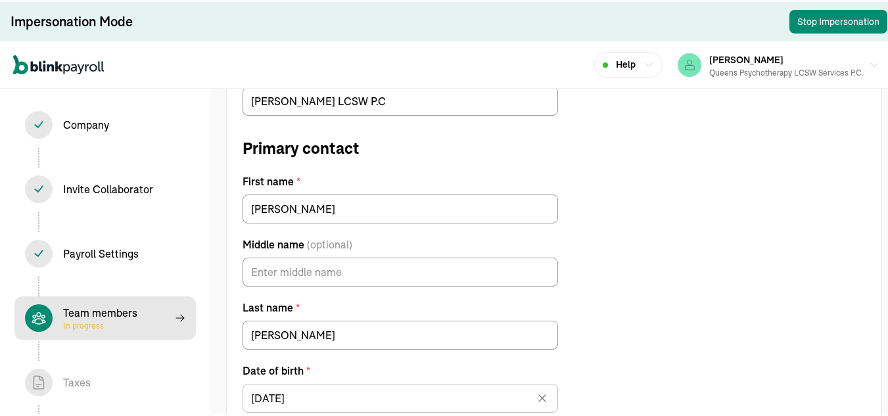
scroll to position [319, 0]
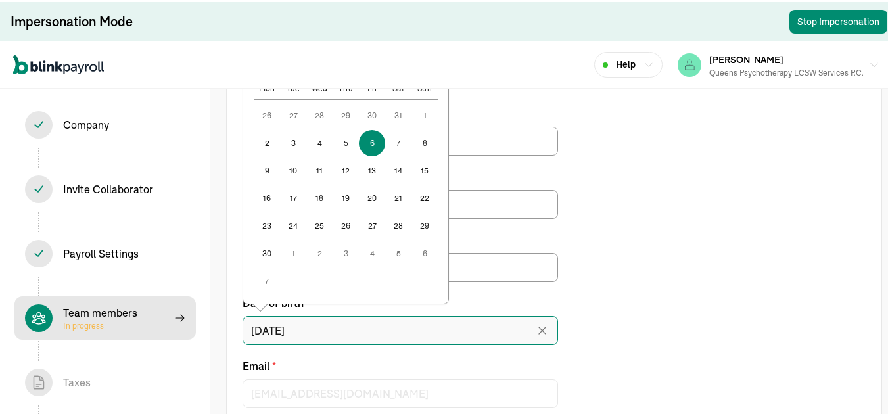
click at [393, 331] on input "06/06/1952" at bounding box center [400, 328] width 315 height 29
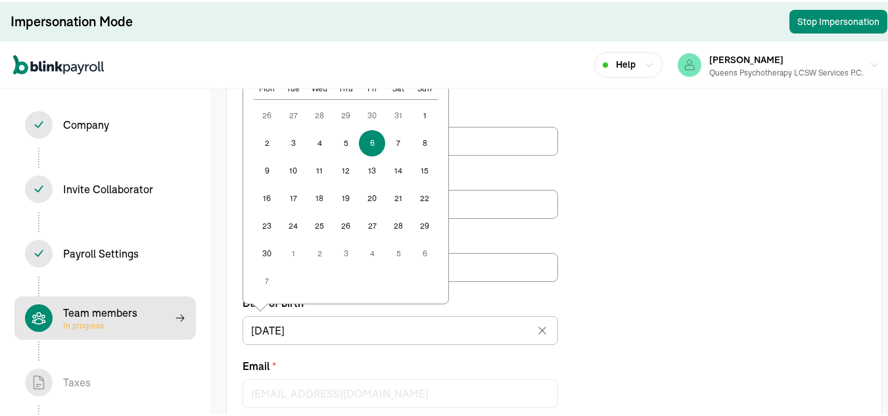
click at [657, 216] on div "Contractor type * Individual Business Do they work for you directly, or are the…" at bounding box center [554, 209] width 655 height 592
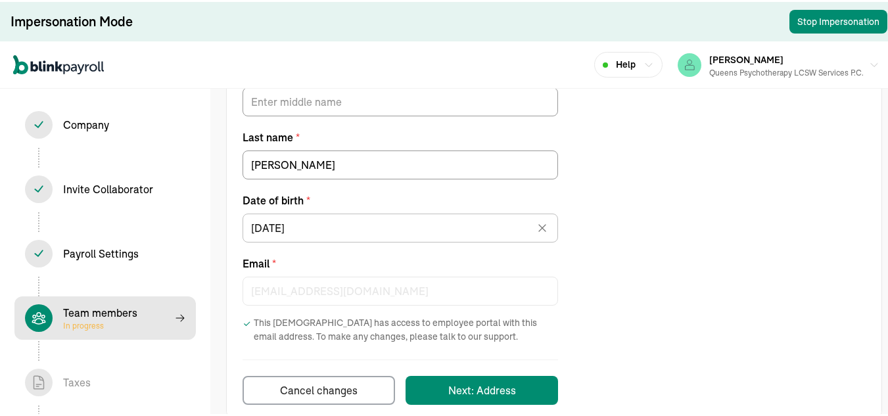
scroll to position [443, 0]
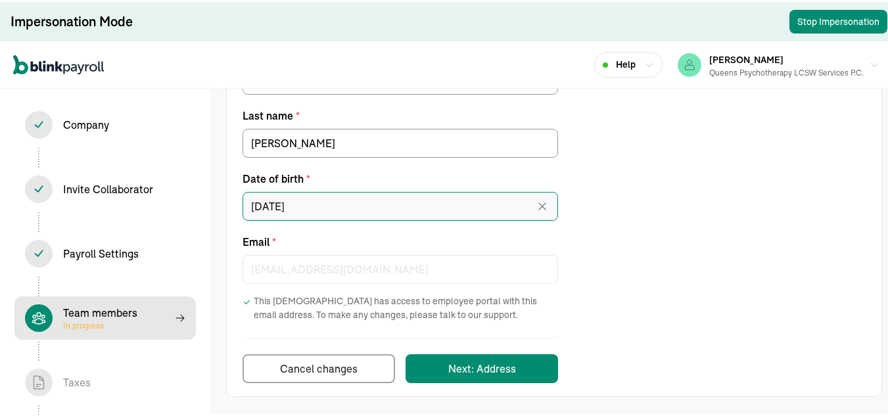
click at [281, 204] on input "06/06/1952" at bounding box center [400, 204] width 315 height 29
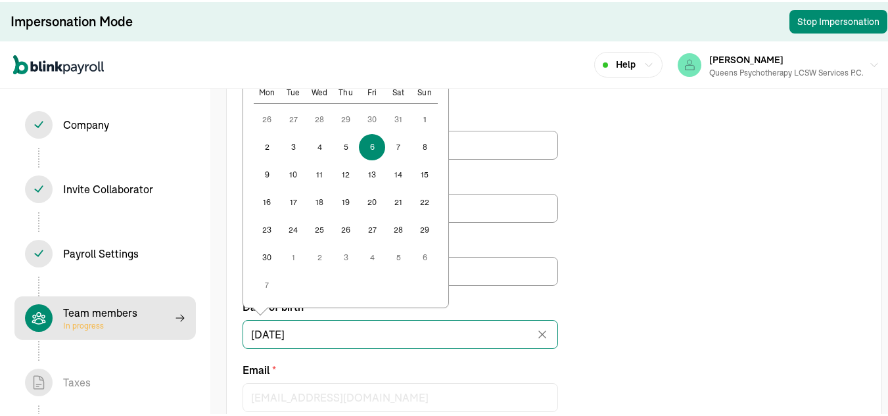
scroll to position [312, 0]
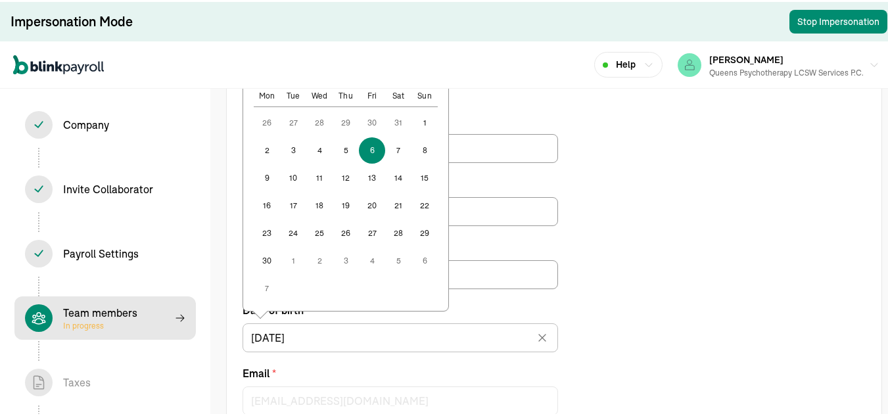
click at [680, 193] on div "Contractor type * Individual Business Do they work for you directly, or are the…" at bounding box center [554, 216] width 655 height 592
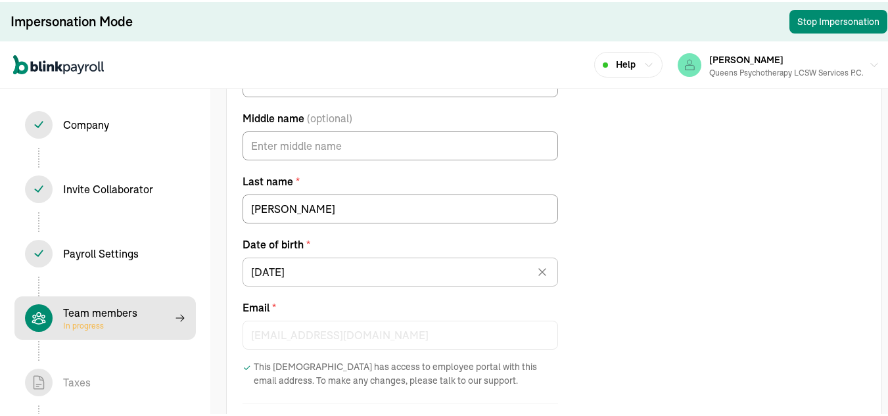
scroll to position [443, 0]
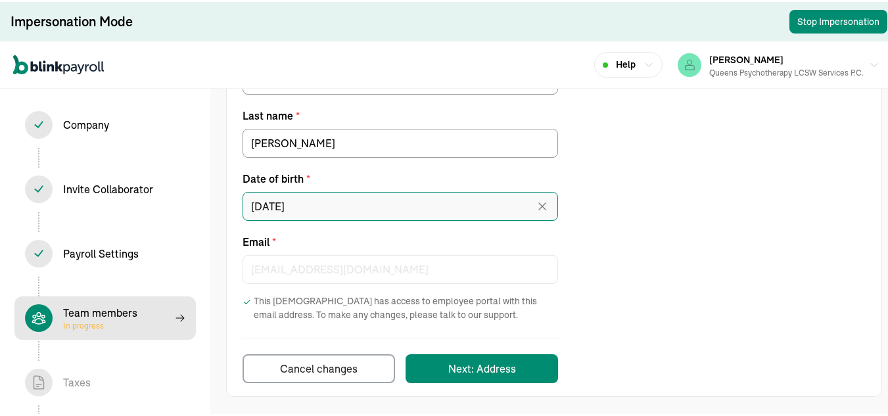
click at [317, 204] on input "06/06/1952" at bounding box center [400, 204] width 315 height 29
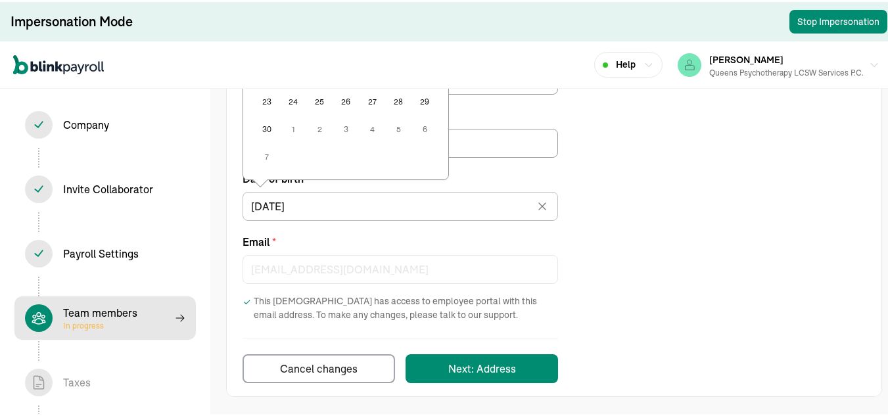
click at [705, 233] on div "Contractor type * Individual Business Do they work for you directly, or are the…" at bounding box center [554, 85] width 655 height 592
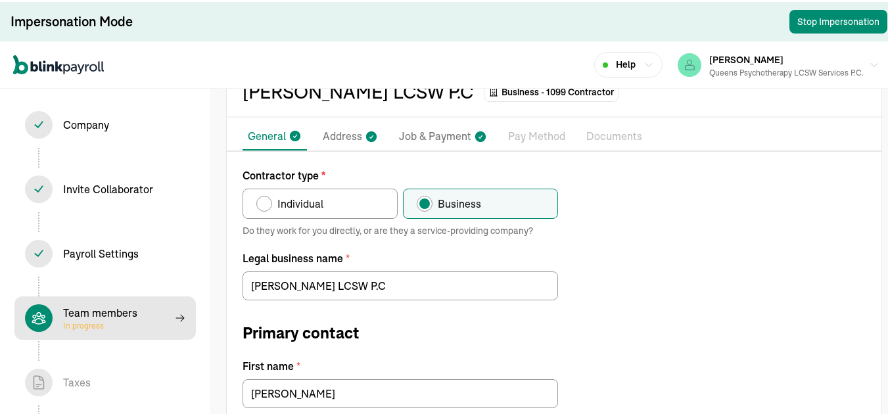
scroll to position [0, 0]
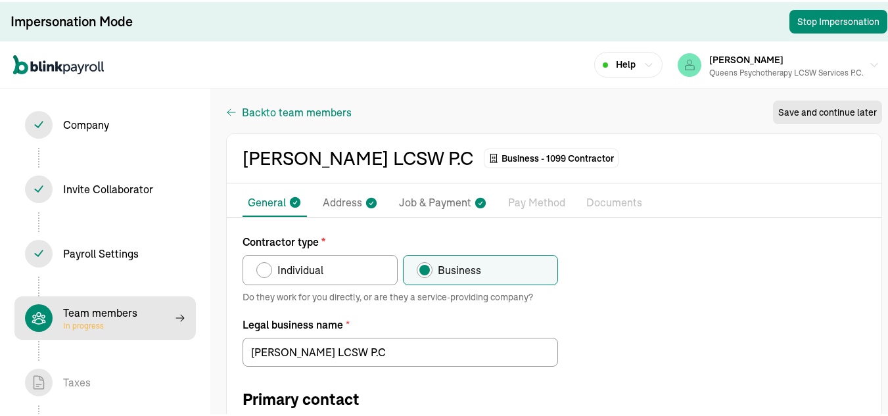
select select "contractor"
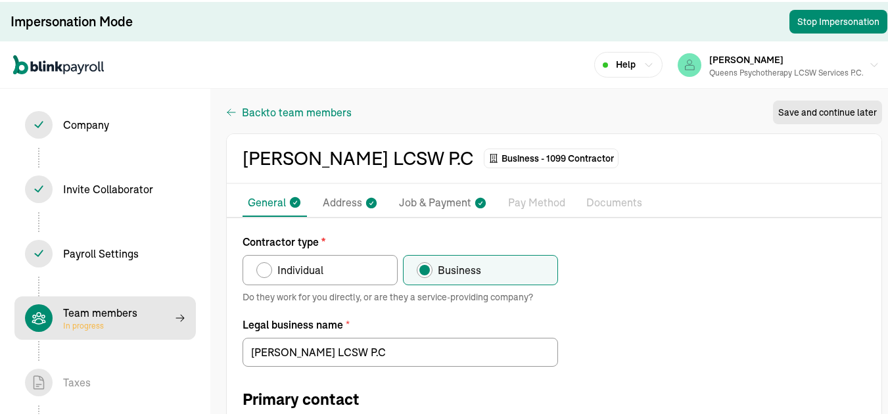
select select "contractor"
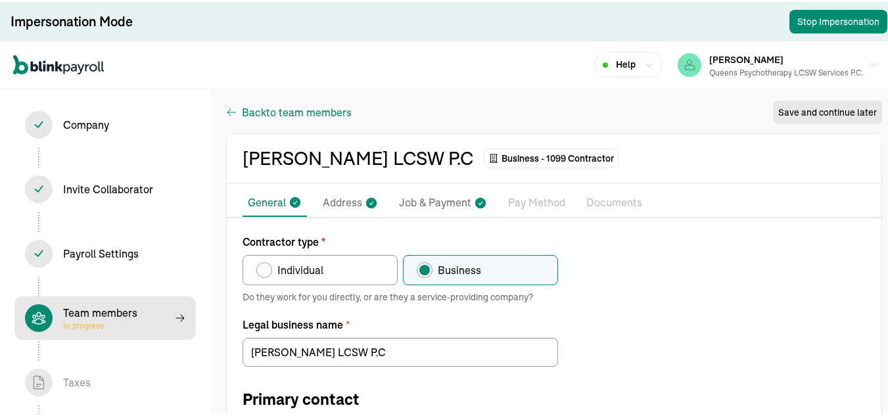
select select "contractor"
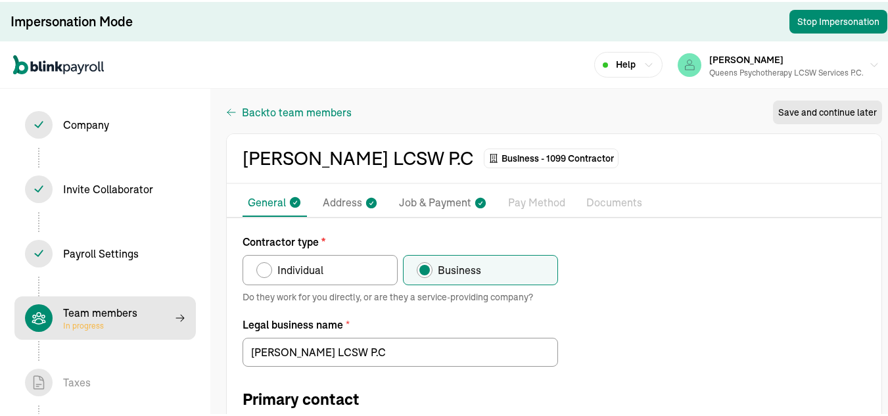
select select "contractor"
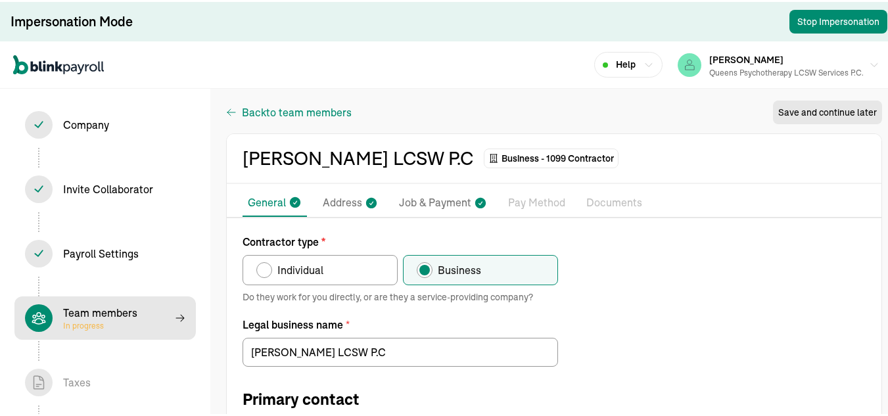
select select "contractor"
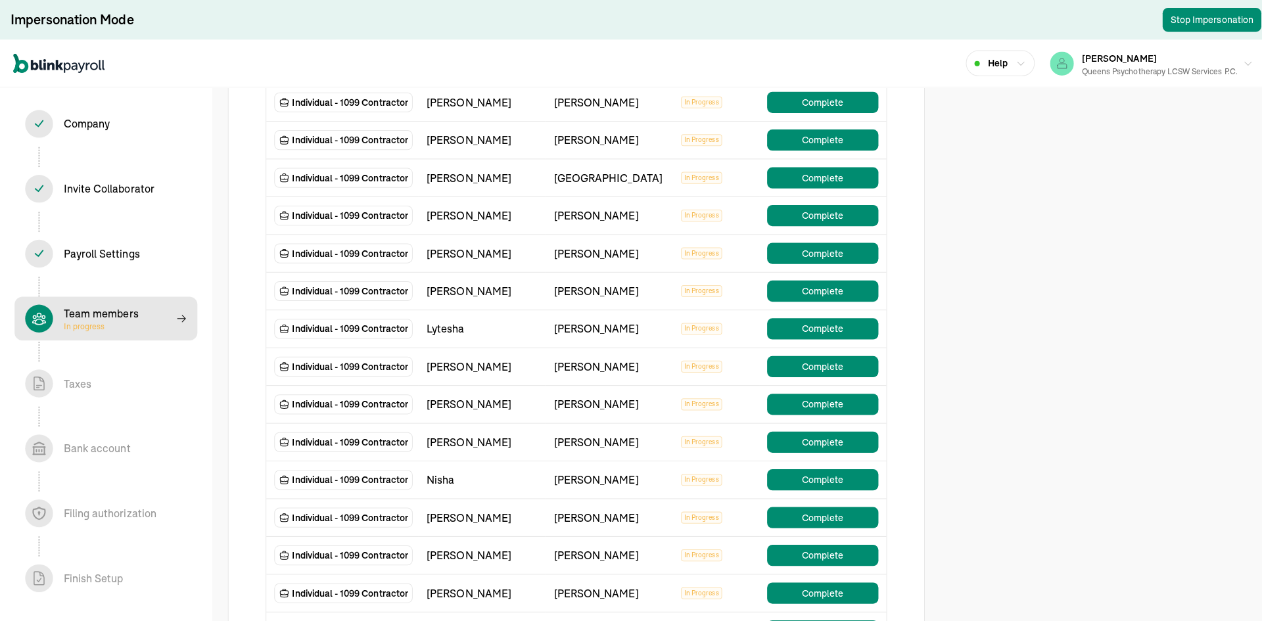
scroll to position [460, 0]
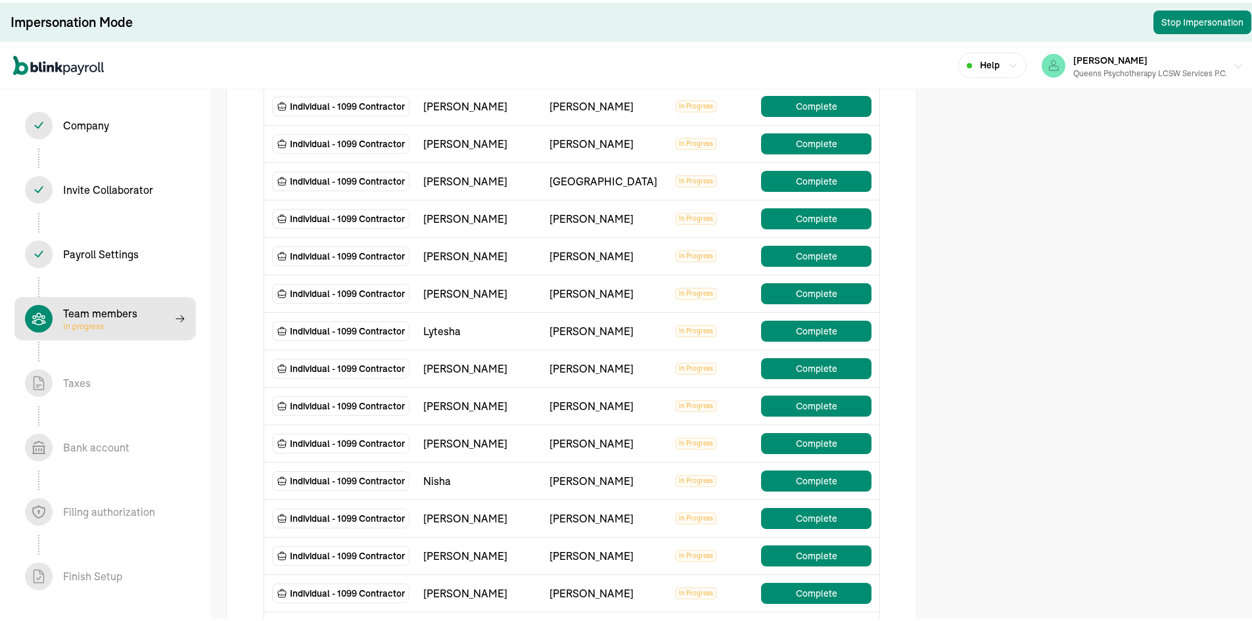
click at [897, 67] on div "Queens Psychotherapy LCSW Services P.C." at bounding box center [1150, 71] width 154 height 12
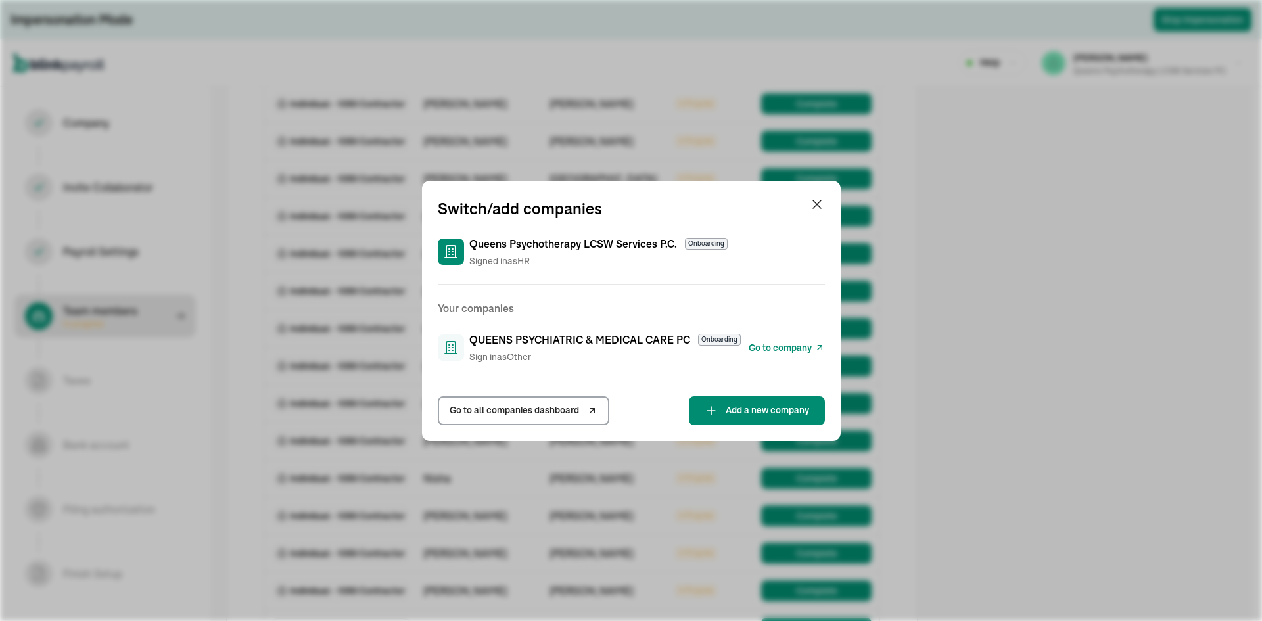
click at [779, 352] on span "Go to company" at bounding box center [780, 348] width 63 height 14
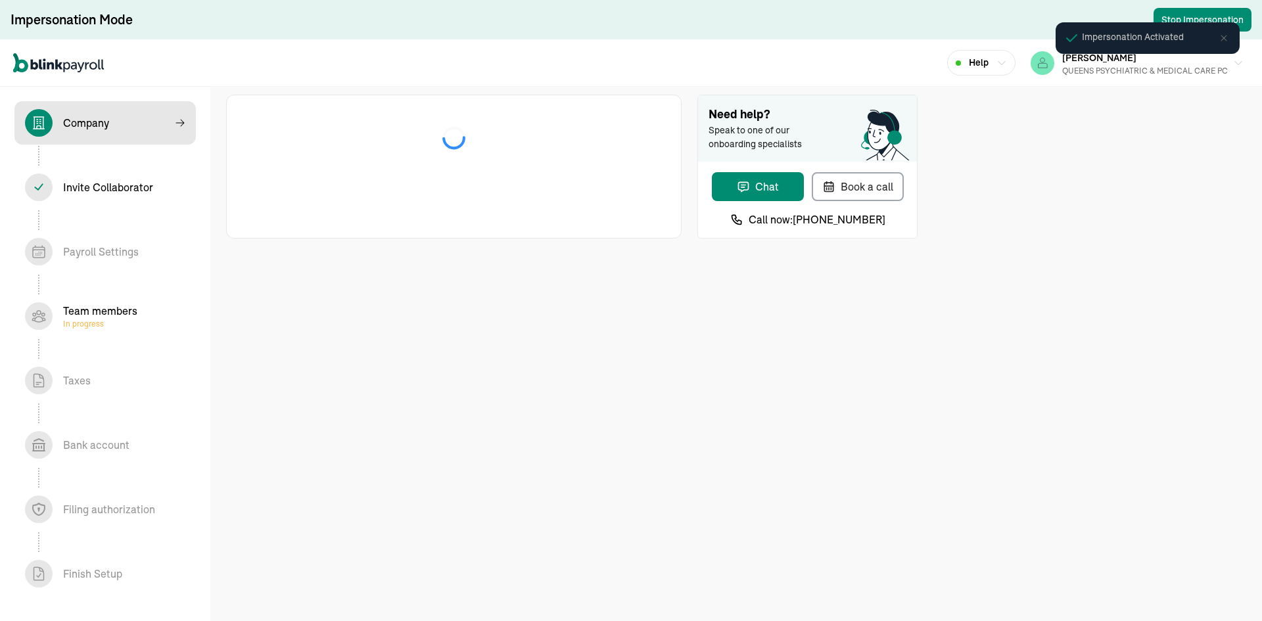
select select "S-Corporation"
select select "Health Care"
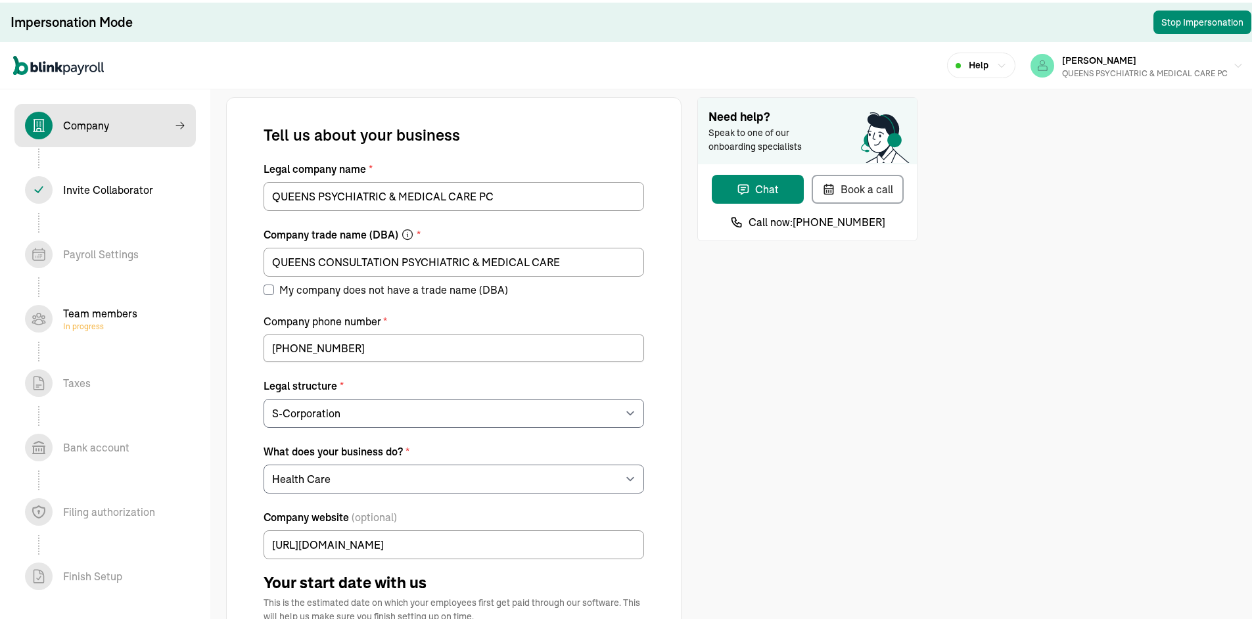
click at [101, 310] on div "Team members In progress" at bounding box center [100, 316] width 74 height 26
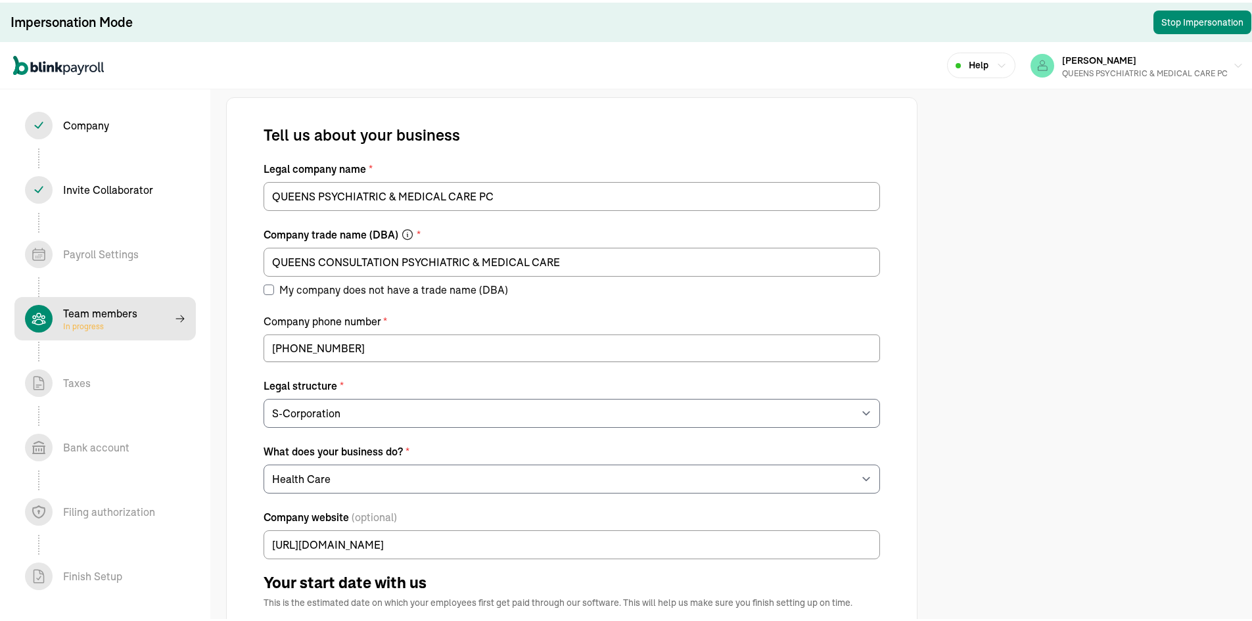
select select "contractor"
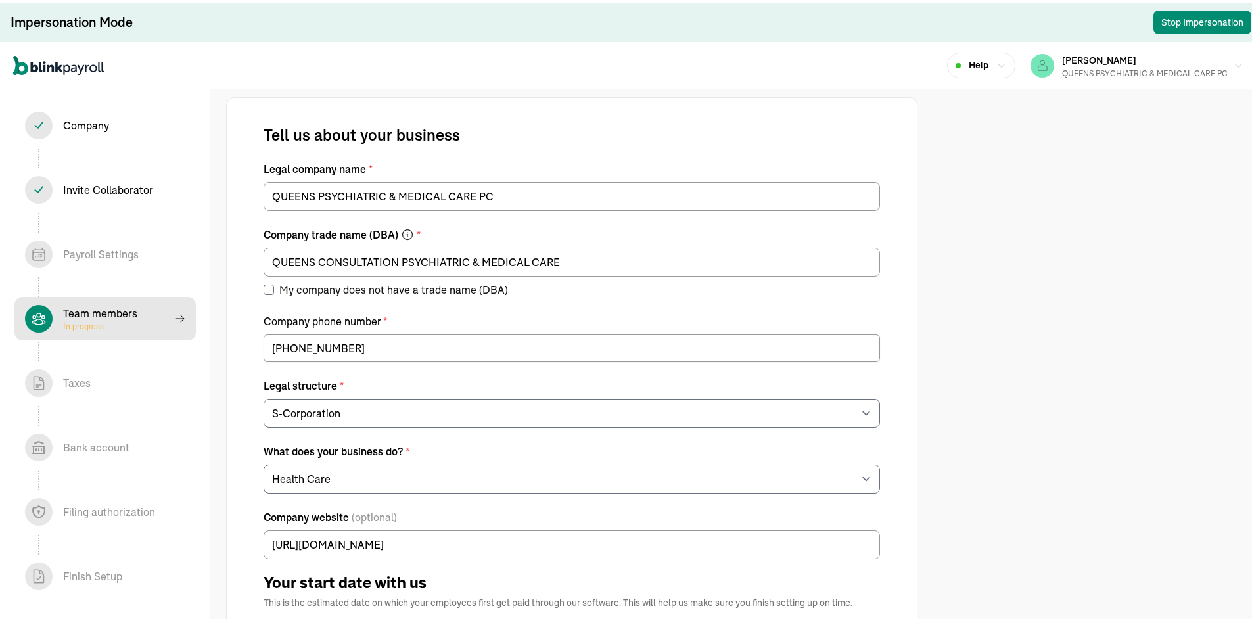
select select "contractor"
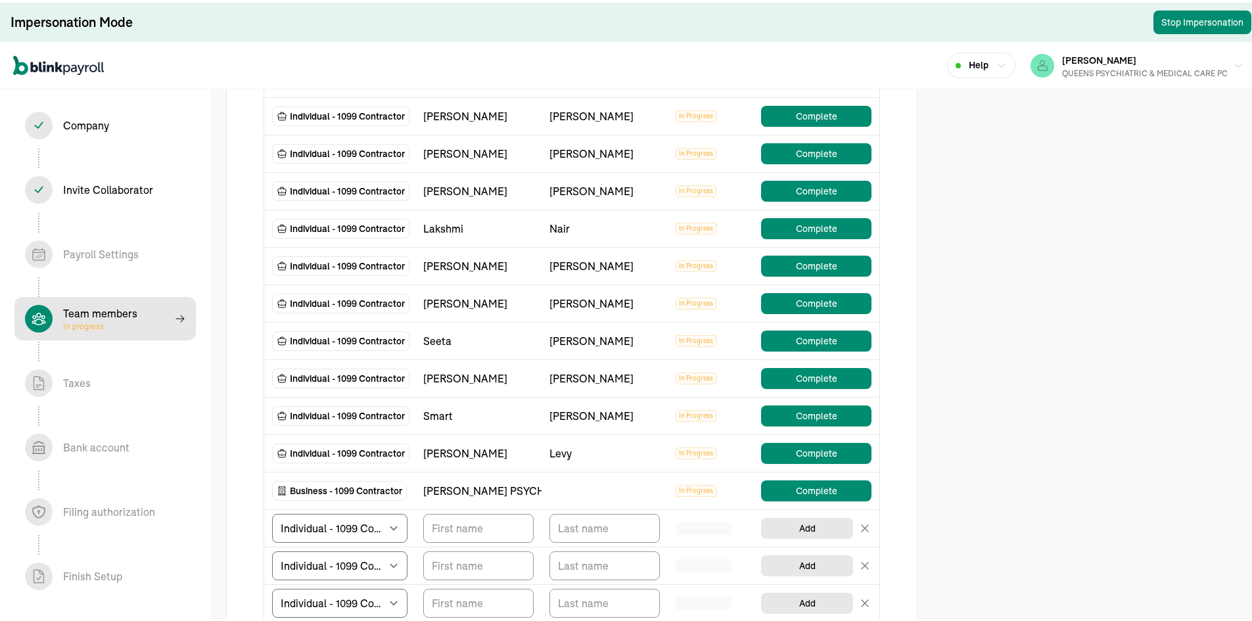
scroll to position [329, 0]
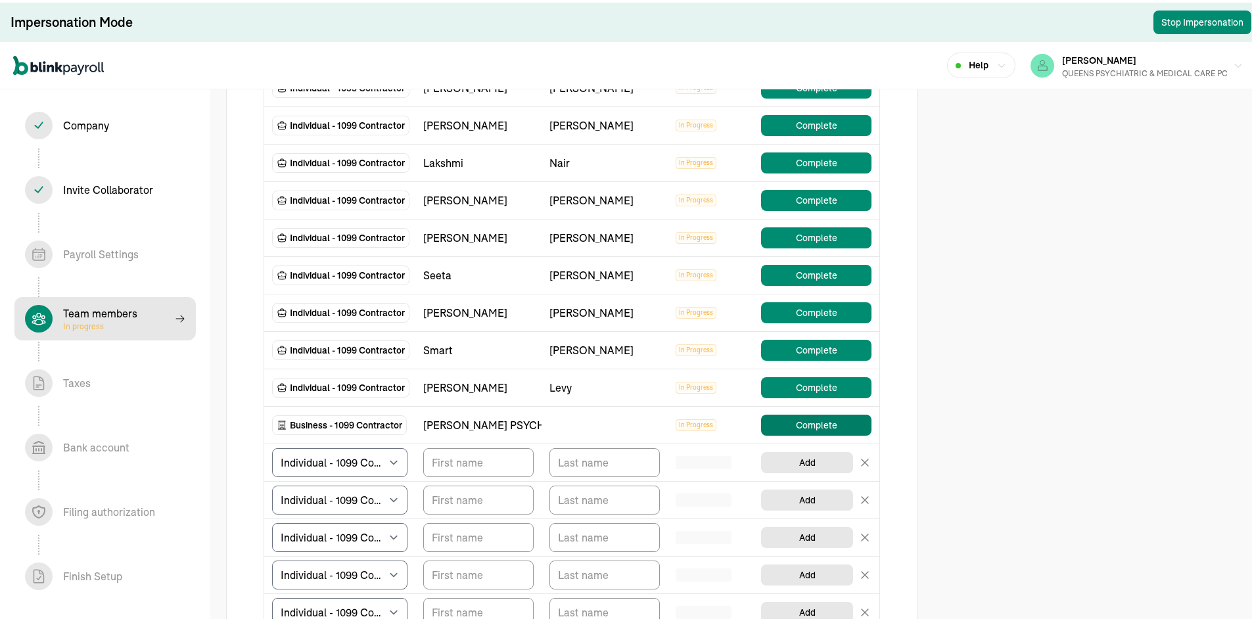
click at [811, 419] on button "Complete" at bounding box center [816, 422] width 110 height 21
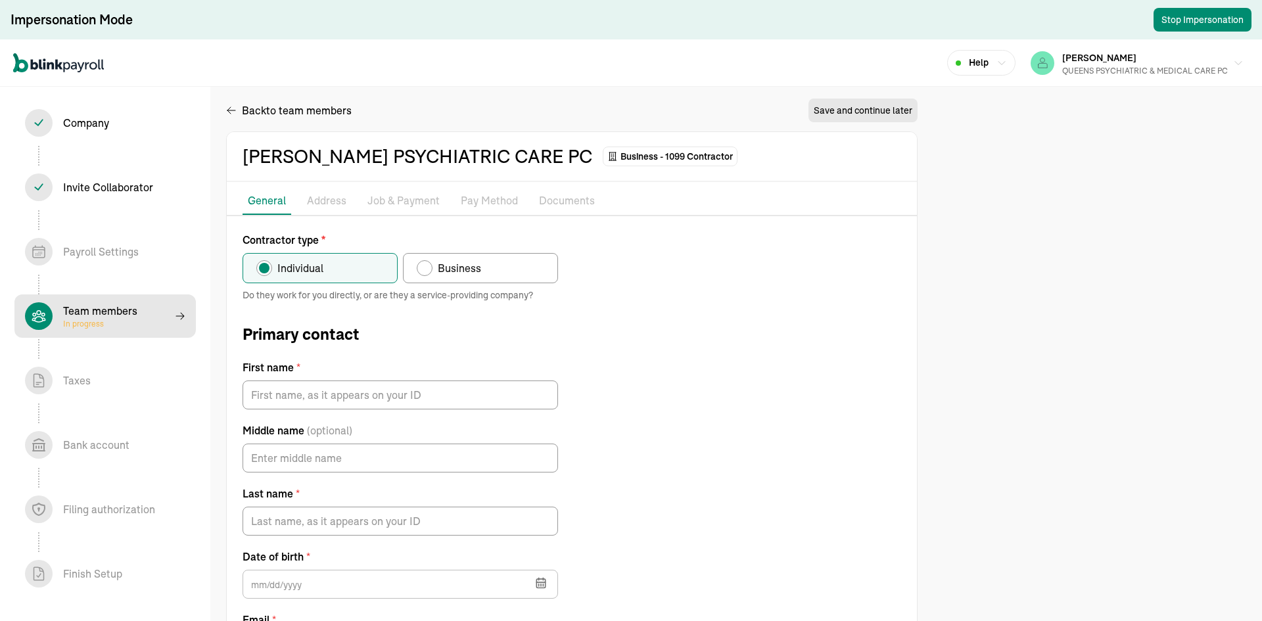
radio input "false"
radio input "true"
type input "[PERSON_NAME]"
type input "[PERSON_NAME][EMAIL_ADDRESS][DOMAIN_NAME]"
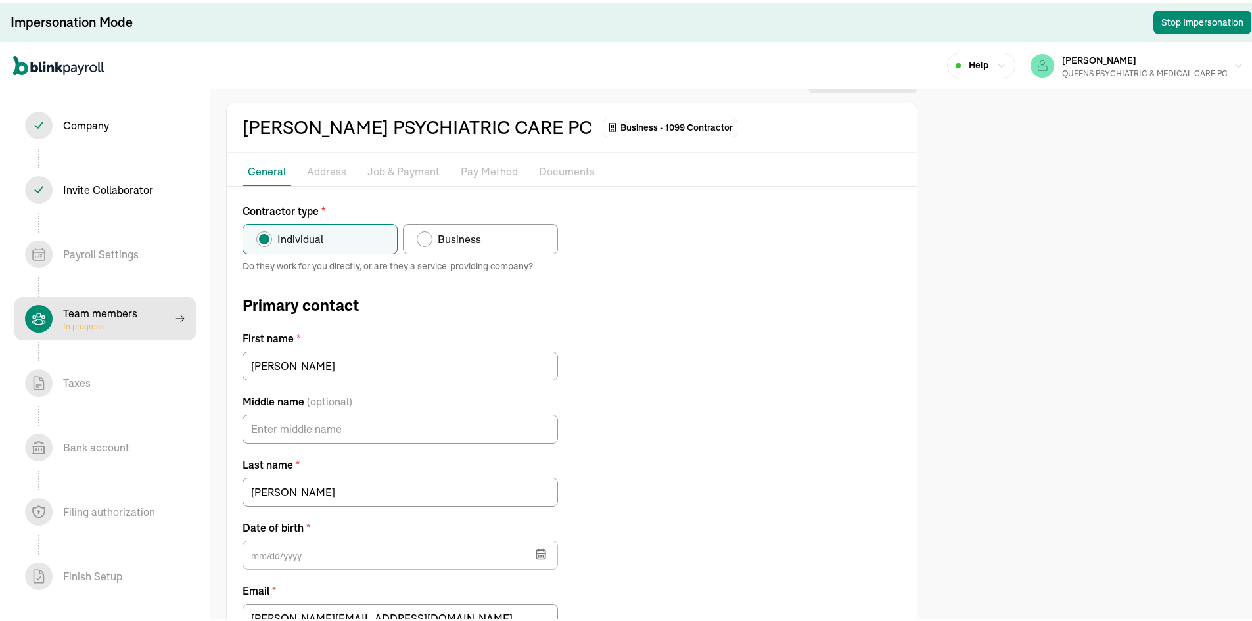
type input "[DATE]"
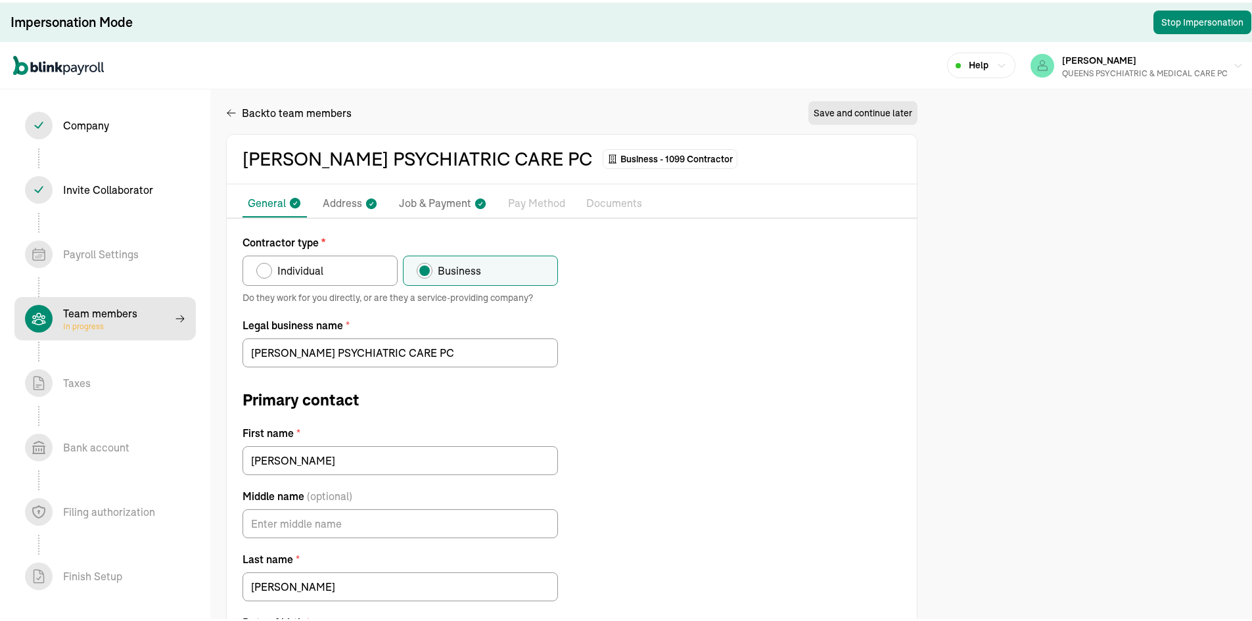
click at [444, 203] on p "Job & Payment" at bounding box center [435, 201] width 72 height 17
select select "Works from home"
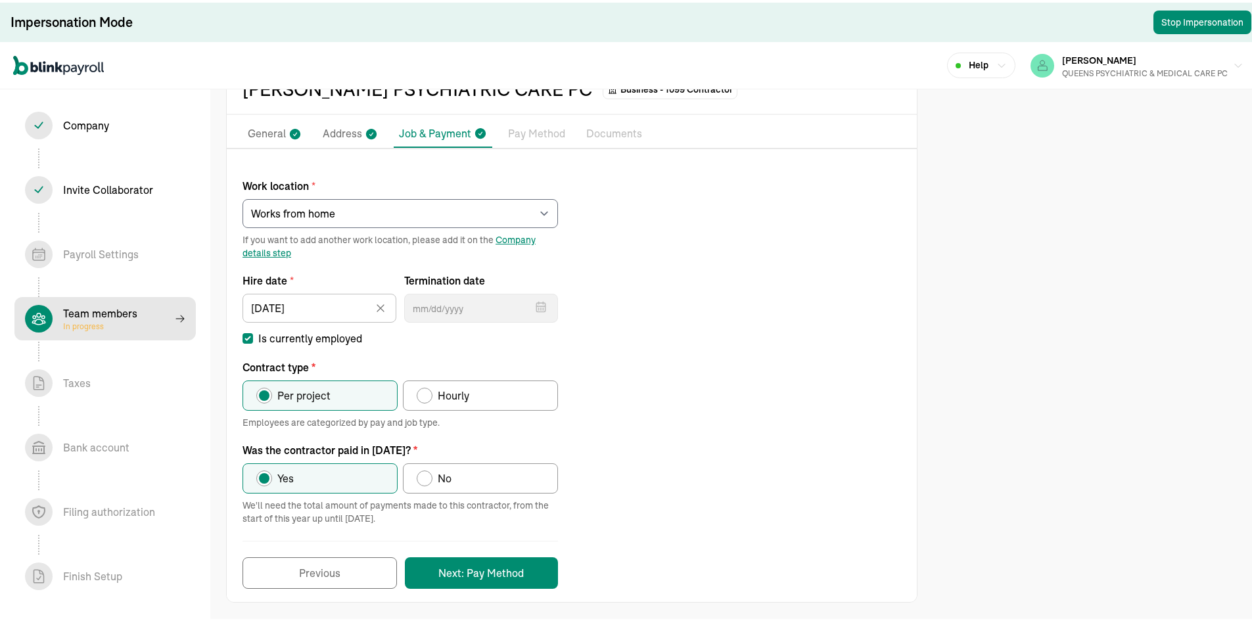
click at [508, 130] on p "Pay Method" at bounding box center [536, 131] width 57 height 17
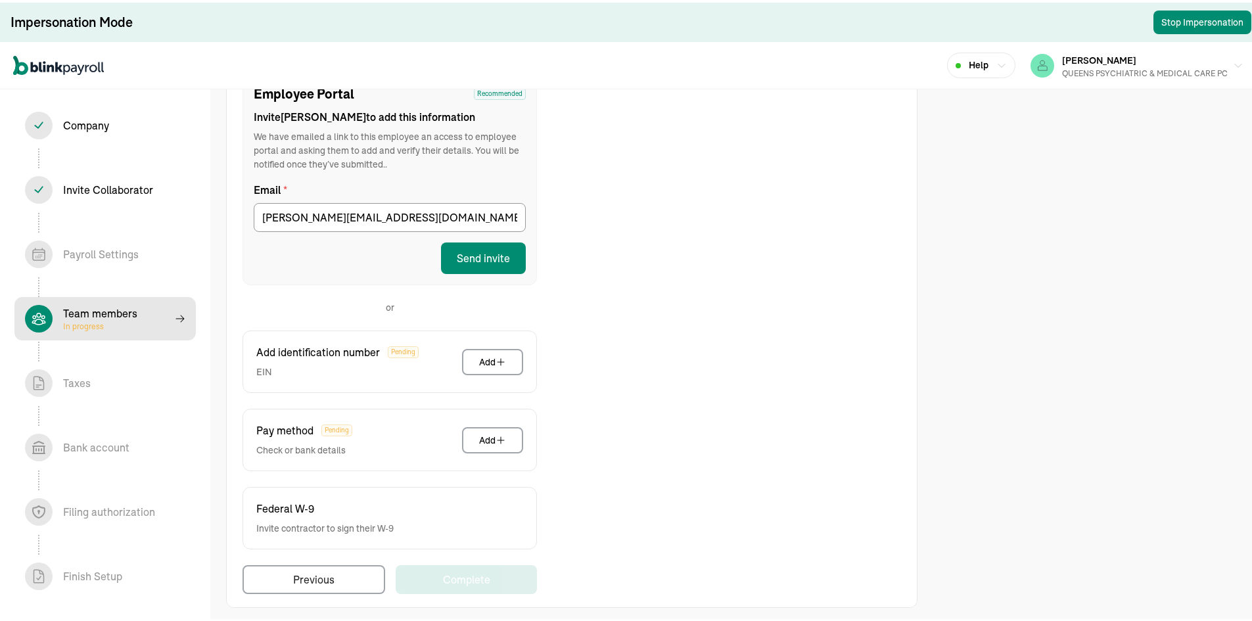
scroll to position [167, 0]
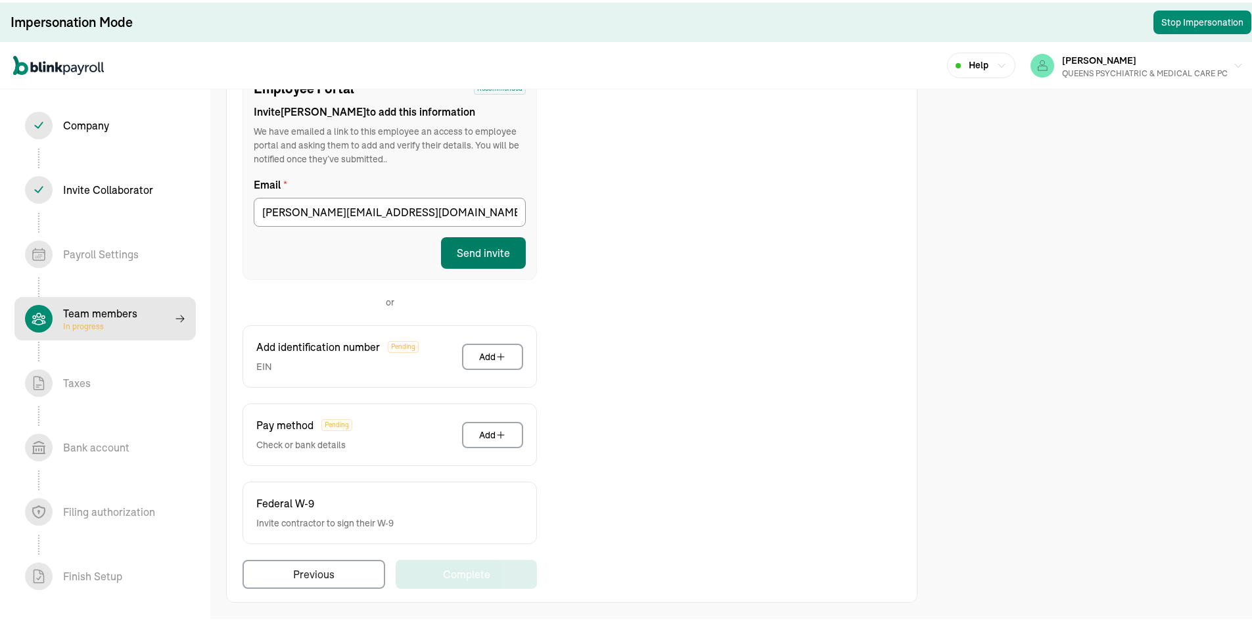
click at [498, 250] on button "Send invite" at bounding box center [483, 251] width 85 height 32
click at [111, 553] on div "Company In progress Invite Collaborator In progress Payroll Settings In progres…" at bounding box center [105, 374] width 210 height 574
click at [814, 329] on div "Employee Portal Recommended Invite [PERSON_NAME] to add this information We hav…" at bounding box center [572, 325] width 690 height 521
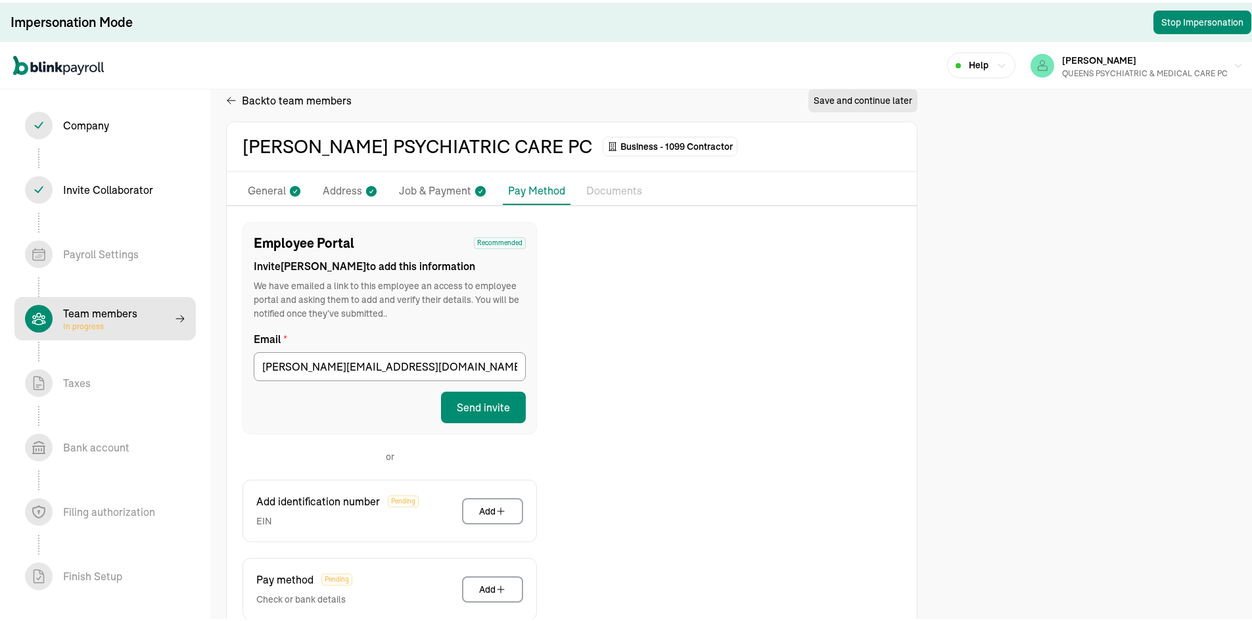
scroll to position [0, 0]
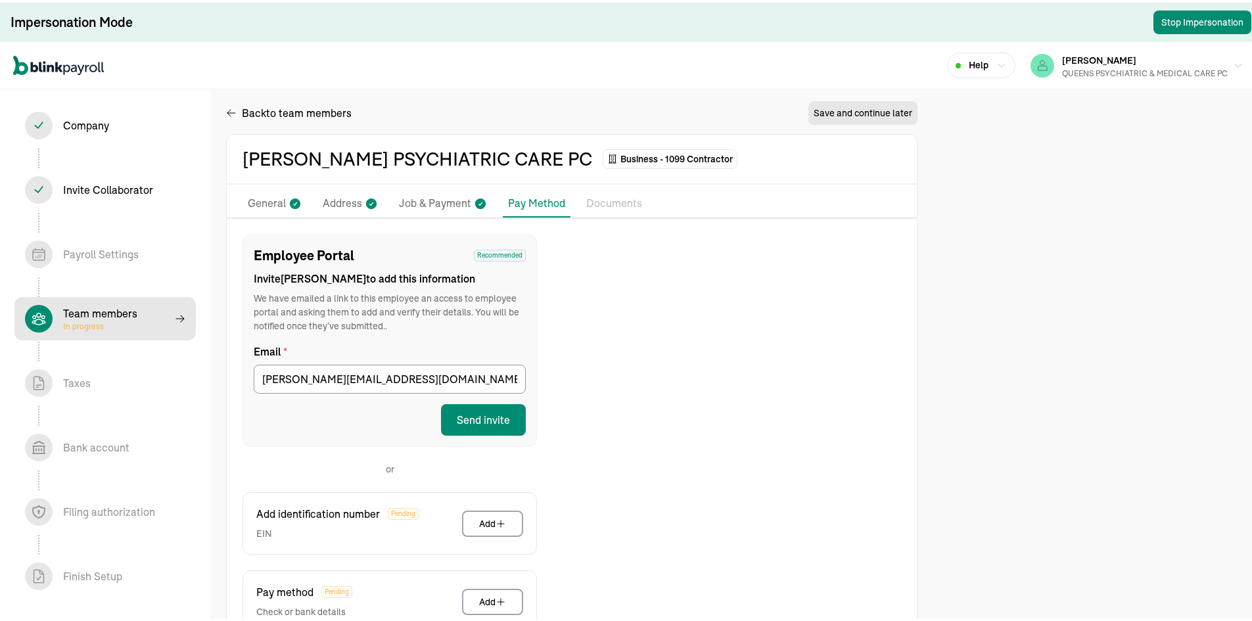
click at [425, 198] on p "Job & Payment" at bounding box center [435, 201] width 72 height 17
select select "Works from home"
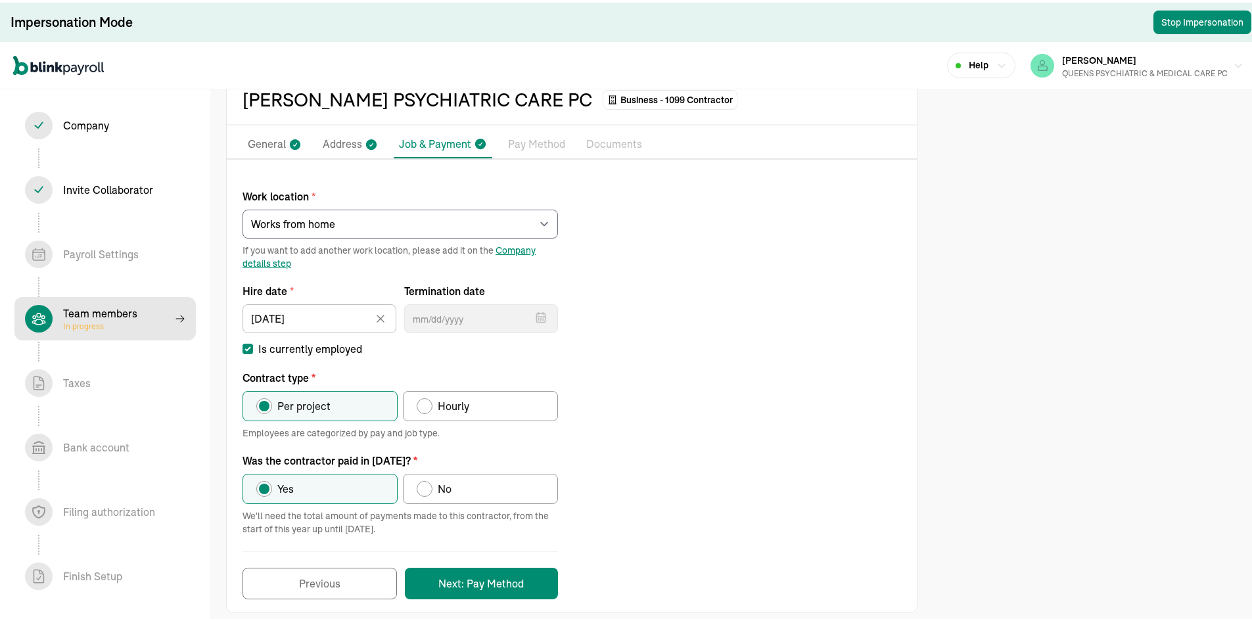
scroll to position [70, 0]
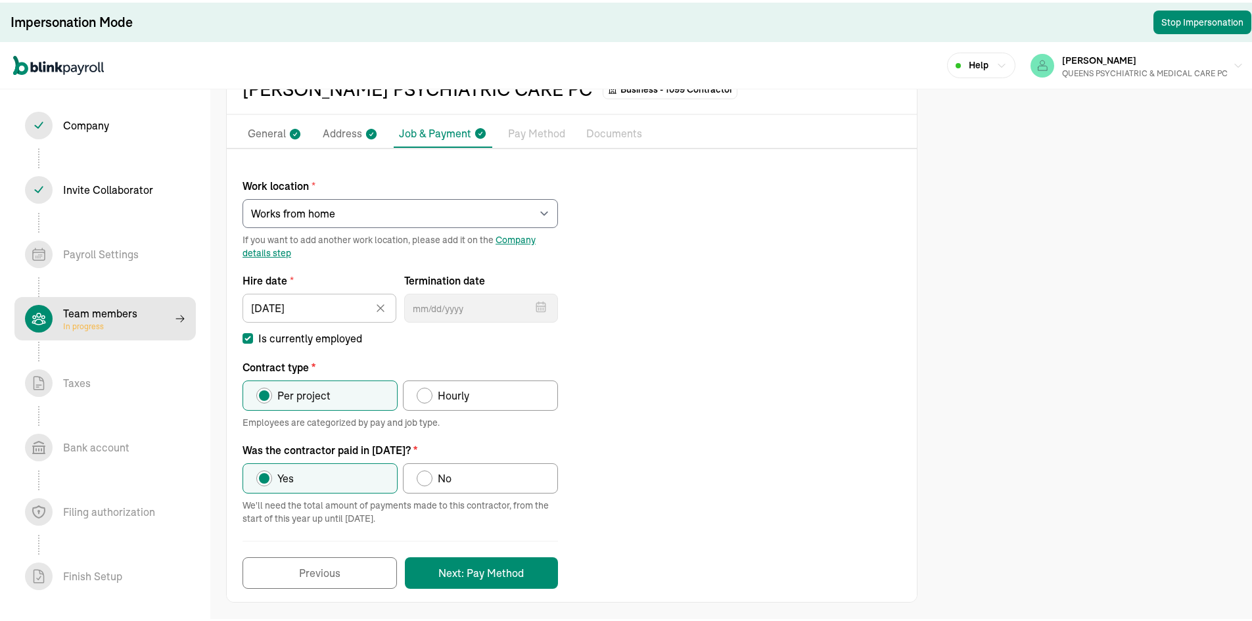
click at [745, 240] on div "Work location * Select an item [PERSON_NAME][GEOGRAPHIC_DATA] [STREET_ADDRESS][…" at bounding box center [572, 374] width 690 height 424
click at [471, 214] on select "Select an item [PERSON_NAME][GEOGRAPHIC_DATA] [STREET_ADDRESS] Works from home" at bounding box center [400, 211] width 315 height 29
click at [243, 197] on select "Select an item [PERSON_NAME][GEOGRAPHIC_DATA] [STREET_ADDRESS] Works from home" at bounding box center [400, 211] width 315 height 29
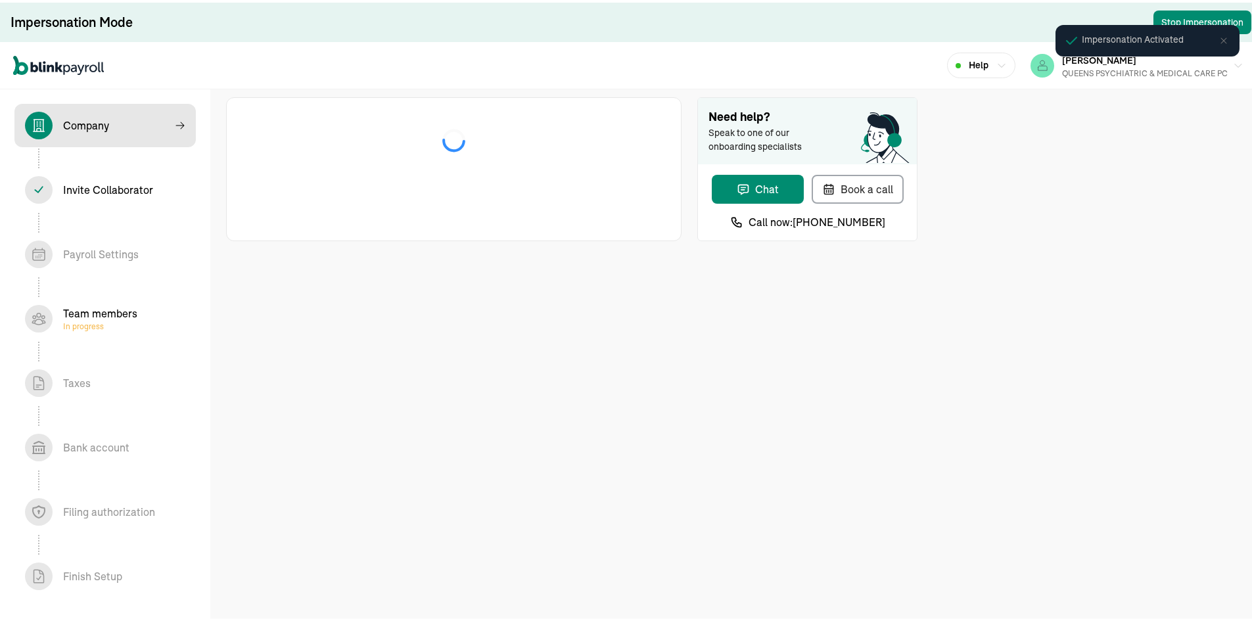
select select "S-Corporation"
select select "Health Care"
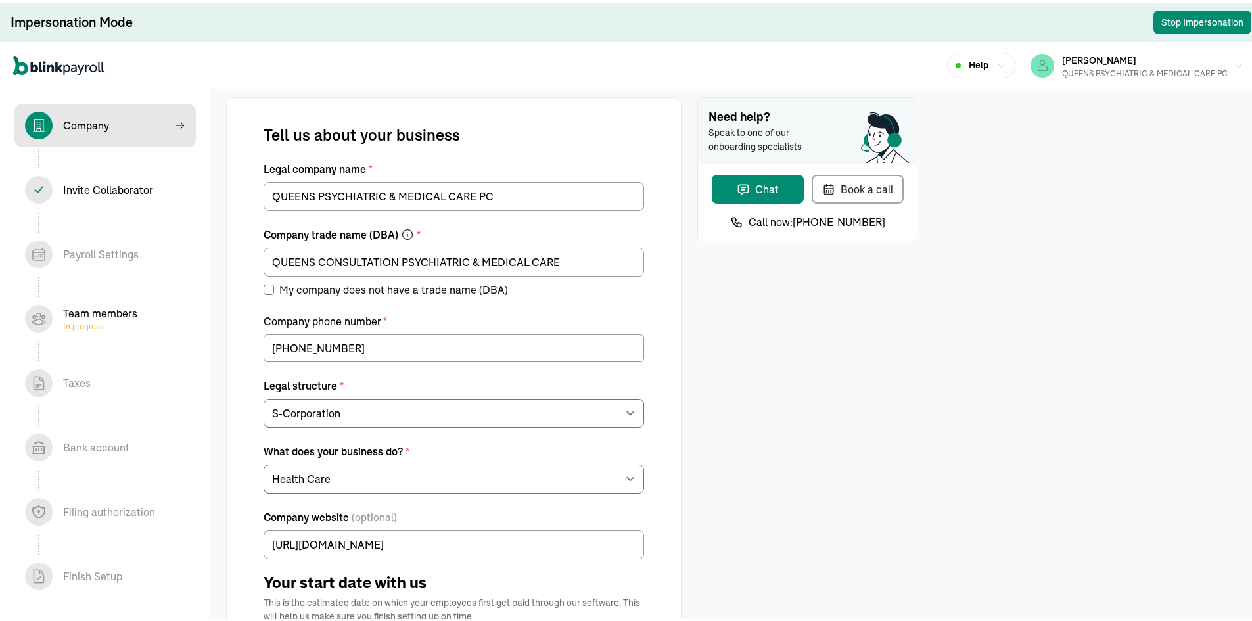
click at [101, 310] on div "Team members In progress" at bounding box center [100, 316] width 74 height 26
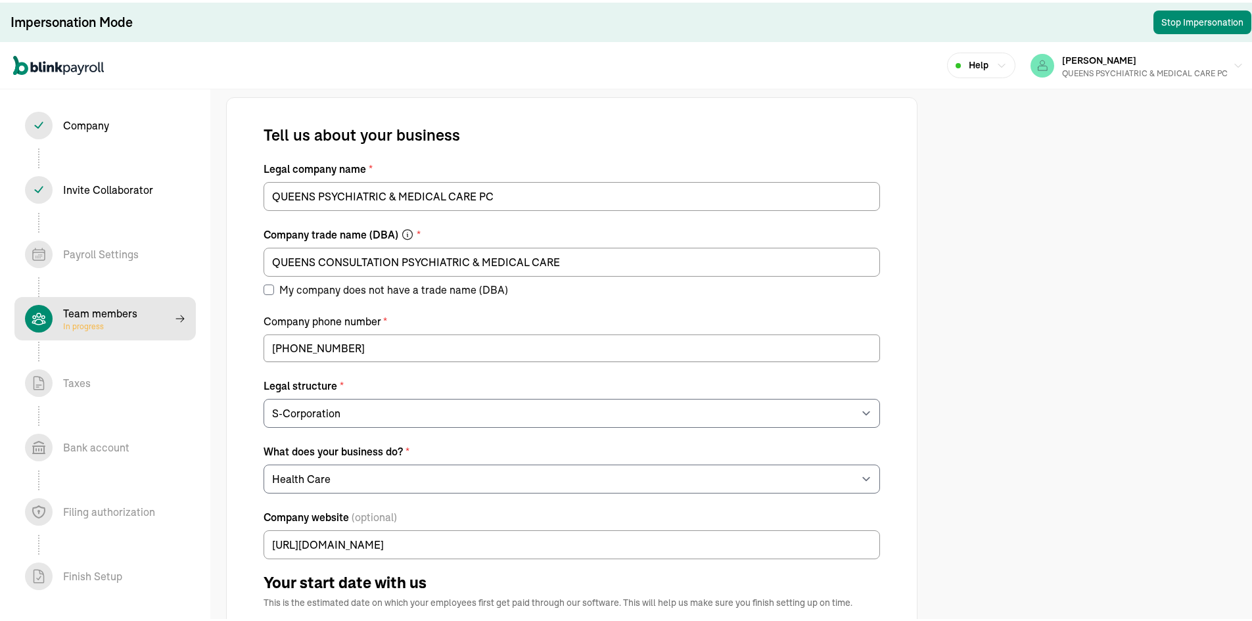
select select "contractor"
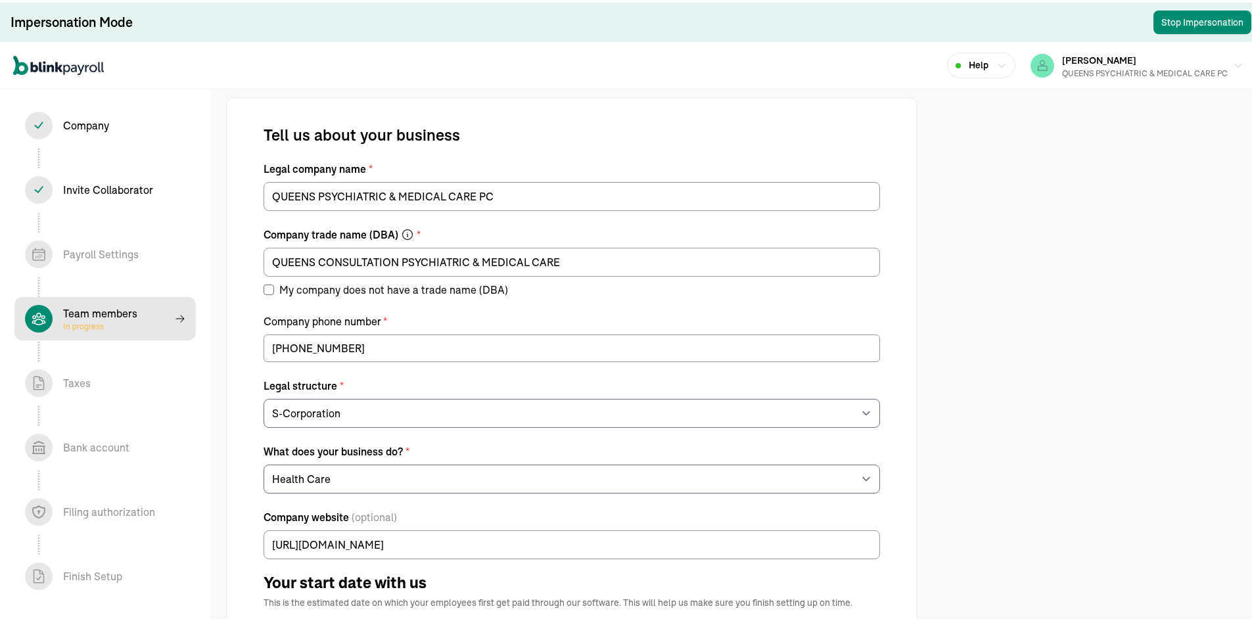
select select "contractor"
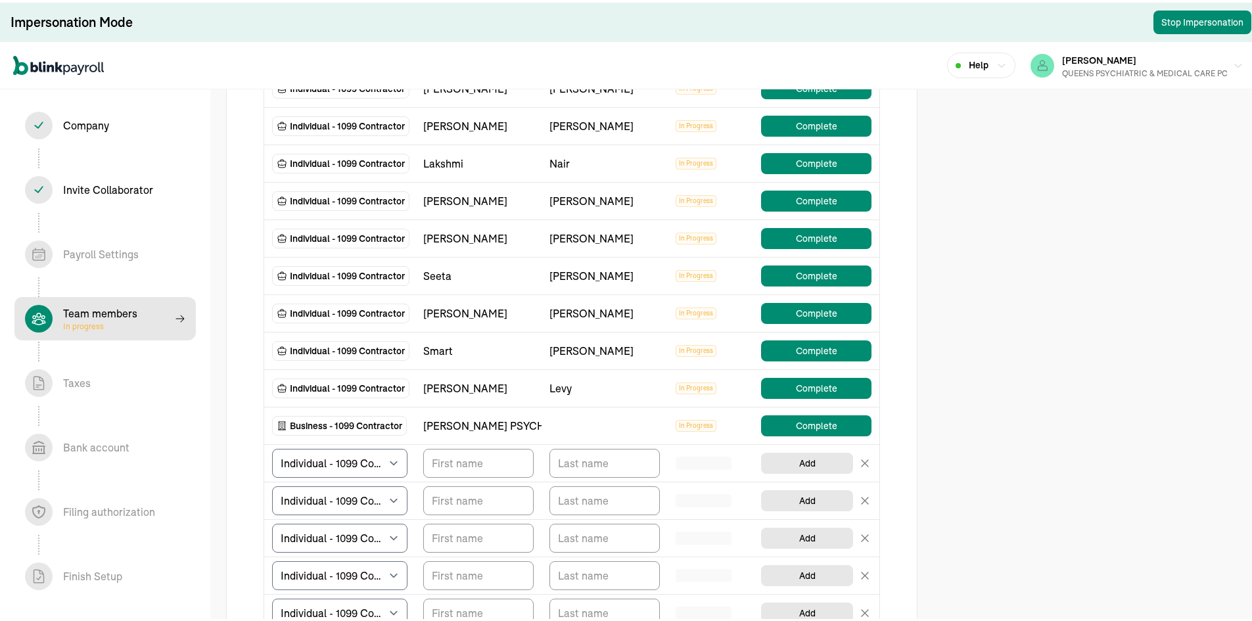
scroll to position [329, 0]
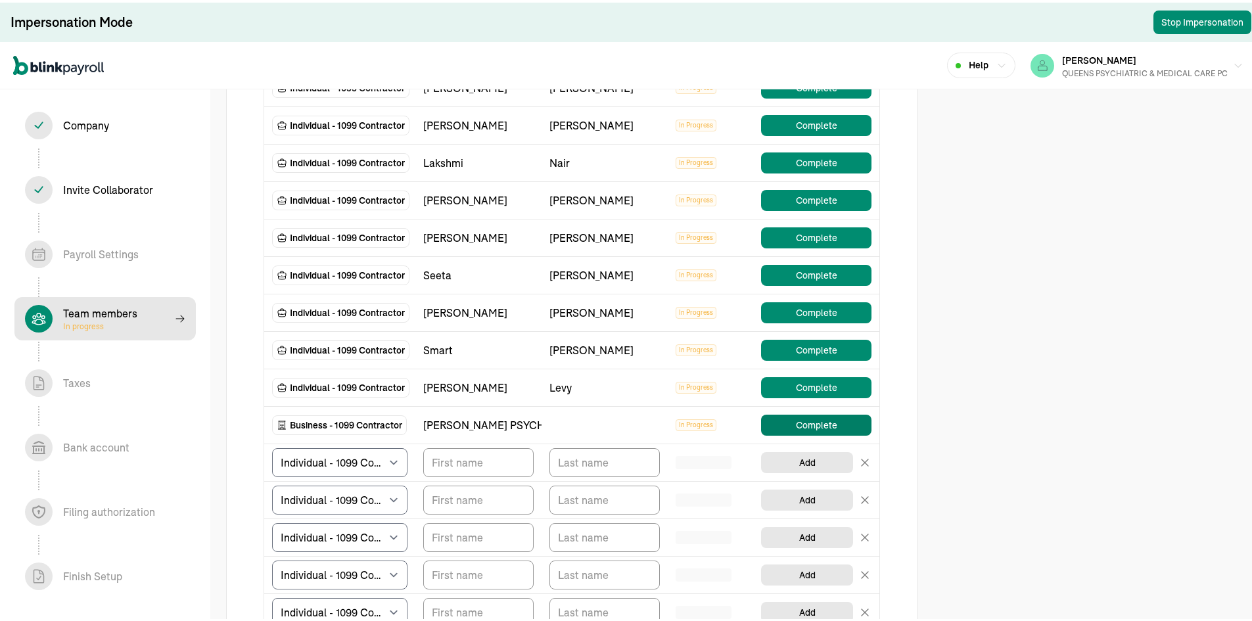
click at [811, 419] on button "Complete" at bounding box center [816, 422] width 110 height 21
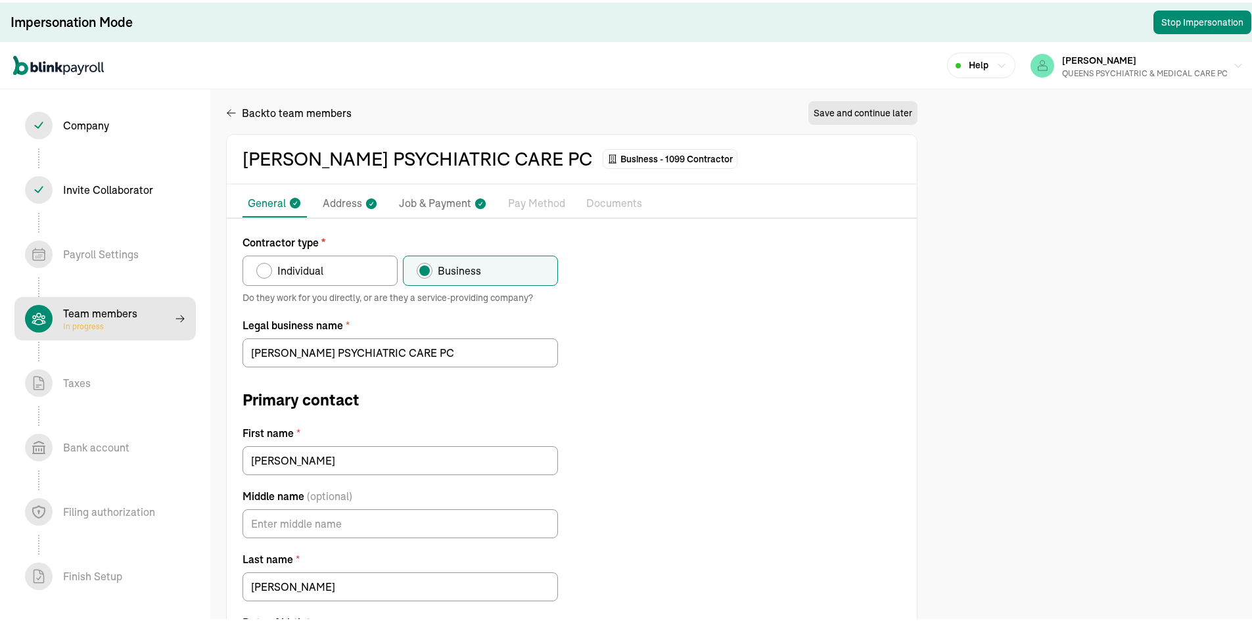
click at [444, 203] on p "Job & Payment" at bounding box center [435, 201] width 72 height 17
select select "Works from home"
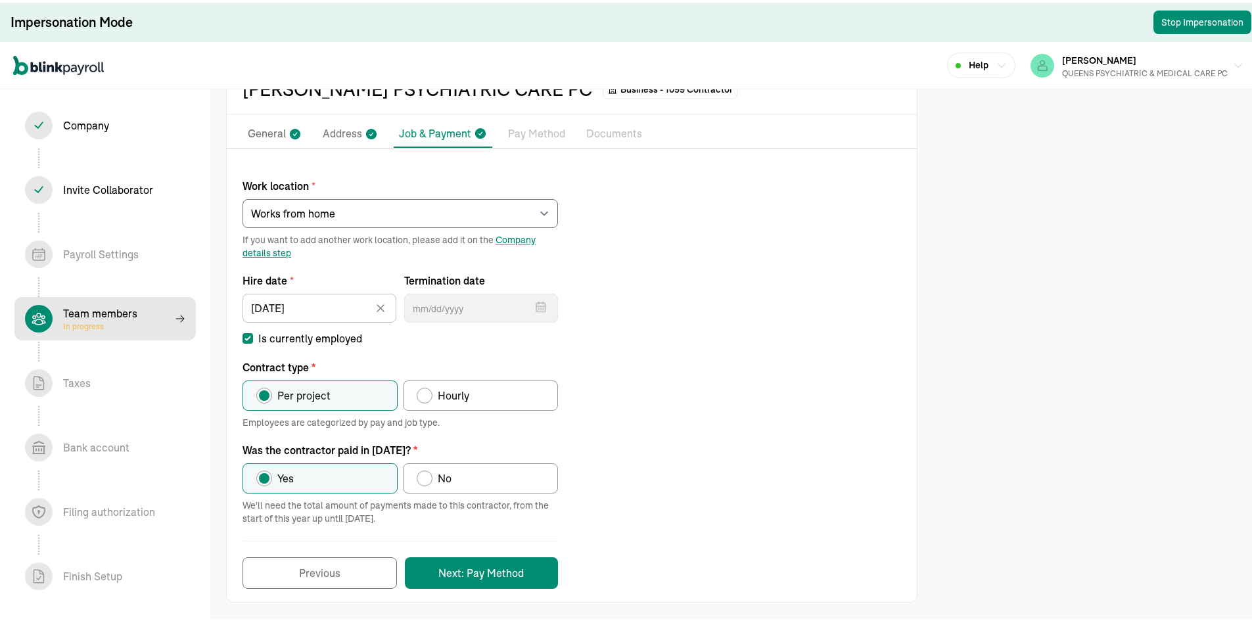
click at [508, 130] on p "Pay Method" at bounding box center [536, 131] width 57 height 17
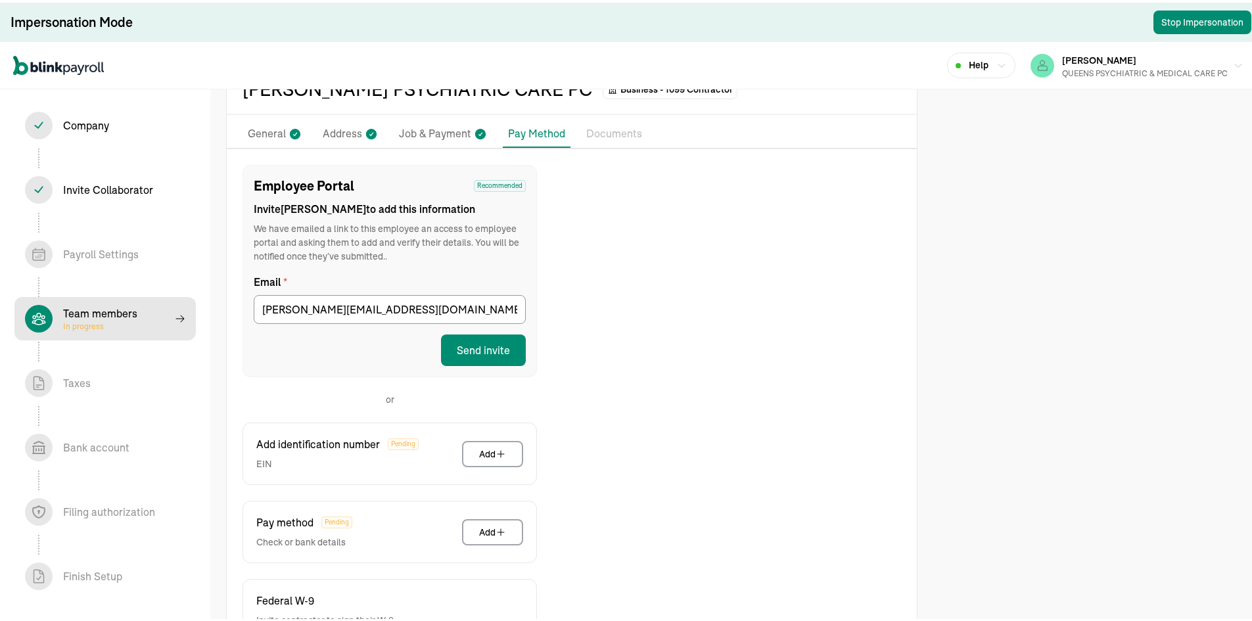
scroll to position [167, 0]
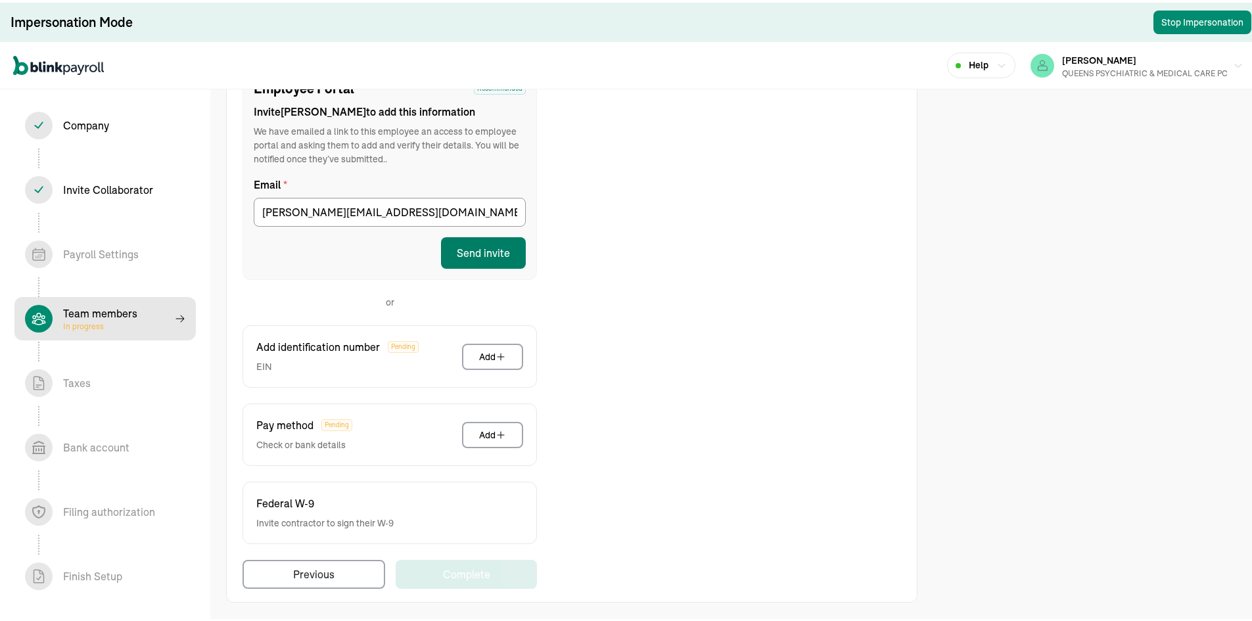
click at [498, 250] on button "Send invite" at bounding box center [483, 251] width 85 height 32
click at [111, 553] on div "Company In progress Invite Collaborator In progress Payroll Settings In progres…" at bounding box center [105, 374] width 210 height 574
click at [814, 329] on div "Employee Portal Recommended Invite [PERSON_NAME] to add this information We hav…" at bounding box center [572, 325] width 690 height 521
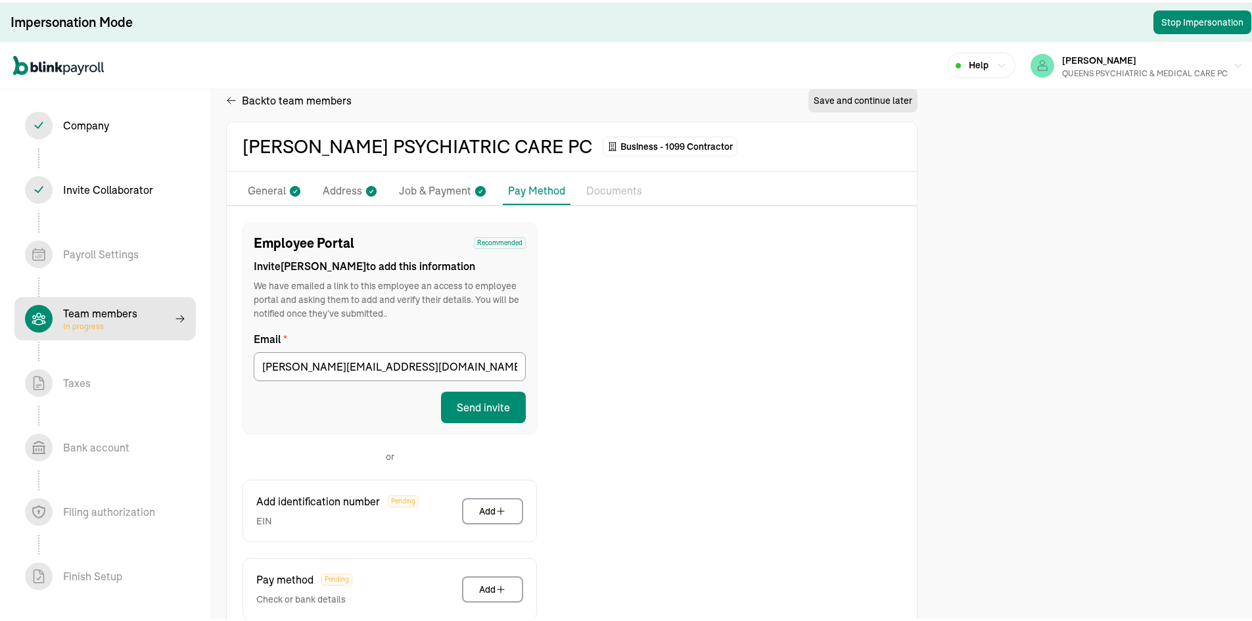
scroll to position [0, 0]
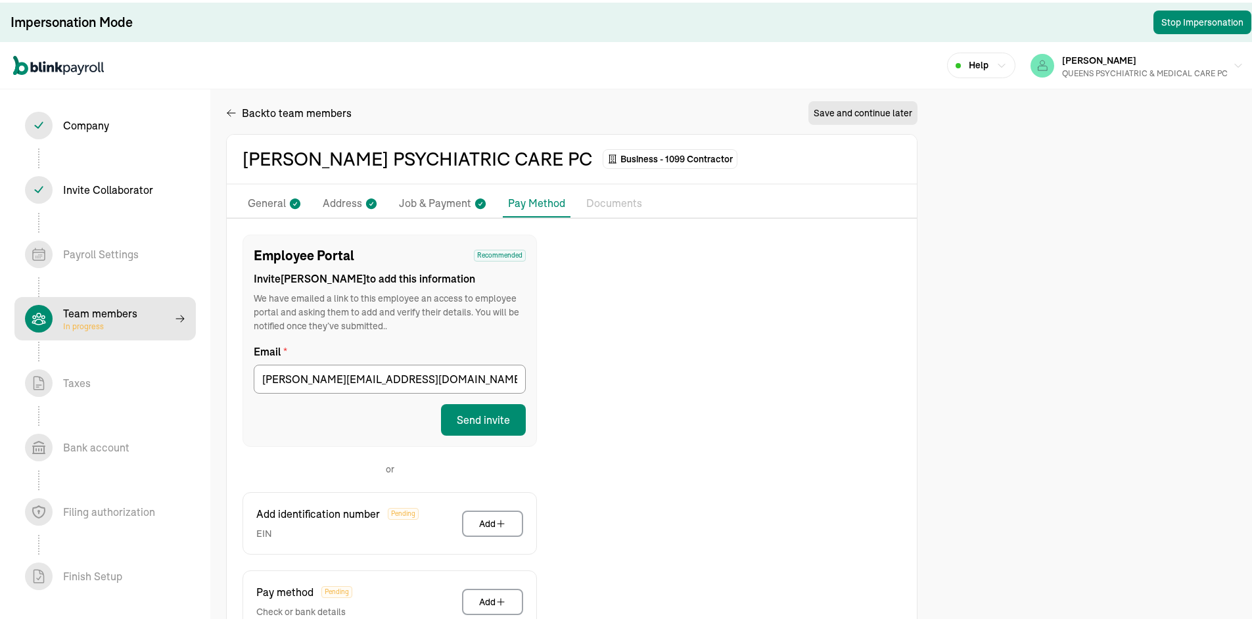
click at [425, 198] on p "Job & Payment" at bounding box center [435, 201] width 72 height 17
select select "Works from home"
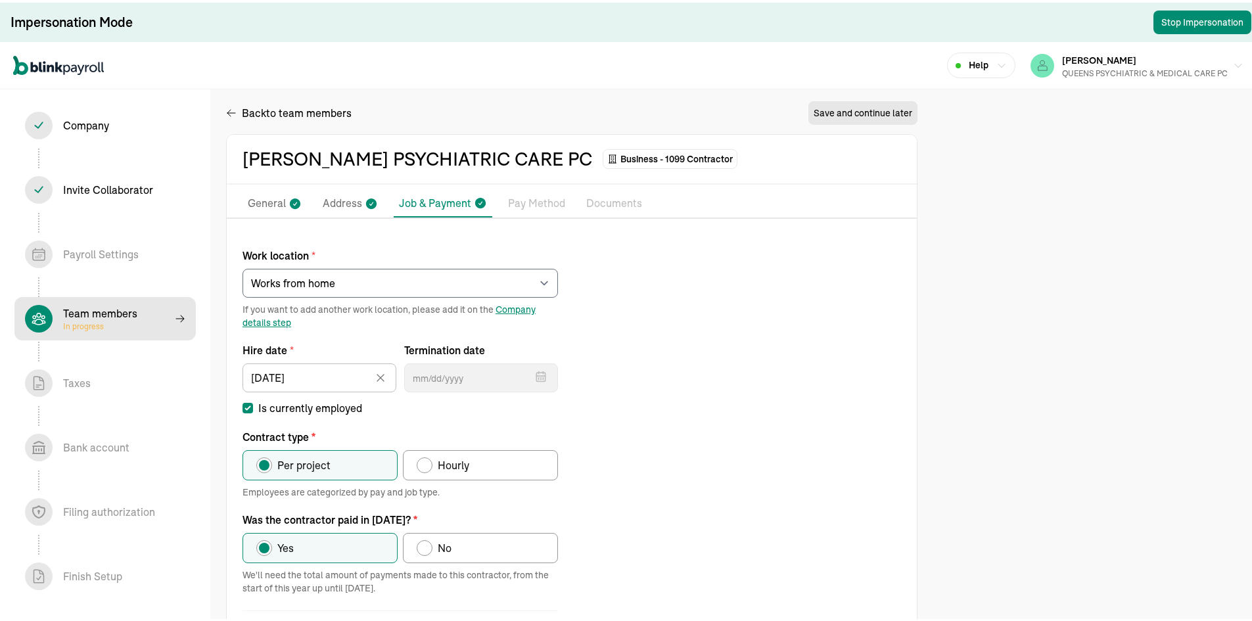
scroll to position [70, 0]
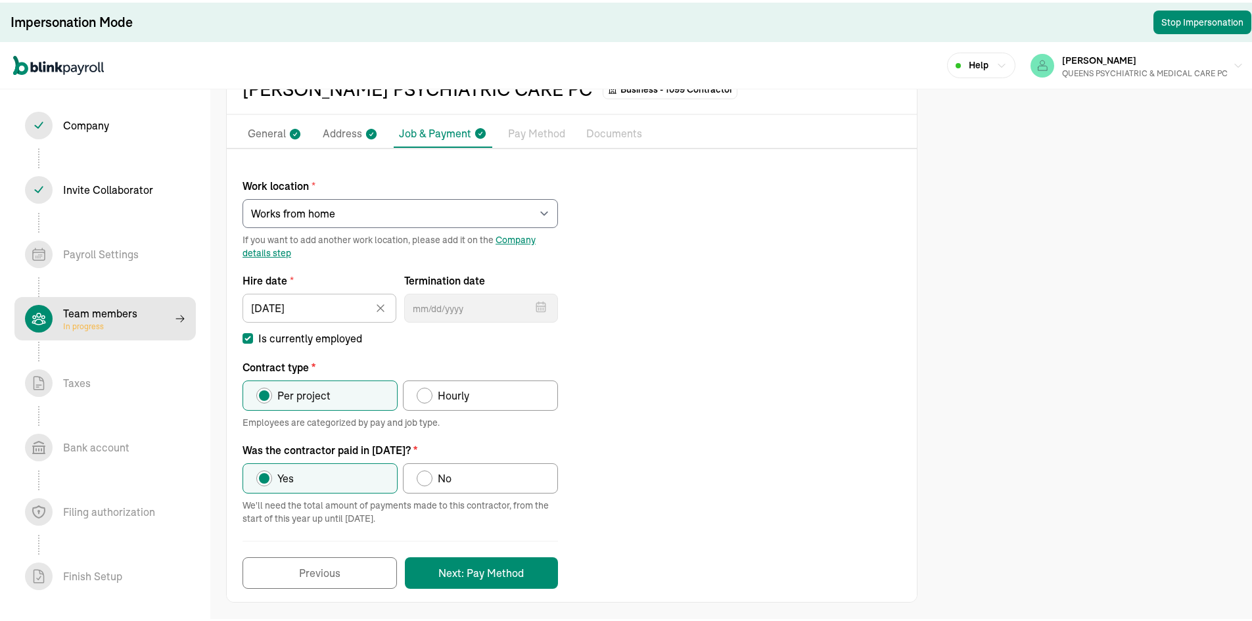
click at [745, 240] on div "Work location * Select an item [PERSON_NAME][GEOGRAPHIC_DATA] [STREET_ADDRESS][…" at bounding box center [572, 374] width 690 height 424
click at [471, 214] on select "Select an item [PERSON_NAME][GEOGRAPHIC_DATA] [STREET_ADDRESS] Works from home" at bounding box center [400, 211] width 315 height 29
click at [243, 197] on select "Select an item REGO PARK 2751 S Ocean Dr Apt 9075 Works from home" at bounding box center [400, 211] width 315 height 29
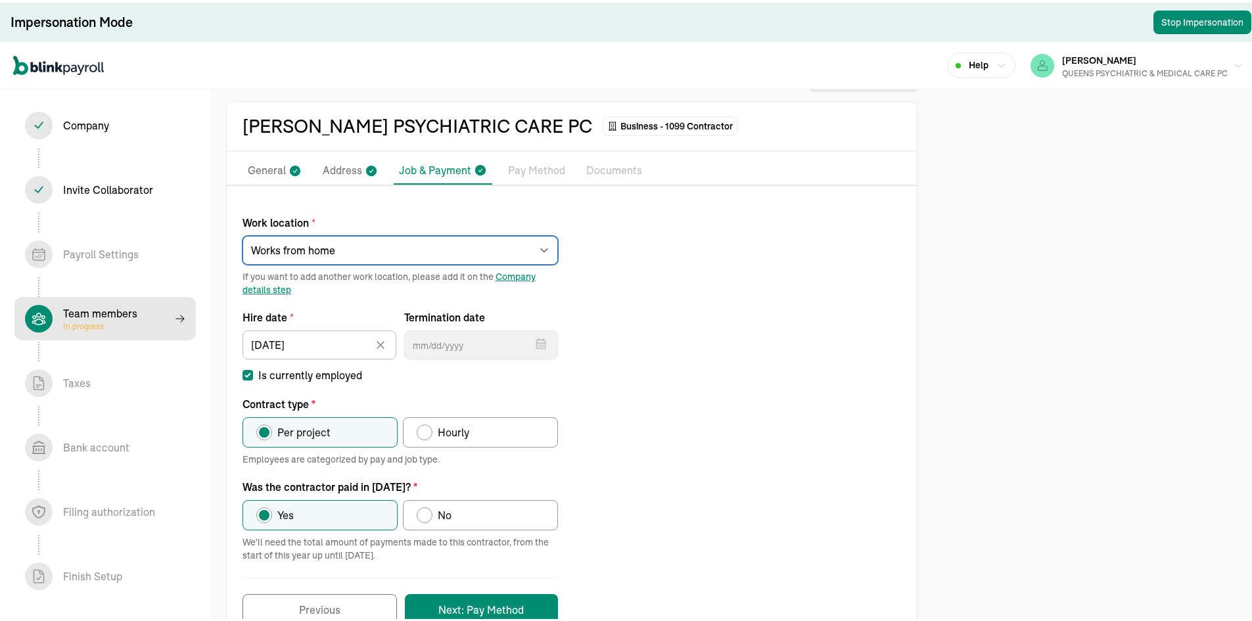
scroll to position [0, 0]
